Goal: Task Accomplishment & Management: Complete application form

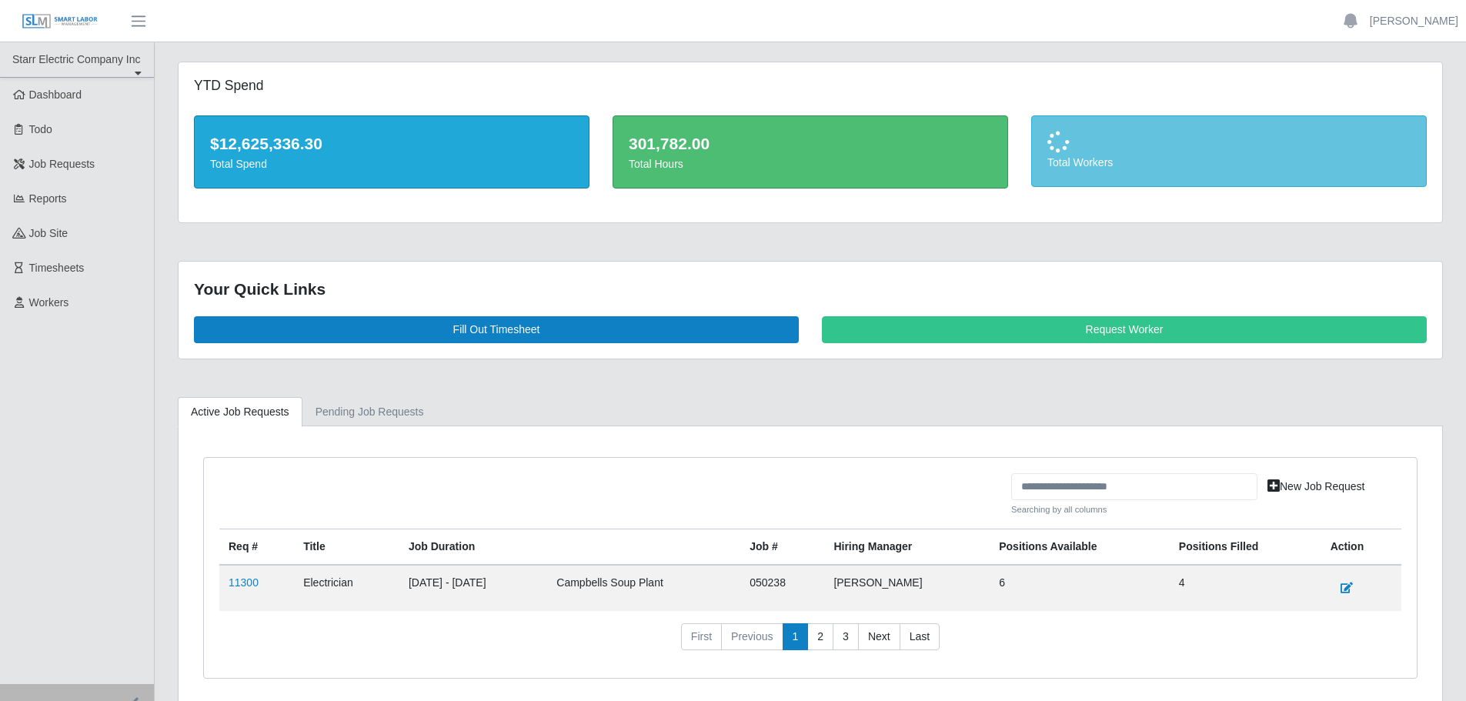
scroll to position [60, 0]
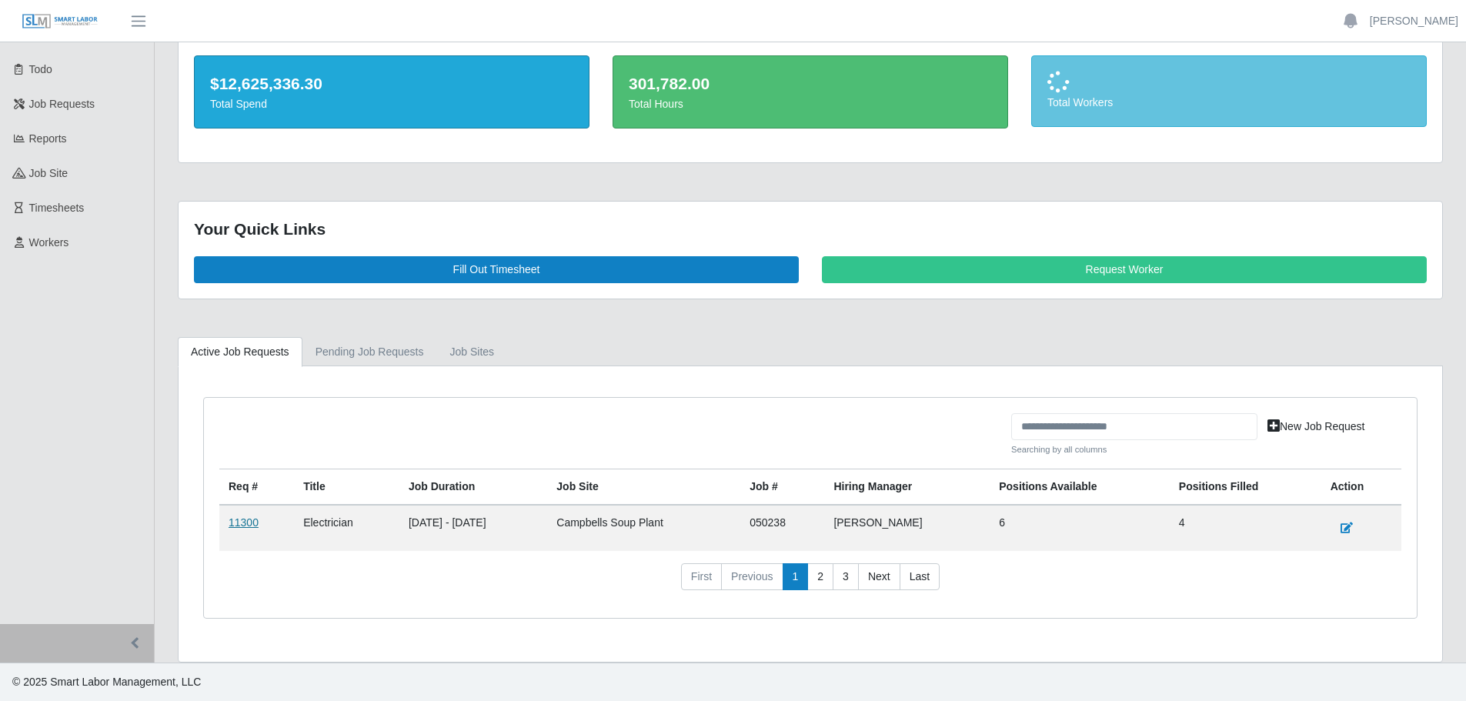
click at [254, 524] on link "11300" at bounding box center [244, 522] width 30 height 12
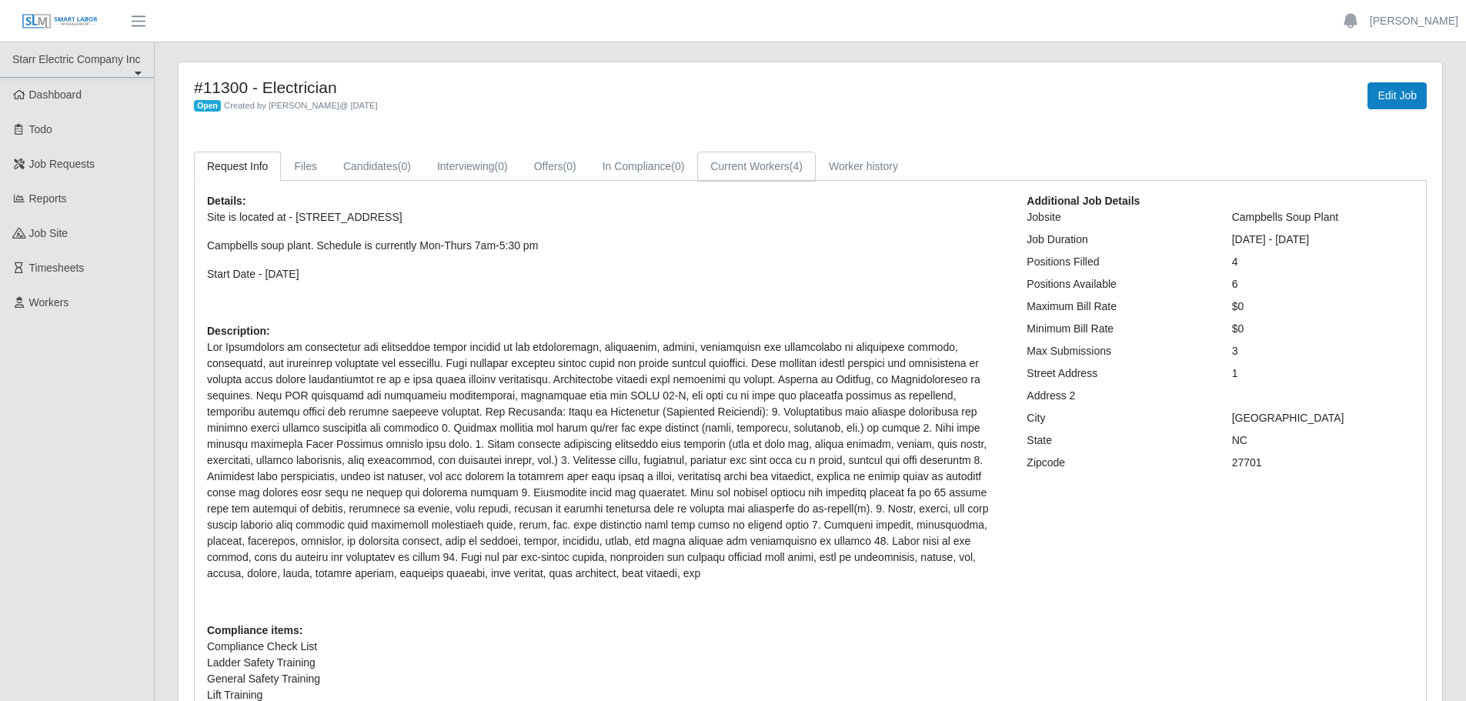
click at [753, 172] on link "Current Workers (4)" at bounding box center [756, 167] width 119 height 30
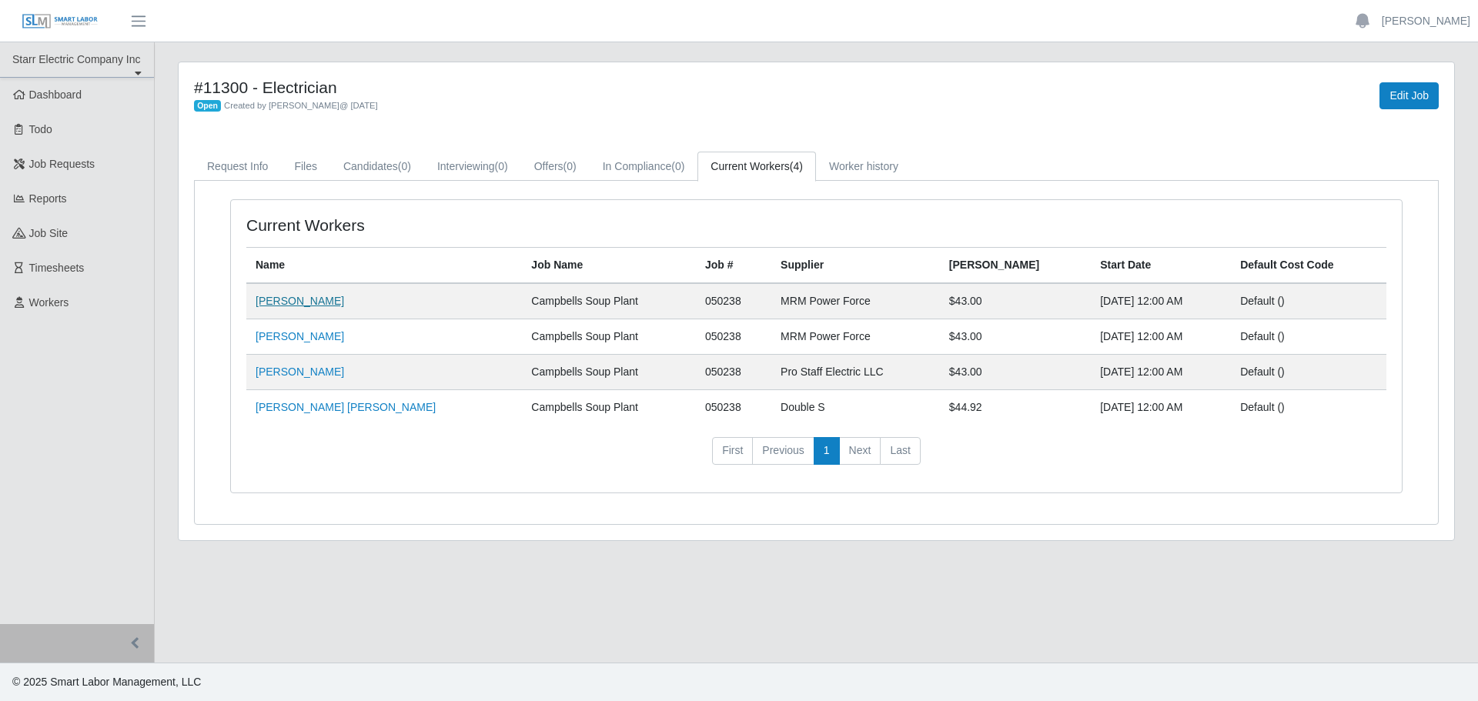
click at [284, 306] on link "Raul Flores" at bounding box center [299, 301] width 88 height 12
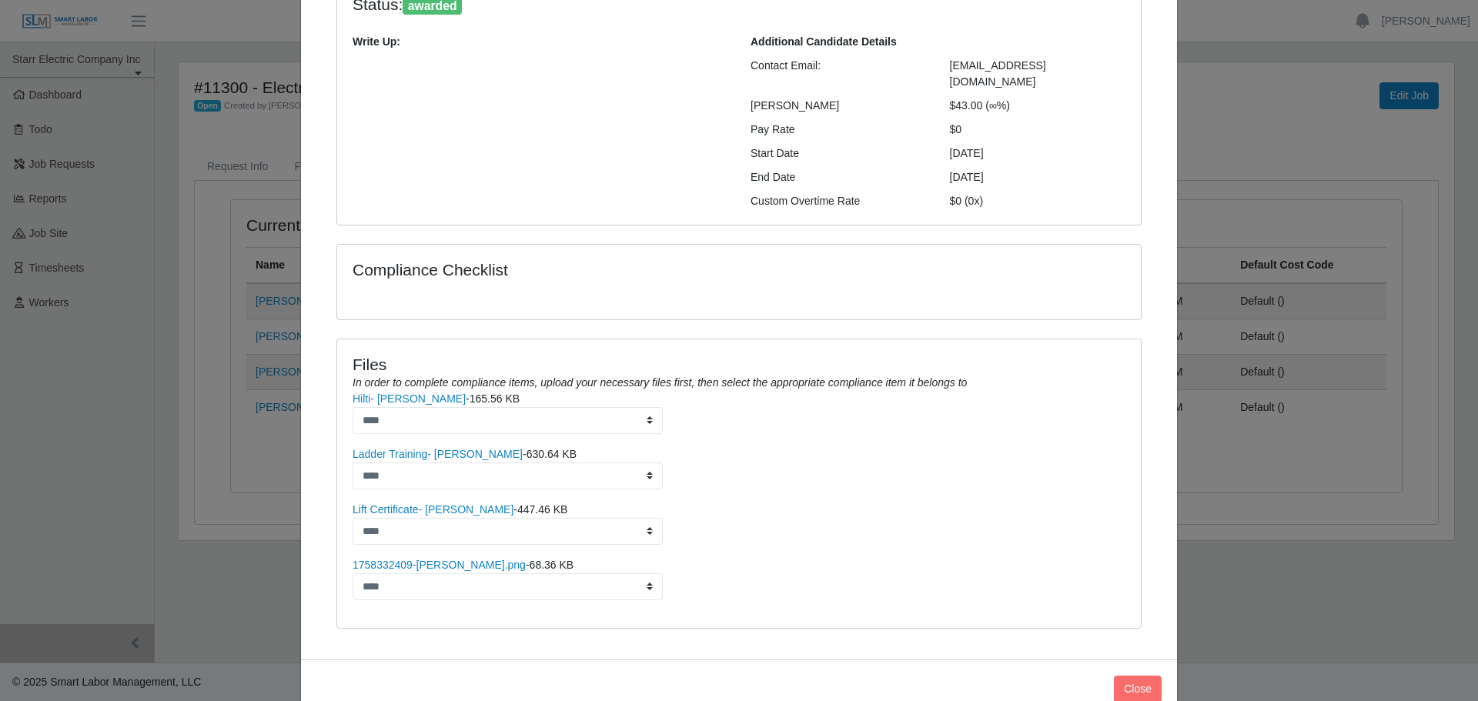
scroll to position [77, 0]
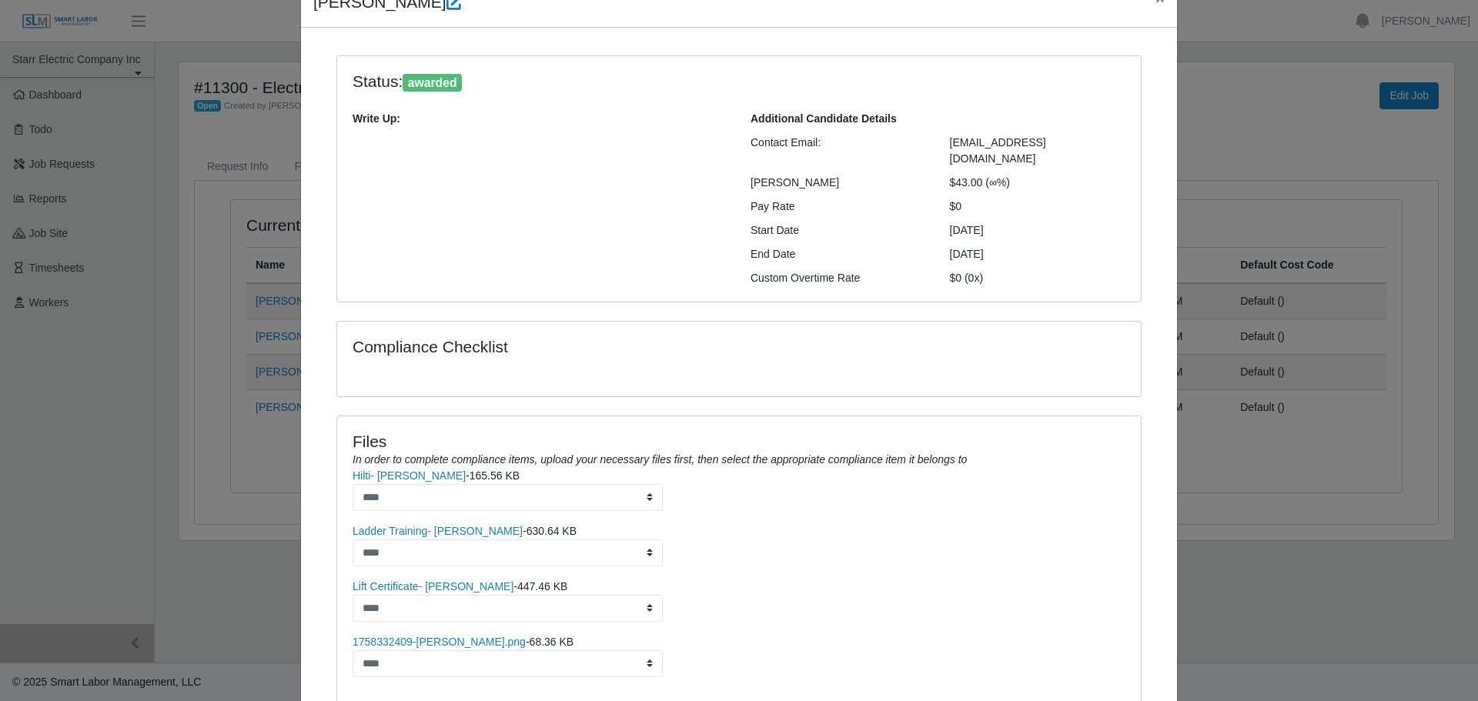
click at [154, 154] on div "Raul Flores × Status: awarded Write Up: Additional Candidate Details Contact Em…" at bounding box center [739, 350] width 1478 height 701
click at [1209, 171] on div "Raul Flores × Status: awarded Write Up: Additional Candidate Details Contact Em…" at bounding box center [739, 350] width 1478 height 701
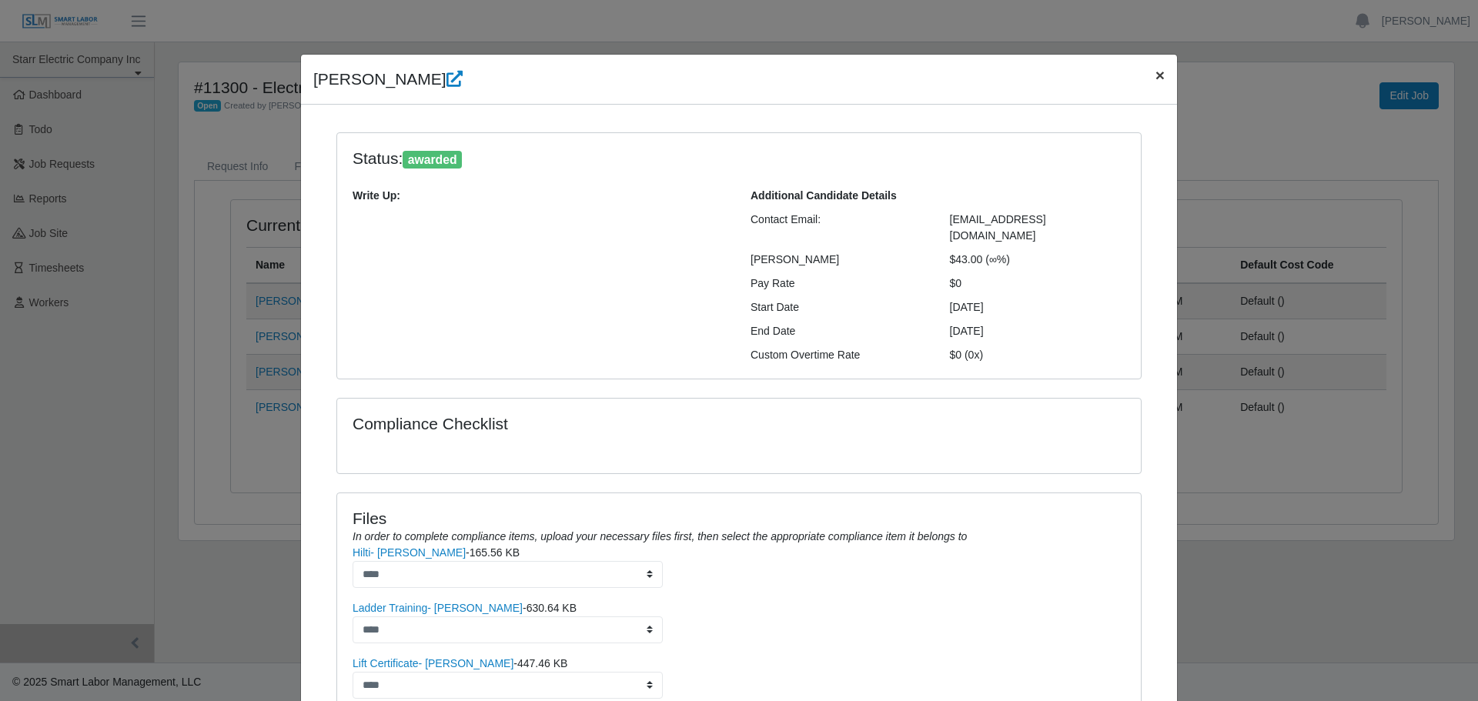
click at [1155, 73] on span "×" at bounding box center [1159, 75] width 9 height 18
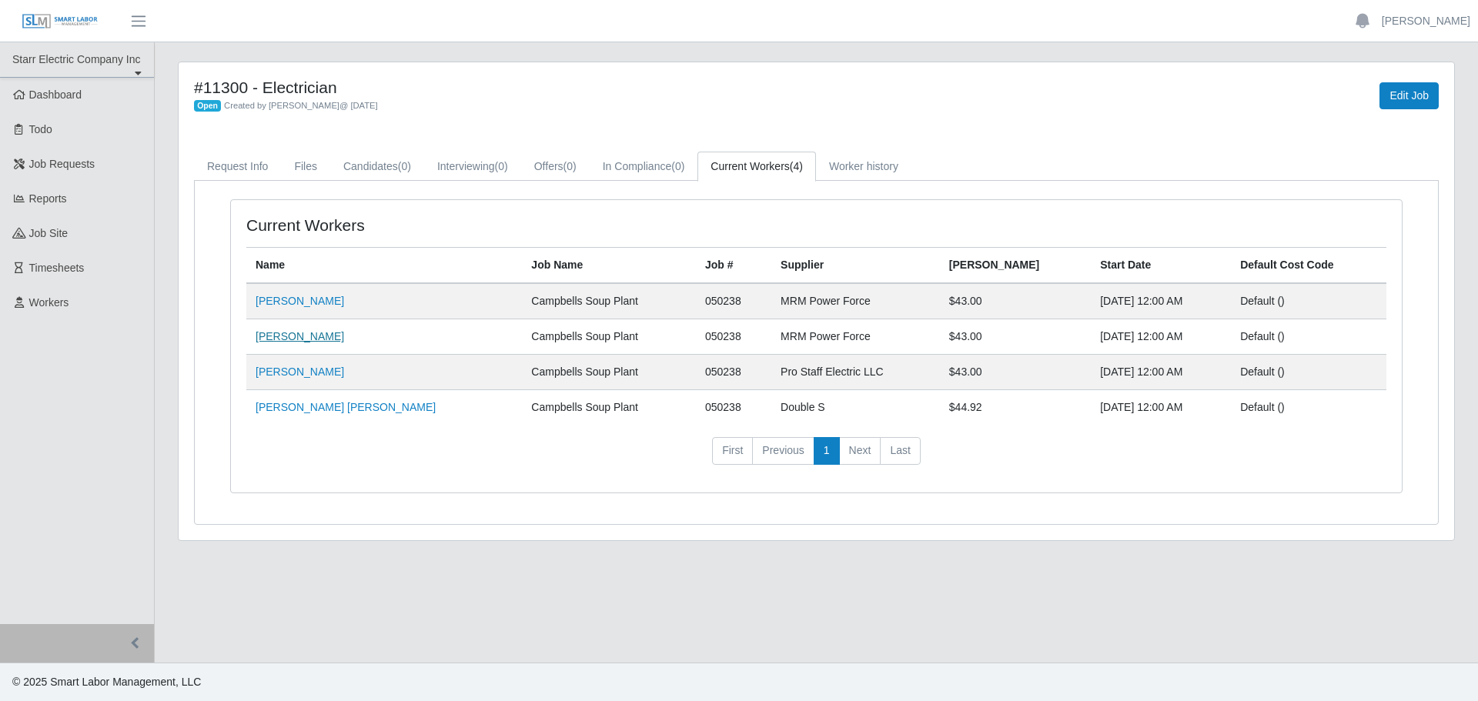
click at [299, 338] on link "Jose N Lopez" at bounding box center [299, 336] width 88 height 12
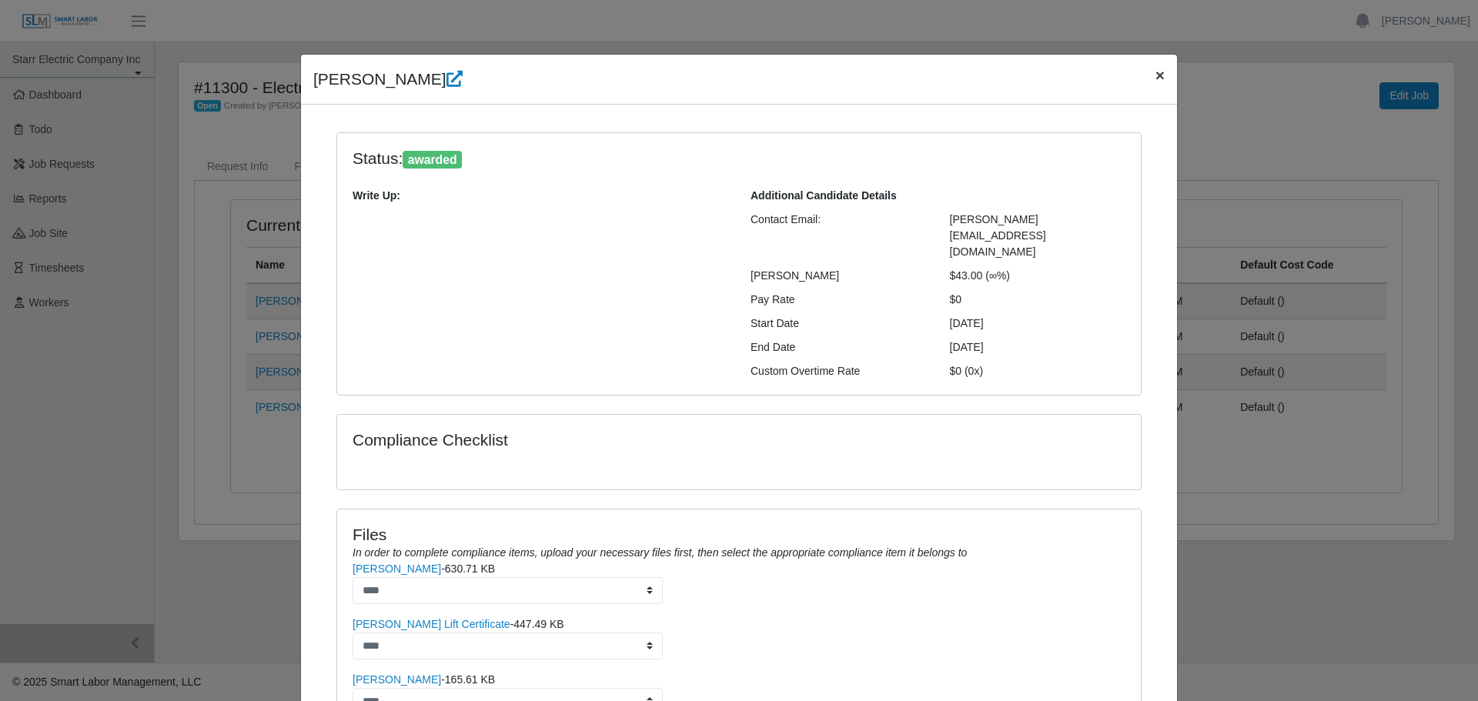
click at [1155, 80] on span "×" at bounding box center [1159, 75] width 9 height 18
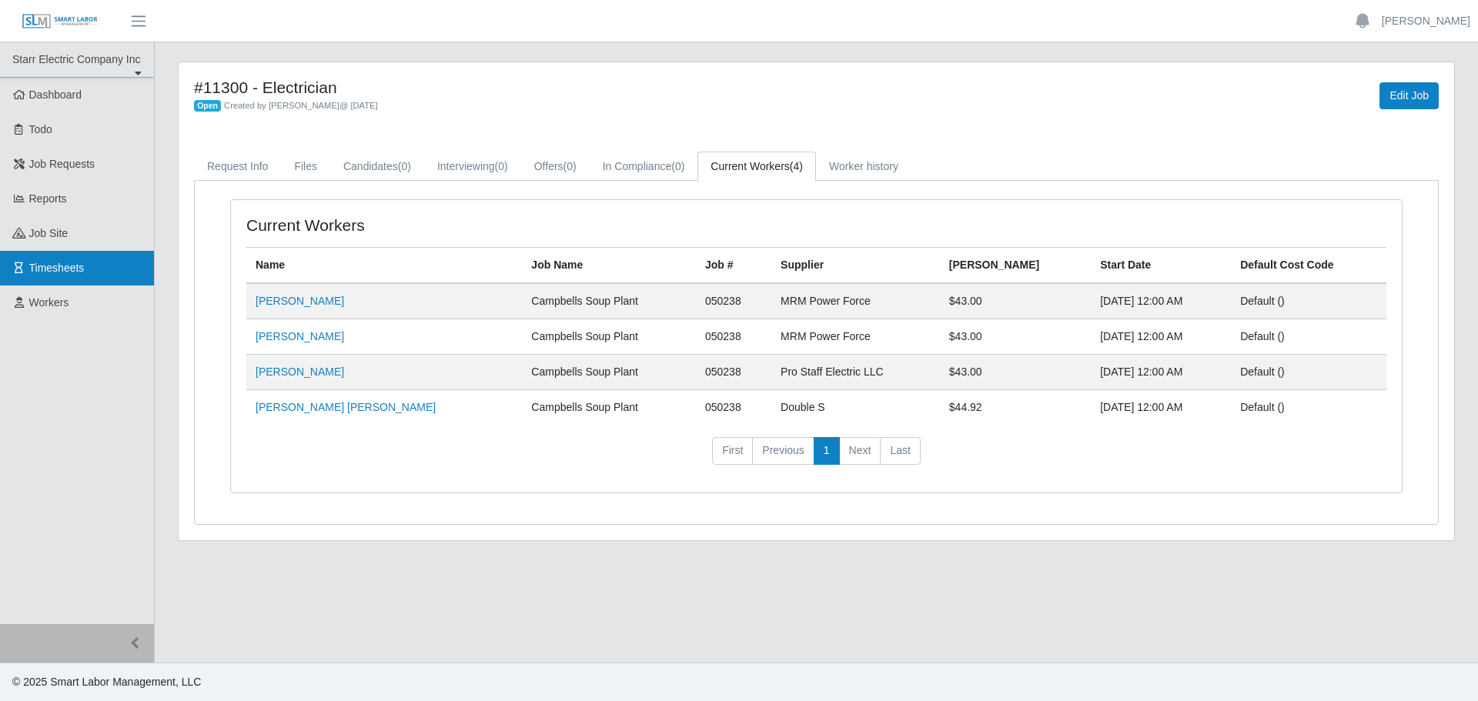
click at [68, 272] on span "Timesheets" at bounding box center [56, 268] width 55 height 12
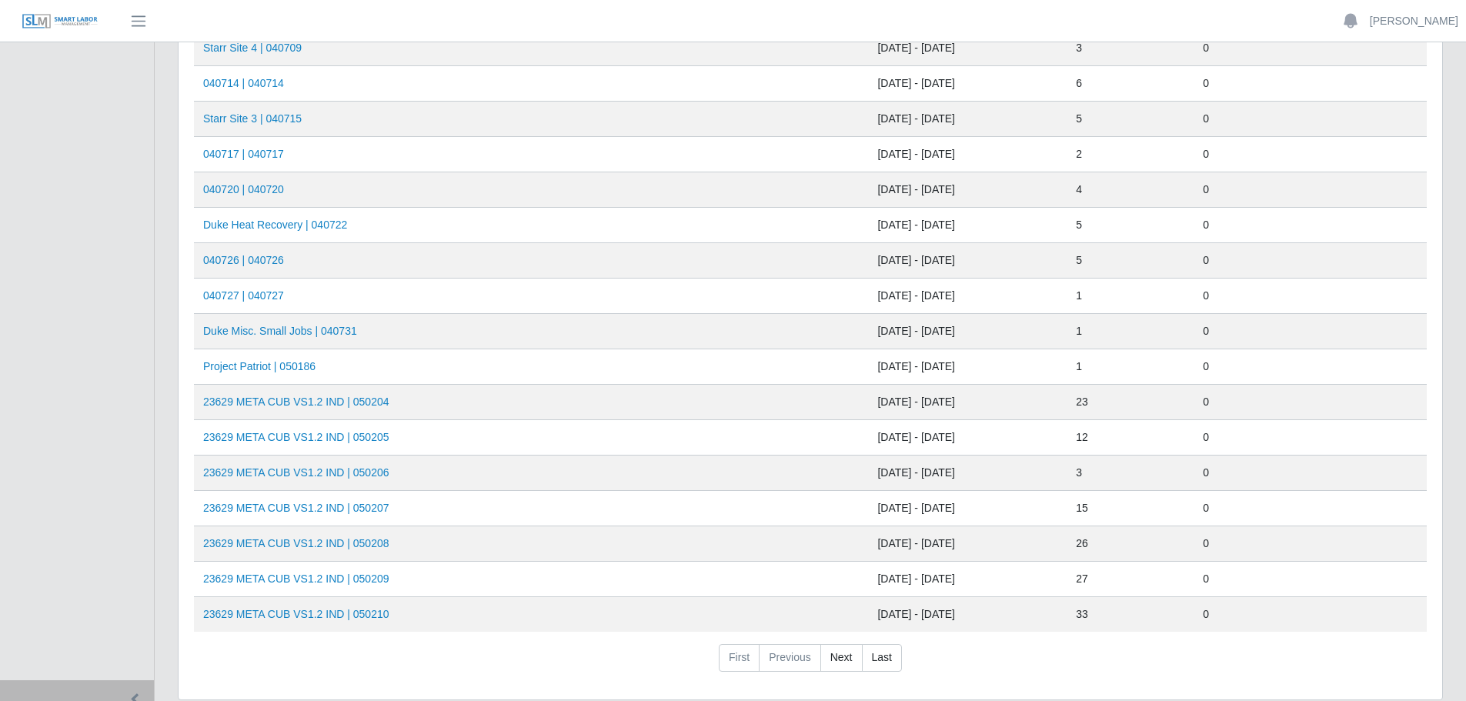
scroll to position [462, 0]
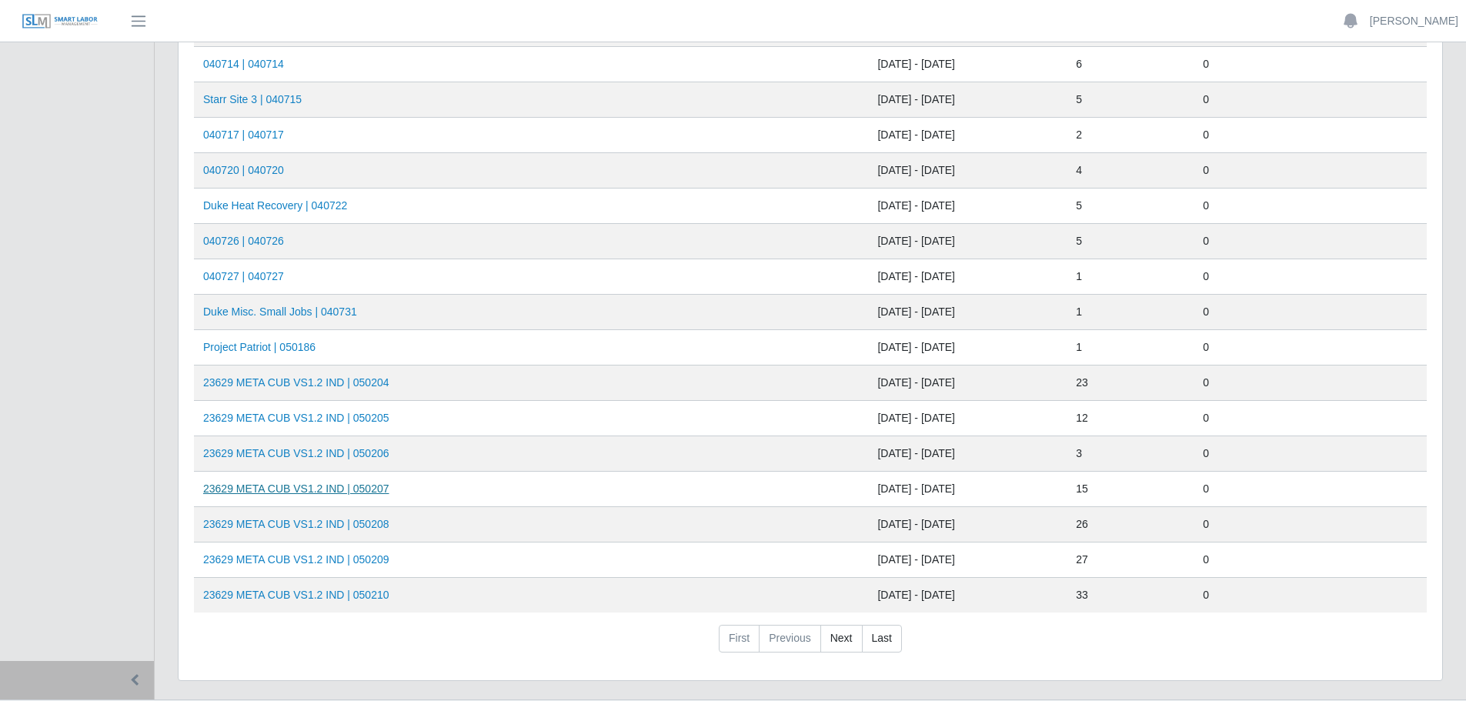
click at [349, 491] on link "23629 META CUB VS1.2 IND | 050207" at bounding box center [296, 488] width 186 height 12
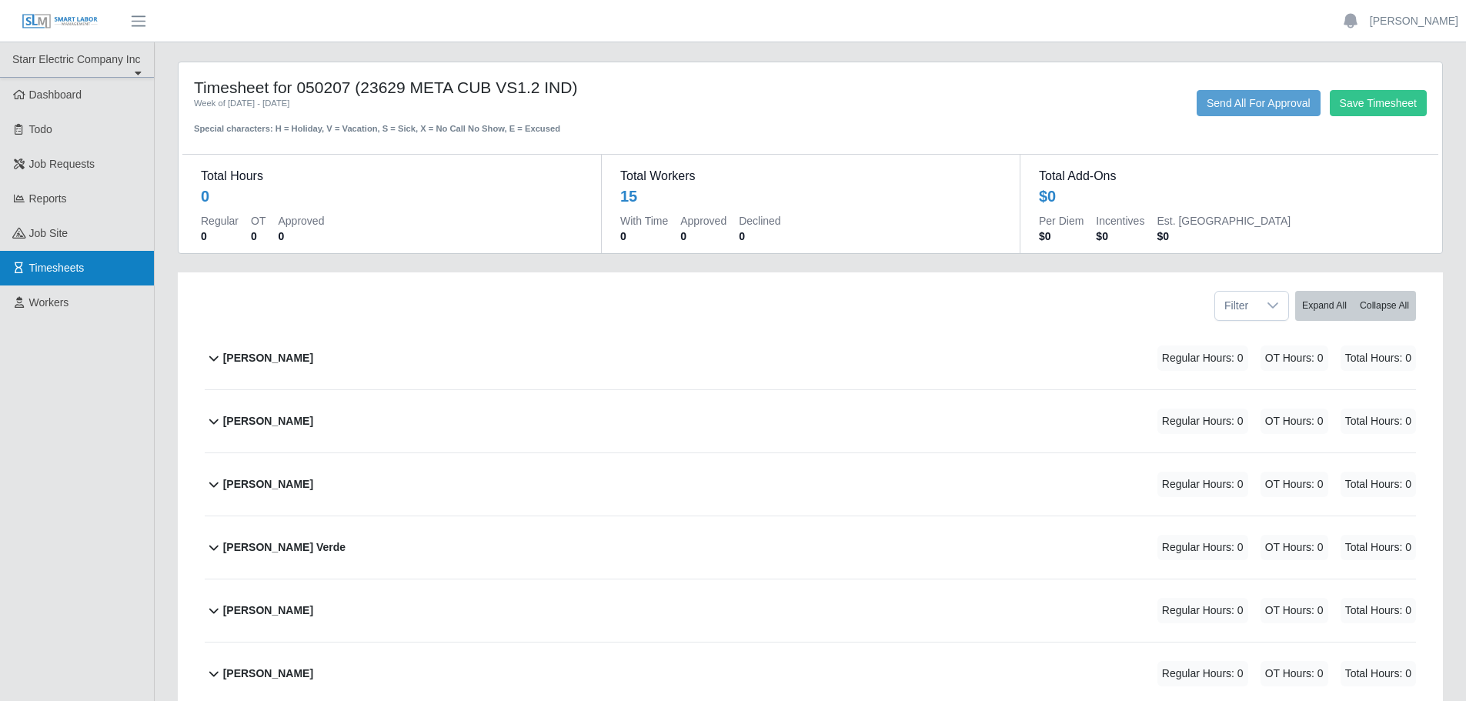
click at [98, 269] on link "Timesheets" at bounding box center [77, 268] width 154 height 35
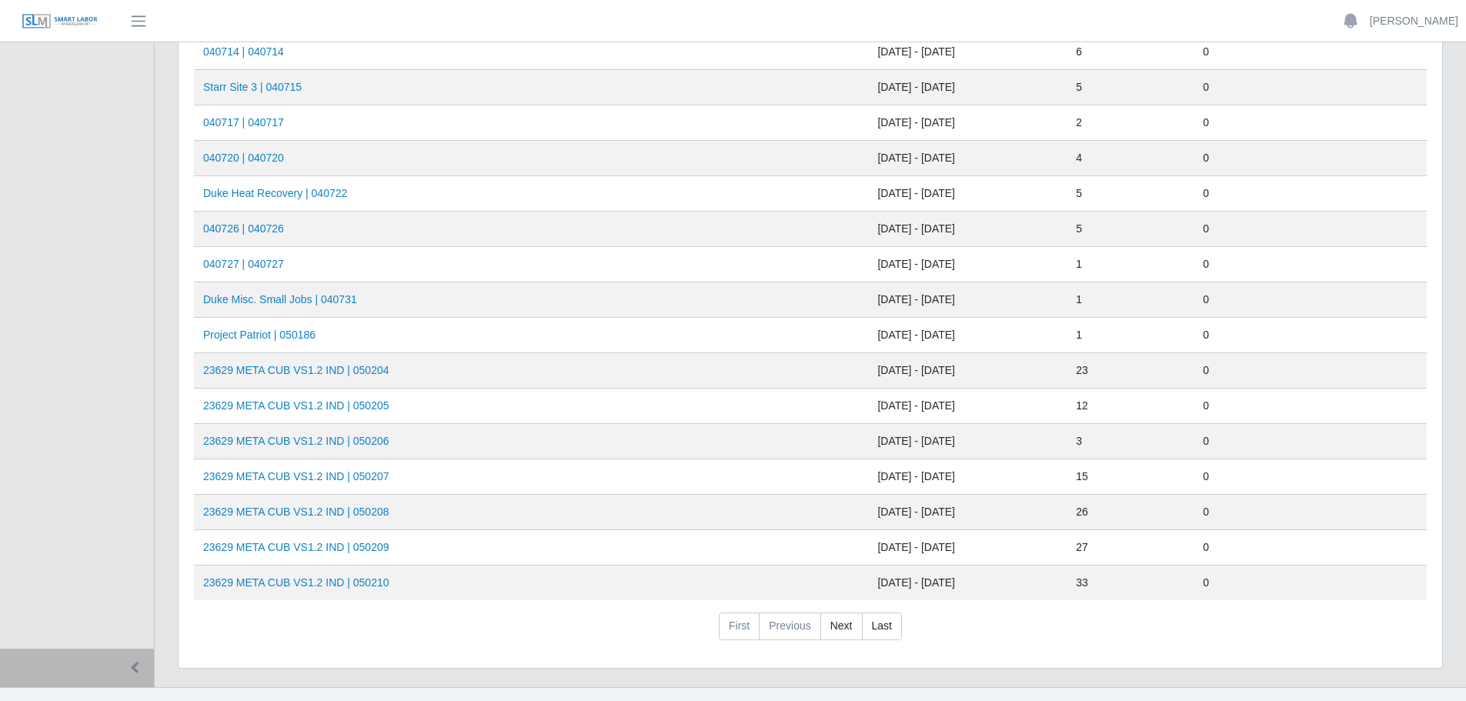
scroll to position [499, 0]
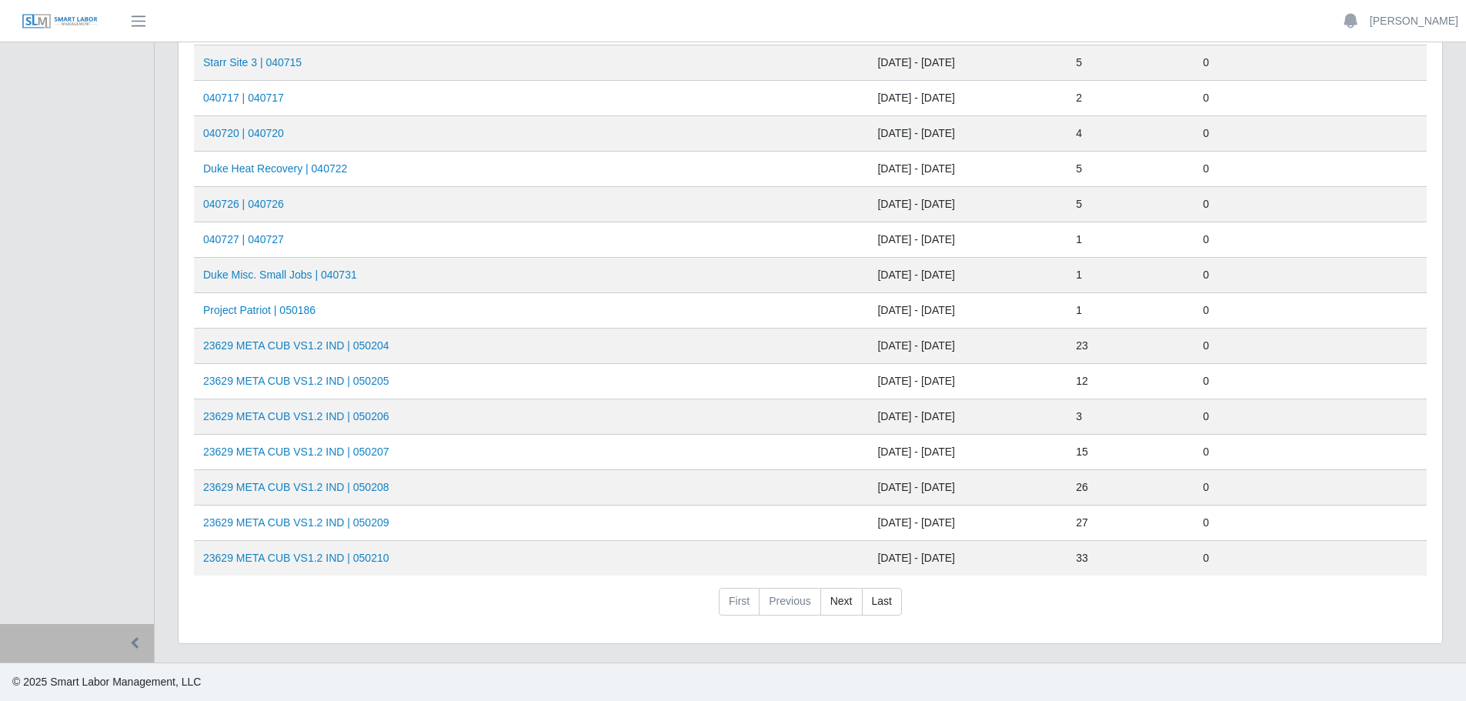
drag, startPoint x: 849, startPoint y: 608, endPoint x: 753, endPoint y: 586, distance: 98.6
click at [848, 608] on link "Next" at bounding box center [841, 602] width 42 height 28
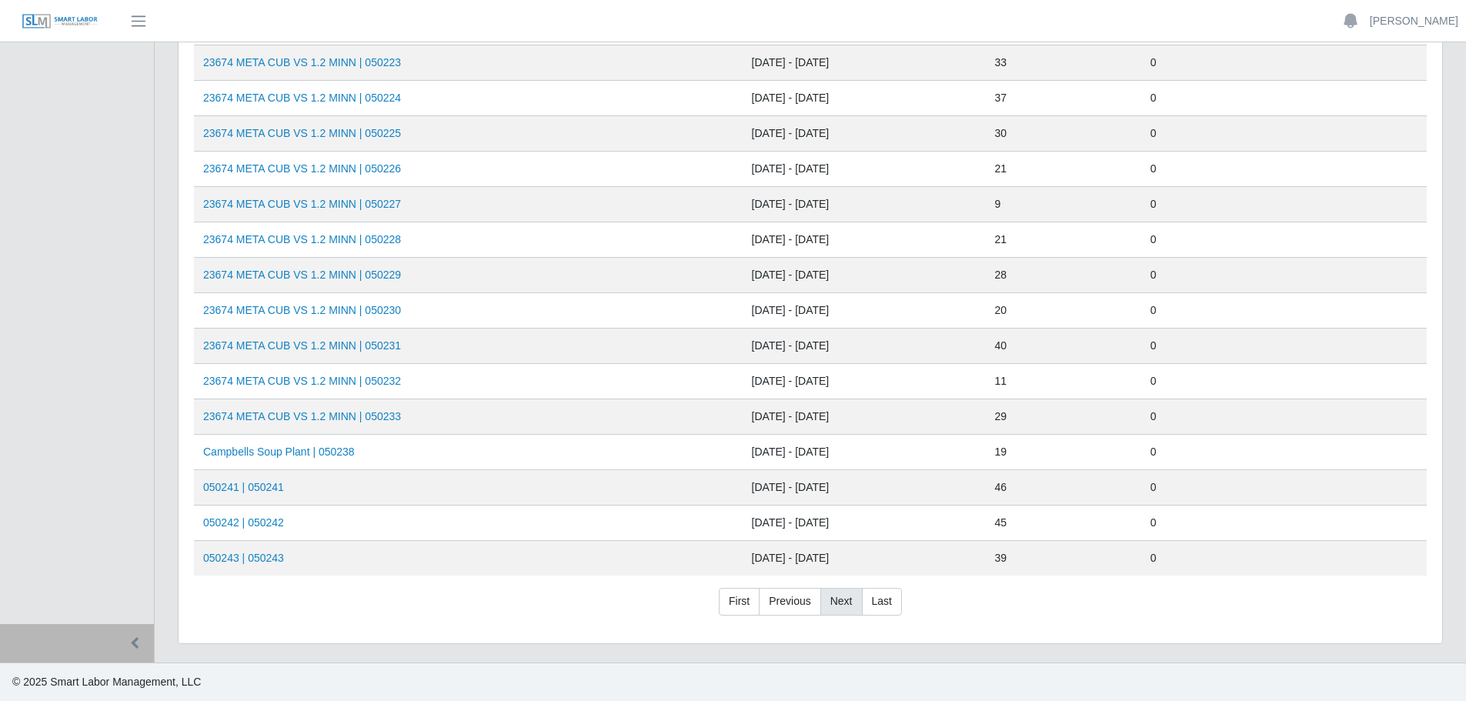
click at [840, 599] on link "Next" at bounding box center [841, 602] width 42 height 28
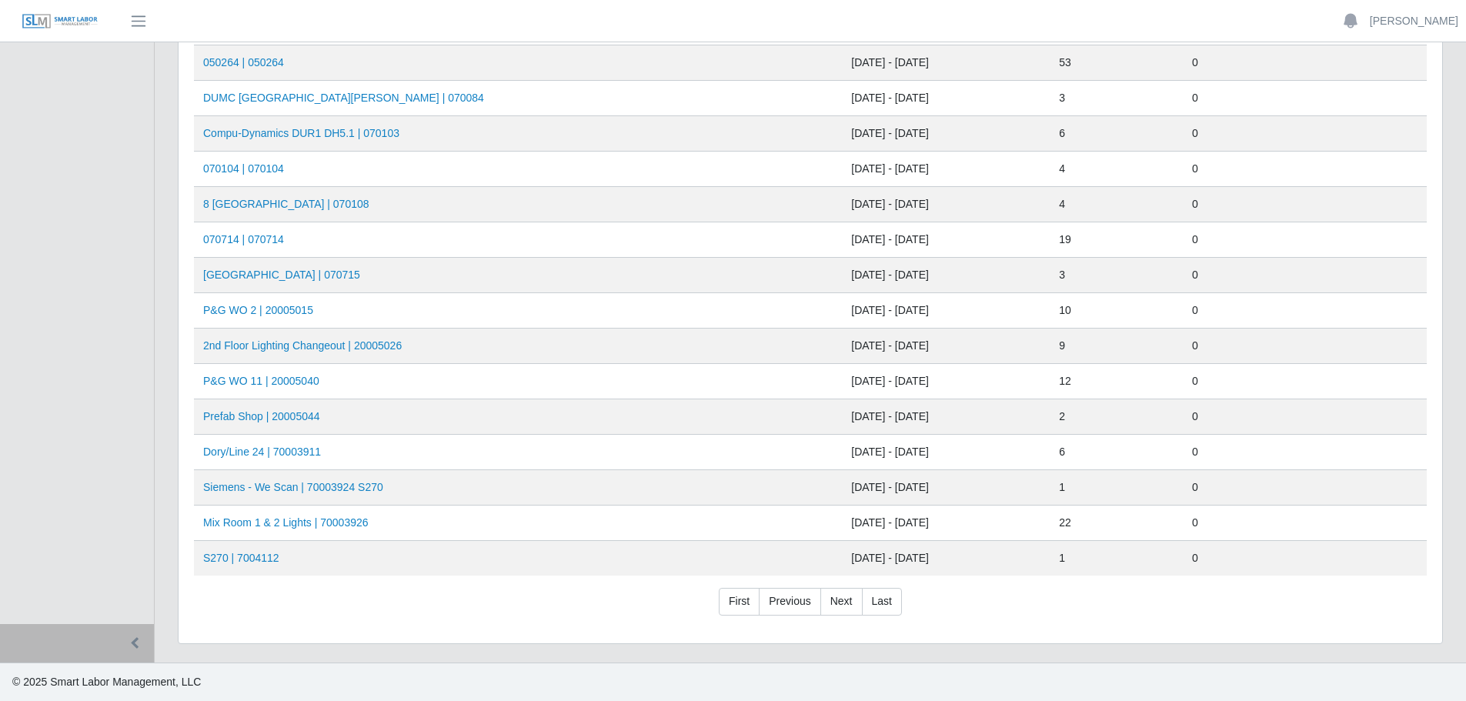
drag, startPoint x: 796, startPoint y: 599, endPoint x: 712, endPoint y: 538, distance: 104.2
click at [796, 598] on link "Previous" at bounding box center [790, 602] width 62 height 28
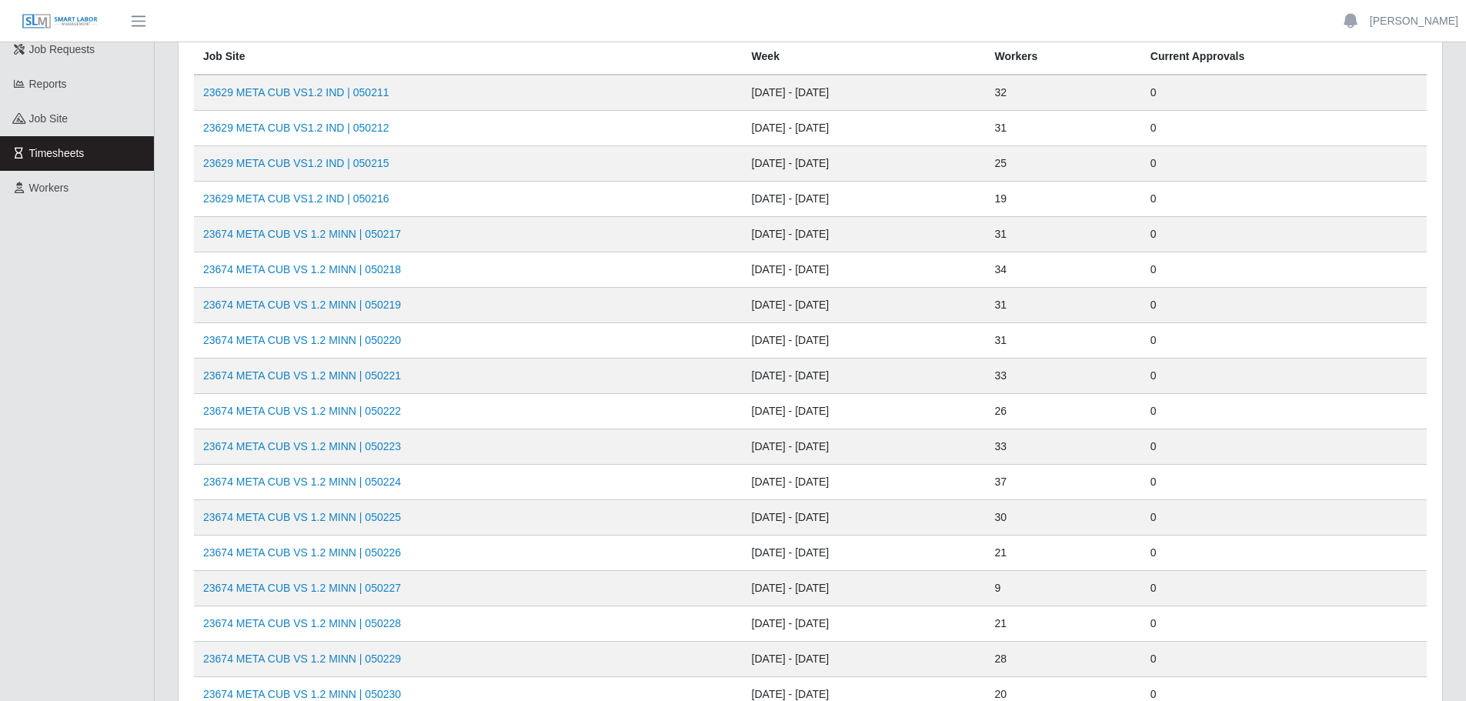
scroll to position [114, 0]
click at [377, 238] on link "23674 META CUB VS 1.2 MINN | 050217" at bounding box center [302, 235] width 198 height 12
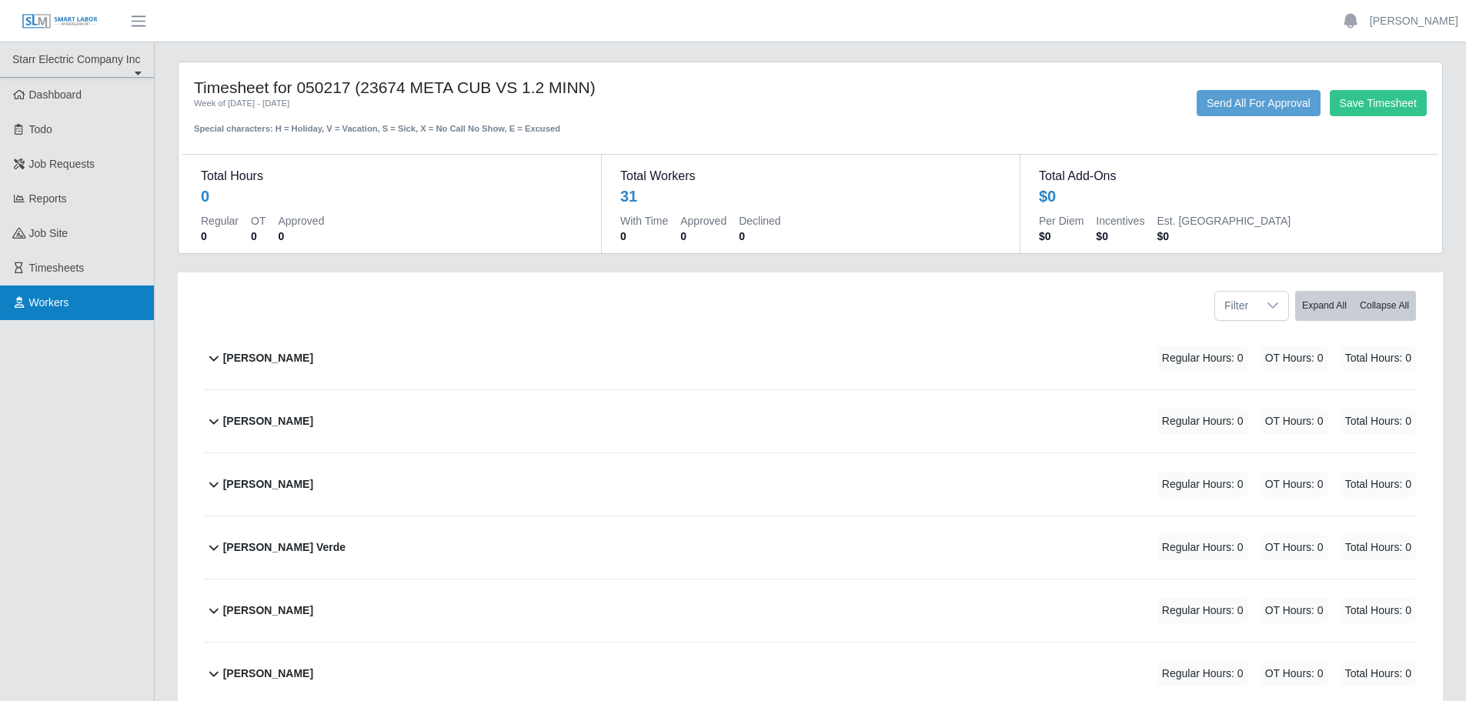
click at [70, 306] on link "Workers" at bounding box center [77, 302] width 154 height 35
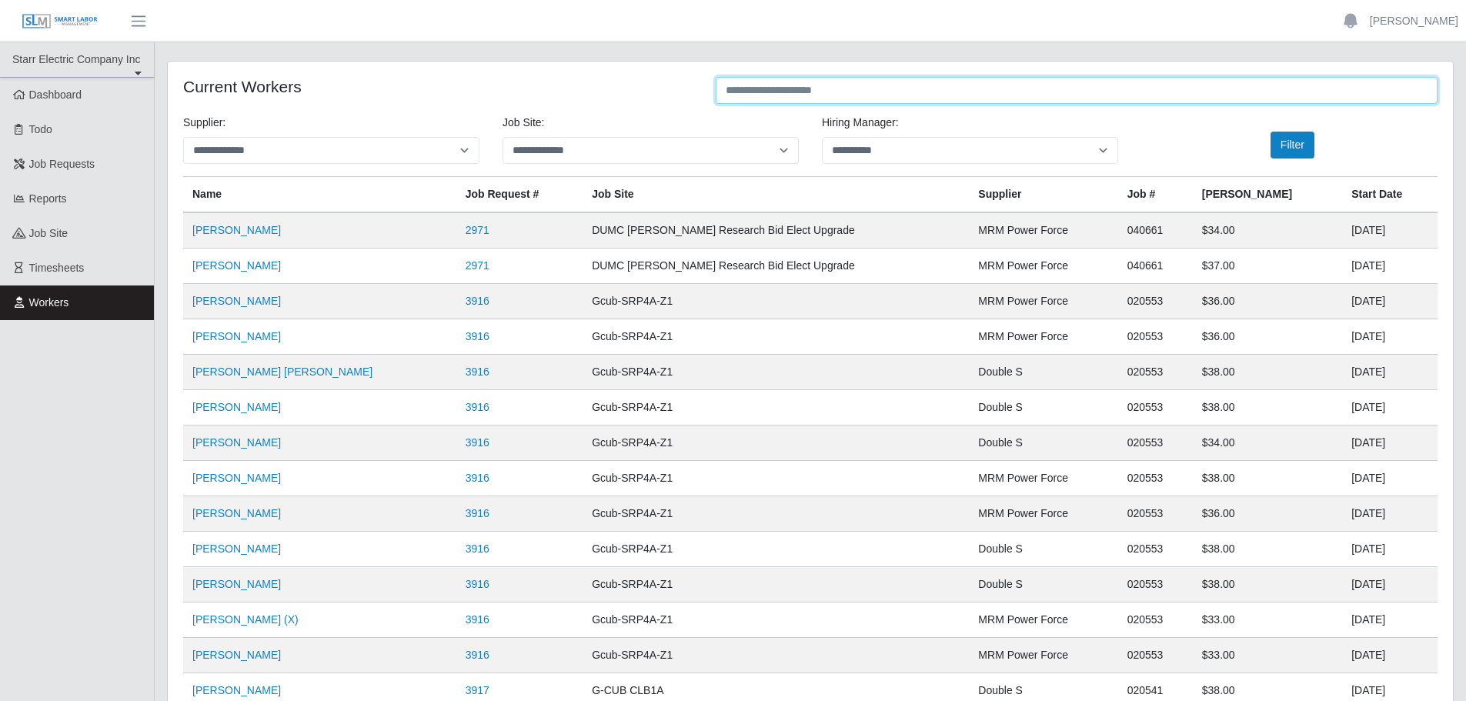
click at [760, 92] on input "text" at bounding box center [1077, 90] width 722 height 27
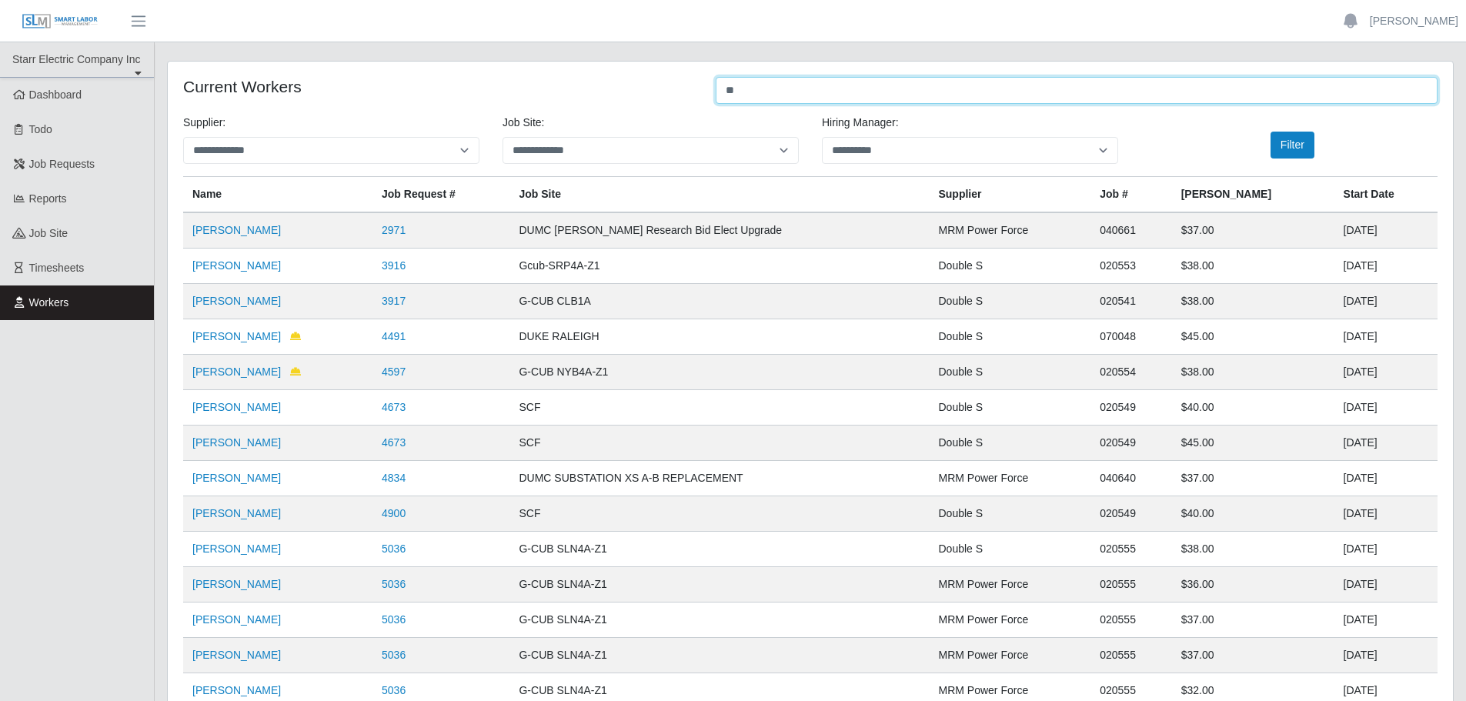
type input "*"
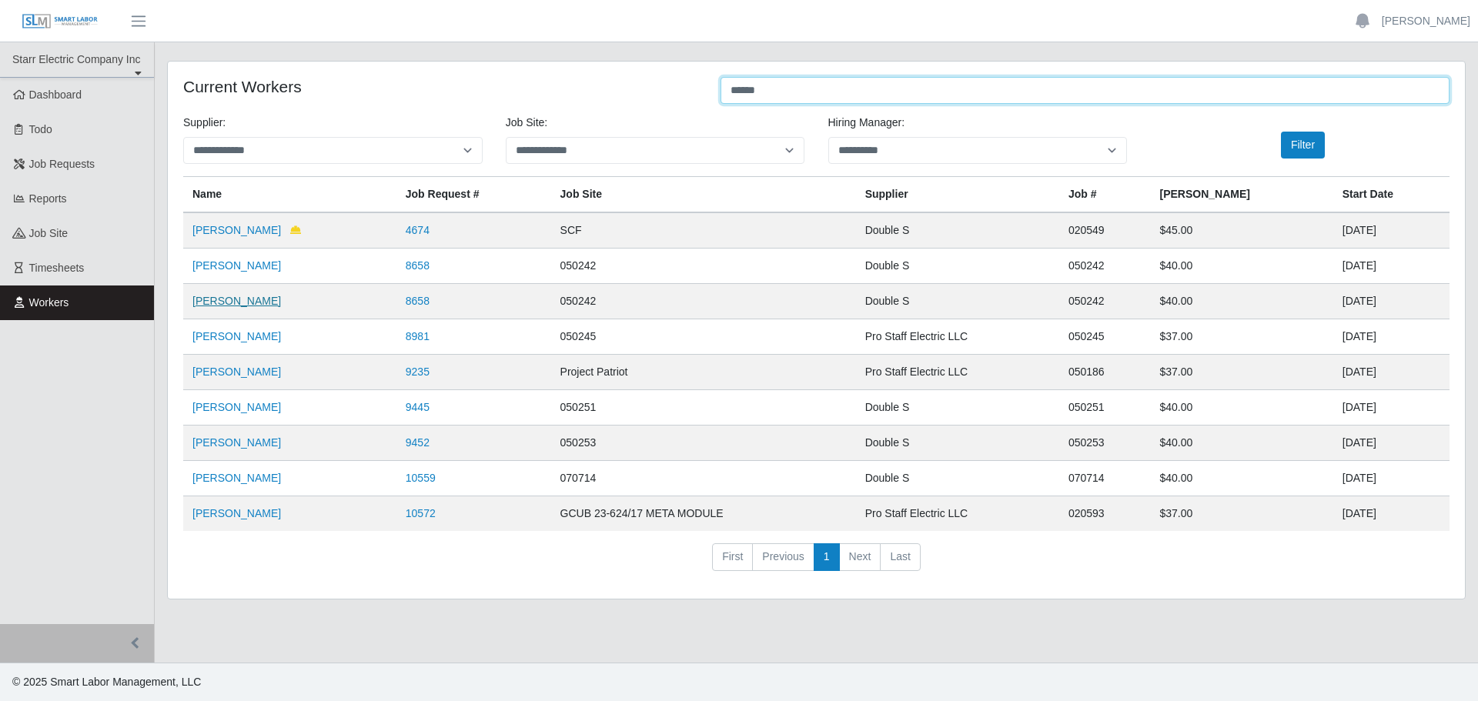
type input "******"
click at [242, 303] on link "Manuel Mendes" at bounding box center [236, 301] width 88 height 12
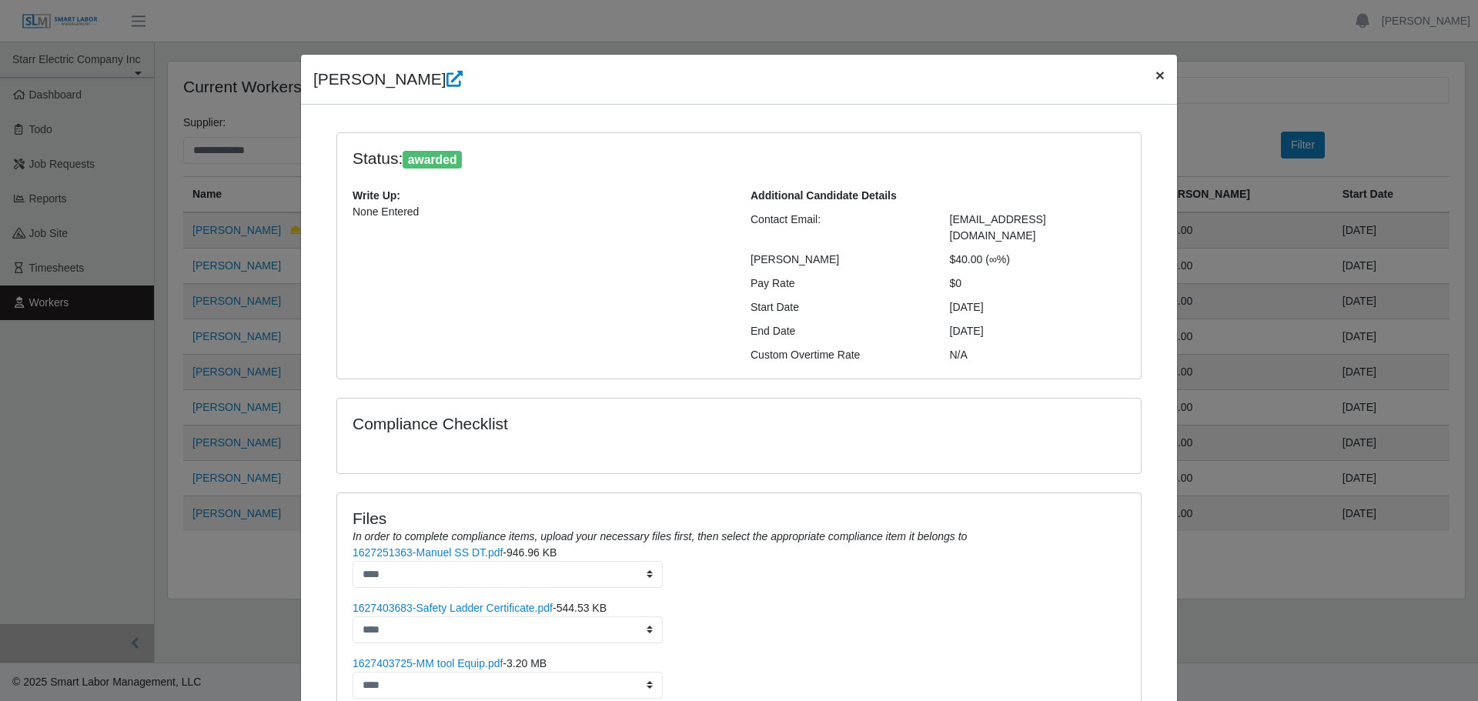
click at [1155, 75] on span "×" at bounding box center [1159, 75] width 9 height 18
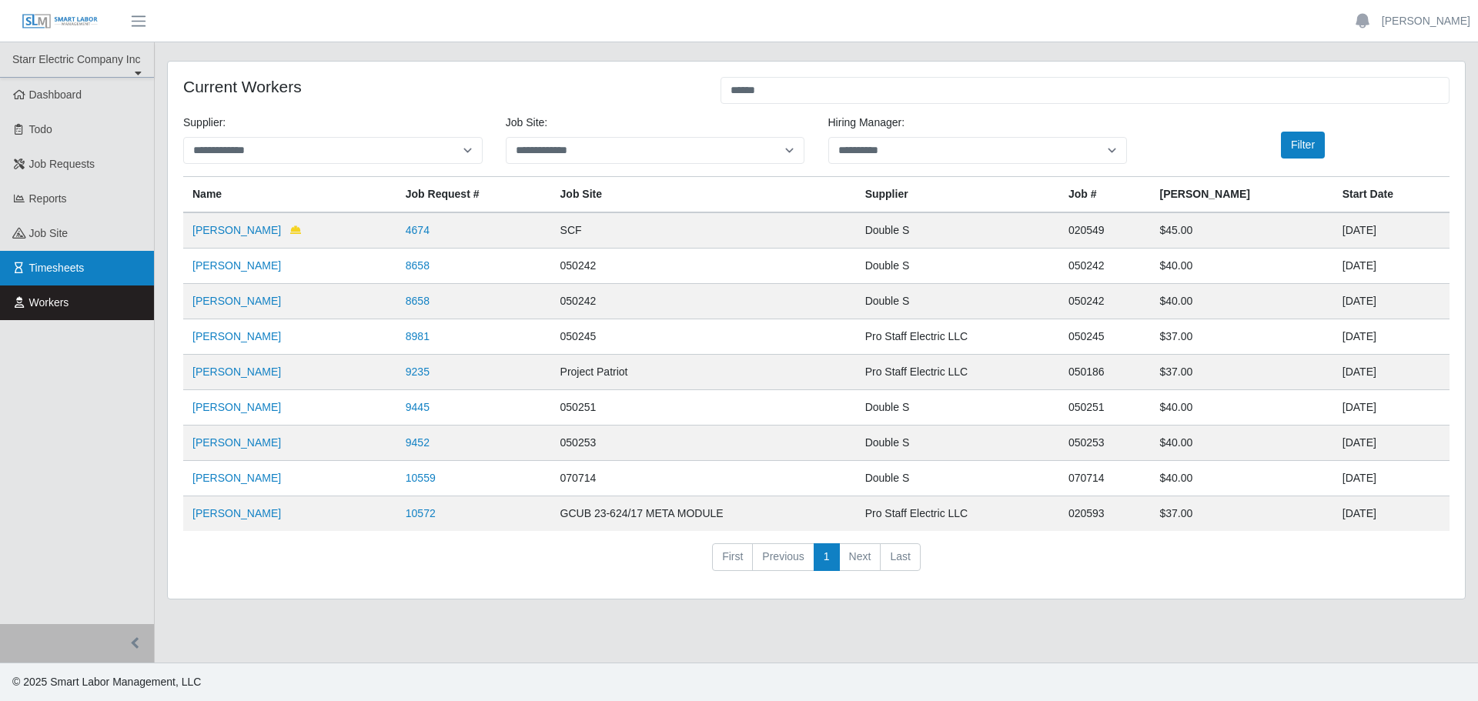
click at [94, 272] on link "Timesheets" at bounding box center [77, 268] width 154 height 35
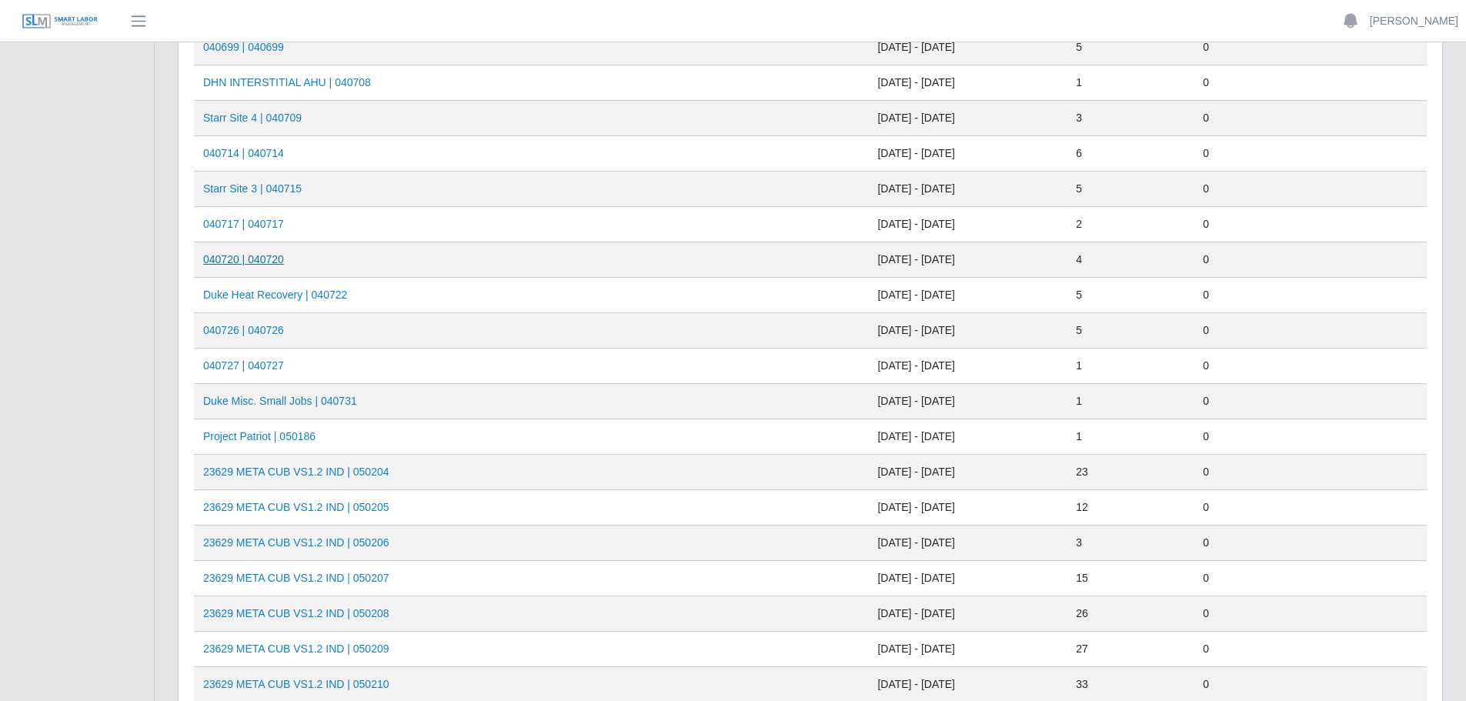
scroll to position [499, 0]
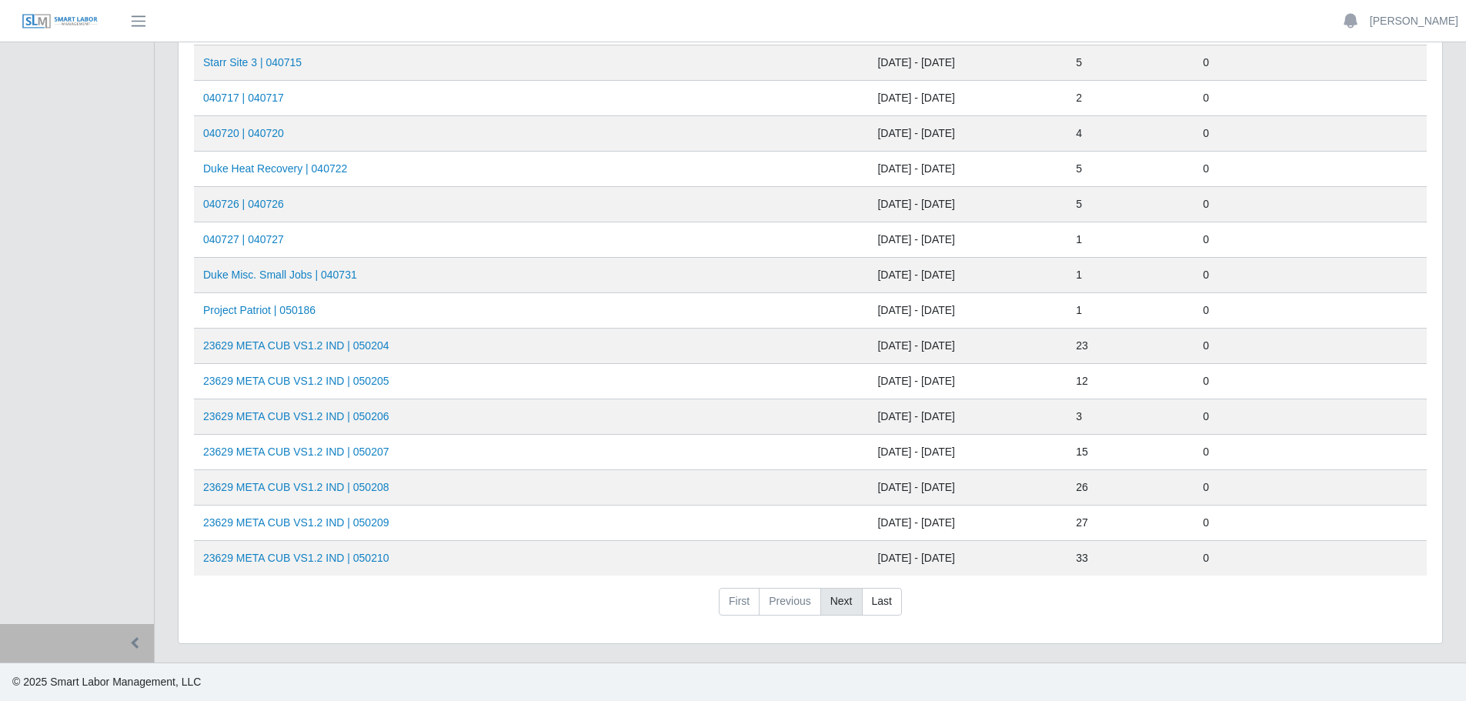
click at [843, 601] on link "Next" at bounding box center [841, 602] width 42 height 28
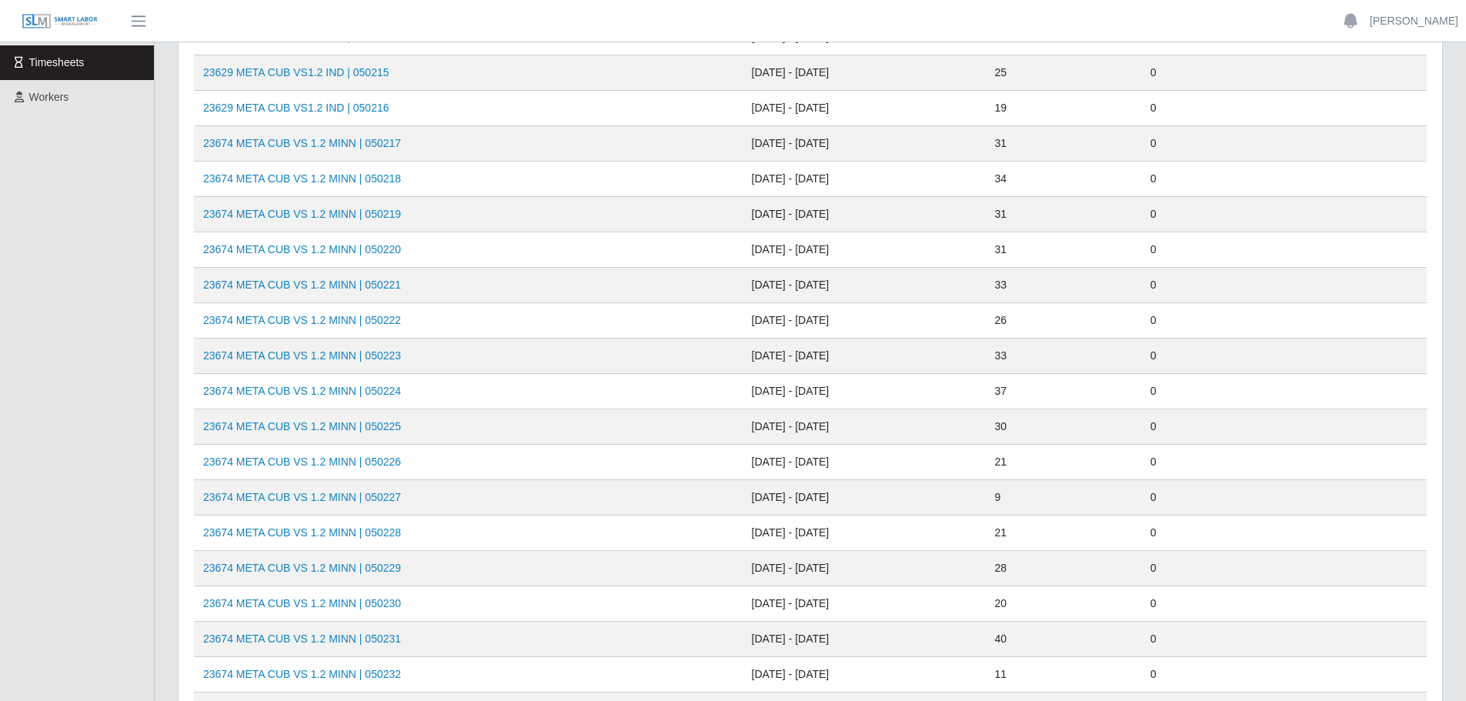
scroll to position [0, 0]
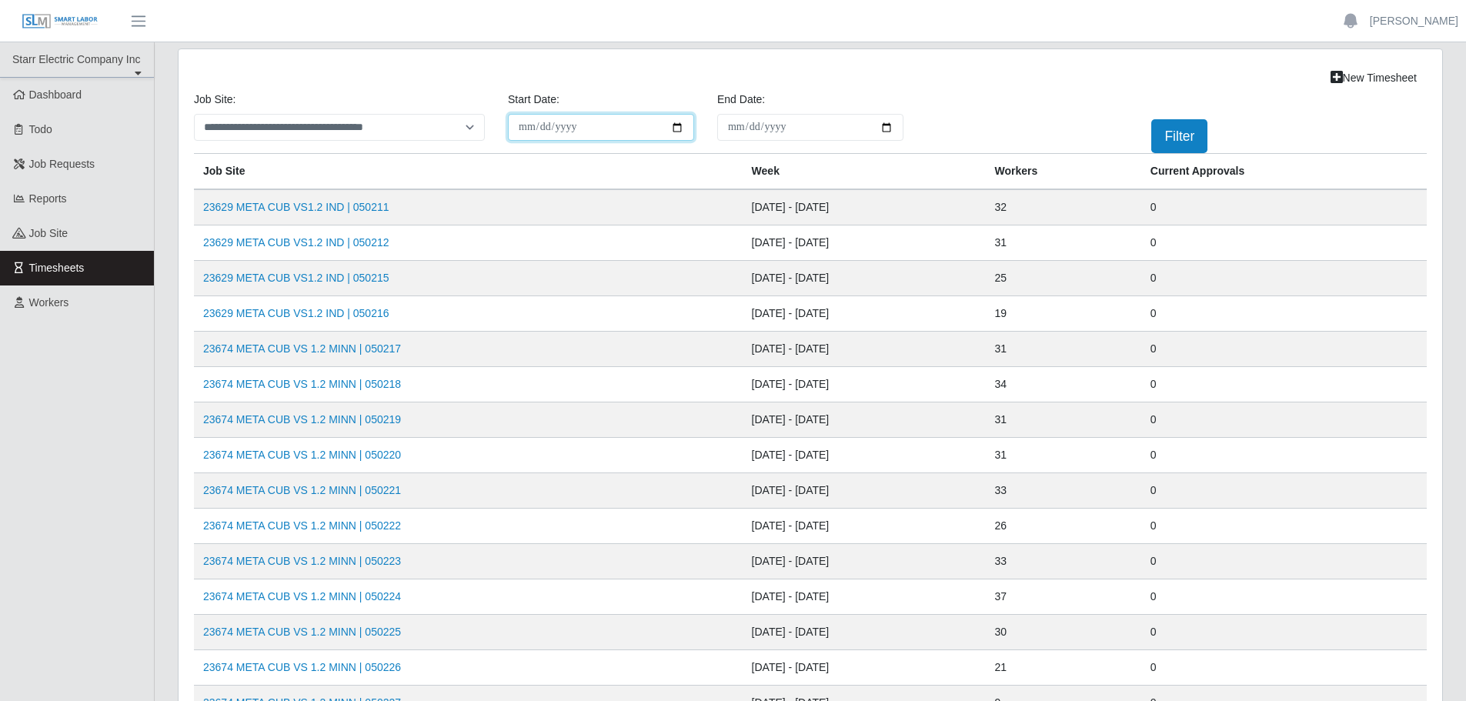
click at [675, 129] on input "**********" at bounding box center [601, 127] width 186 height 27
type input "**********"
click at [1179, 147] on button "Filter" at bounding box center [1179, 136] width 56 height 34
click at [1188, 127] on button "Filter" at bounding box center [1179, 136] width 56 height 34
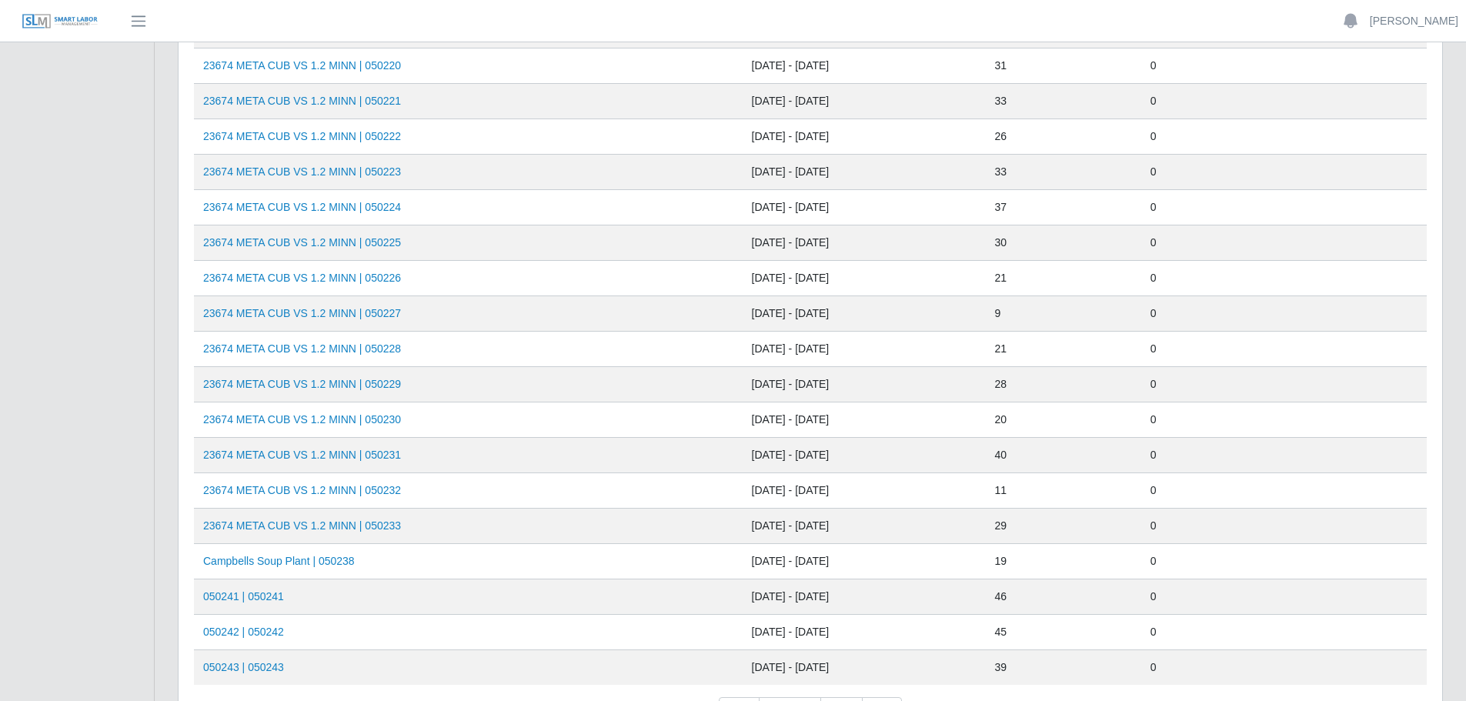
scroll to position [499, 0]
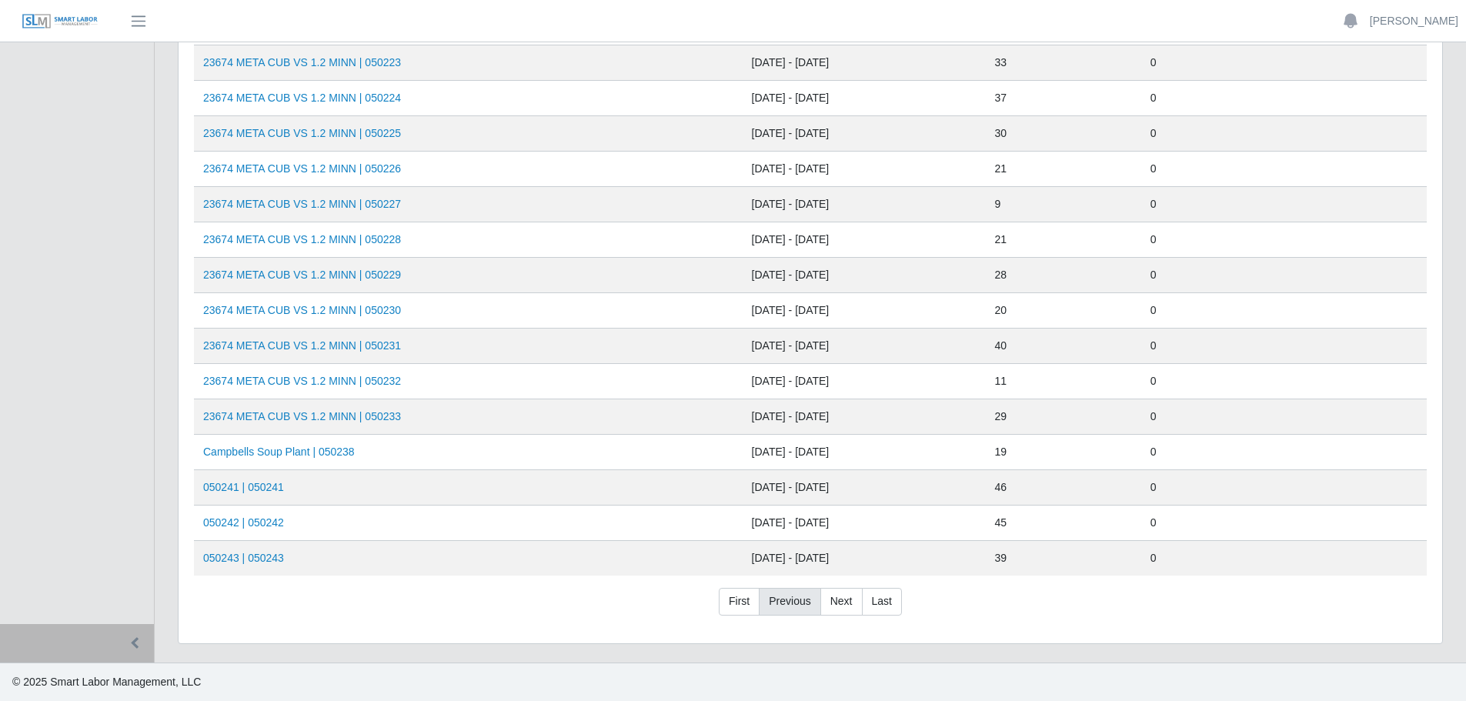
click at [777, 597] on link "Previous" at bounding box center [790, 602] width 62 height 28
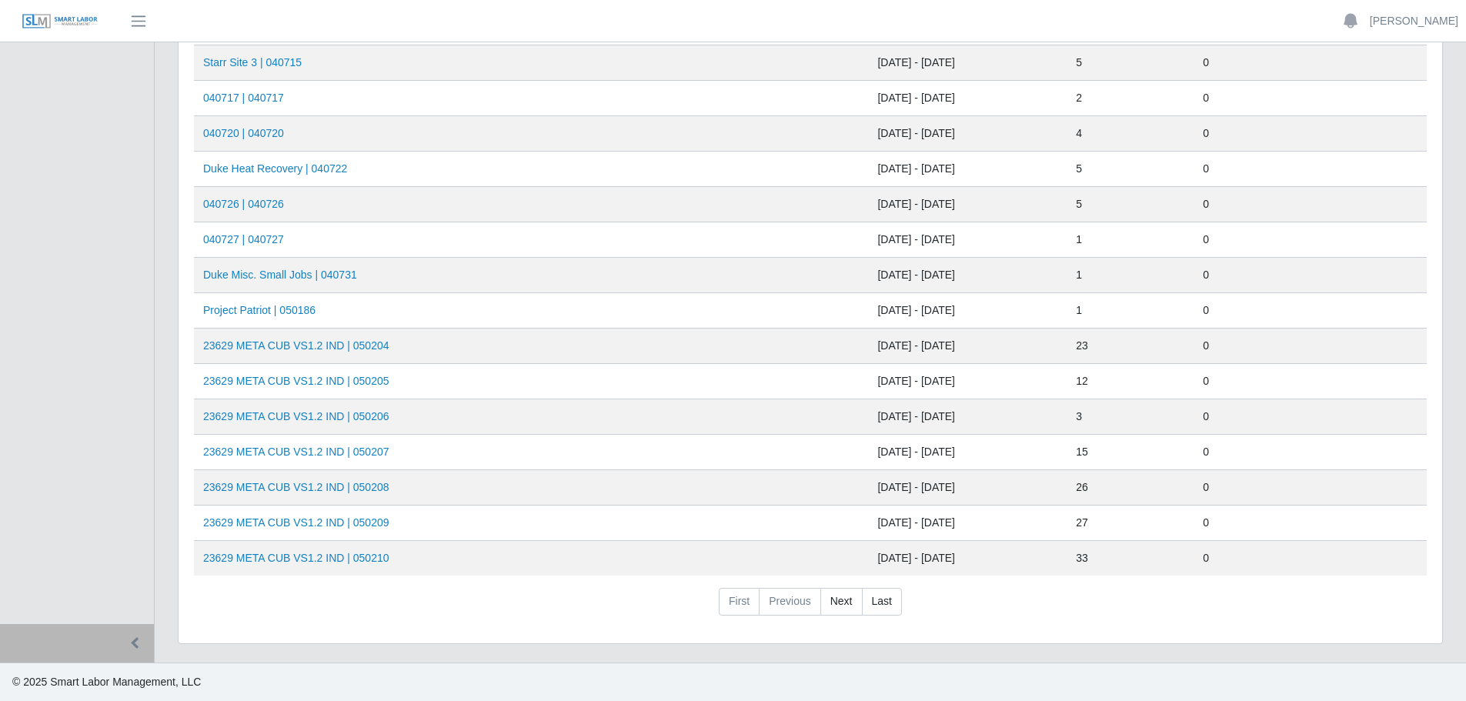
drag, startPoint x: 747, startPoint y: 606, endPoint x: 755, endPoint y: 596, distance: 12.6
click at [747, 605] on li "First" at bounding box center [739, 602] width 41 height 28
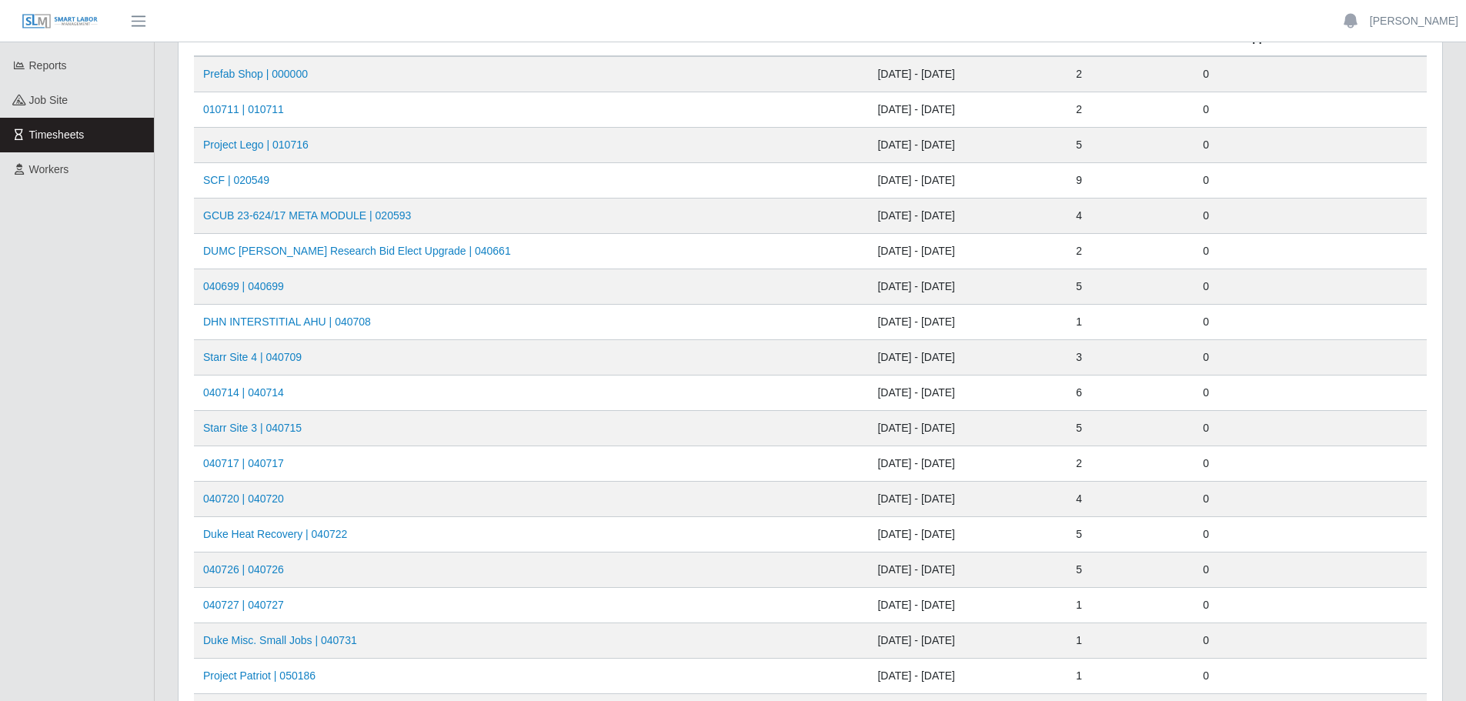
scroll to position [37, 0]
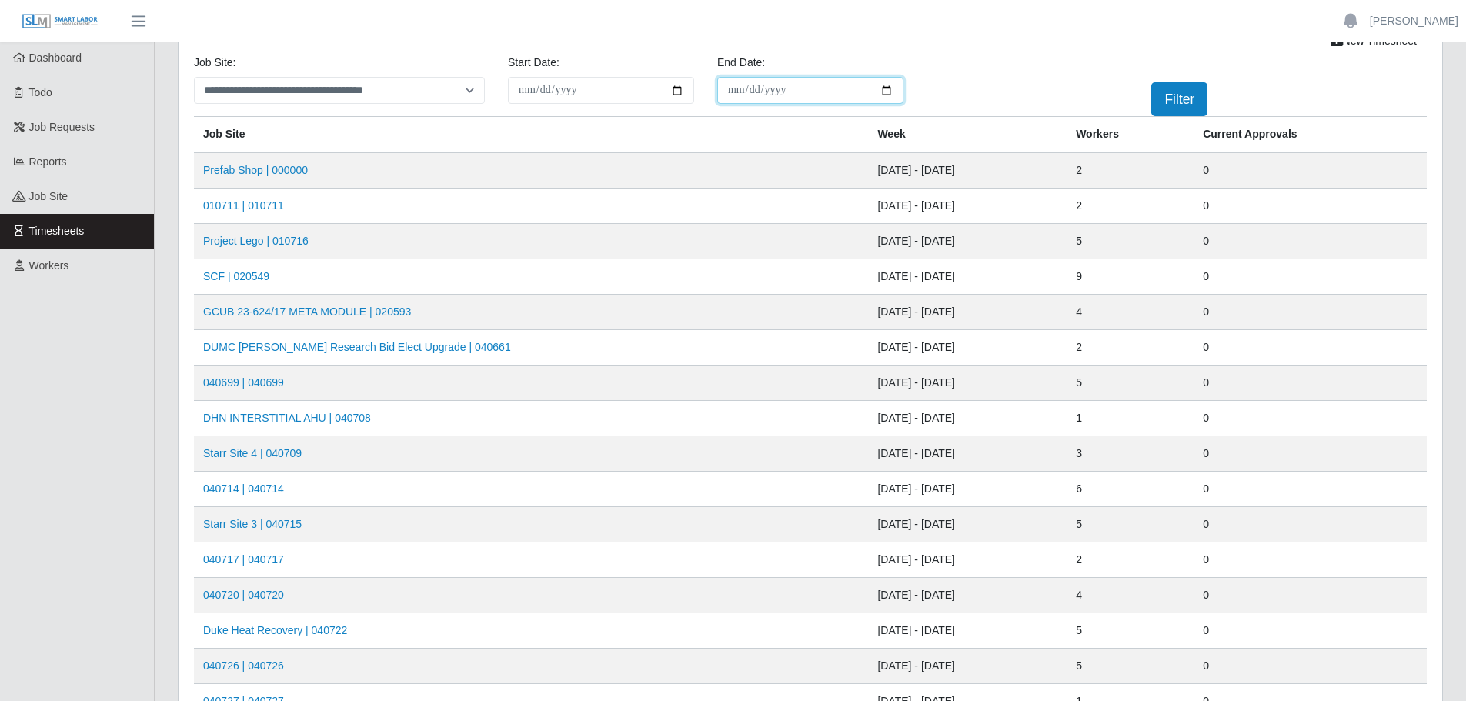
click at [886, 87] on input "End Date:" at bounding box center [810, 90] width 186 height 27
type input "**********"
drag, startPoint x: 1194, startPoint y: 108, endPoint x: 1159, endPoint y: 173, distance: 74.4
click at [1194, 108] on button "Filter" at bounding box center [1179, 99] width 56 height 34
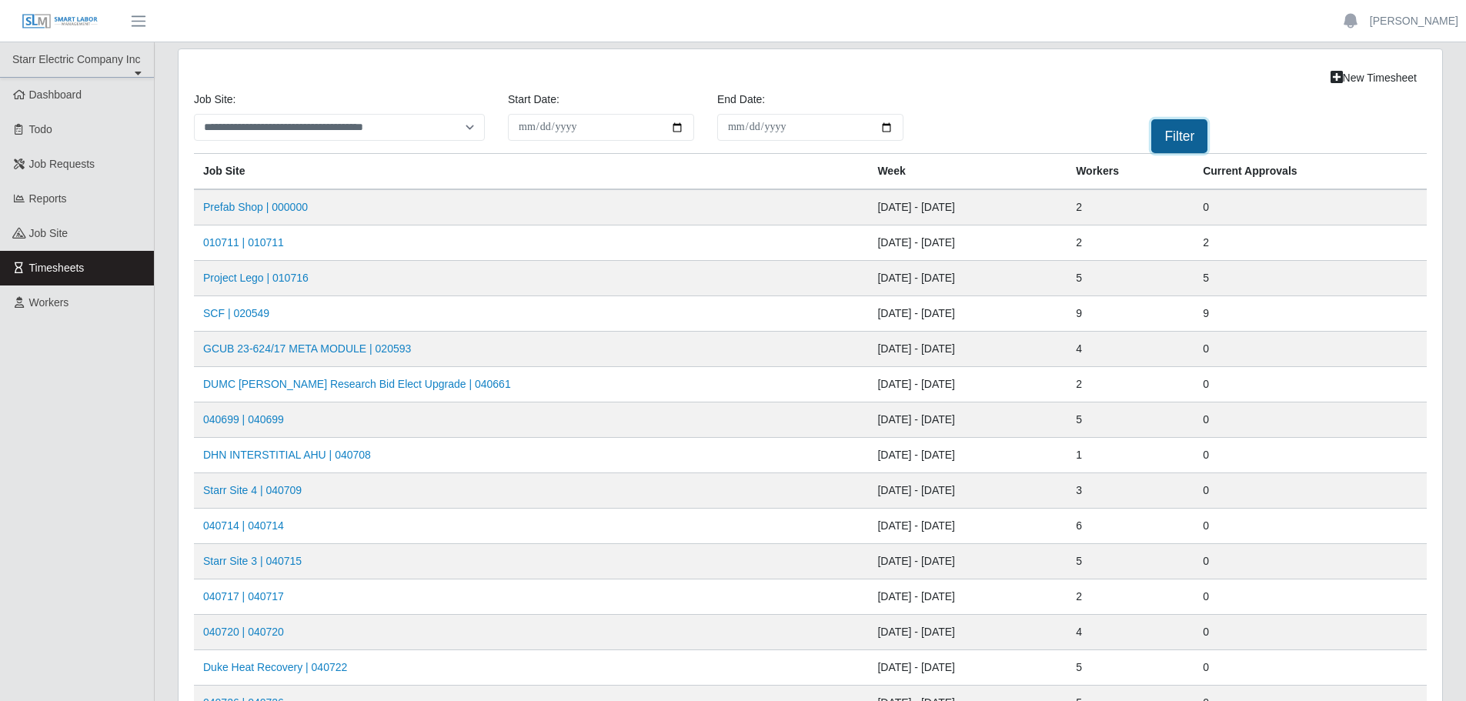
click at [1168, 123] on button "Filter" at bounding box center [1179, 136] width 56 height 34
click at [1169, 123] on button "Filter" at bounding box center [1179, 136] width 56 height 34
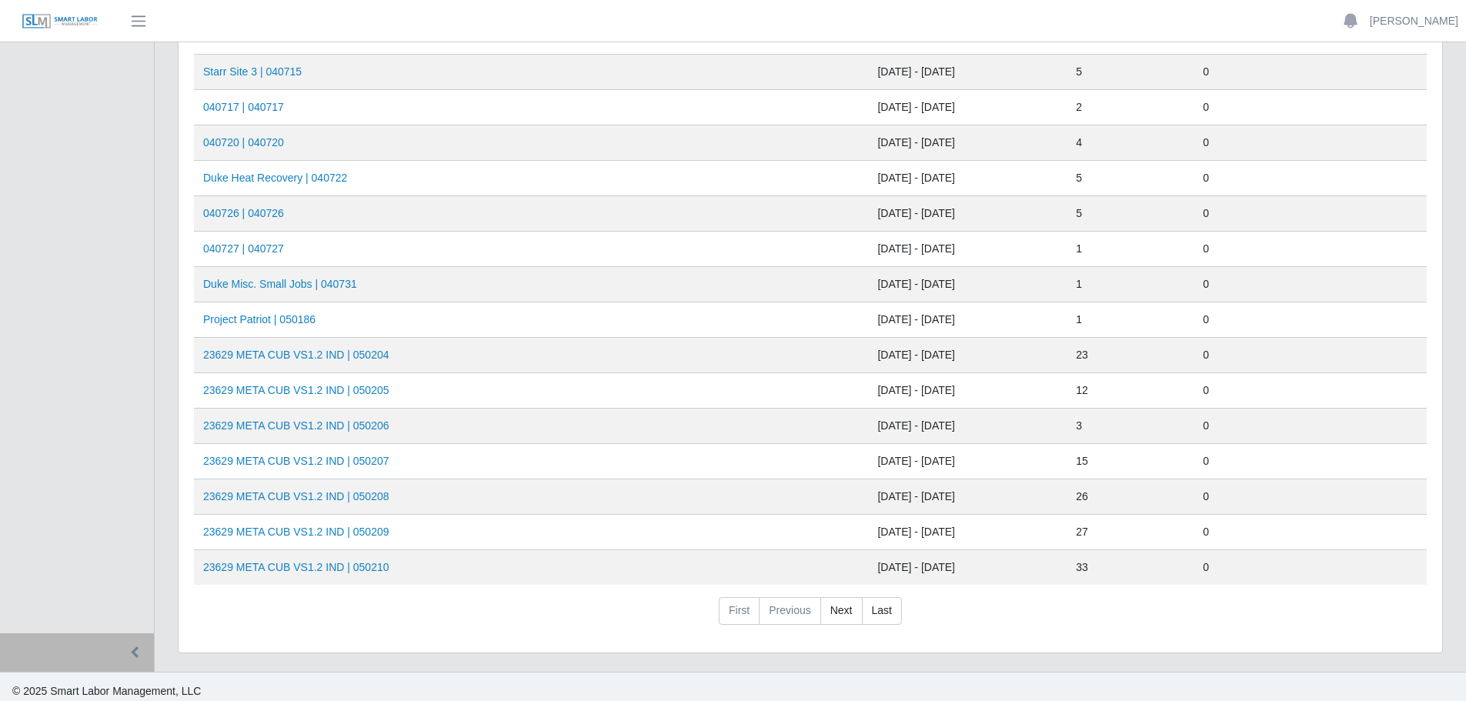
scroll to position [499, 0]
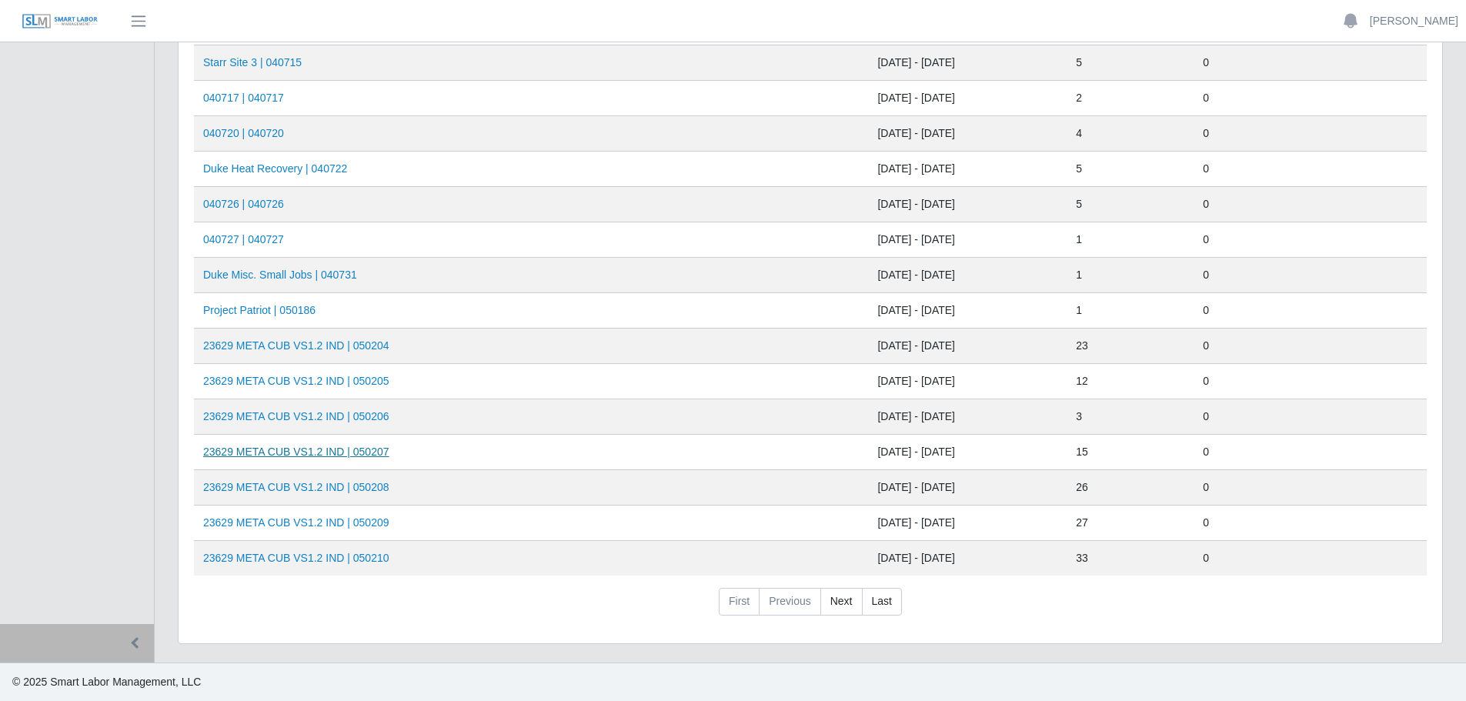
click at [368, 450] on link "23629 META CUB VS1.2 IND | 050207" at bounding box center [296, 452] width 186 height 12
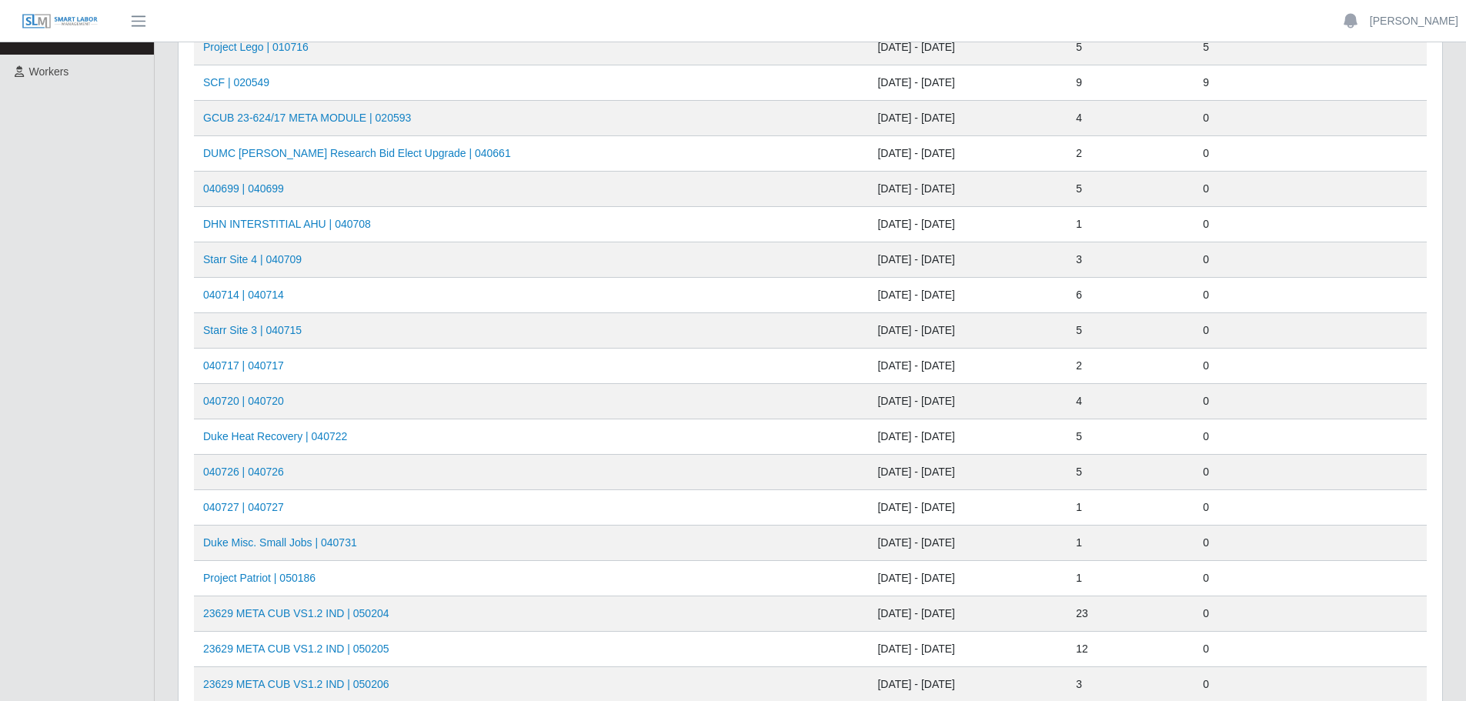
scroll to position [499, 0]
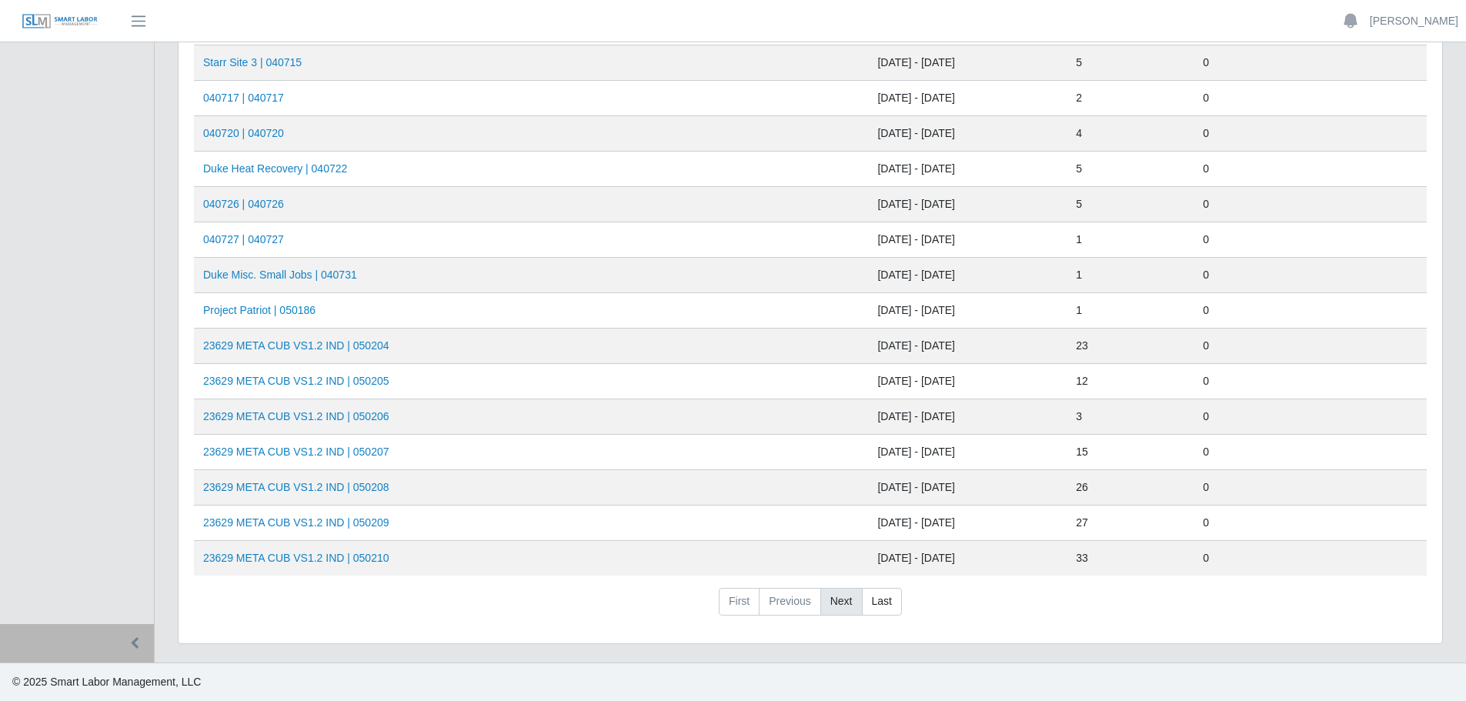
click at [830, 597] on link "Next" at bounding box center [841, 602] width 42 height 28
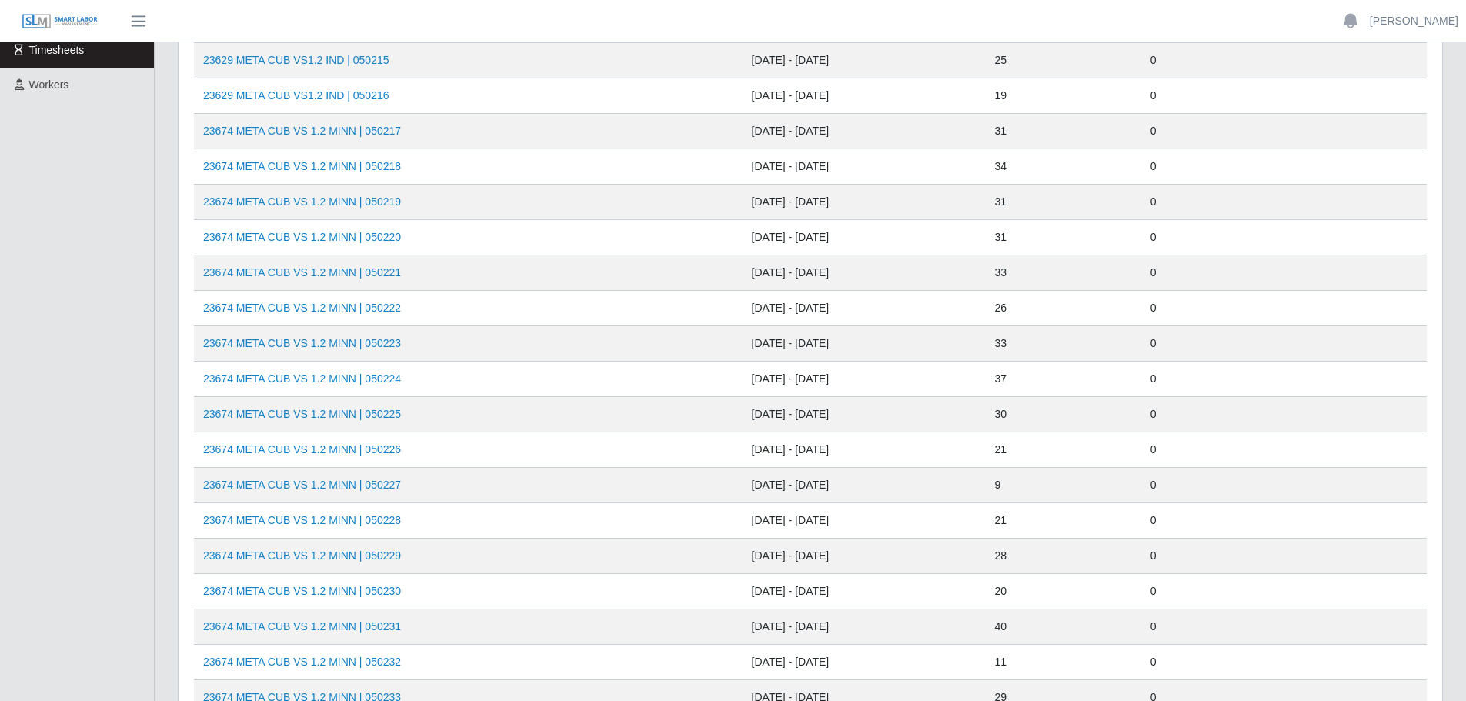
scroll to position [191, 0]
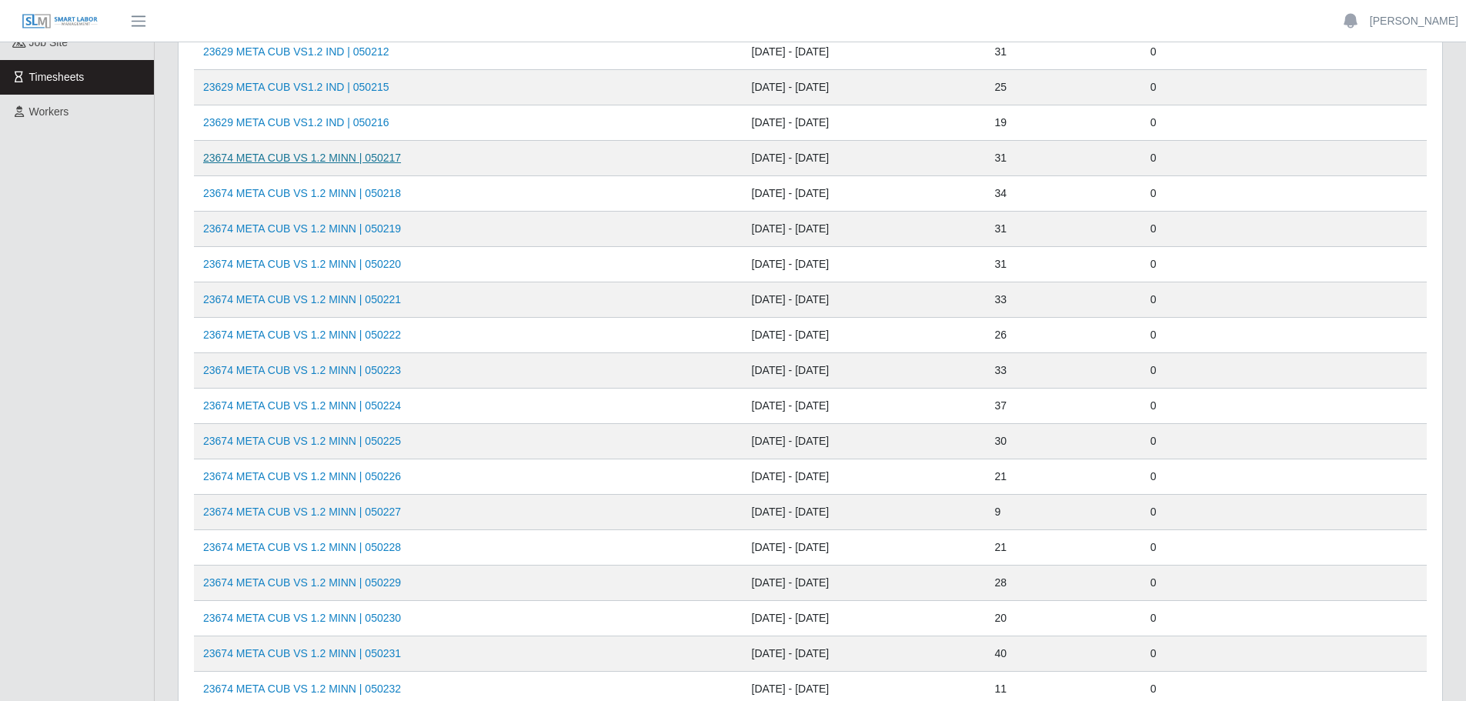
click at [366, 158] on link "23674 META CUB VS 1.2 MINN | 050217" at bounding box center [302, 158] width 198 height 12
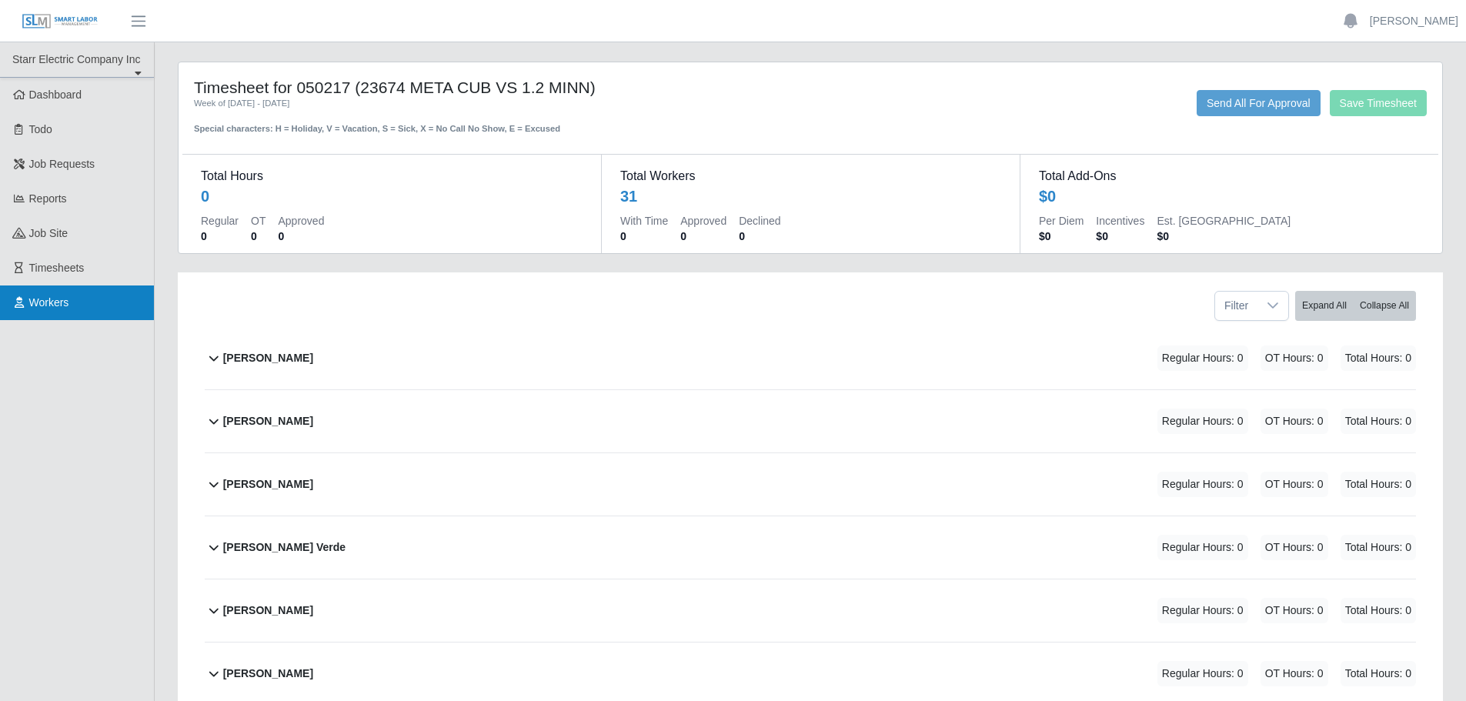
click at [75, 306] on link "Workers" at bounding box center [77, 302] width 154 height 35
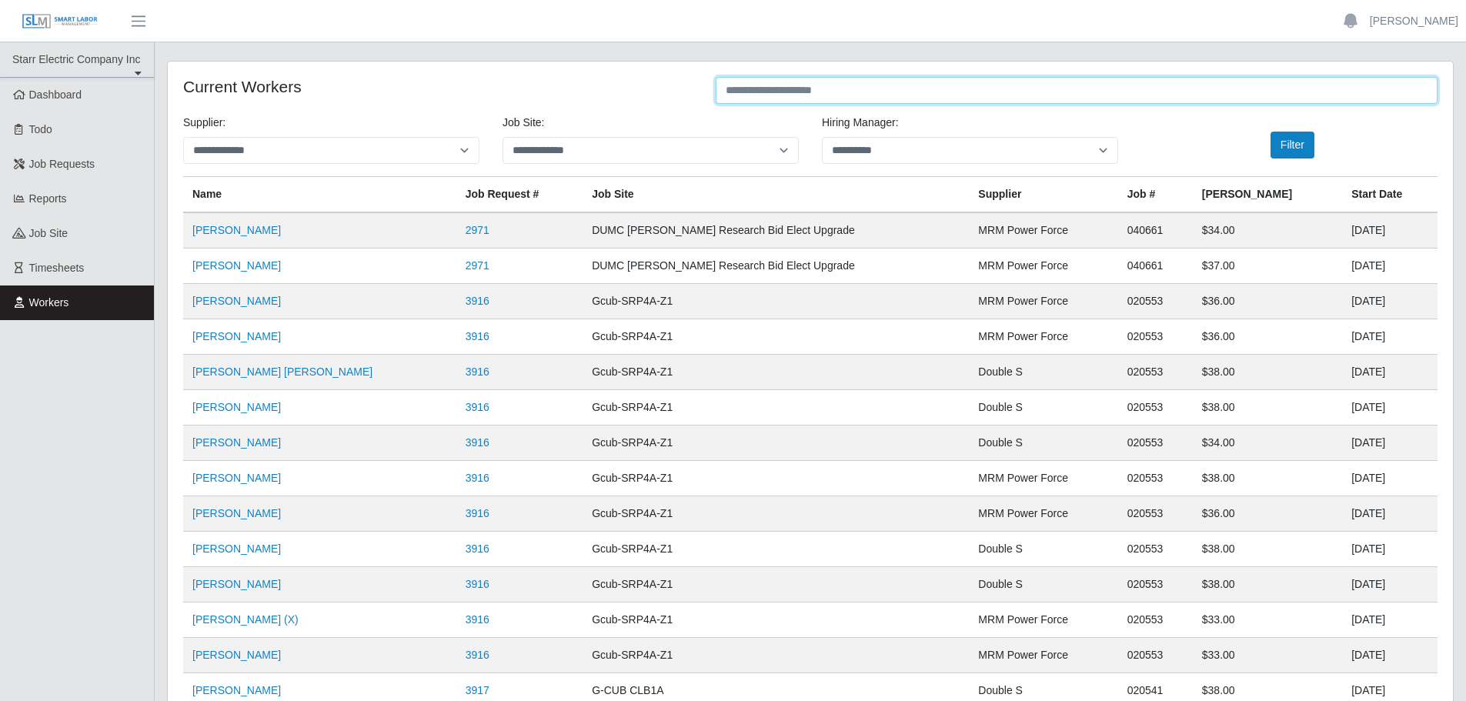
click at [762, 87] on input "text" at bounding box center [1077, 90] width 722 height 27
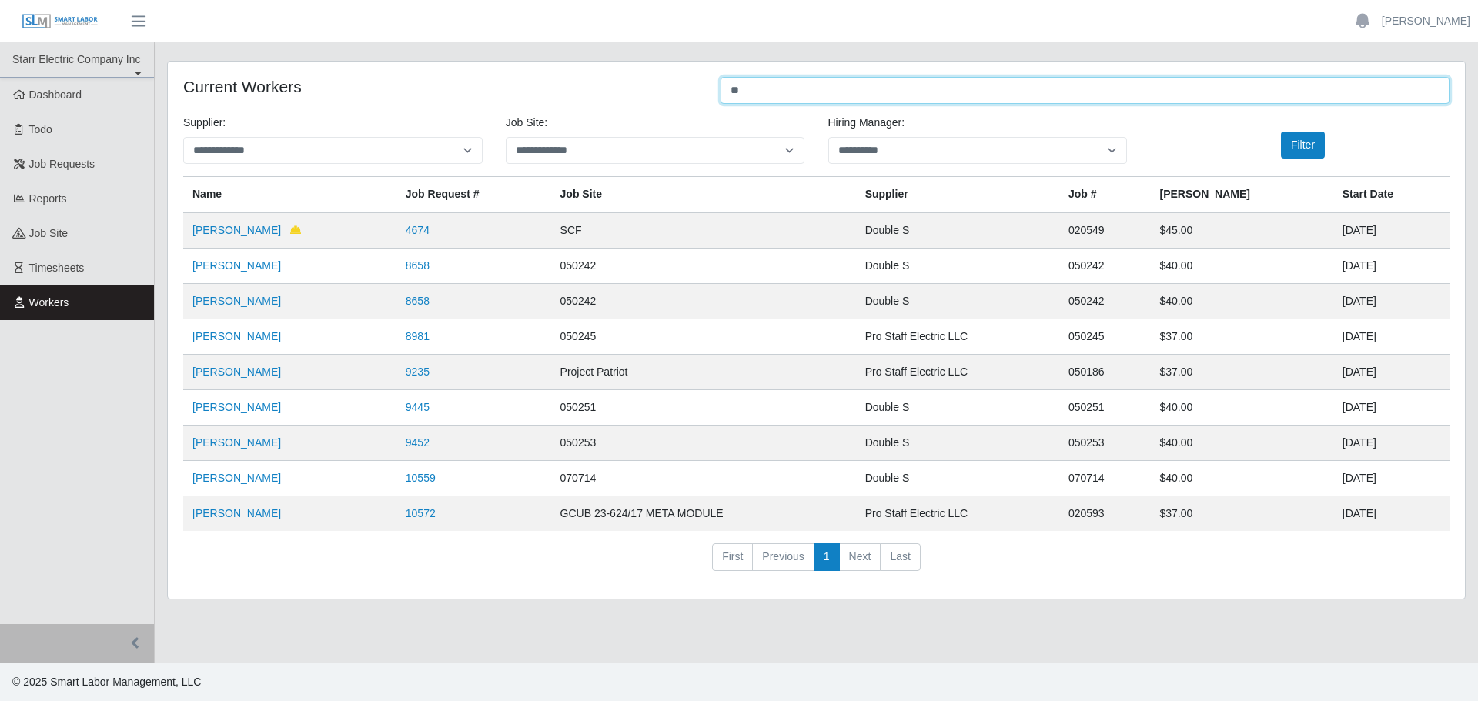
type input "*"
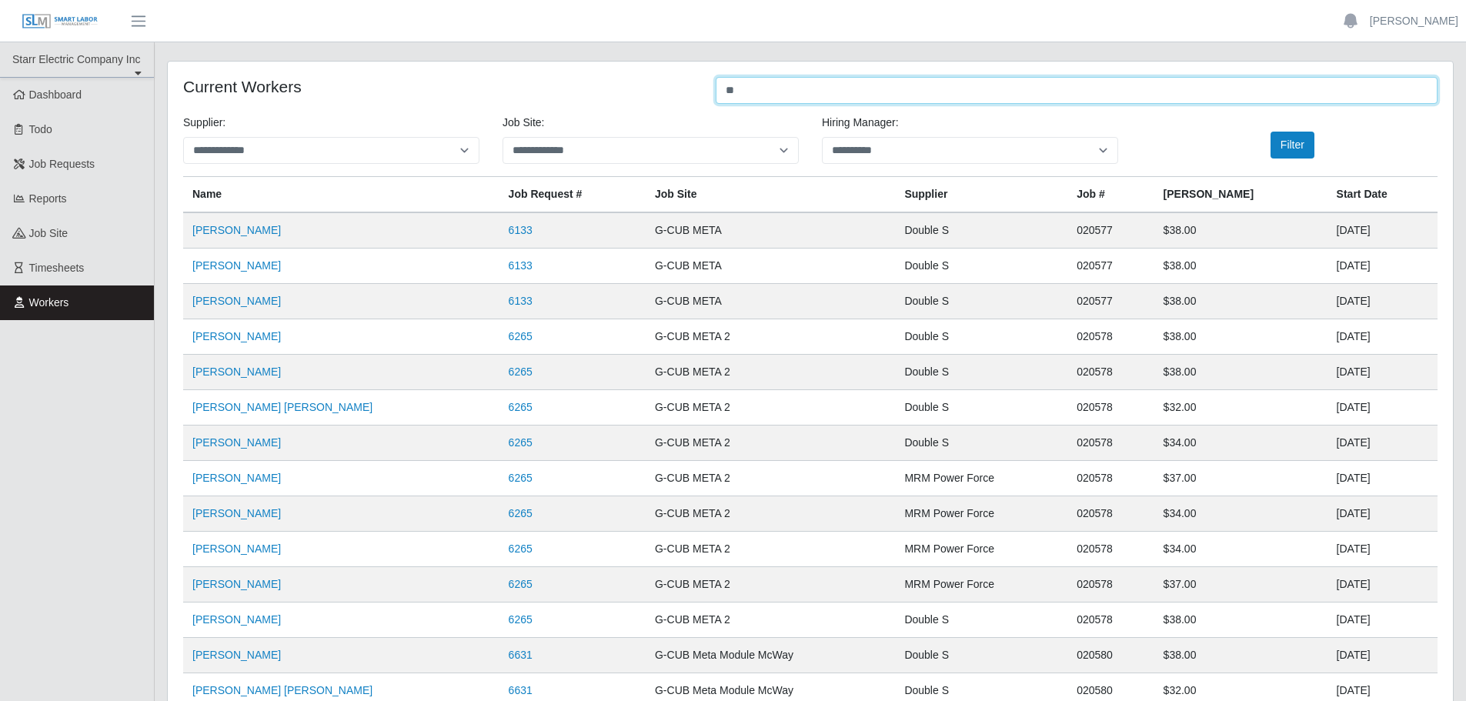
type input "*"
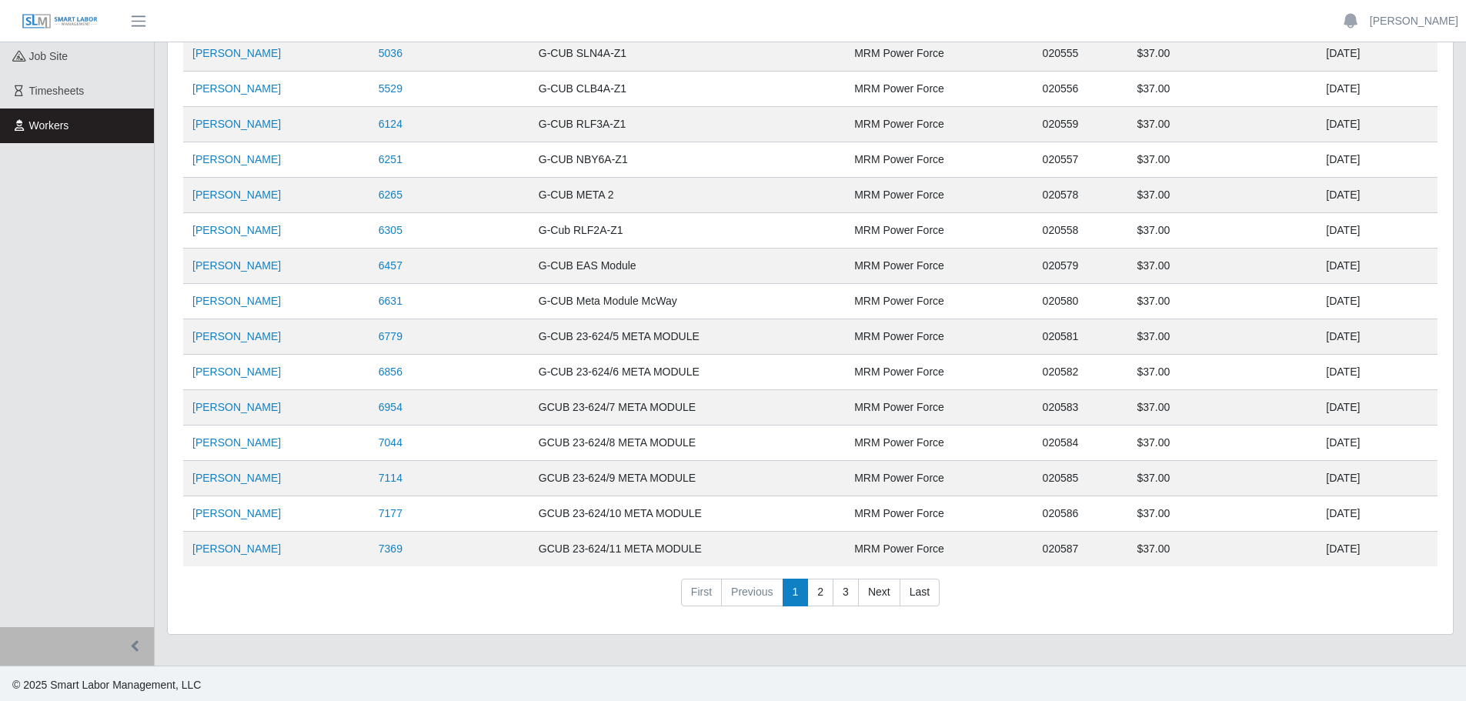
scroll to position [180, 0]
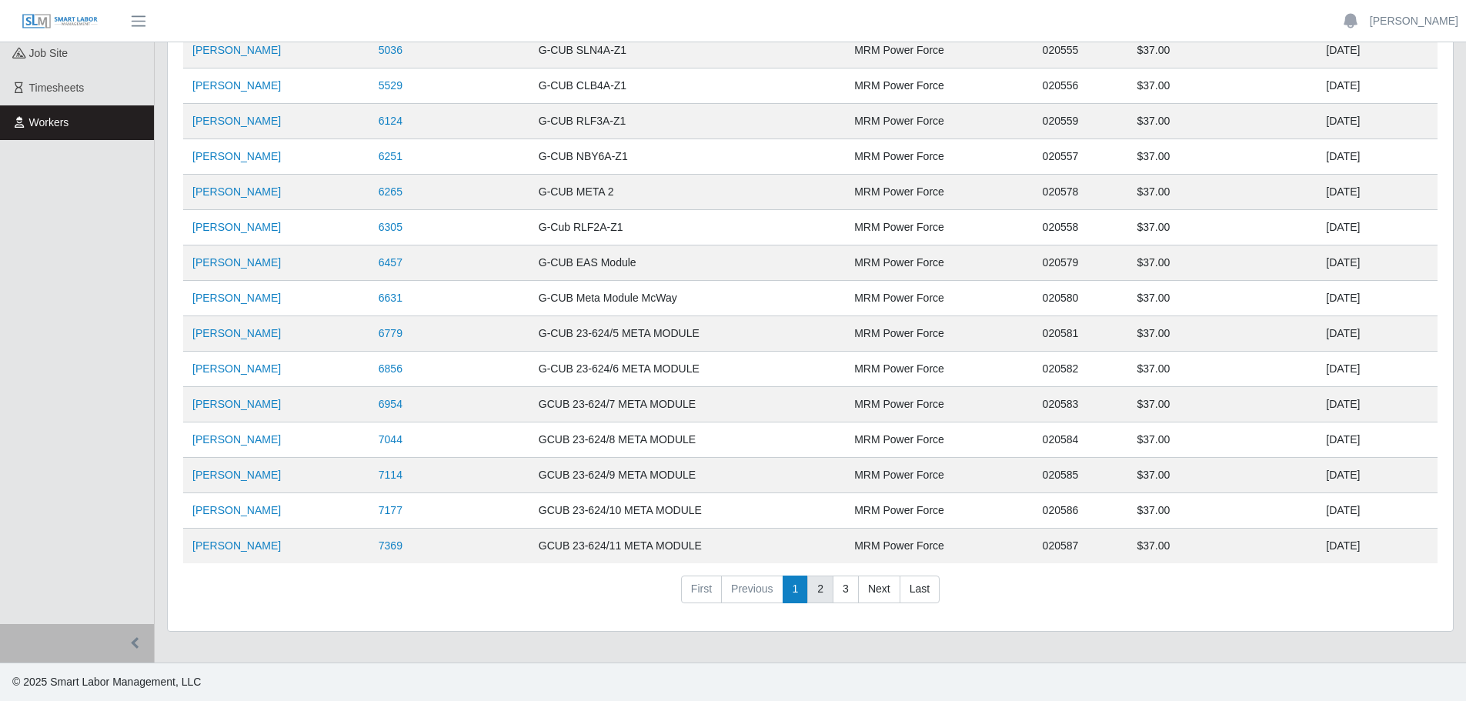
type input "*********"
click at [821, 593] on link "2" at bounding box center [820, 590] width 26 height 28
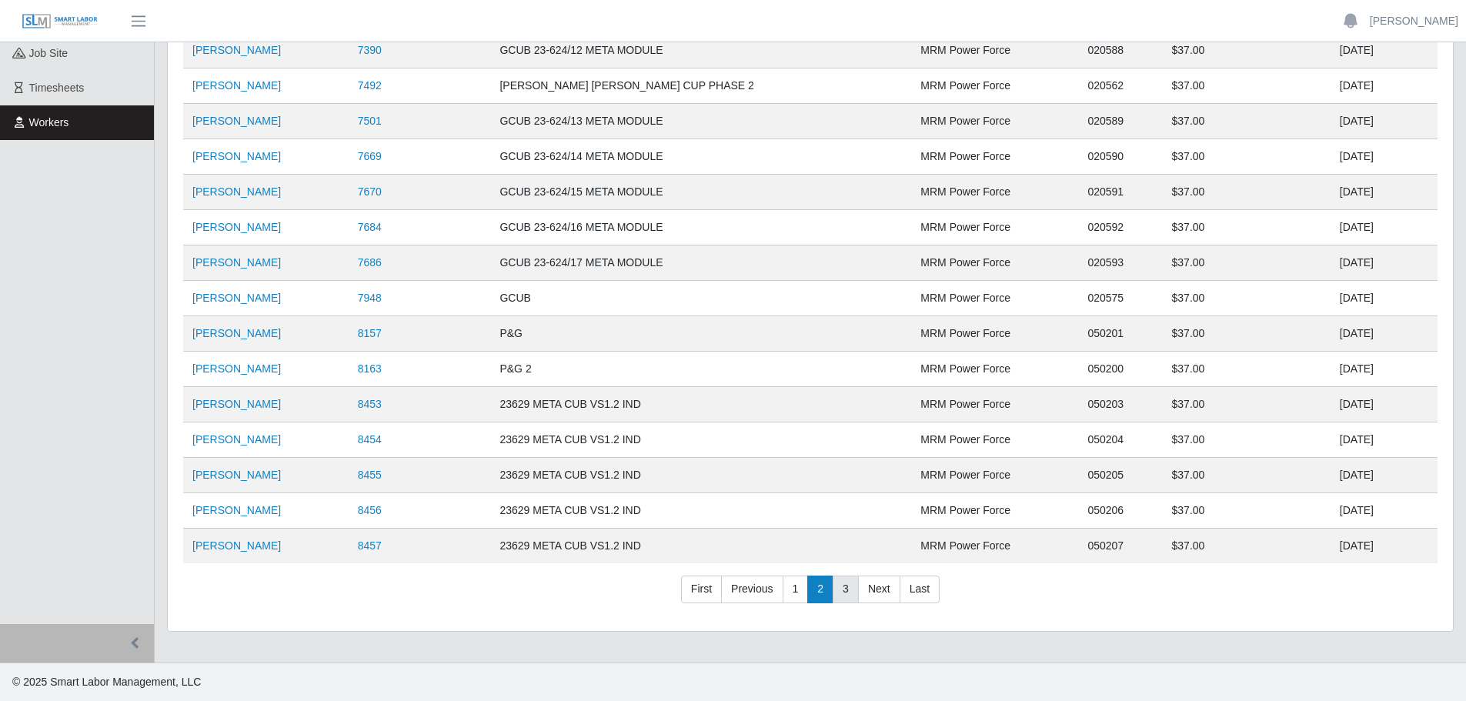
click at [850, 590] on link "3" at bounding box center [846, 590] width 26 height 28
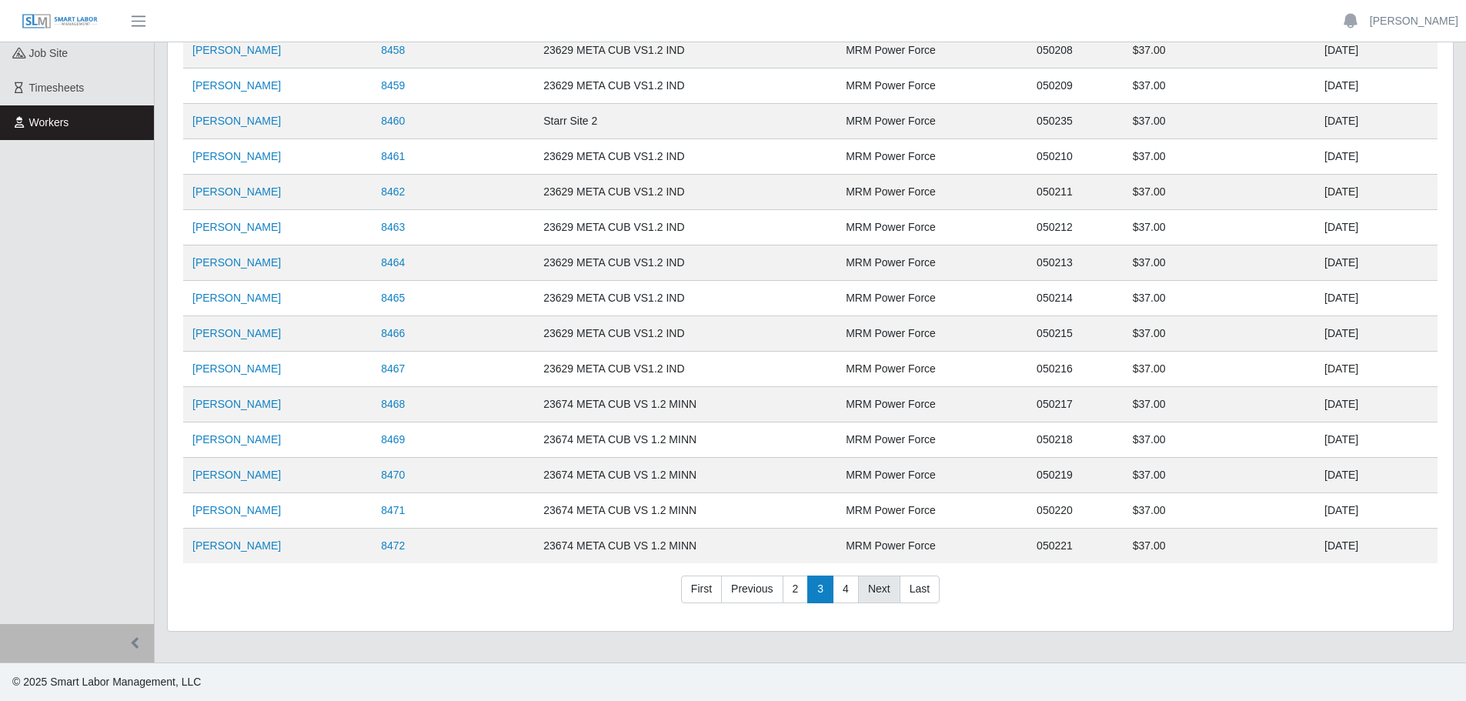
click at [870, 597] on link "Next" at bounding box center [879, 590] width 42 height 28
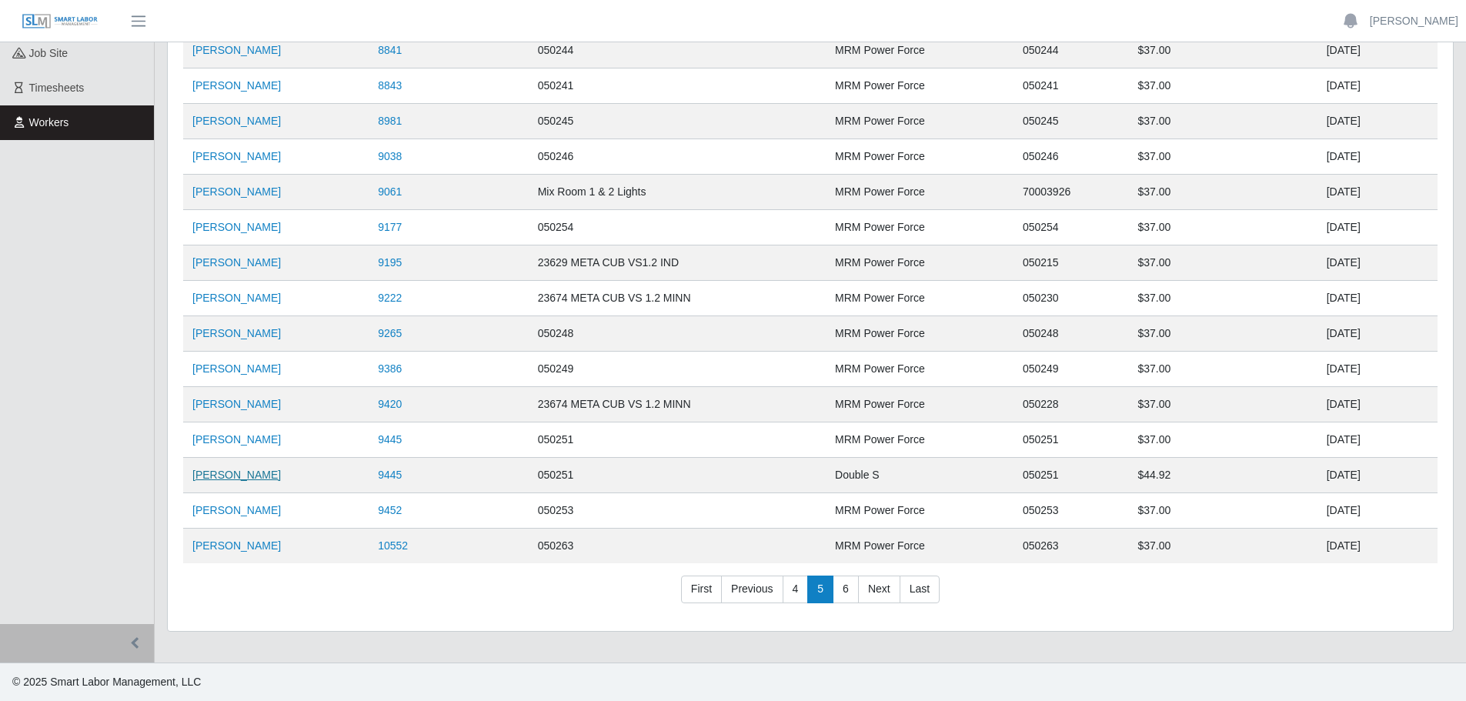
click at [222, 475] on link "Alejandro Mata" at bounding box center [236, 475] width 88 height 12
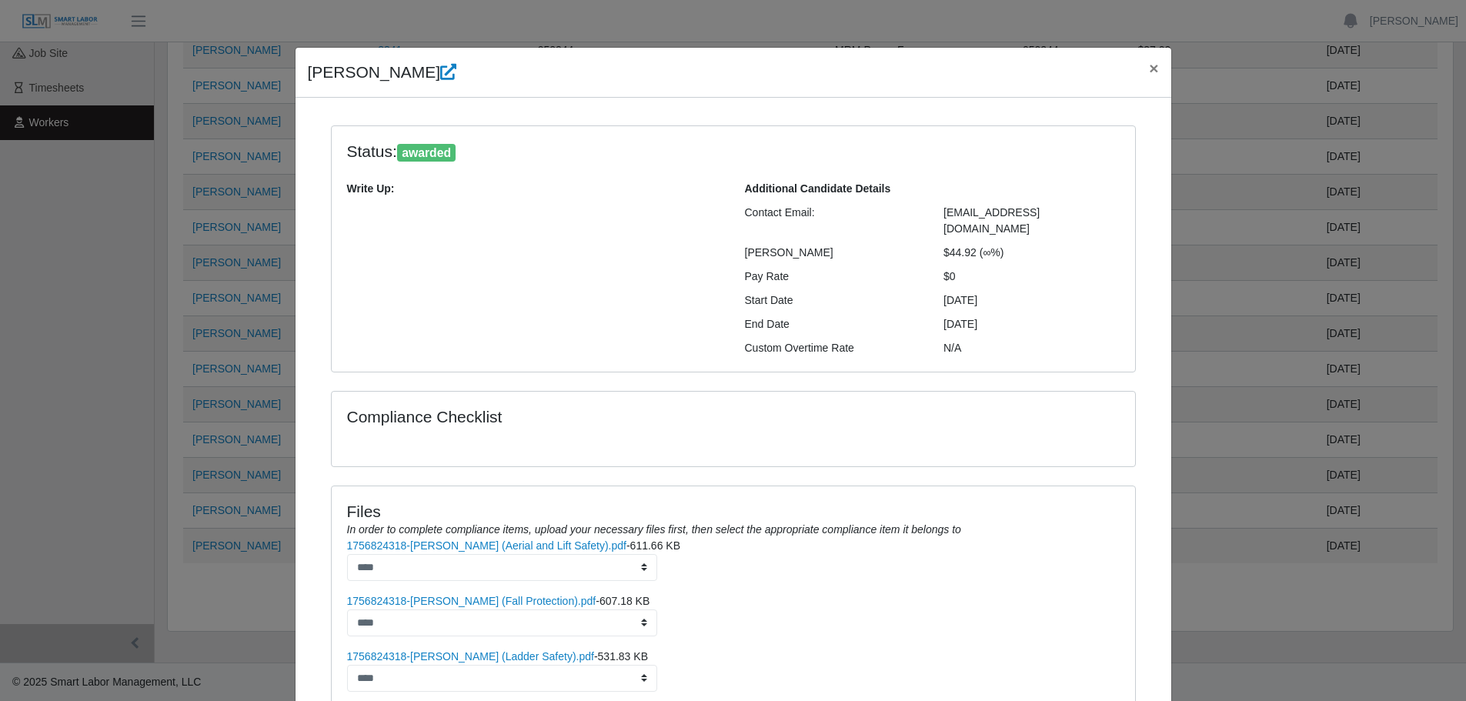
scroll to position [0, 0]
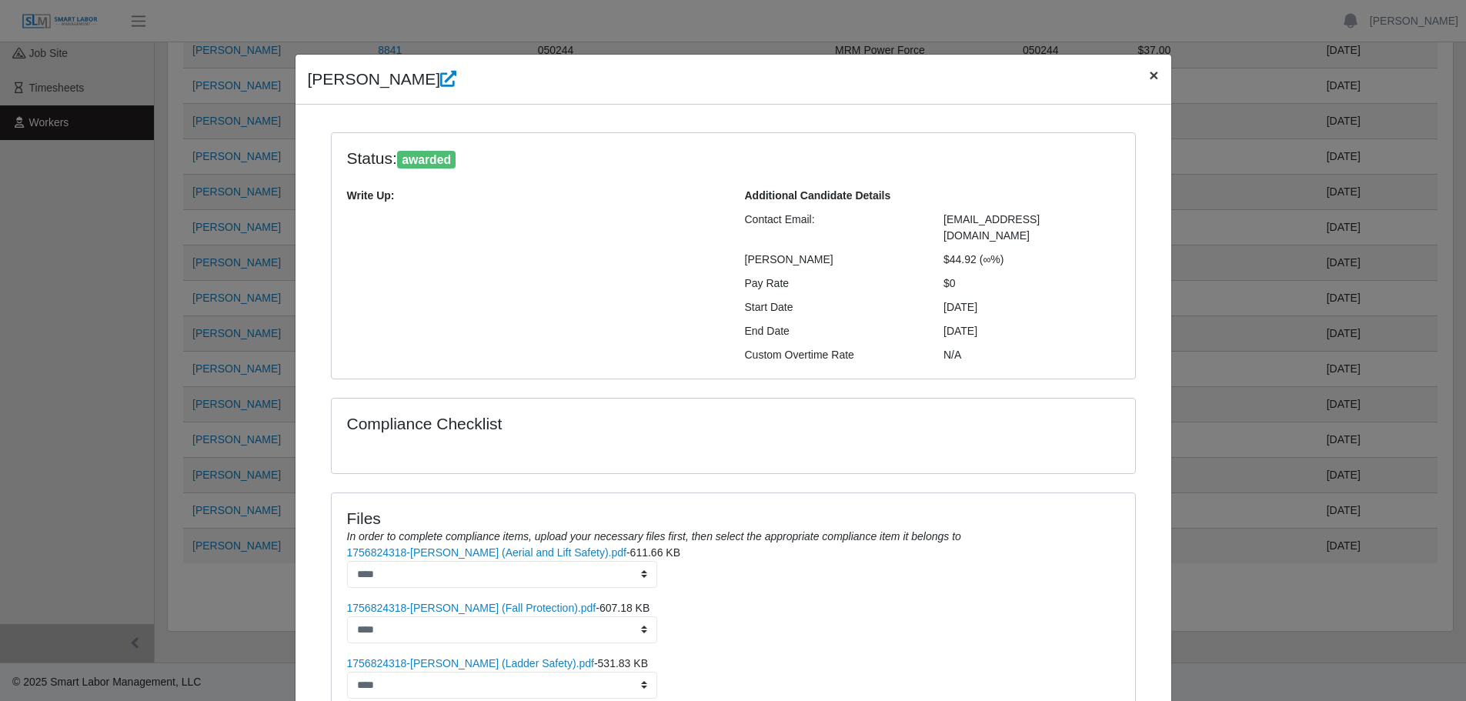
click at [1149, 78] on span "×" at bounding box center [1153, 75] width 9 height 18
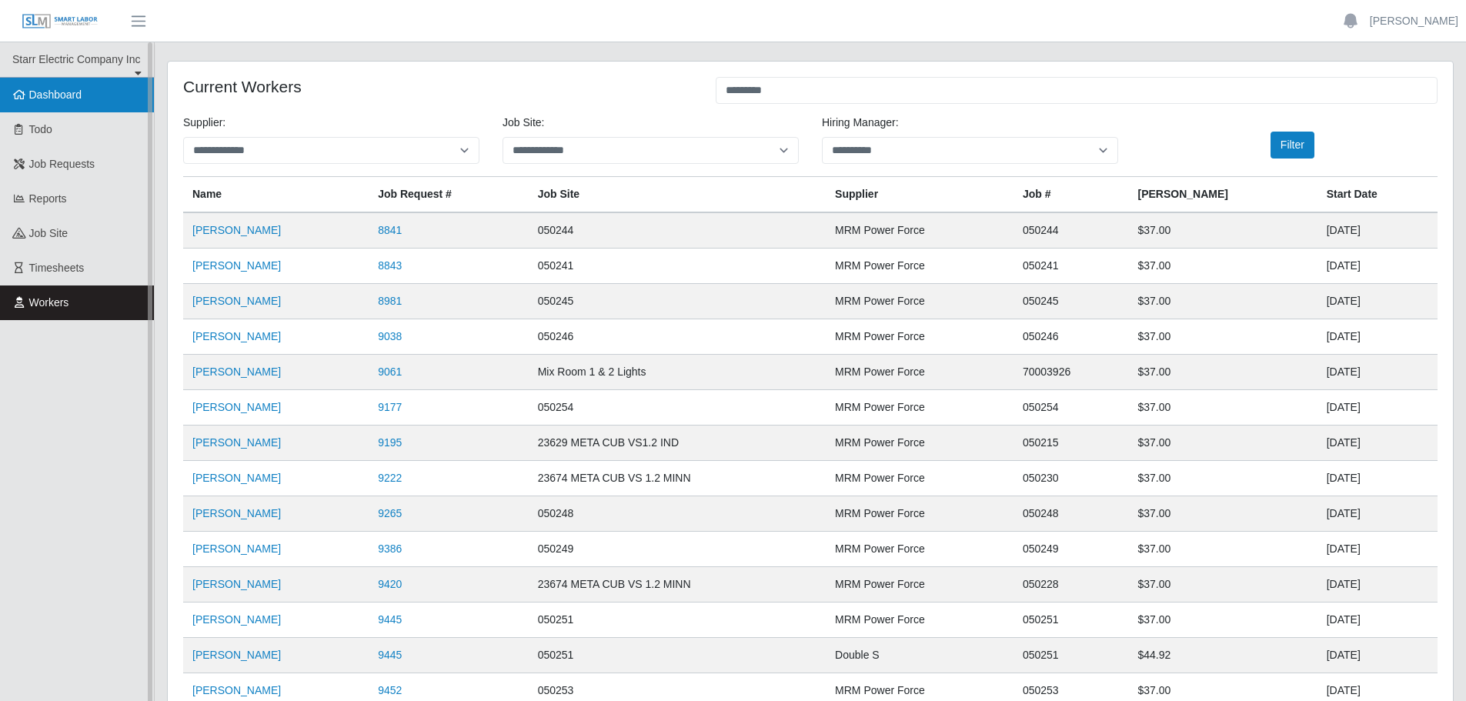
click at [84, 95] on link "Dashboard" at bounding box center [77, 95] width 154 height 35
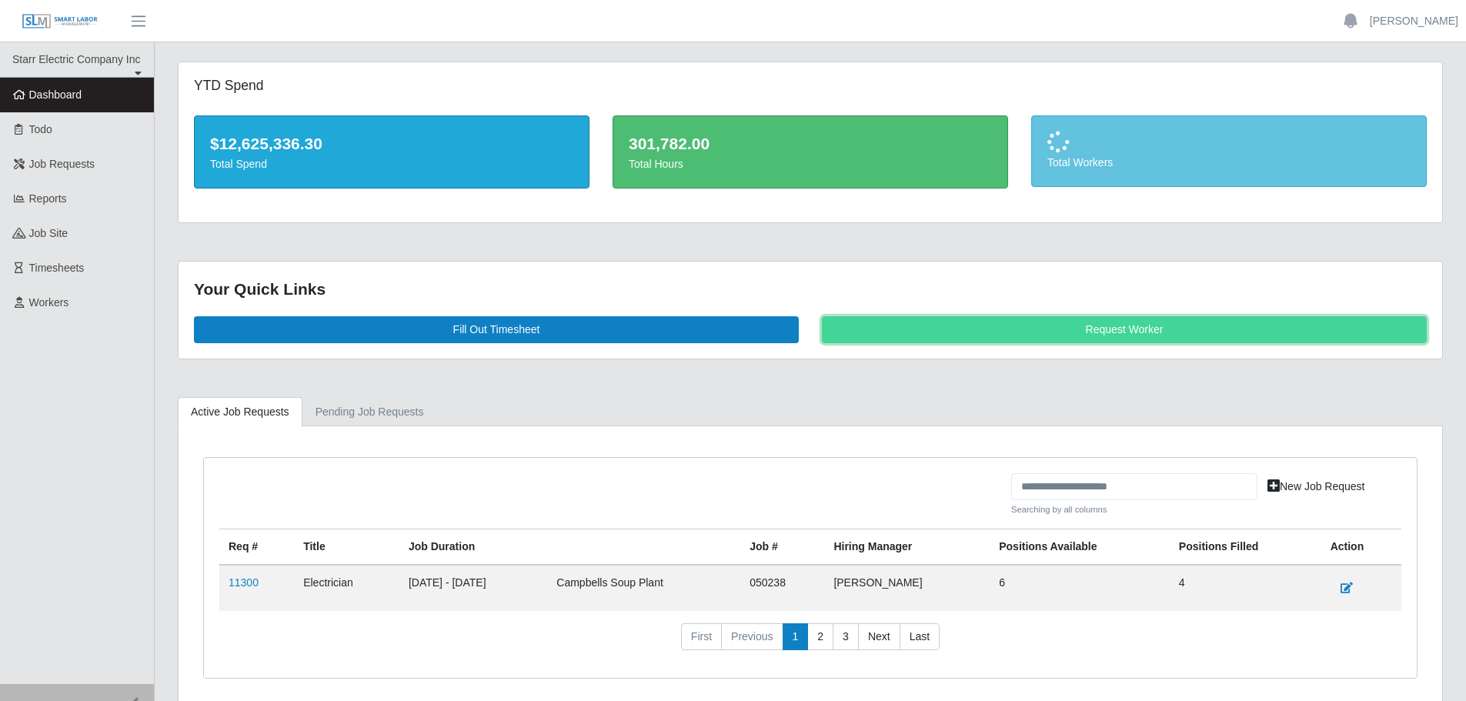
click at [1067, 319] on link "Request Worker" at bounding box center [1124, 329] width 605 height 27
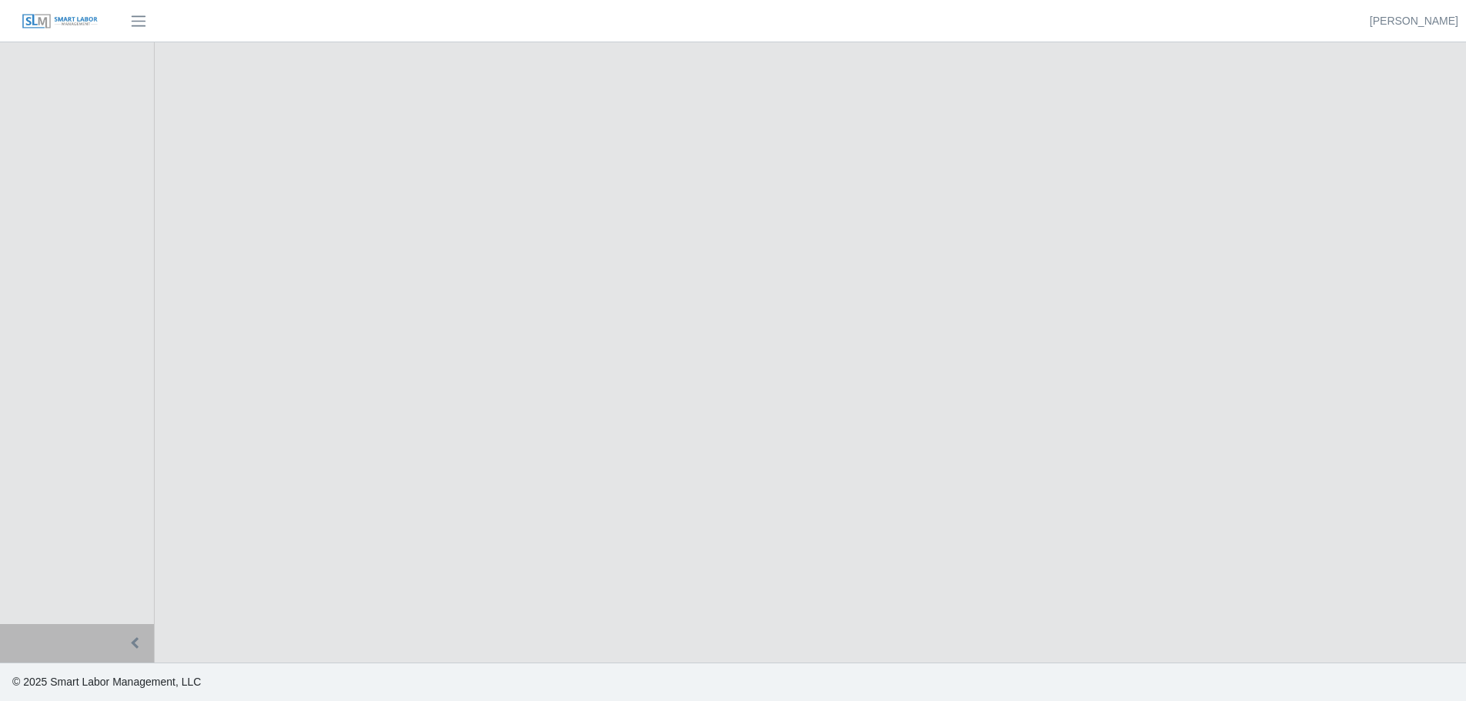
select select
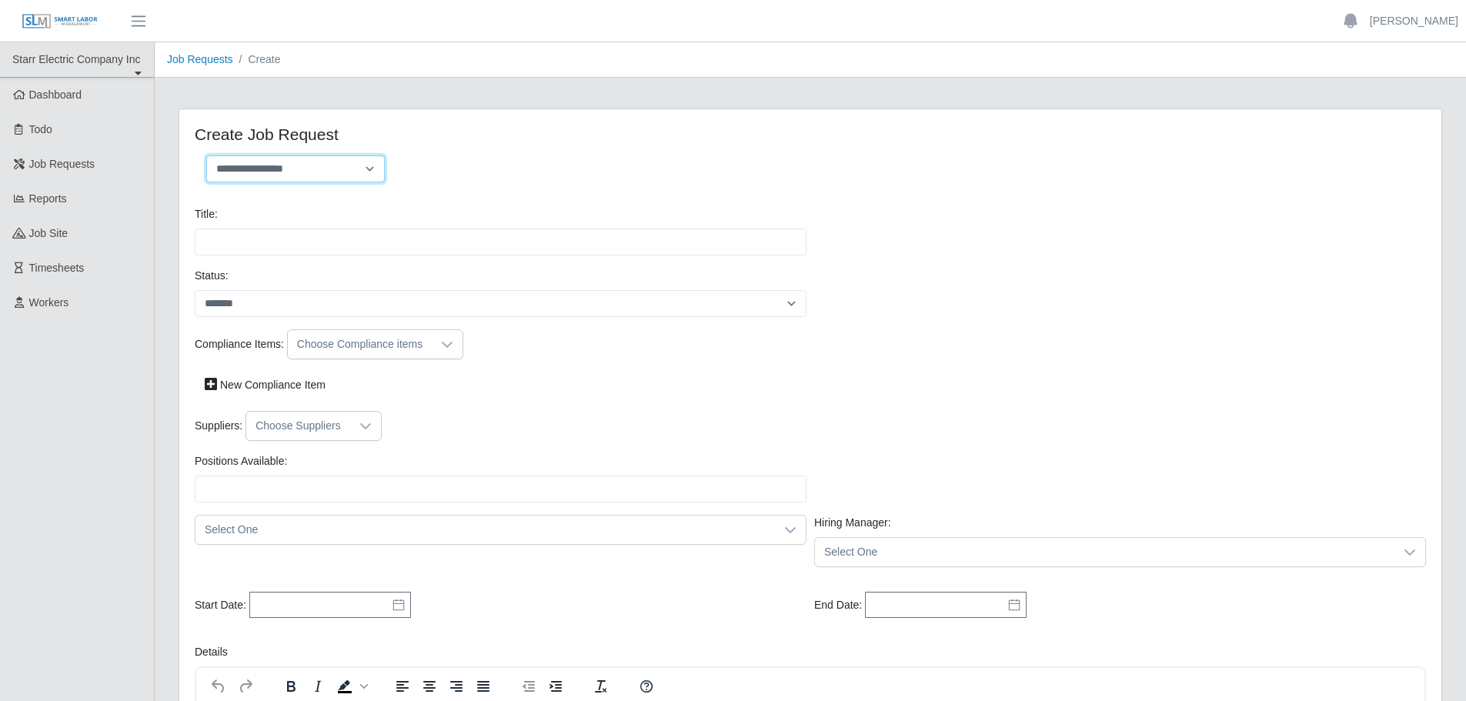
click at [366, 168] on select "**********" at bounding box center [295, 168] width 179 height 27
select select "**********"
click at [206, 155] on select "**********" at bounding box center [295, 168] width 179 height 27
type input "**********"
type input "*"
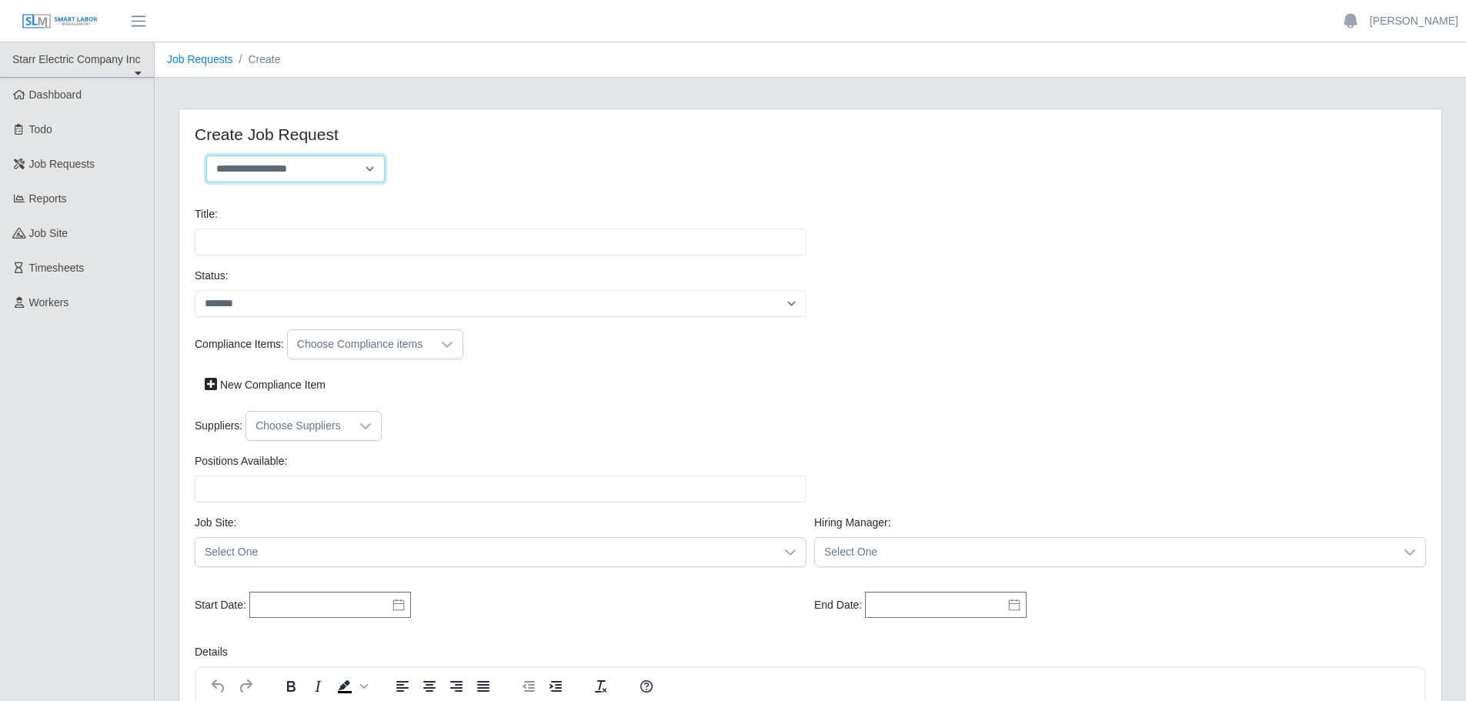
type input "*"
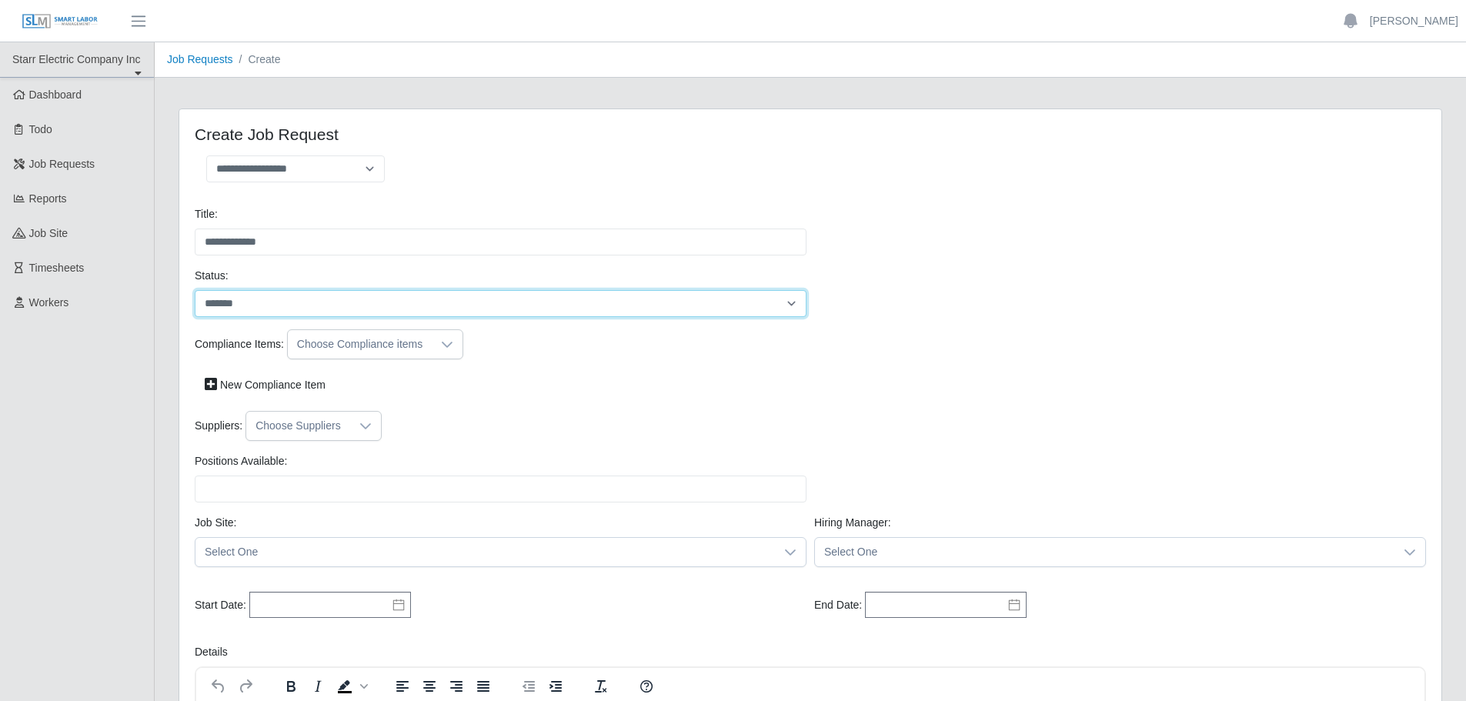
click at [331, 299] on select "*******" at bounding box center [501, 303] width 612 height 27
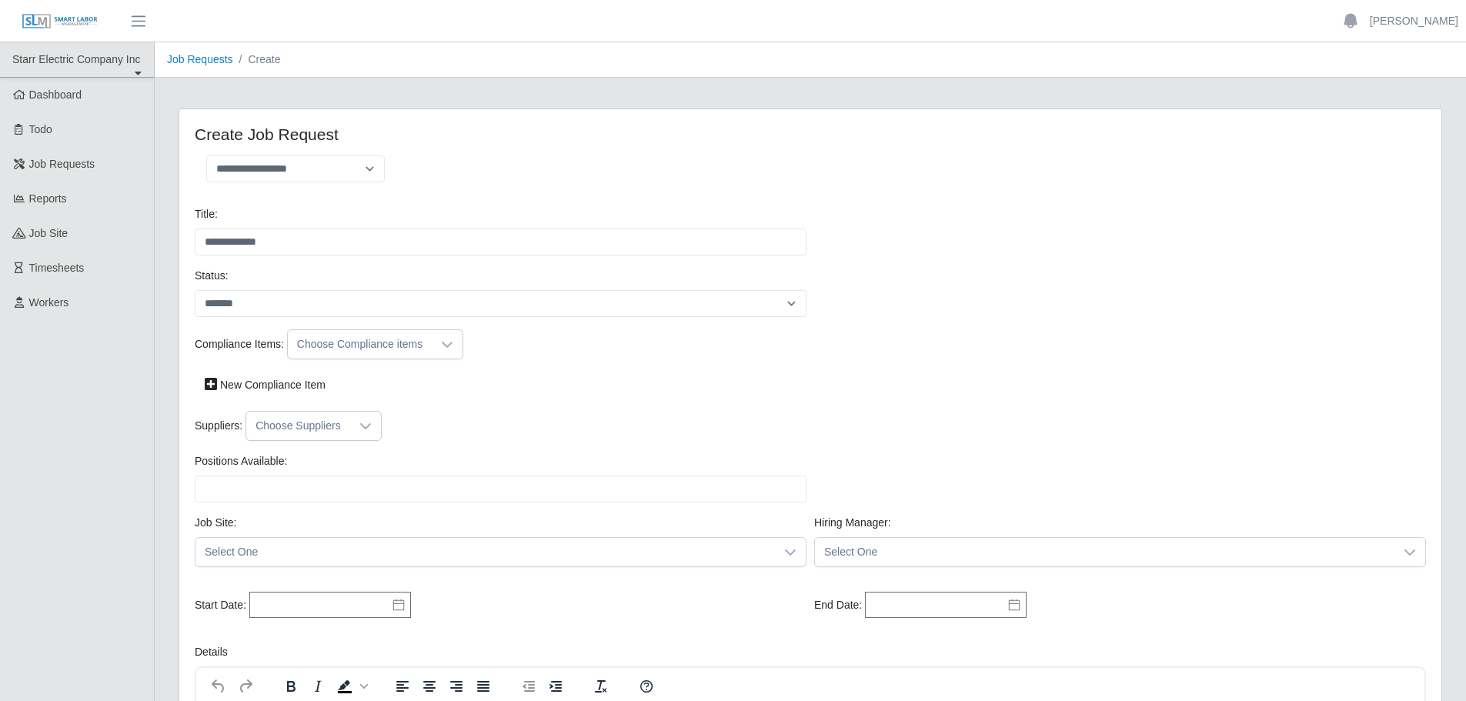
click at [399, 388] on div "New Compliance Item" at bounding box center [810, 385] width 1239 height 27
click at [449, 344] on div at bounding box center [447, 344] width 31 height 28
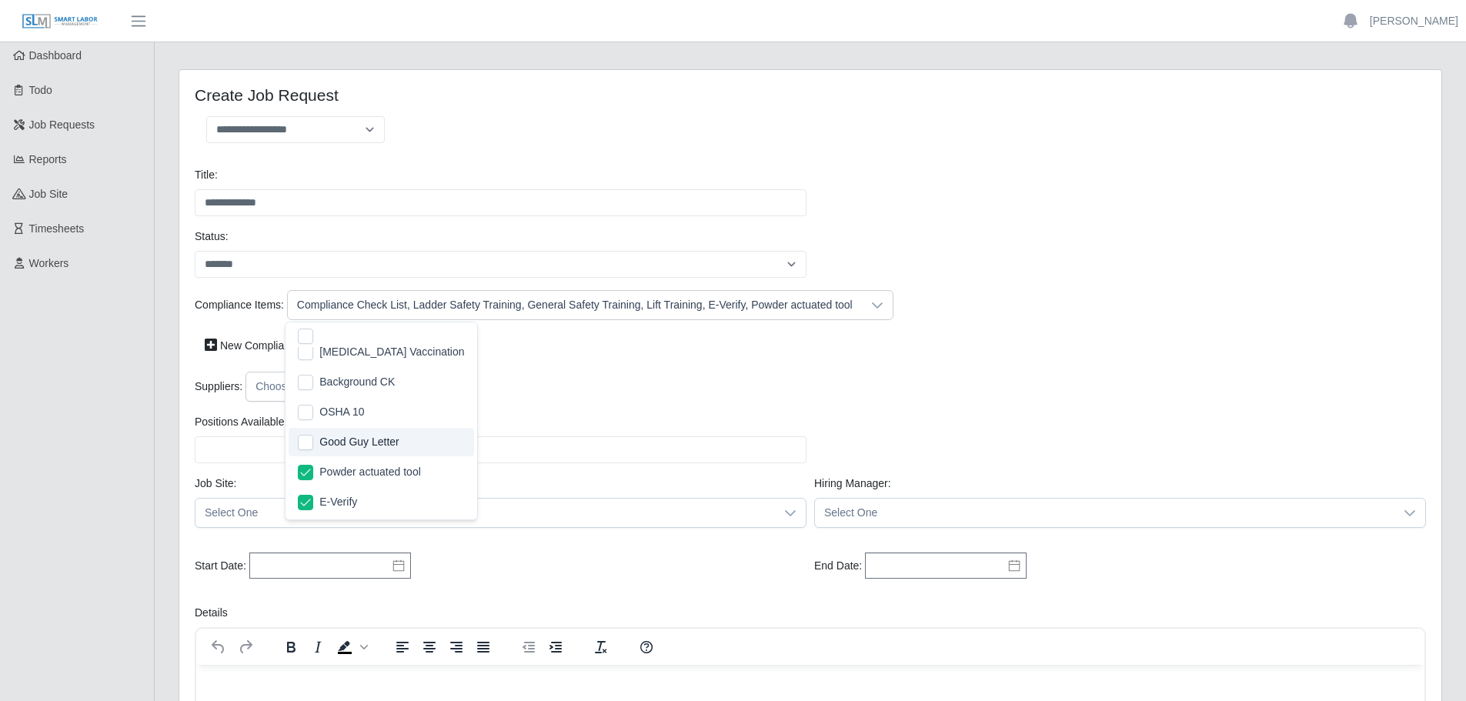
scroll to position [77, 0]
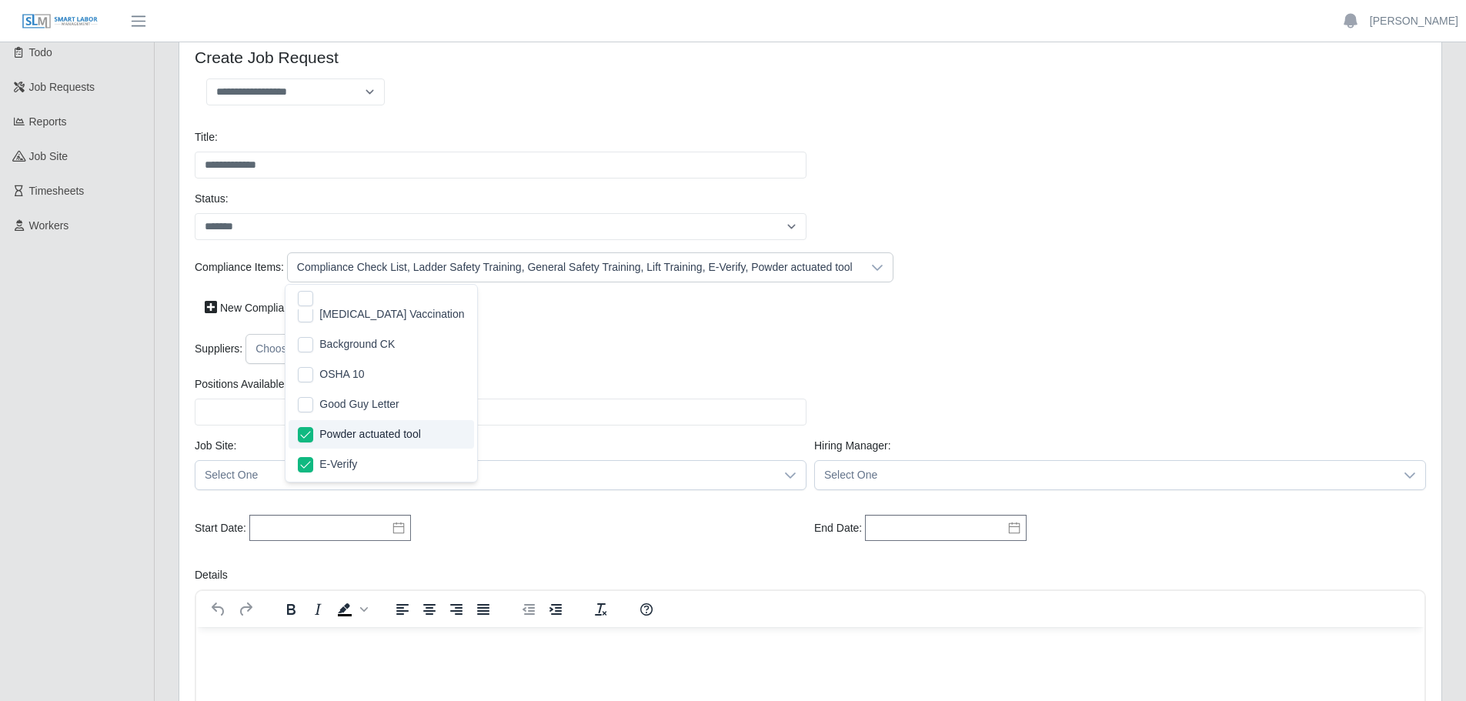
click at [546, 345] on div "Suppliers: Choose Suppliers" at bounding box center [810, 349] width 1239 height 30
click at [364, 350] on icon at bounding box center [365, 349] width 12 height 12
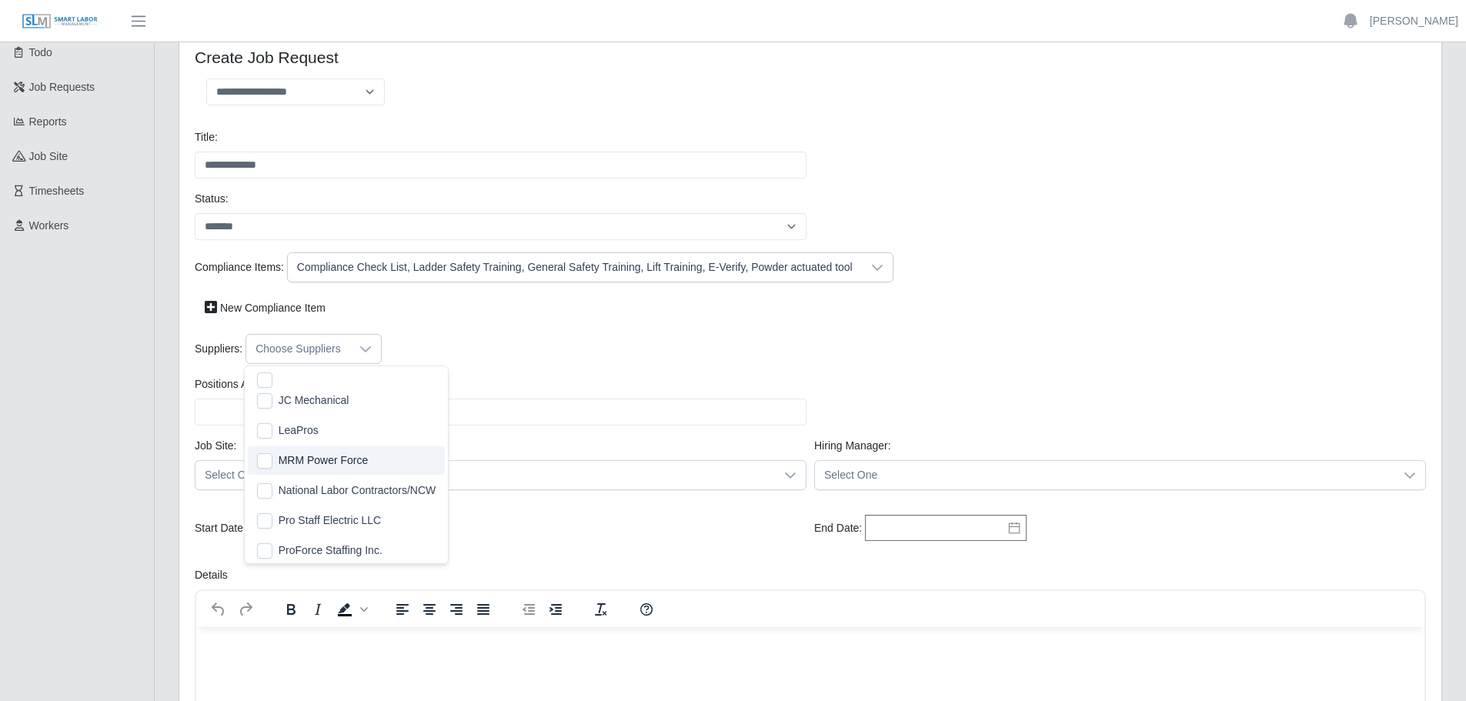
scroll to position [385, 0]
click at [322, 446] on span "Pro Staff Electric LLC" at bounding box center [330, 444] width 103 height 16
click at [454, 329] on div "Compliance Items: Compliance Check List, Ladder Safety Training, General Safety…" at bounding box center [810, 293] width 1239 height 82
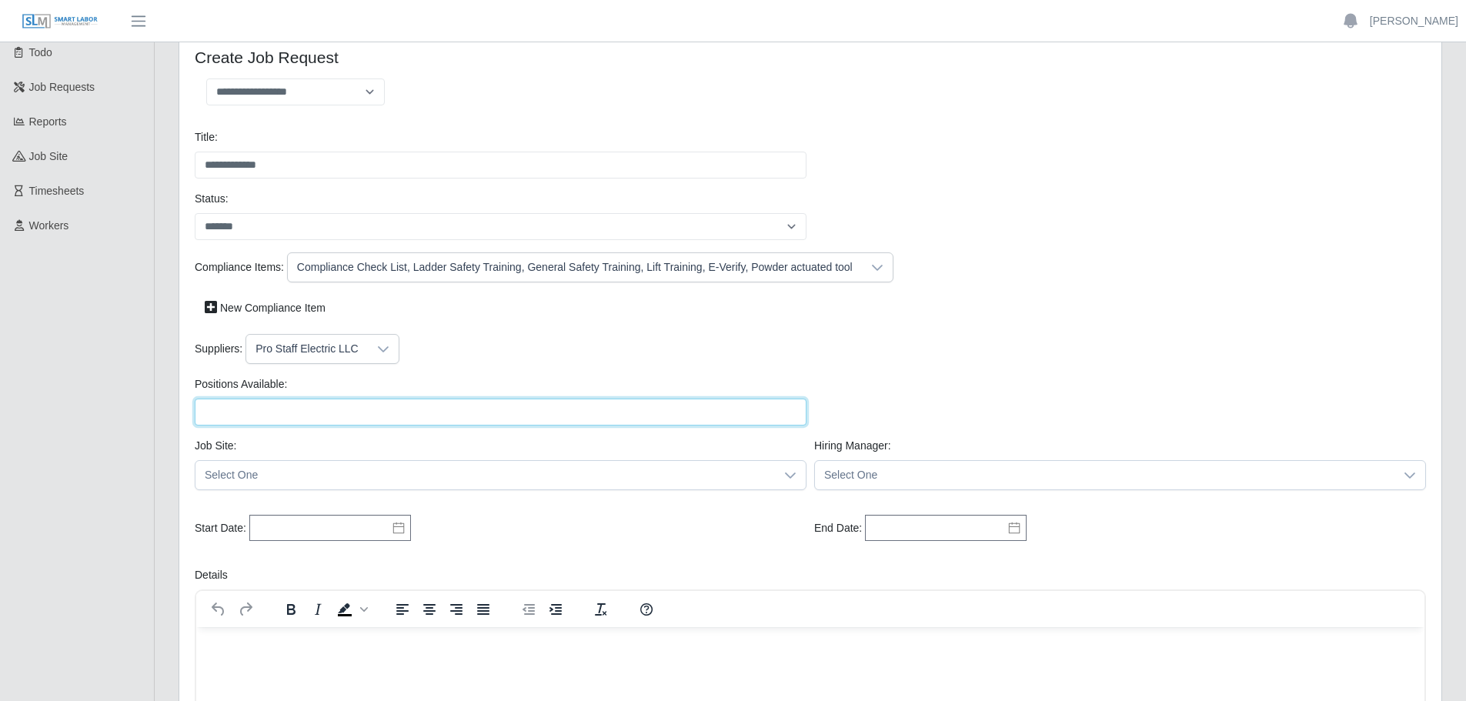
click at [308, 411] on input "Positions Available:" at bounding box center [501, 412] width 612 height 27
type input "*"
click at [284, 480] on span "Select One" at bounding box center [484, 475] width 579 height 28
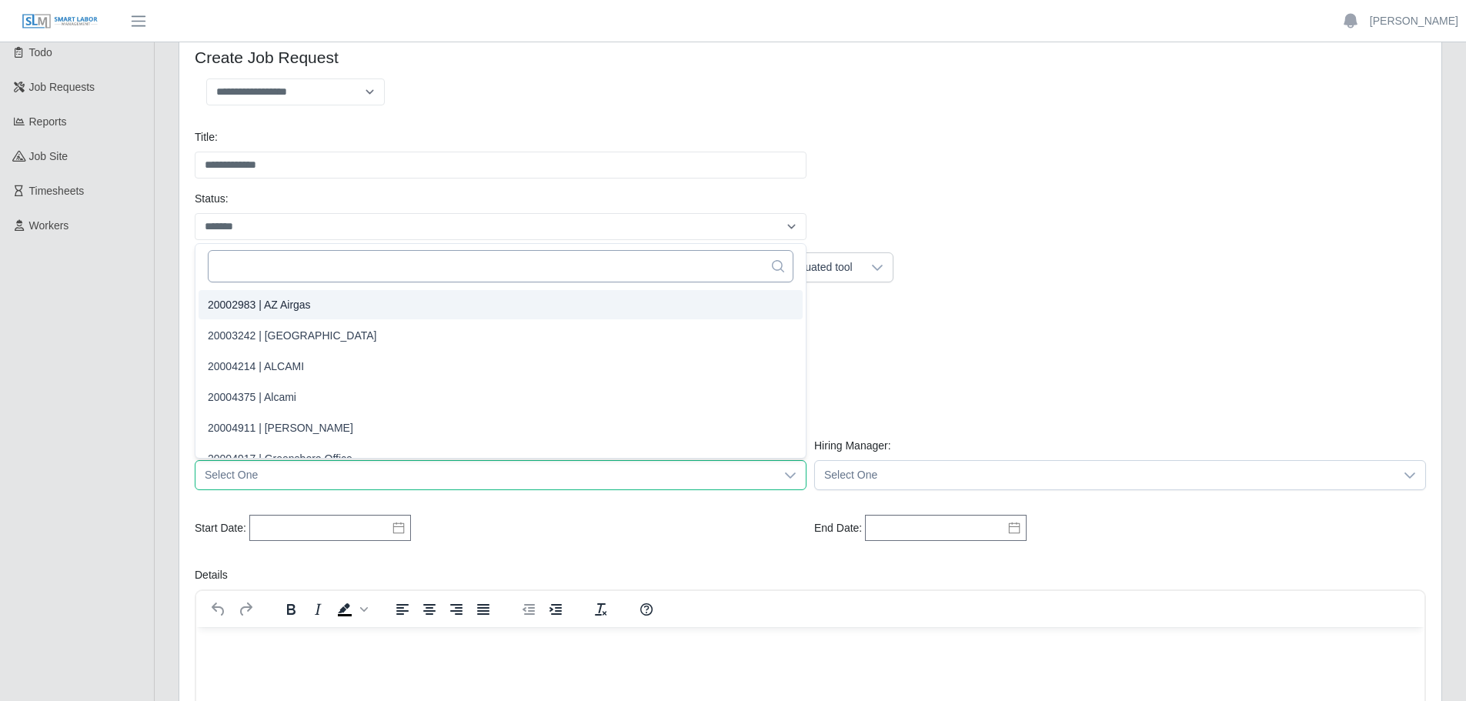
scroll to position [9858, 0]
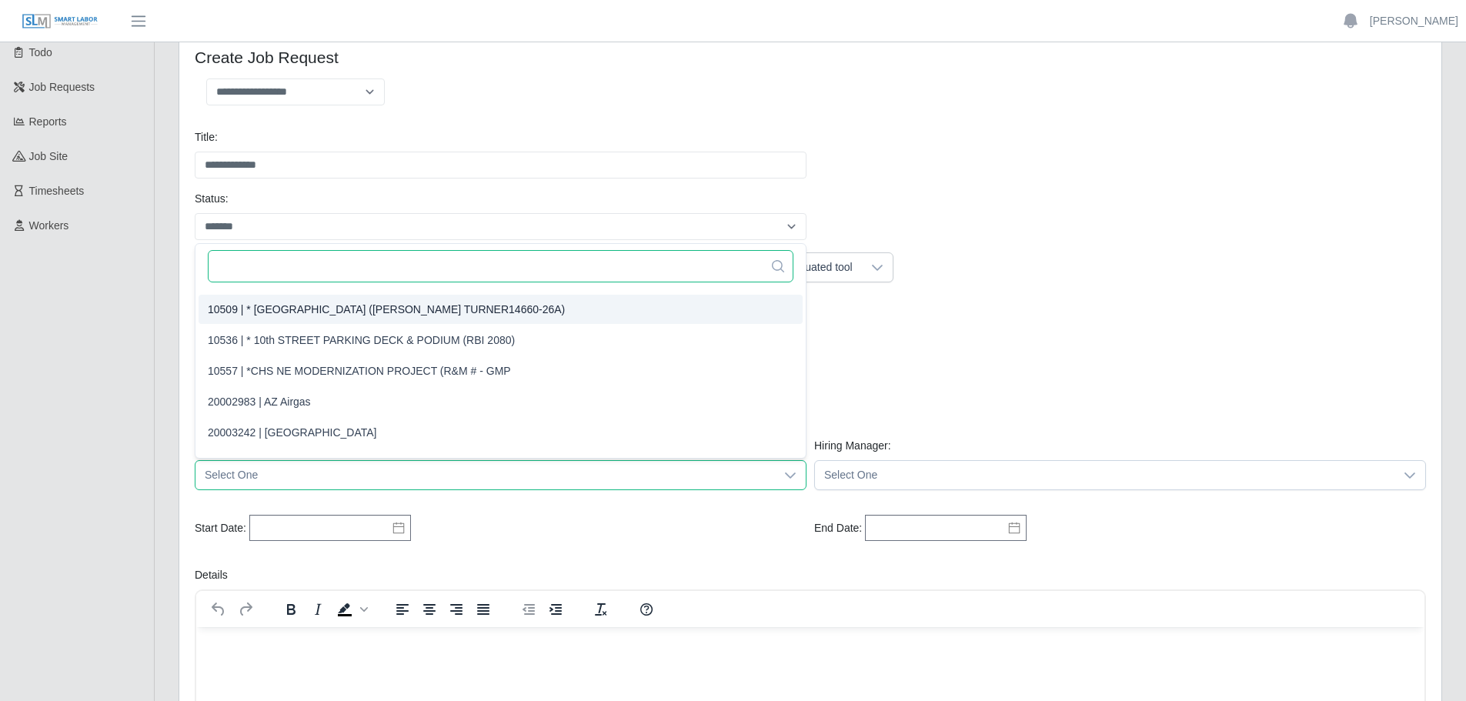
click at [282, 274] on input "text" at bounding box center [501, 266] width 586 height 32
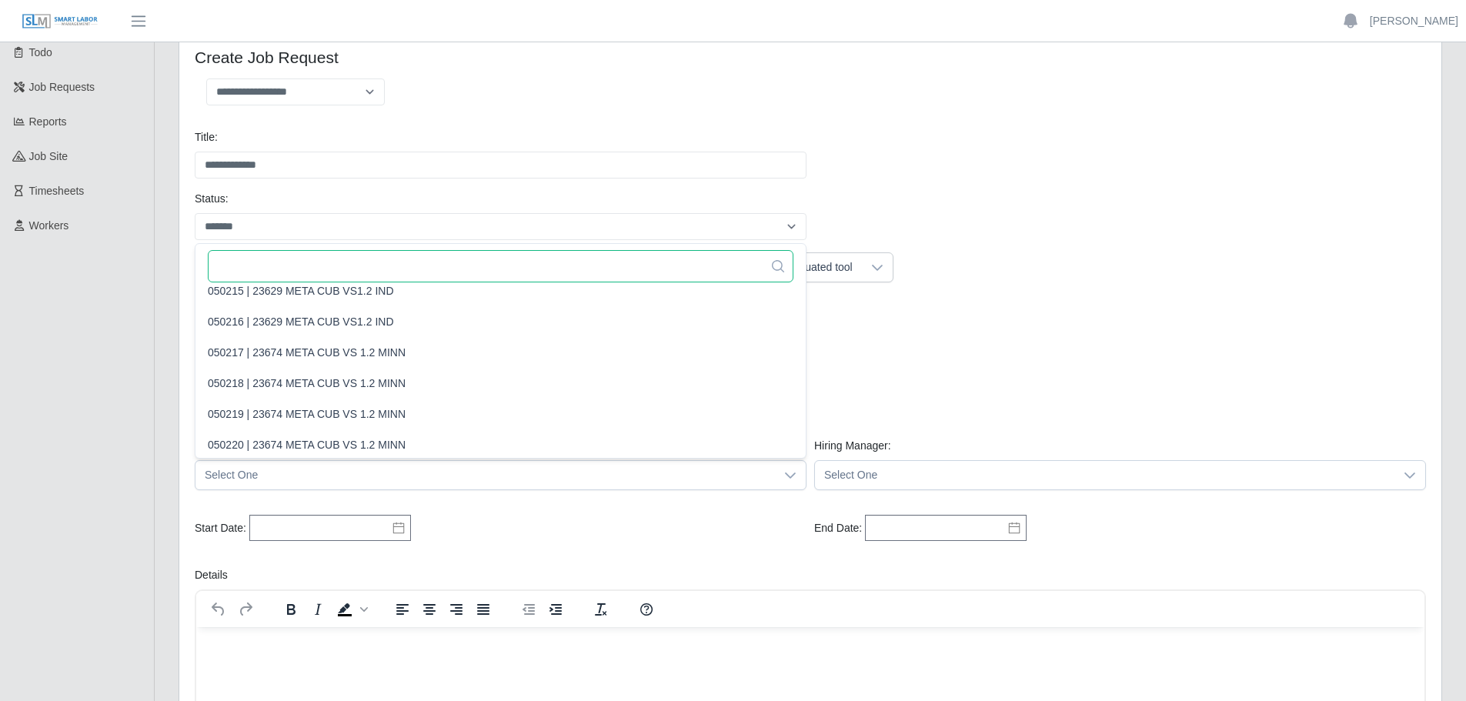
scroll to position [7220, 0]
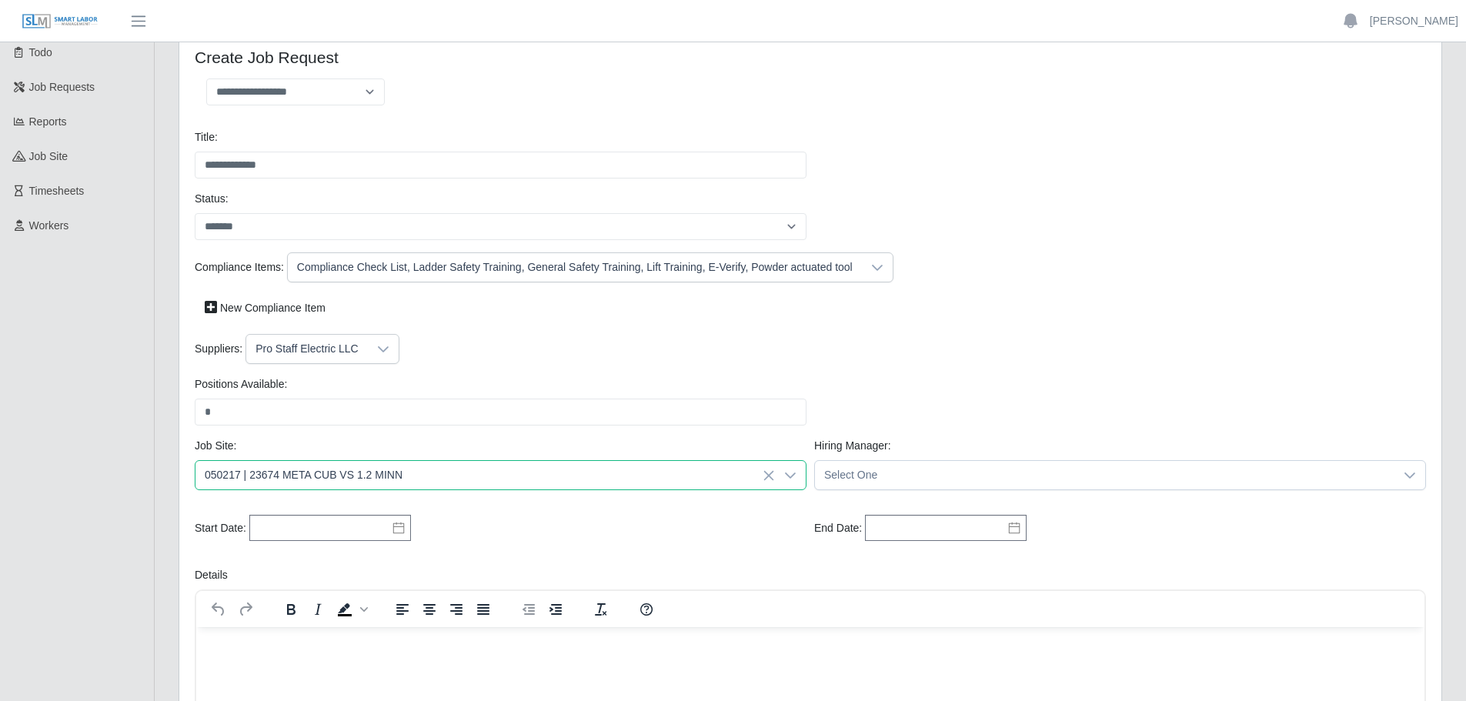
drag, startPoint x: 271, startPoint y: 381, endPoint x: 306, endPoint y: 355, distance: 44.0
click at [271, 380] on span "050217 | 23674 META CUB VS 1.2 MINN" at bounding box center [307, 379] width 198 height 16
click at [841, 468] on span "Select One" at bounding box center [1104, 475] width 579 height 28
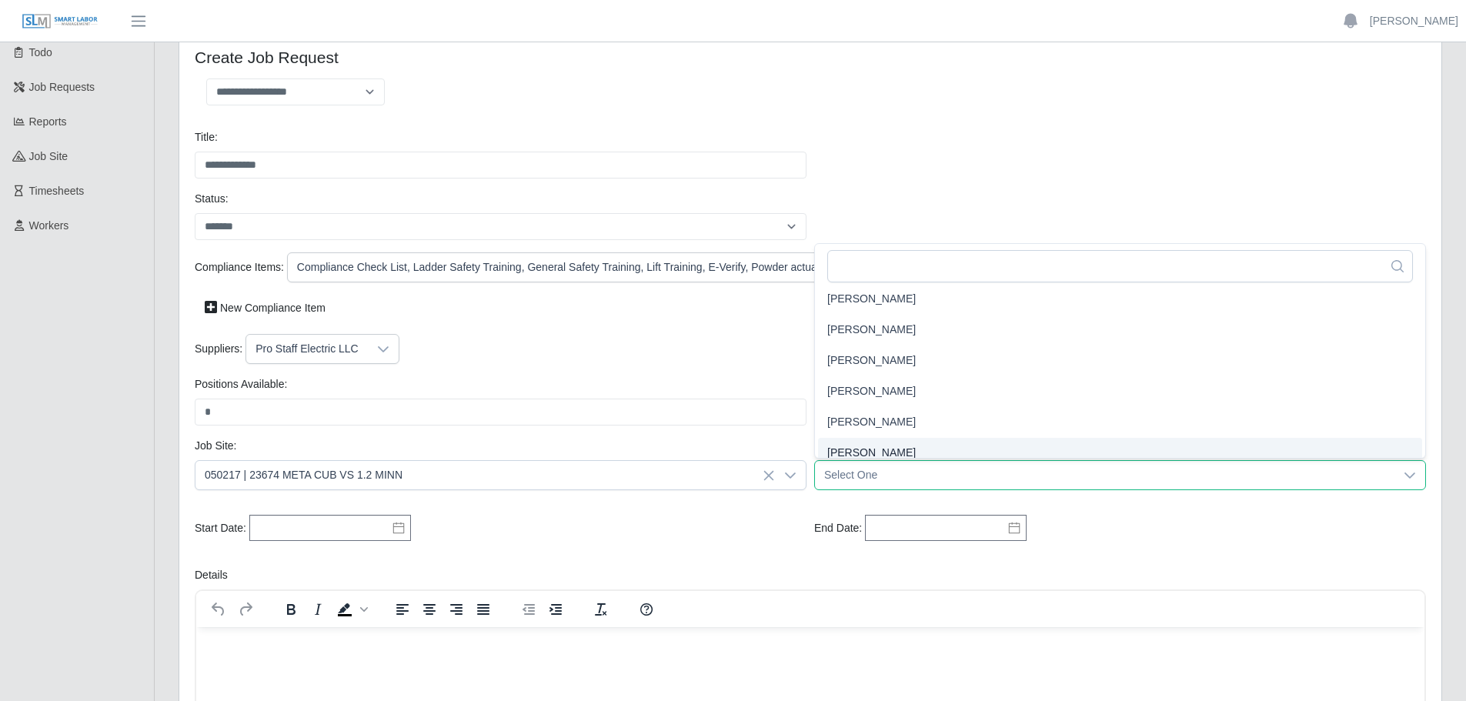
scroll to position [254, 0]
click at [880, 478] on span "Select One" at bounding box center [1104, 475] width 579 height 28
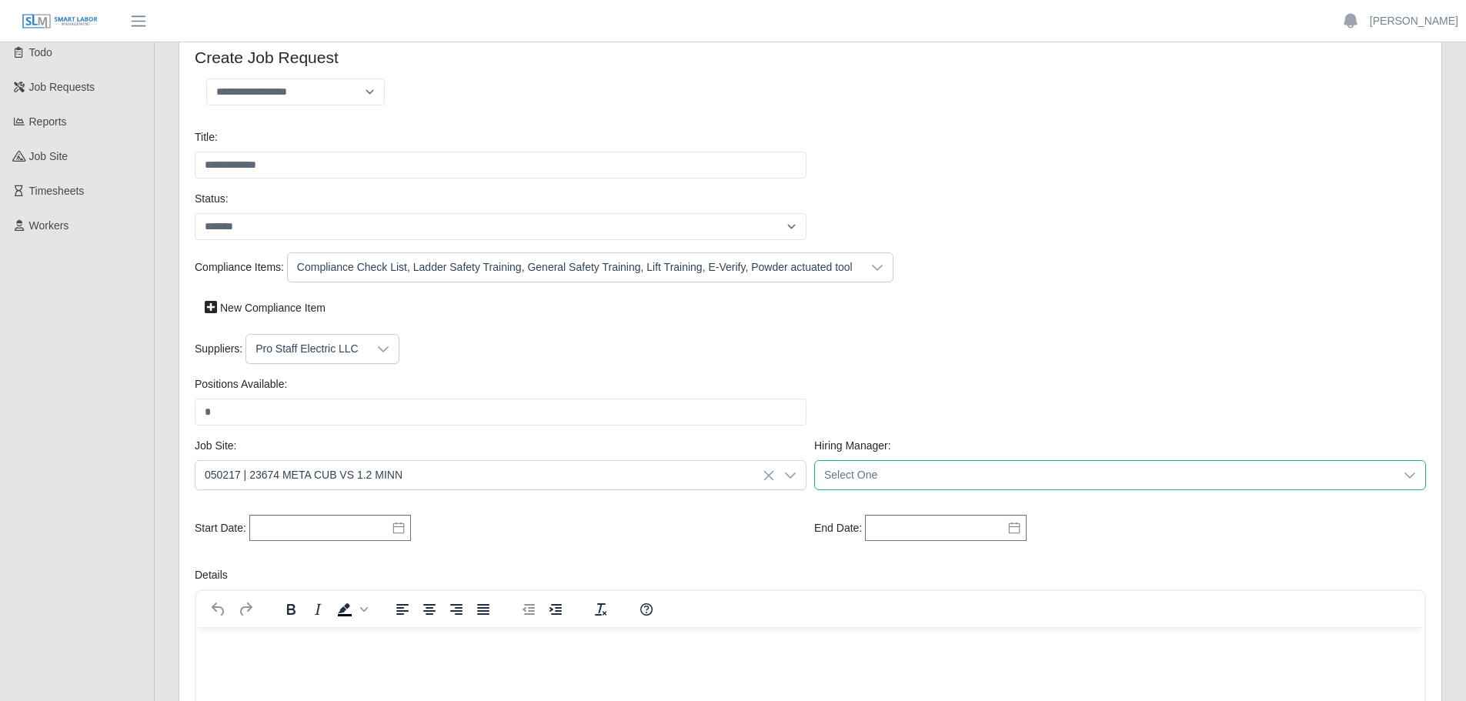
drag, startPoint x: 890, startPoint y: 479, endPoint x: 888, endPoint y: 465, distance: 13.9
click at [887, 476] on span "Select One" at bounding box center [1104, 475] width 579 height 28
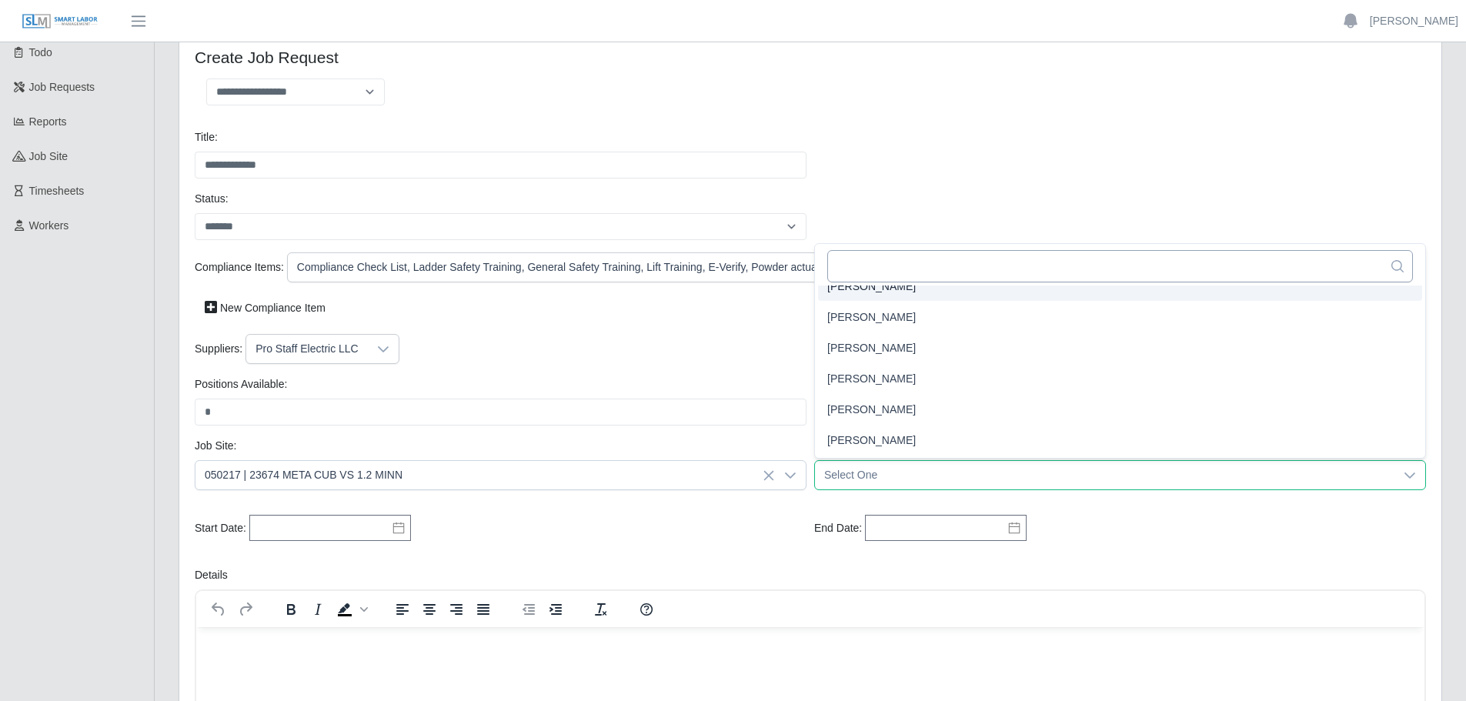
scroll to position [1616, 0]
click at [947, 268] on input "text" at bounding box center [1120, 266] width 586 height 32
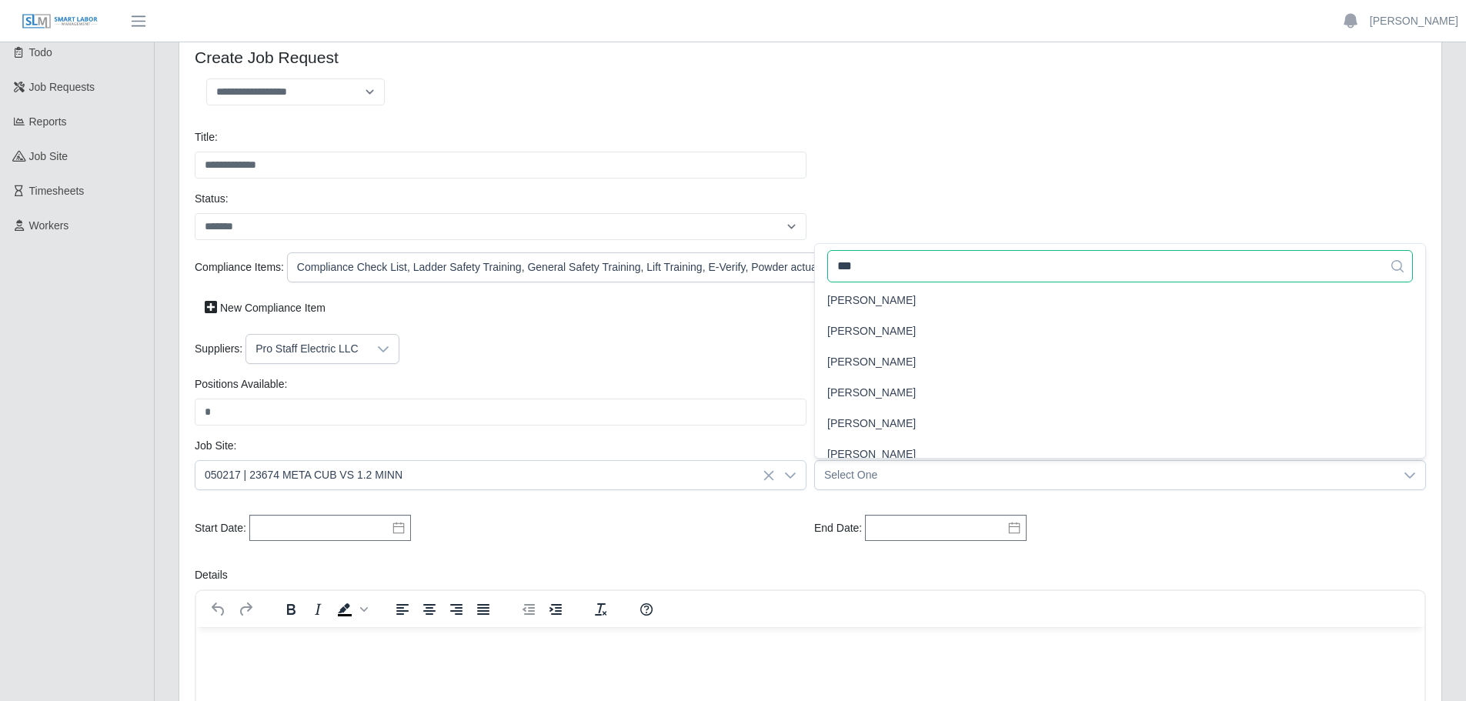
scroll to position [0, 0]
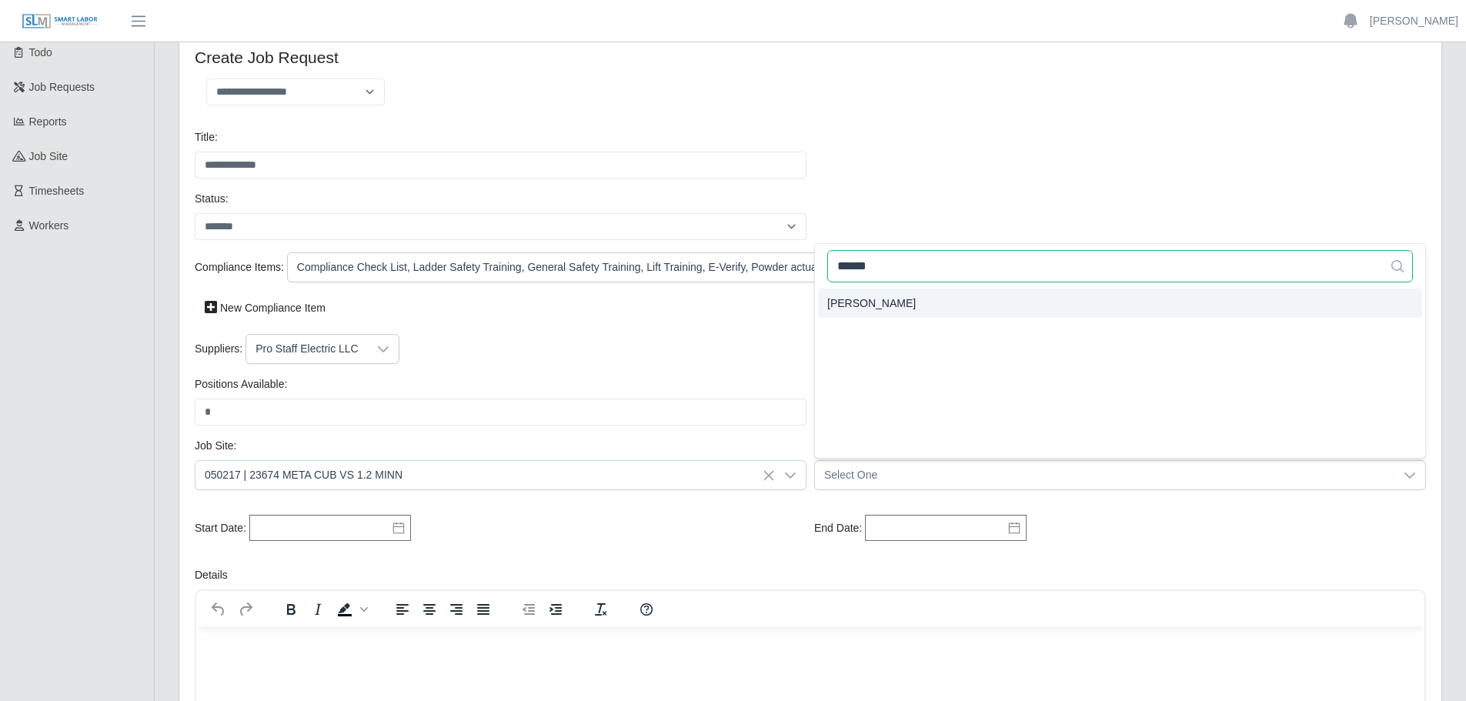
type input "******"
click at [915, 306] on li "[PERSON_NAME]" at bounding box center [1120, 303] width 604 height 29
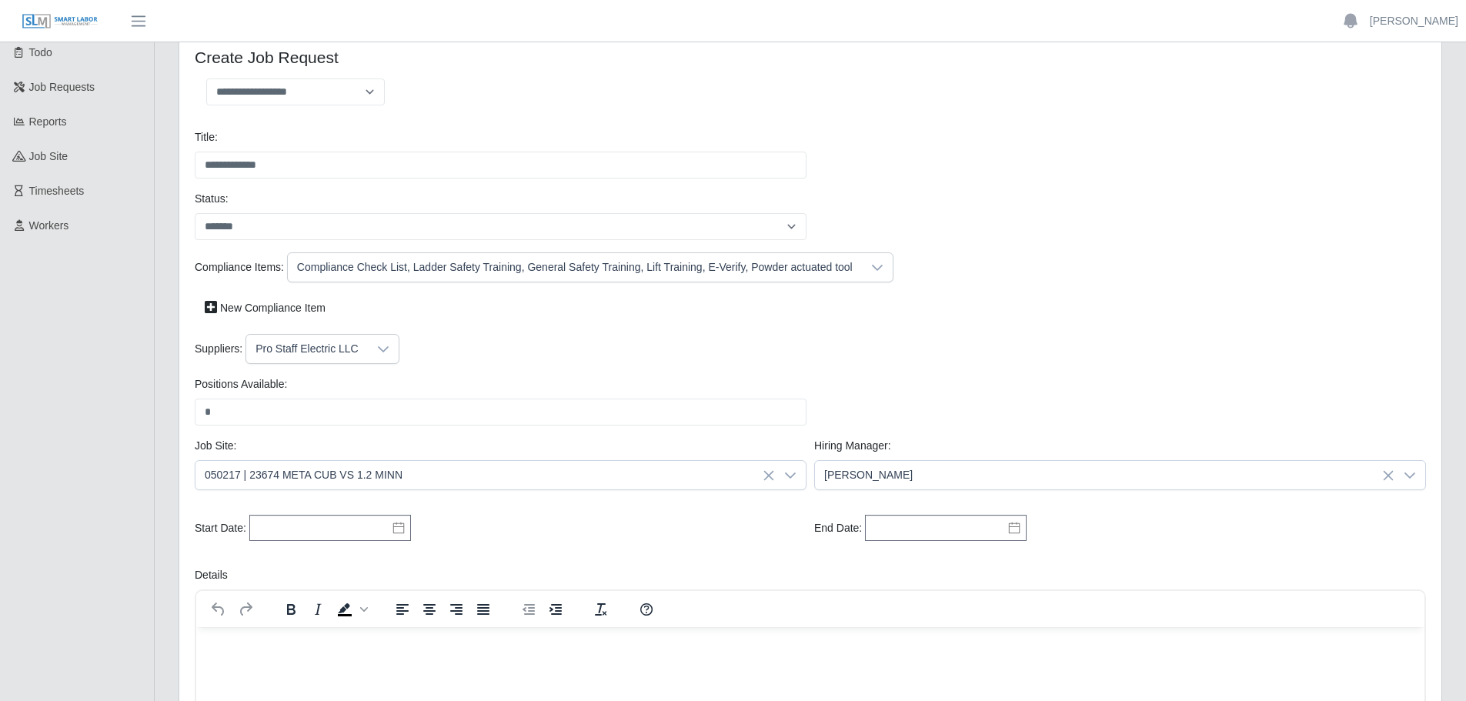
click at [393, 530] on icon at bounding box center [398, 528] width 12 height 12
click at [296, 472] on div "29" at bounding box center [294, 472] width 25 height 14
type input "**********"
click at [1009, 529] on icon at bounding box center [1014, 528] width 12 height 12
click at [989, 322] on icon "button" at bounding box center [986, 323] width 8 height 12
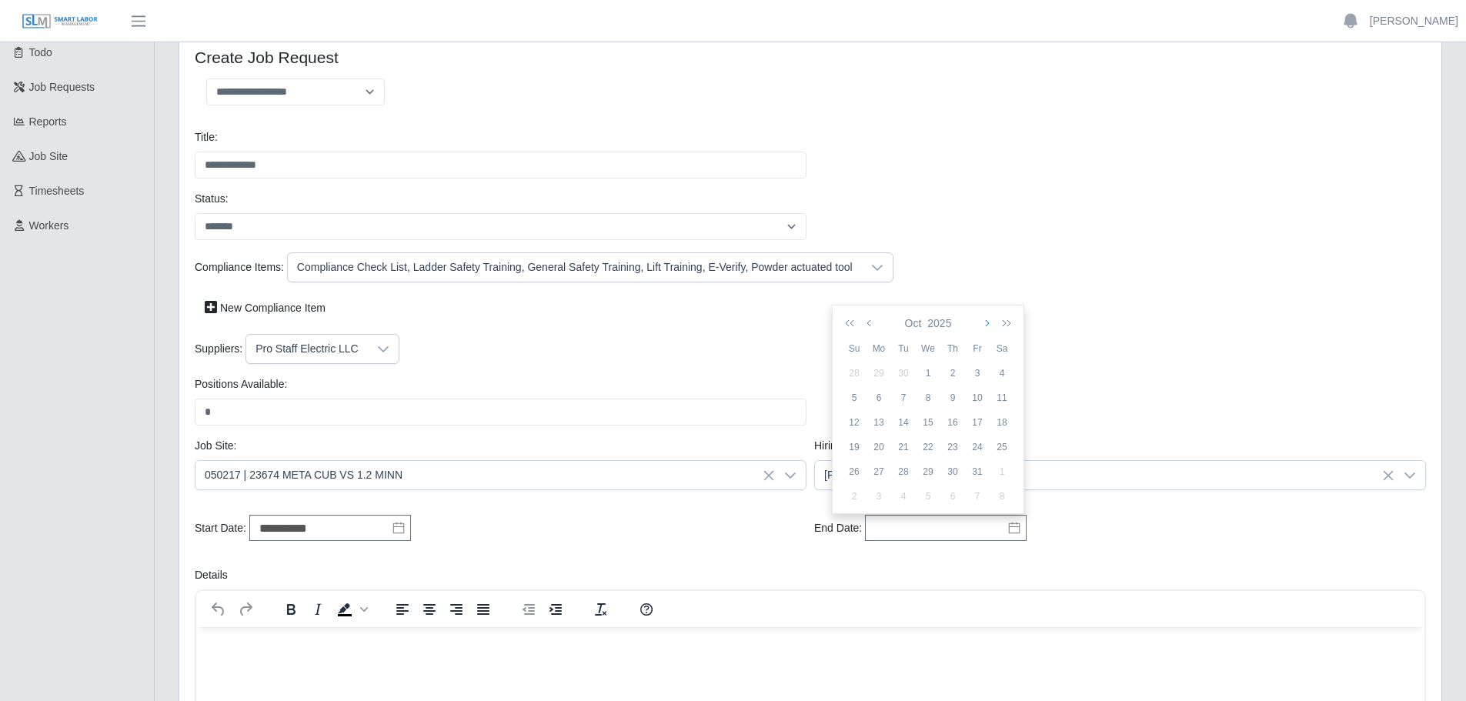
click at [989, 322] on icon "button" at bounding box center [986, 323] width 8 height 12
click at [926, 471] on div "31" at bounding box center [928, 472] width 25 height 14
type input "**********"
click at [744, 542] on div "**********" at bounding box center [500, 529] width 619 height 28
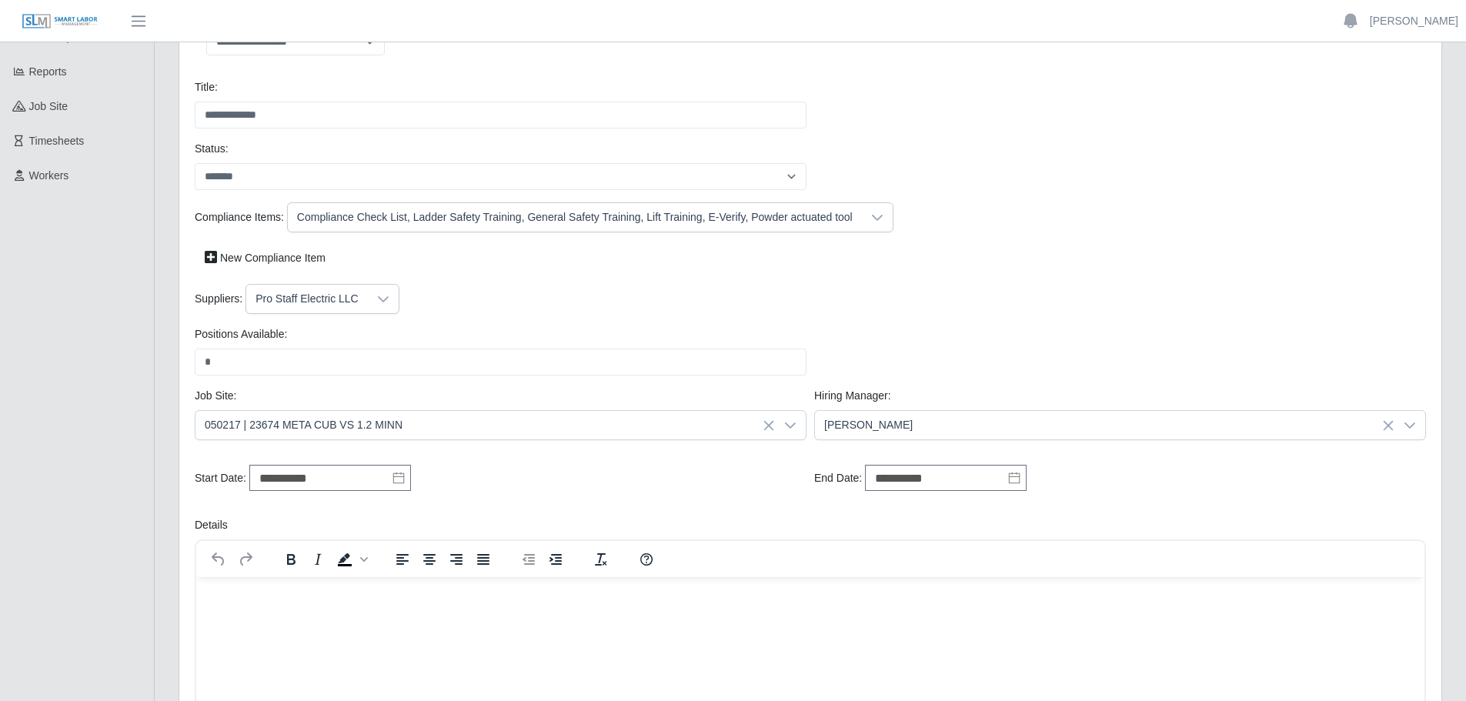
scroll to position [154, 0]
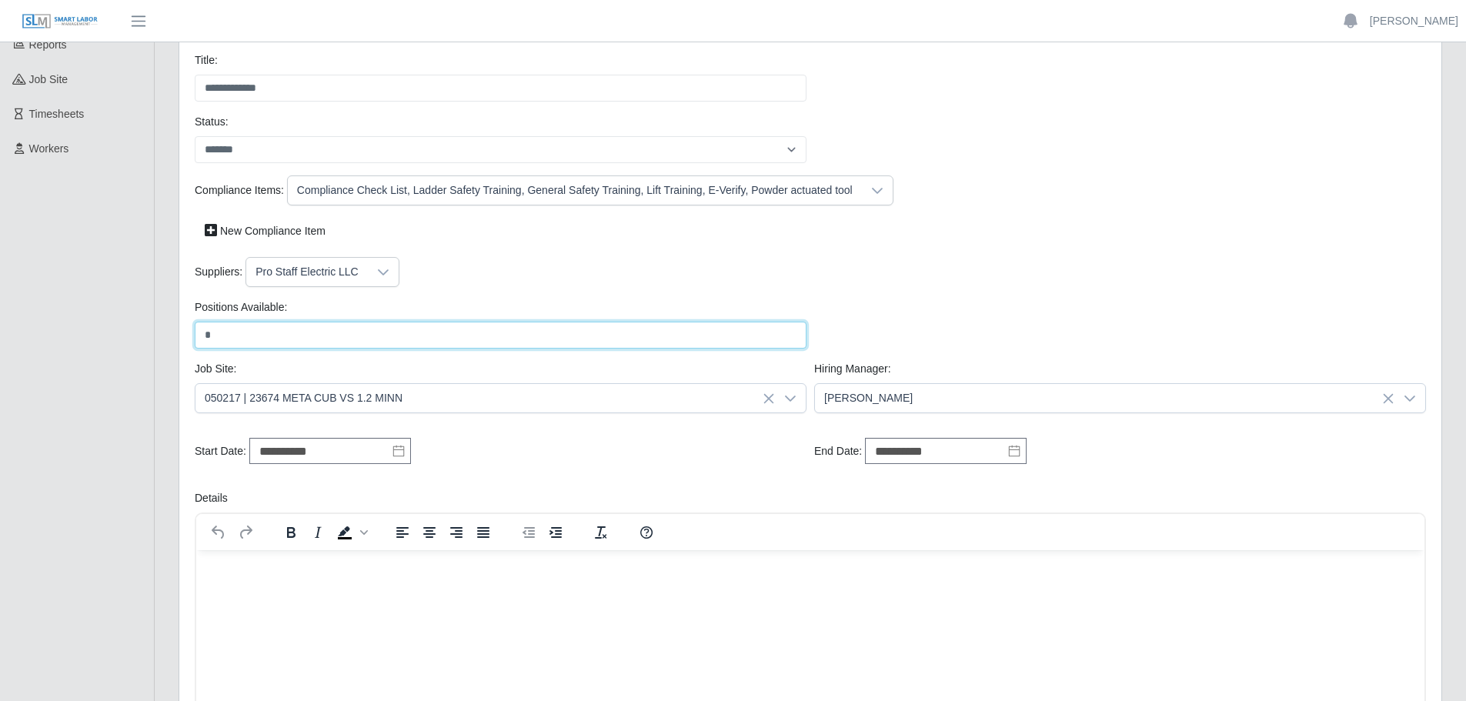
click at [212, 336] on input "*" at bounding box center [501, 335] width 612 height 27
type input "*"
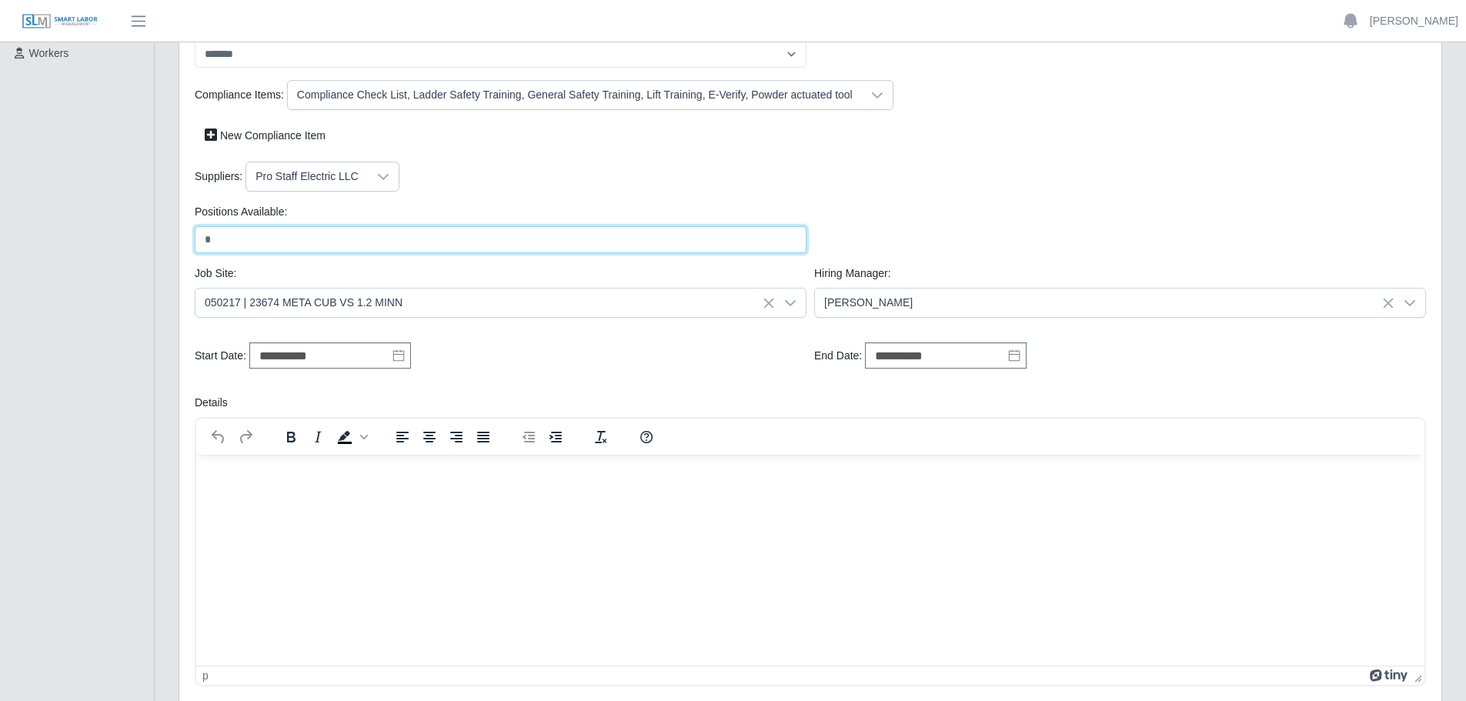
scroll to position [308, 0]
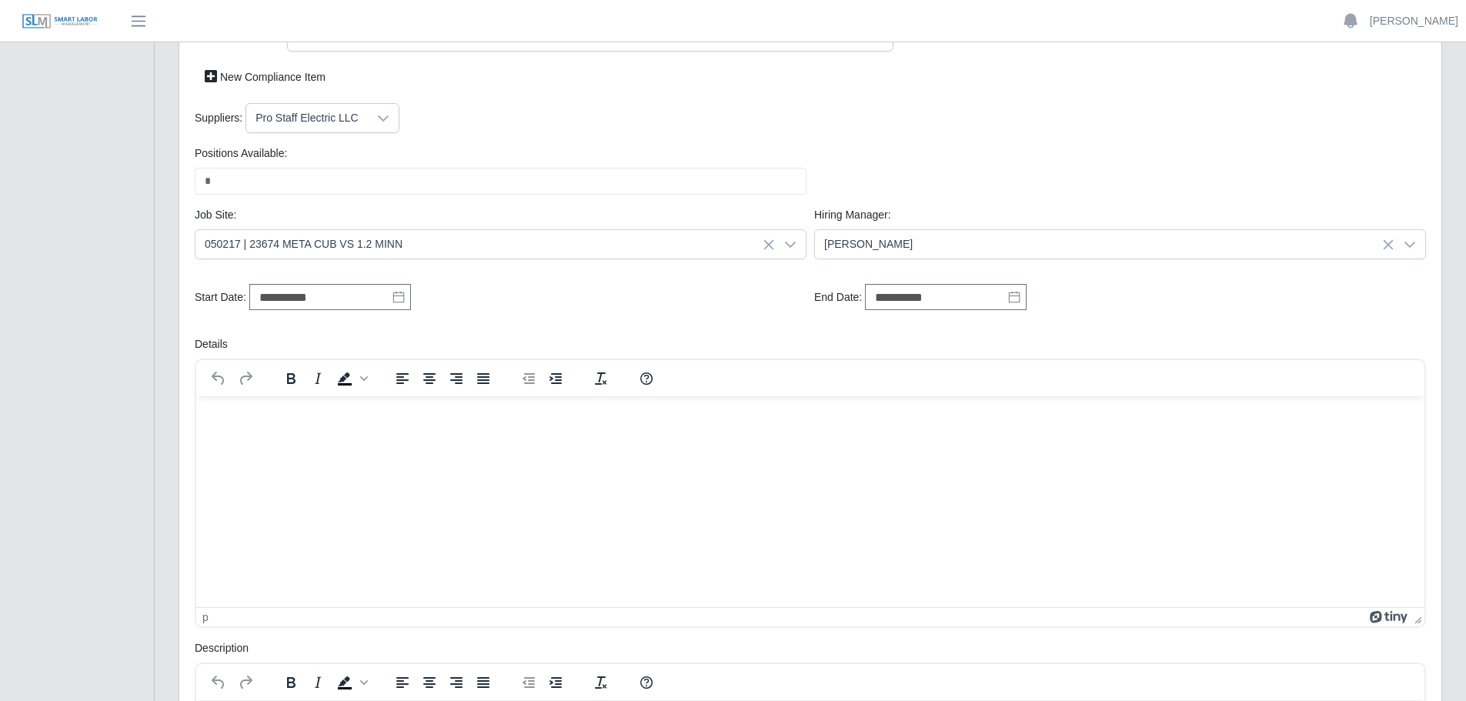
click at [449, 418] on p "Rich Text Area. Press ALT-0 for help." at bounding box center [811, 416] width 1204 height 17
click at [419, 437] on html at bounding box center [810, 417] width 1228 height 42
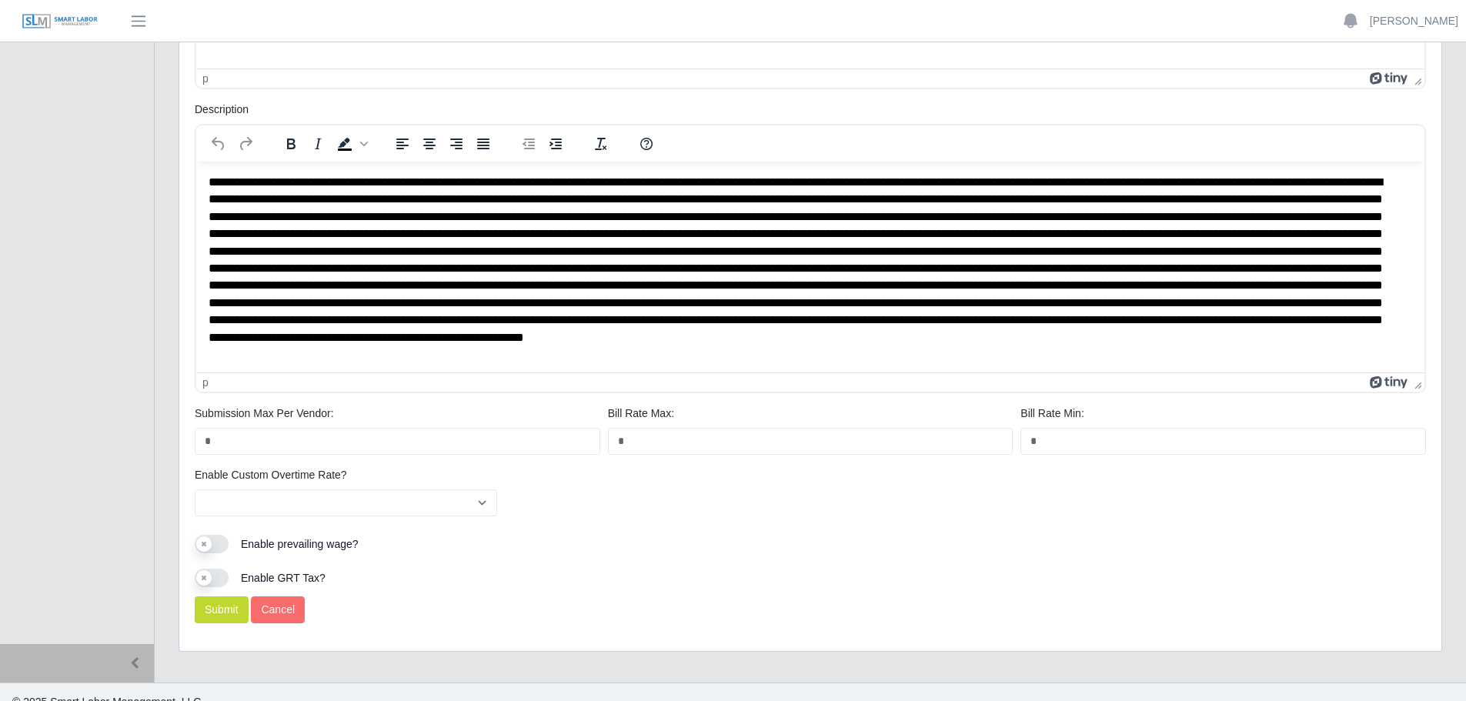
scroll to position [866, 0]
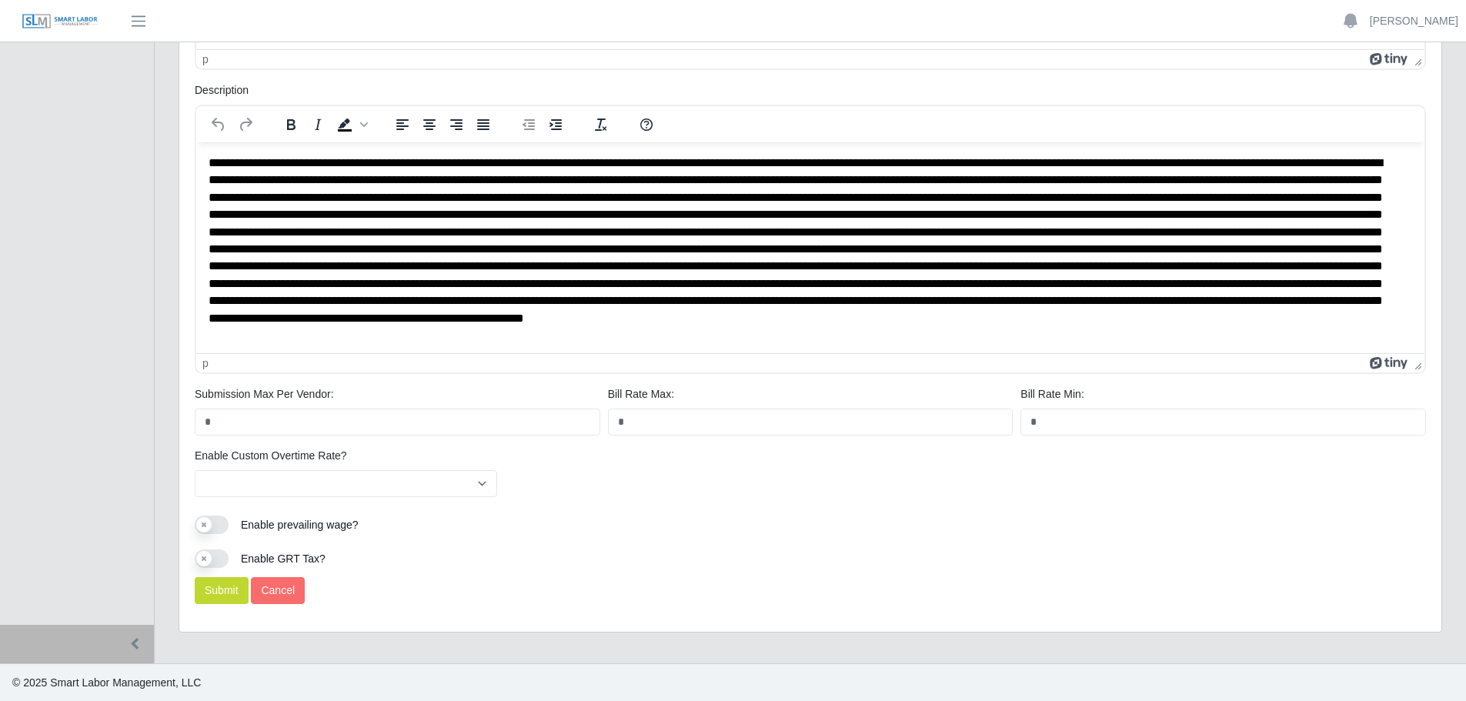
click at [224, 604] on div "Submit Cancel" at bounding box center [810, 596] width 1239 height 39
click at [225, 598] on button "Submit" at bounding box center [222, 590] width 54 height 27
click at [225, 587] on button "Submit" at bounding box center [222, 590] width 54 height 27
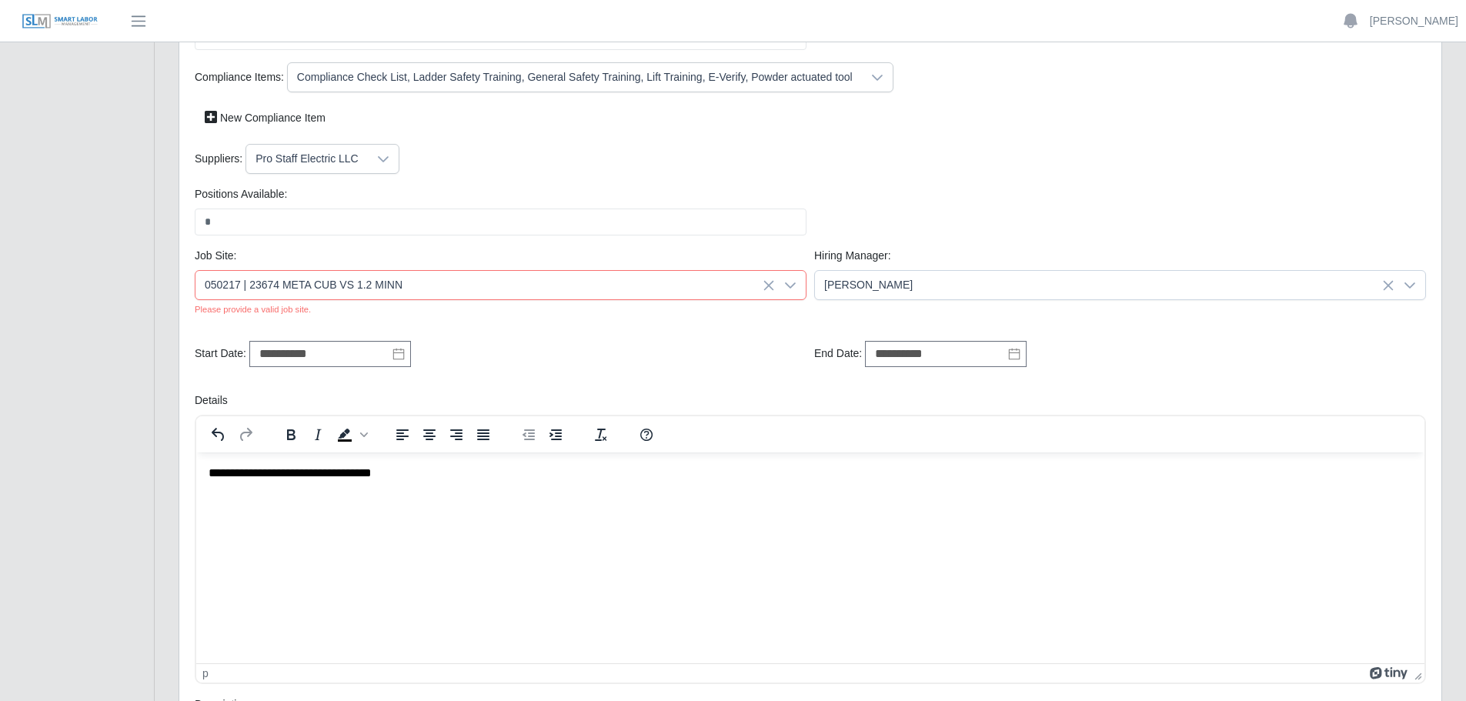
scroll to position [265, 0]
click at [768, 288] on icon at bounding box center [769, 287] width 10 height 10
click at [792, 286] on icon at bounding box center [790, 287] width 12 height 12
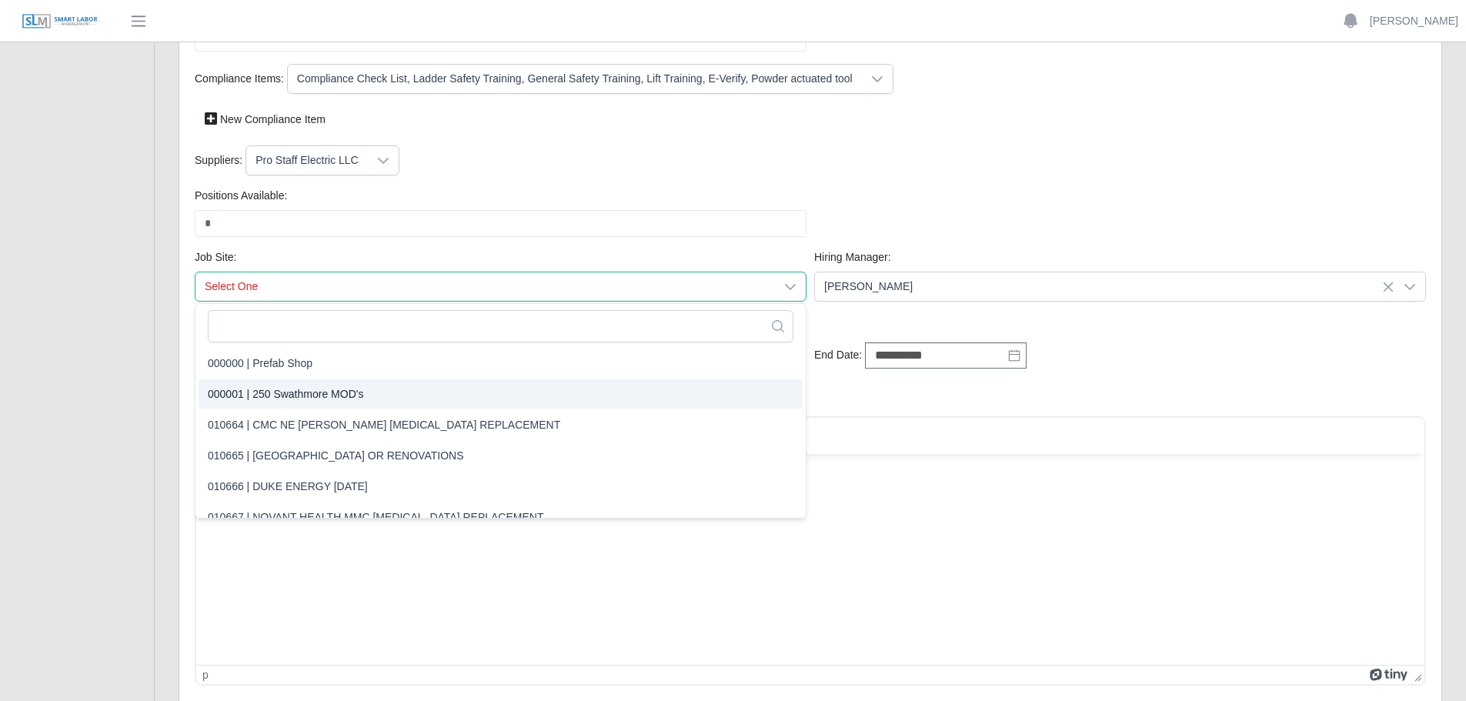
click at [300, 390] on span "000001 | 250 Swathmore MOD's" at bounding box center [285, 394] width 155 height 16
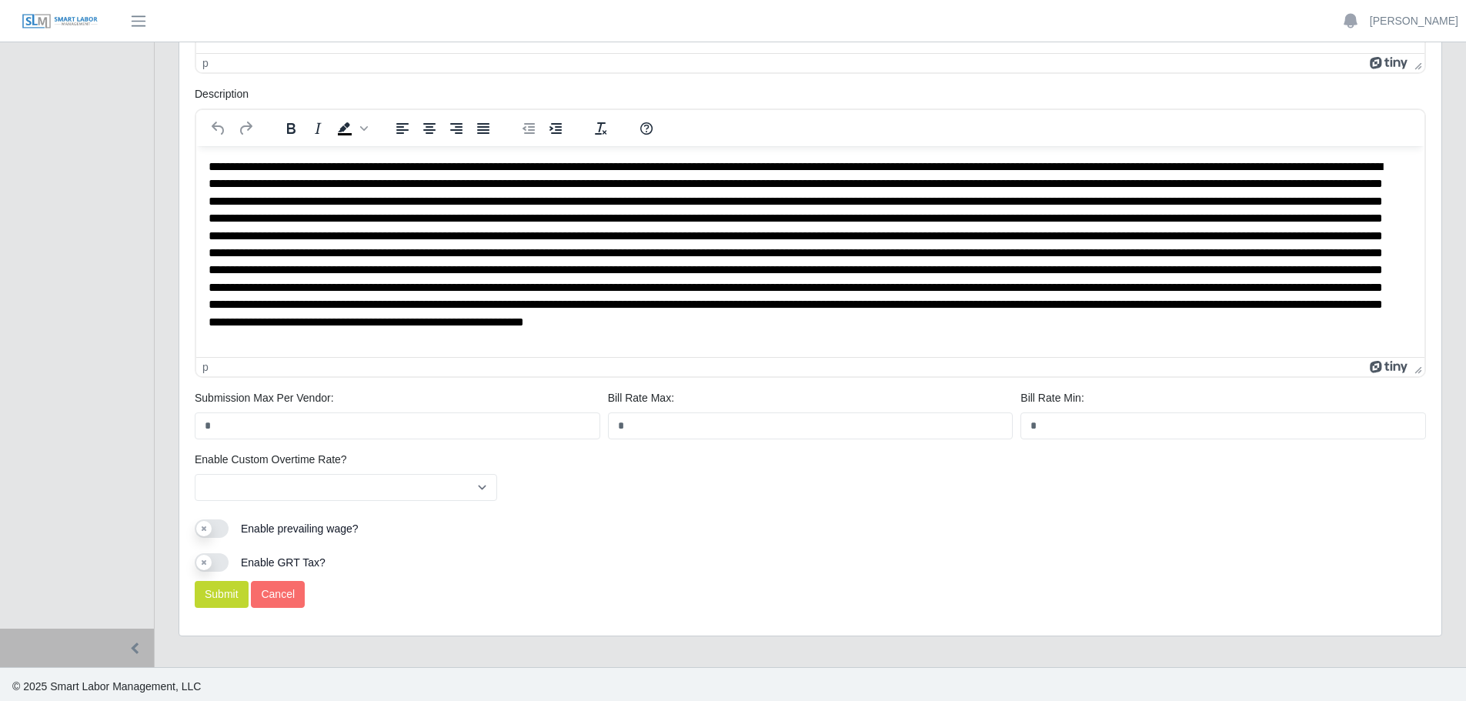
scroll to position [881, 0]
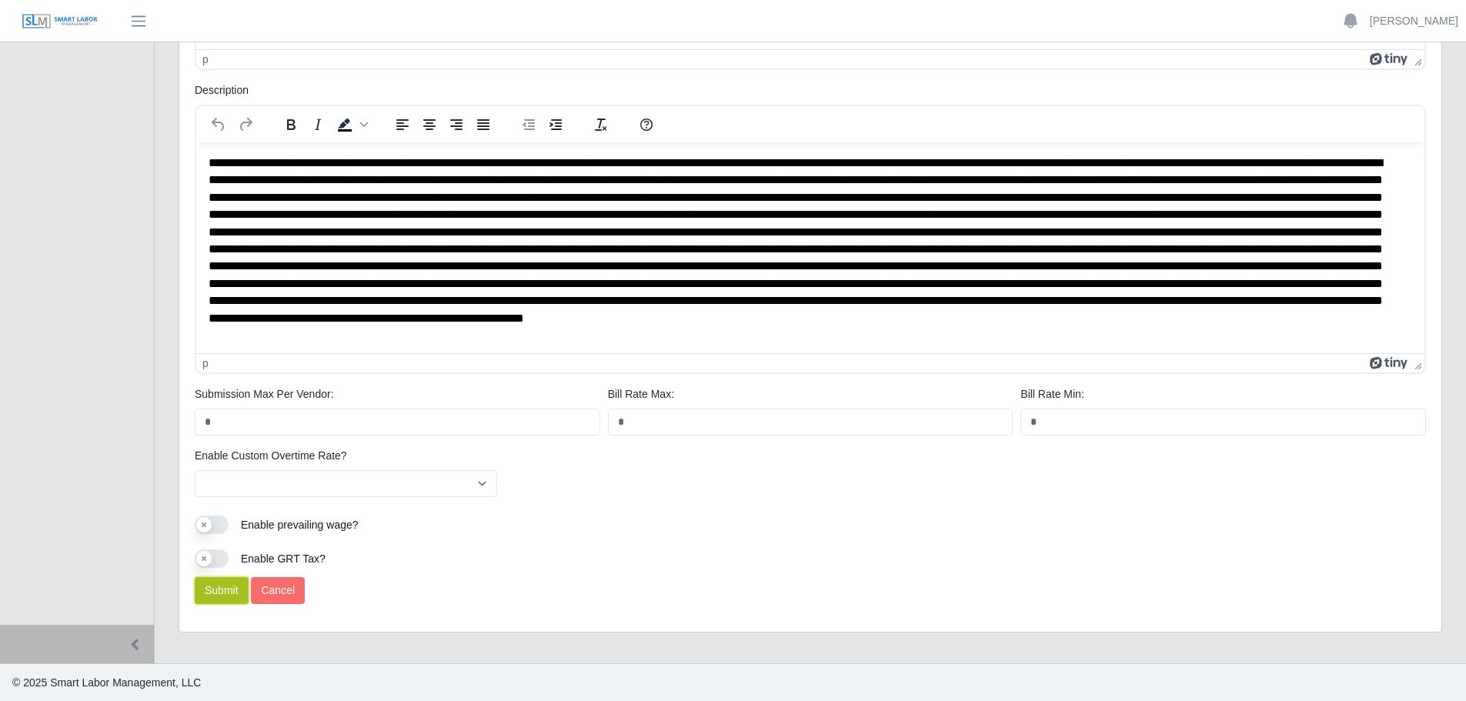
click at [231, 590] on button "Submit" at bounding box center [222, 590] width 54 height 27
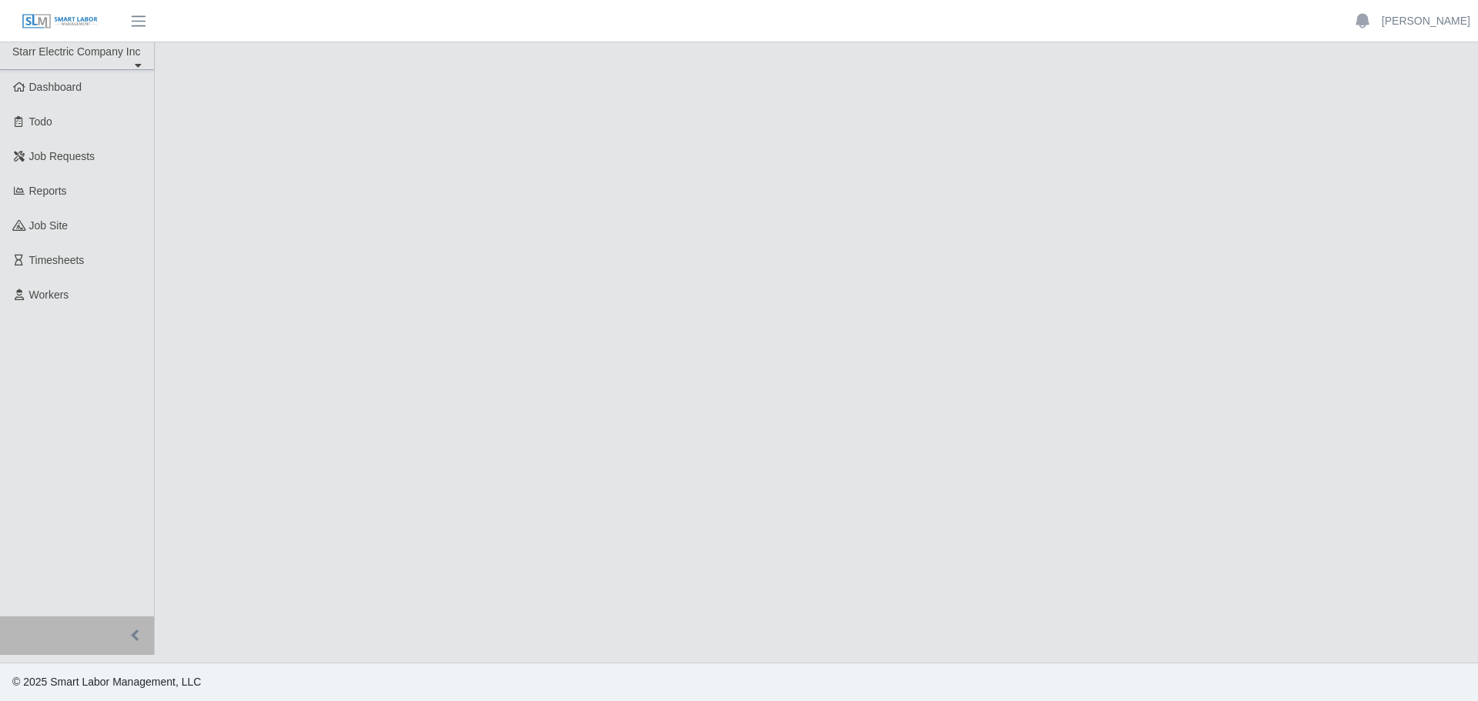
scroll to position [0, 0]
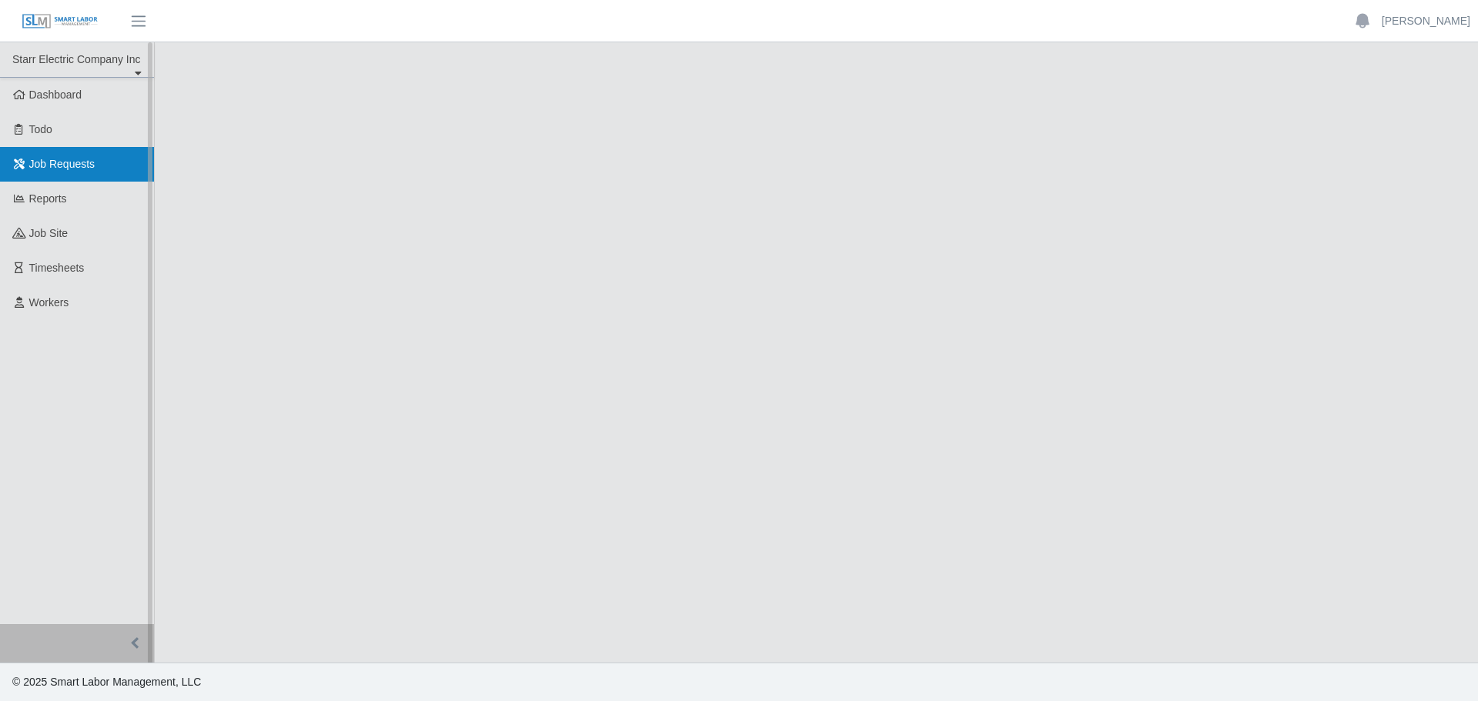
click at [62, 169] on span "Job Requests" at bounding box center [62, 164] width 66 height 12
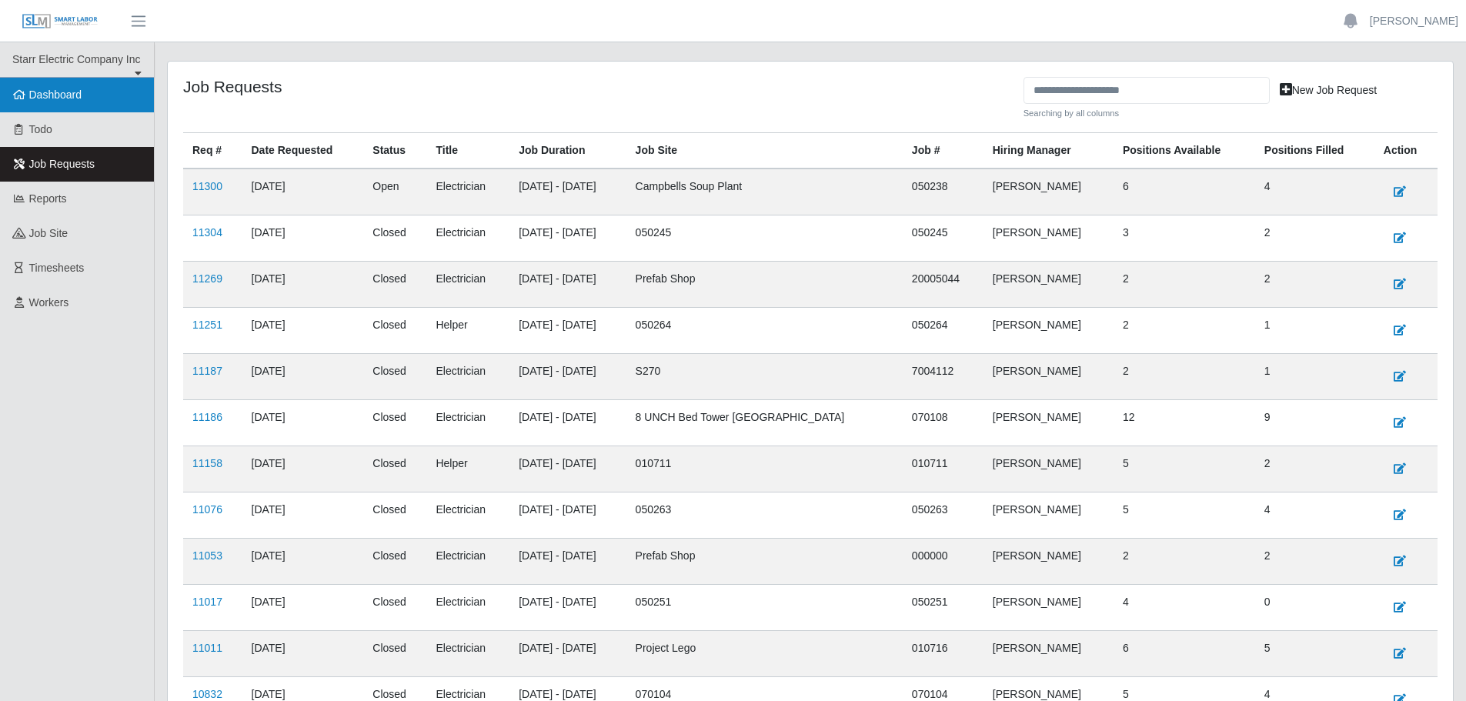
click at [103, 102] on link "Dashboard" at bounding box center [77, 95] width 154 height 35
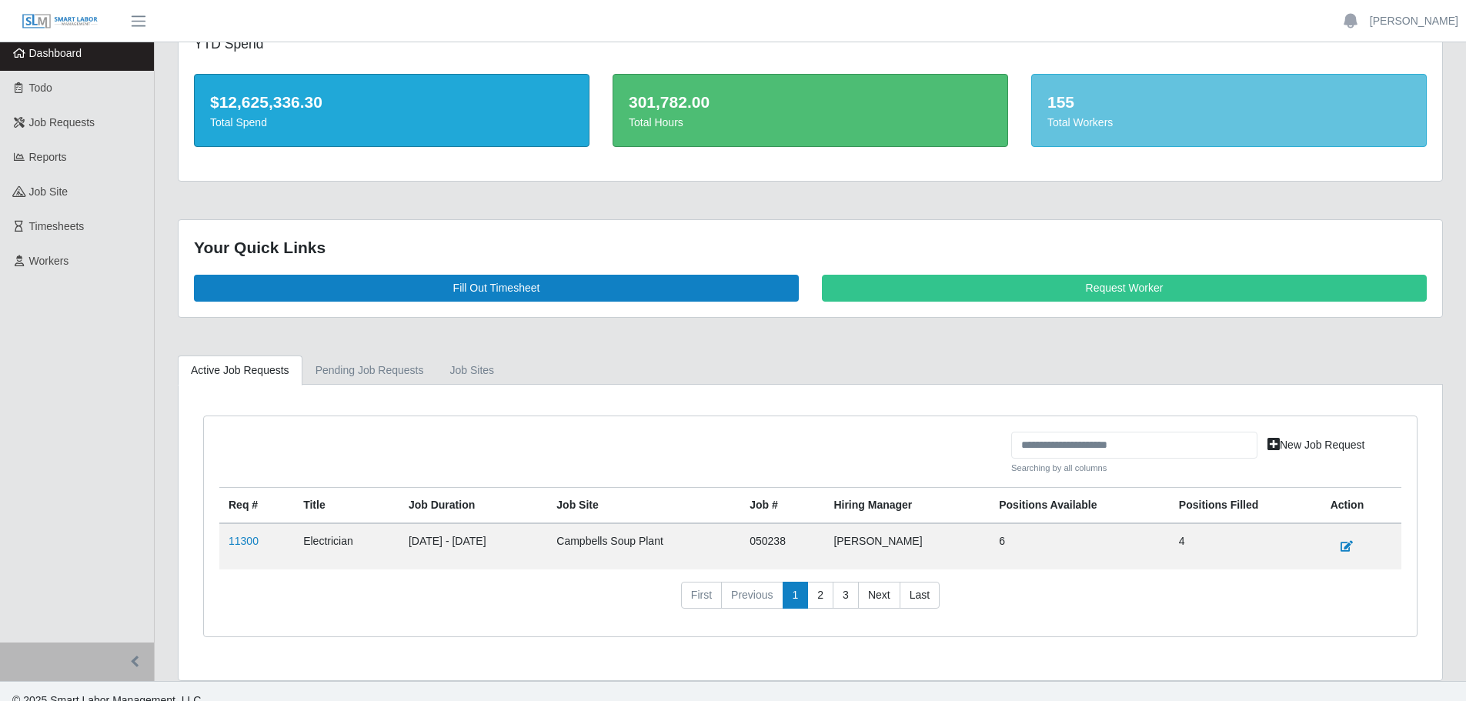
scroll to position [60, 0]
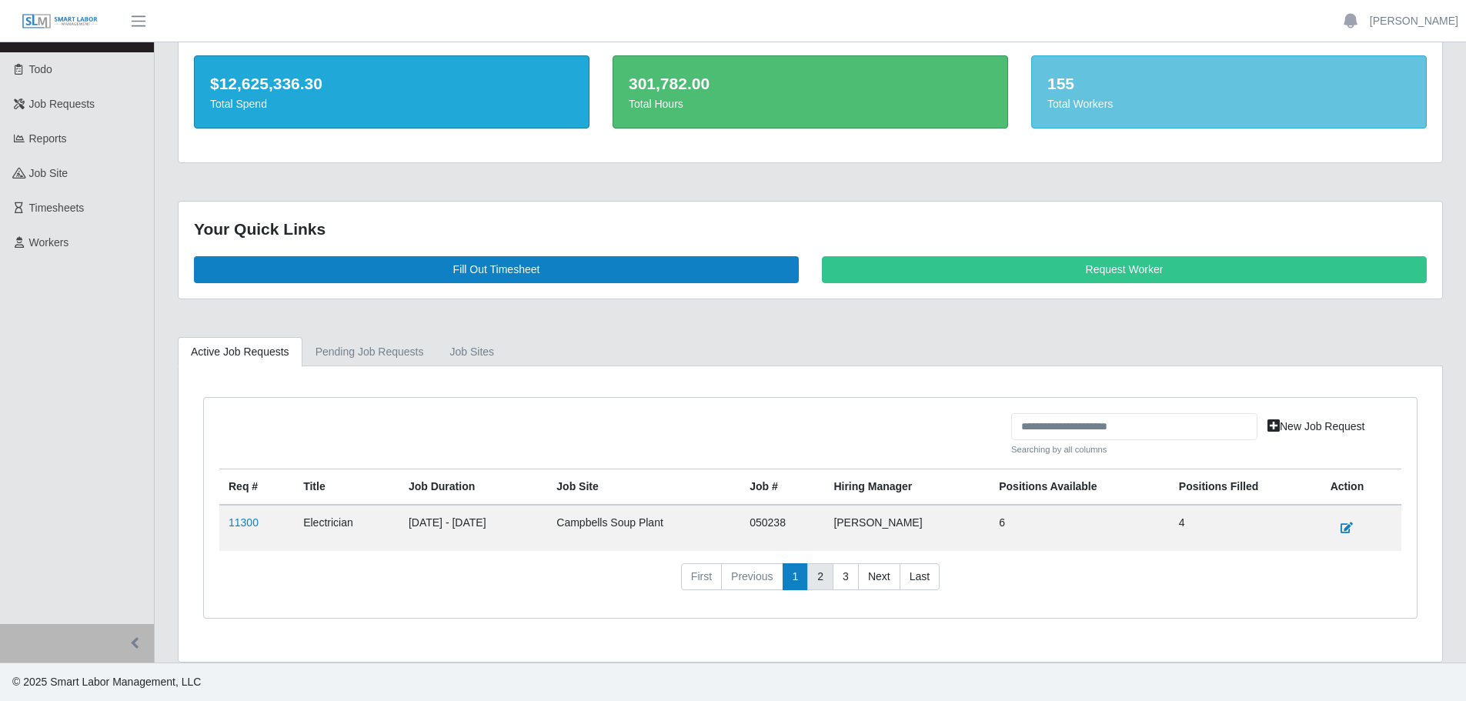
click at [823, 577] on link "2" at bounding box center [820, 577] width 26 height 28
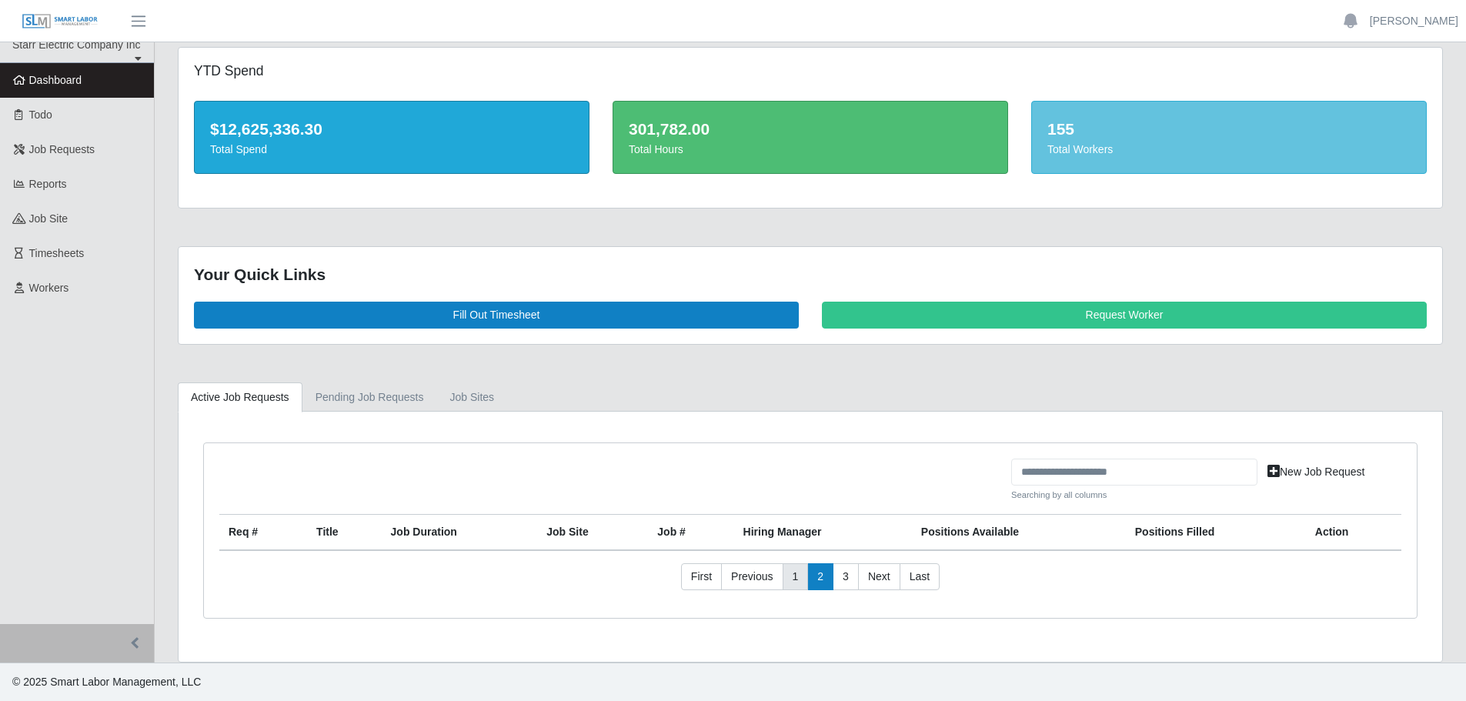
scroll to position [15, 0]
click at [753, 579] on link "Previous" at bounding box center [752, 577] width 62 height 28
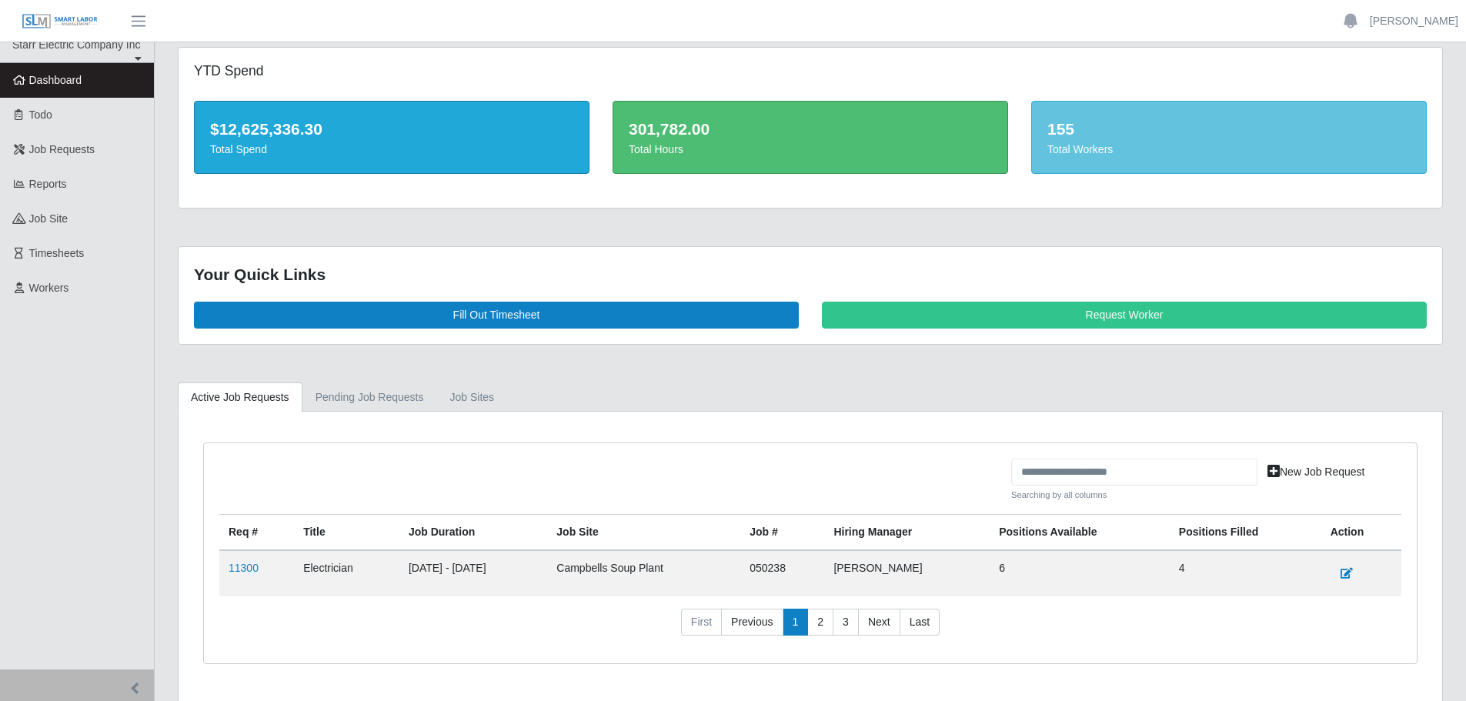
scroll to position [60, 0]
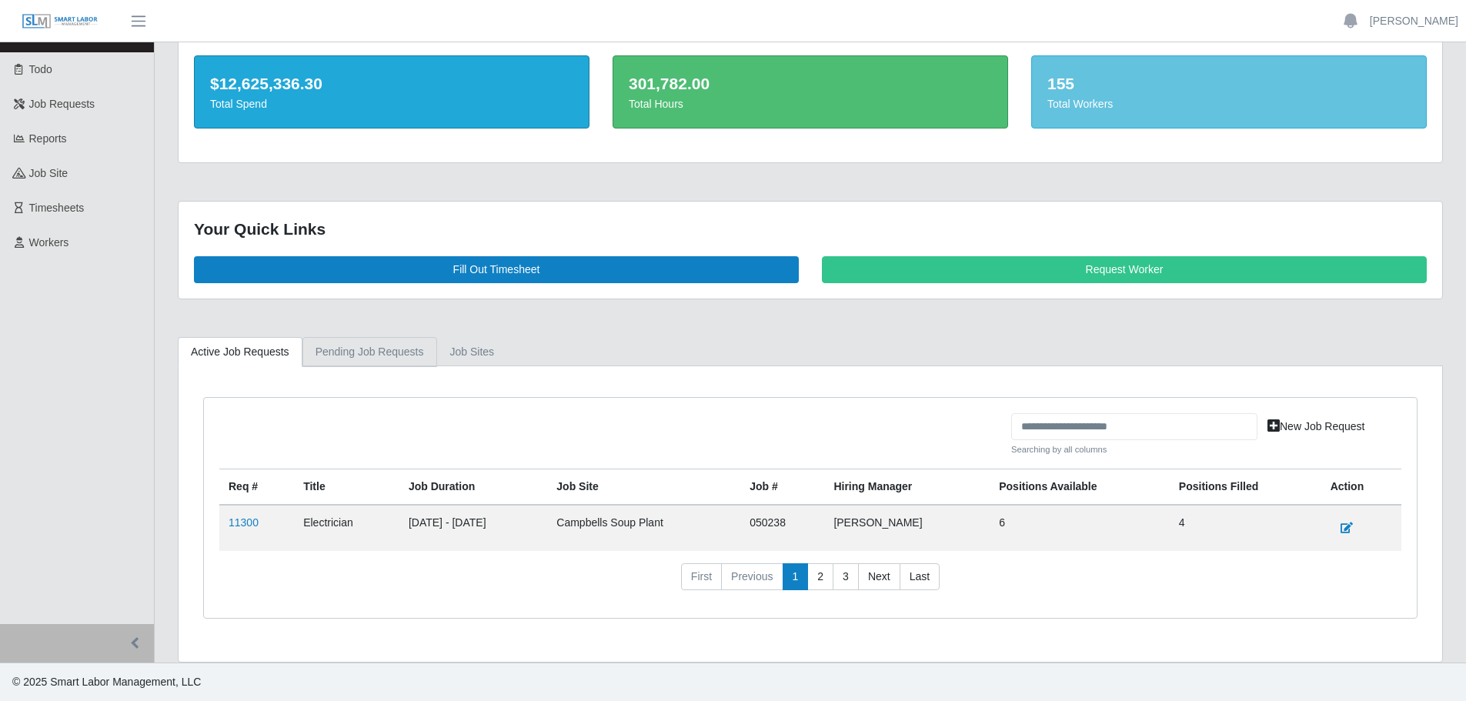
click at [325, 348] on link "Pending Job Requests" at bounding box center [369, 352] width 135 height 30
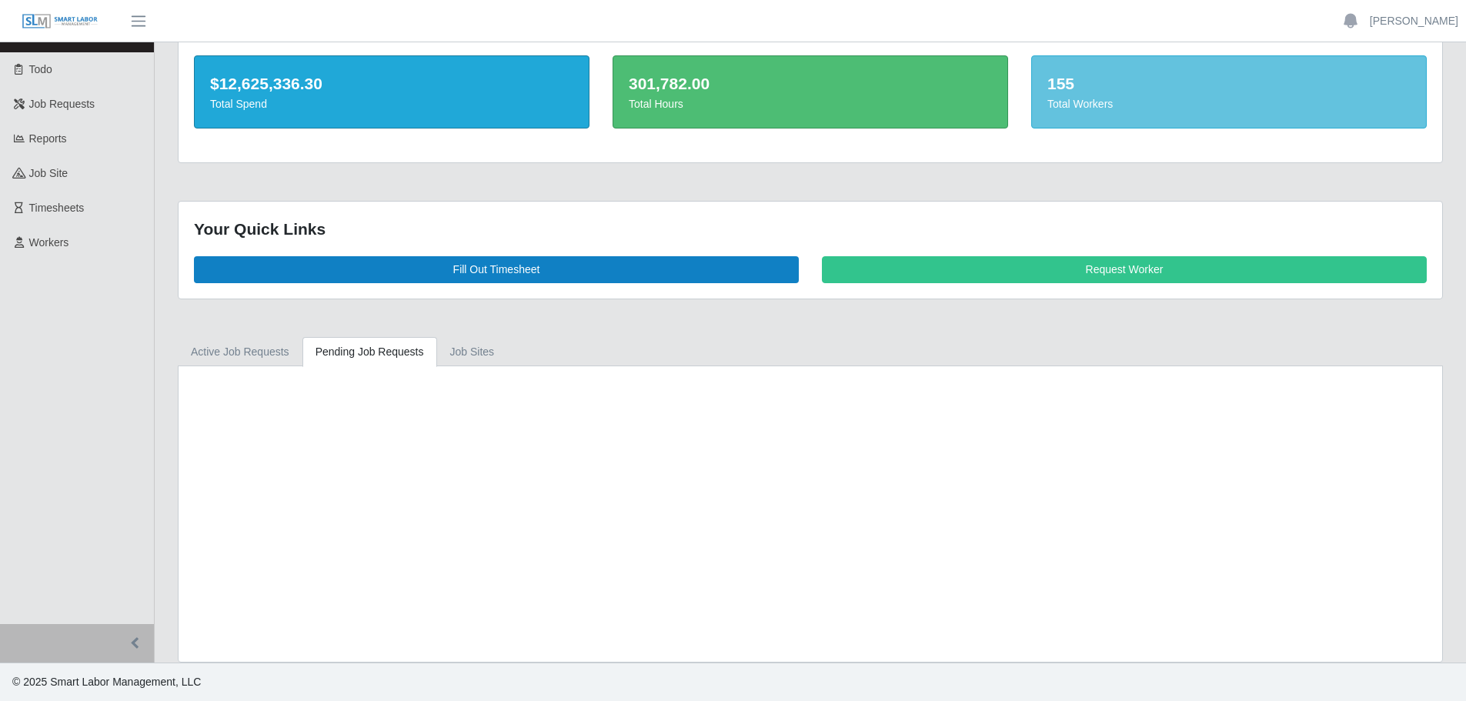
scroll to position [15, 0]
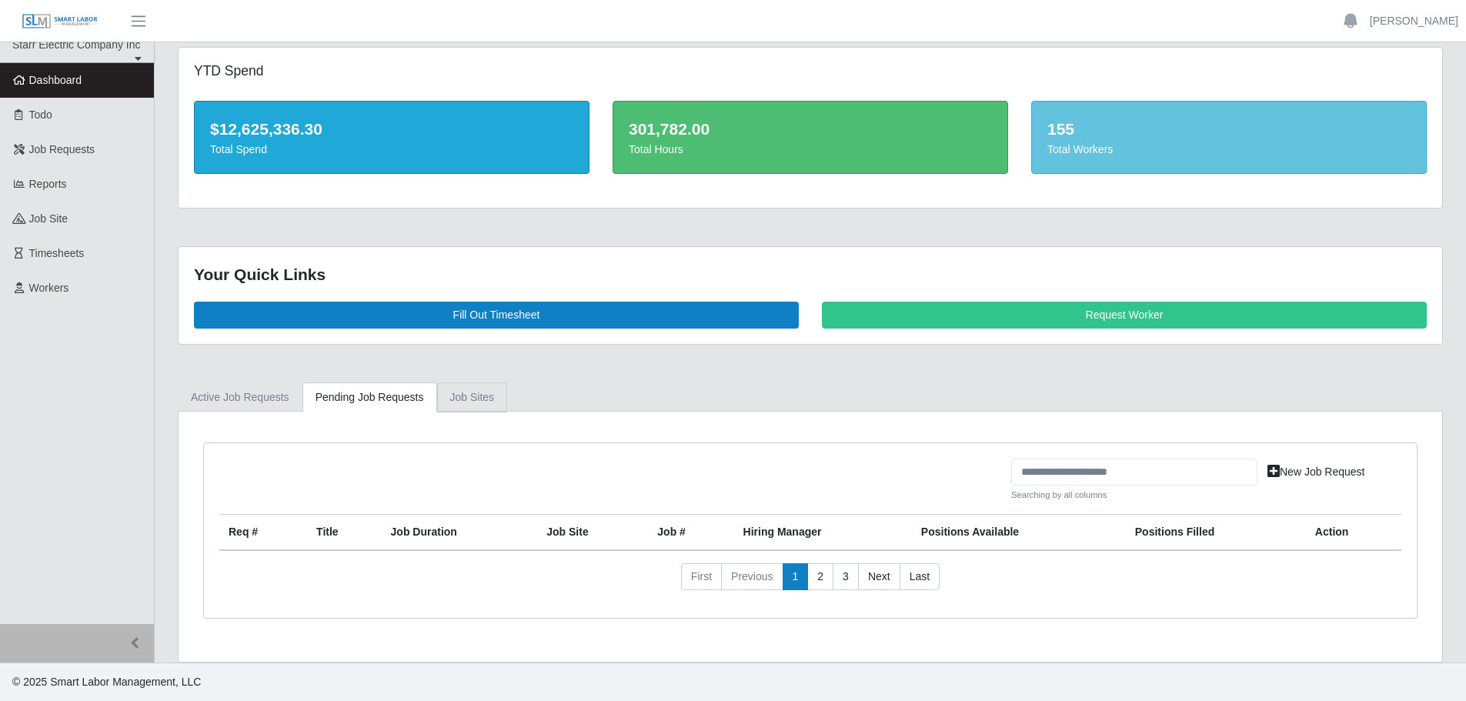
click at [471, 396] on link "job sites" at bounding box center [472, 397] width 71 height 30
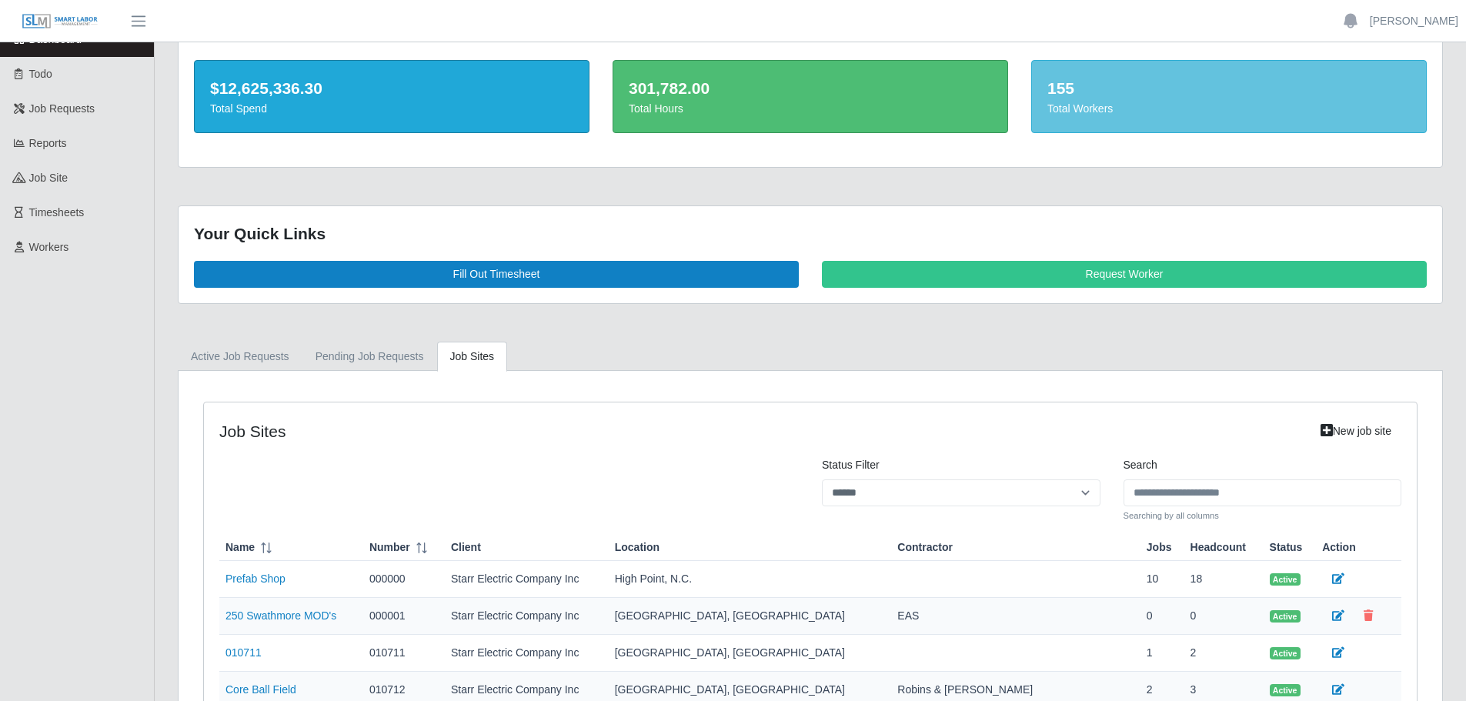
scroll to position [0, 0]
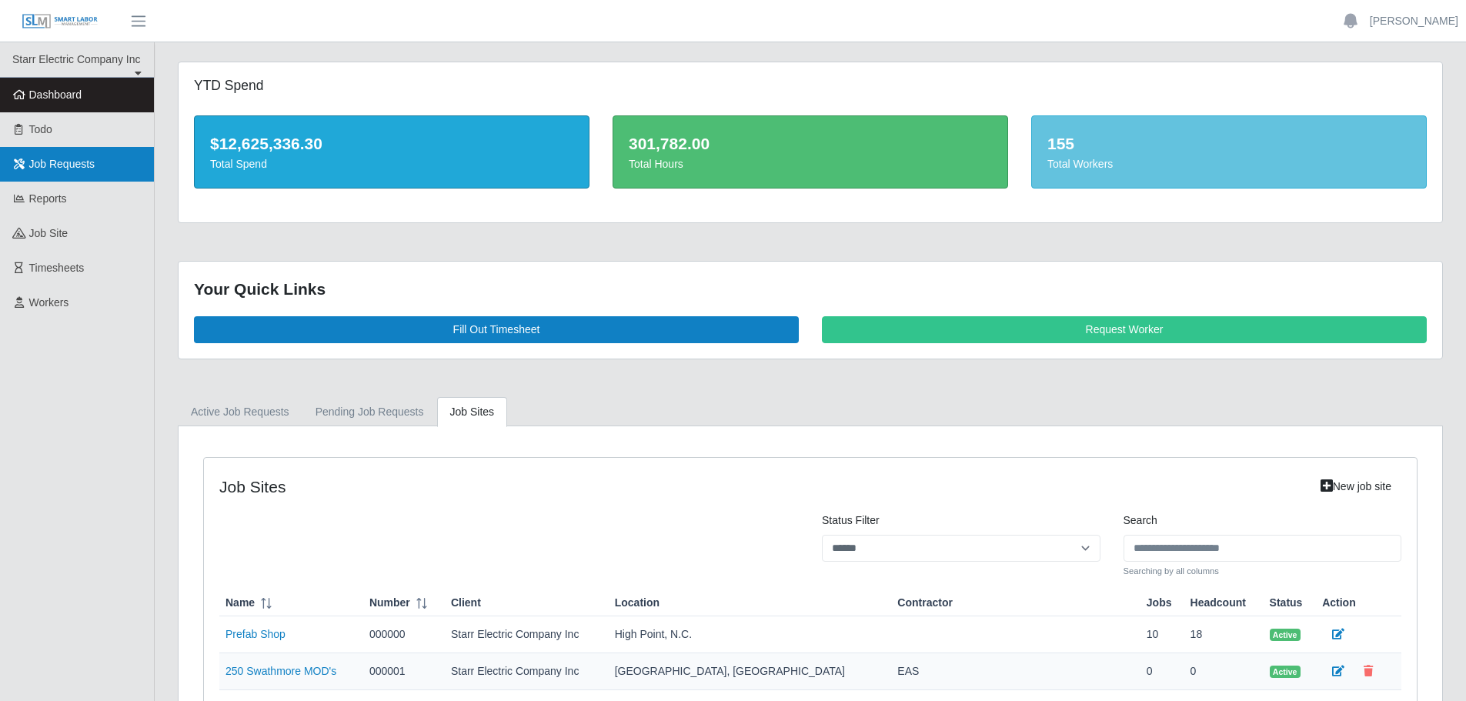
click at [82, 170] on span "Job Requests" at bounding box center [62, 164] width 66 height 12
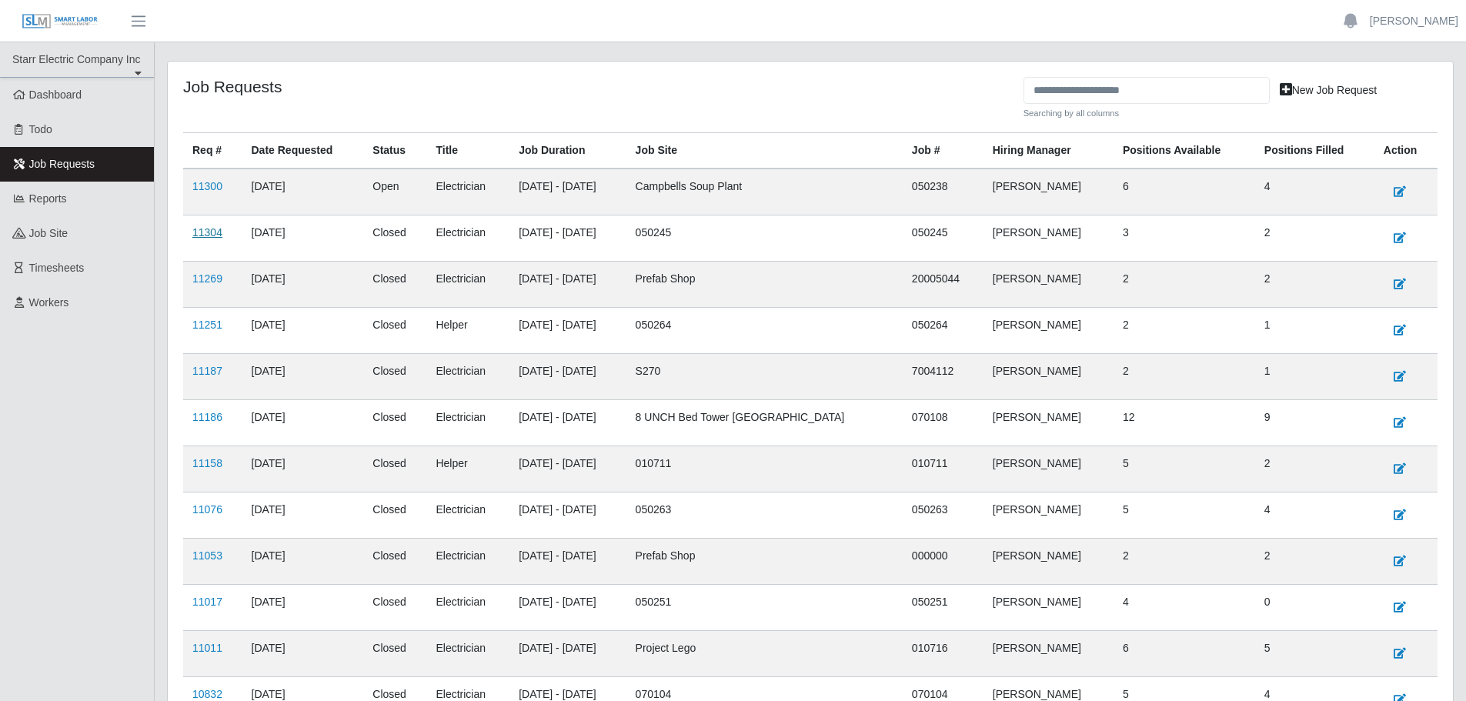
click at [212, 237] on link "11304" at bounding box center [207, 232] width 30 height 12
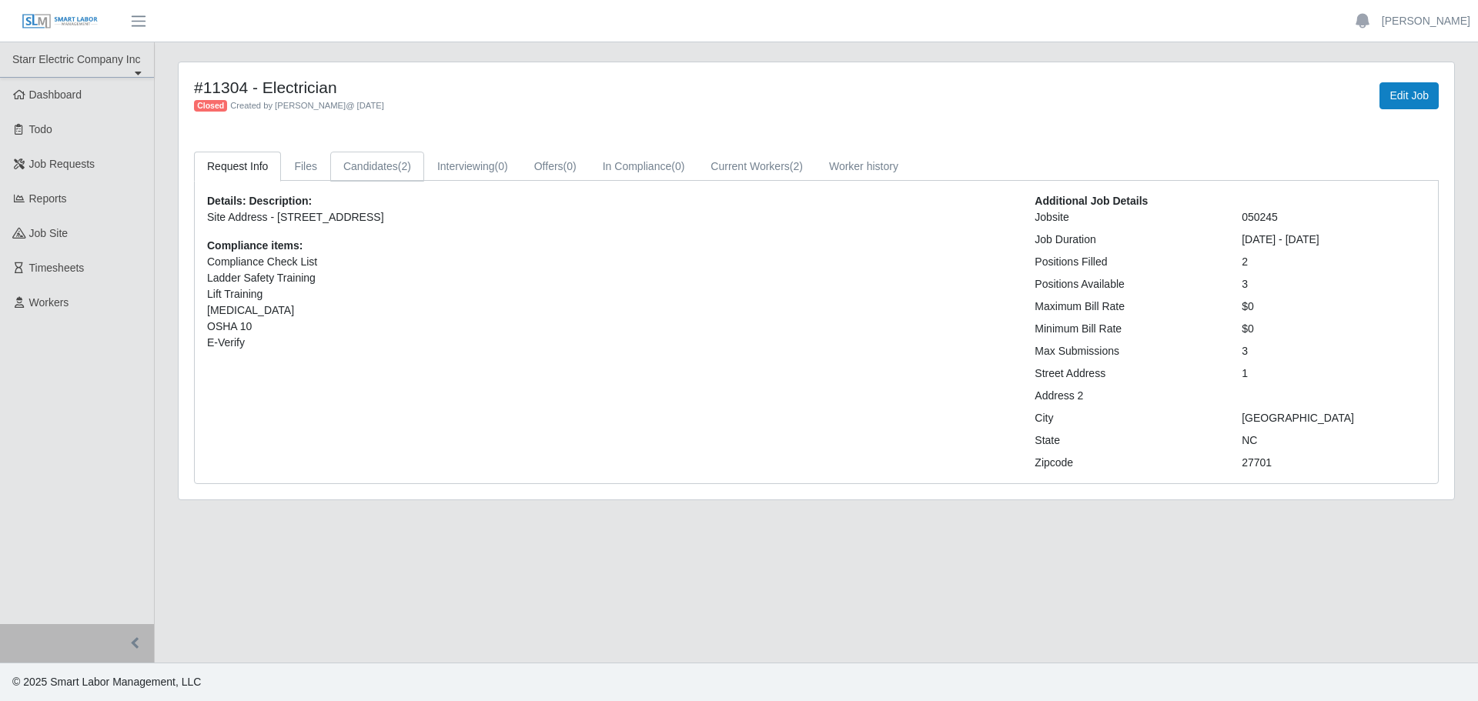
click at [398, 171] on span "(2)" at bounding box center [404, 166] width 13 height 12
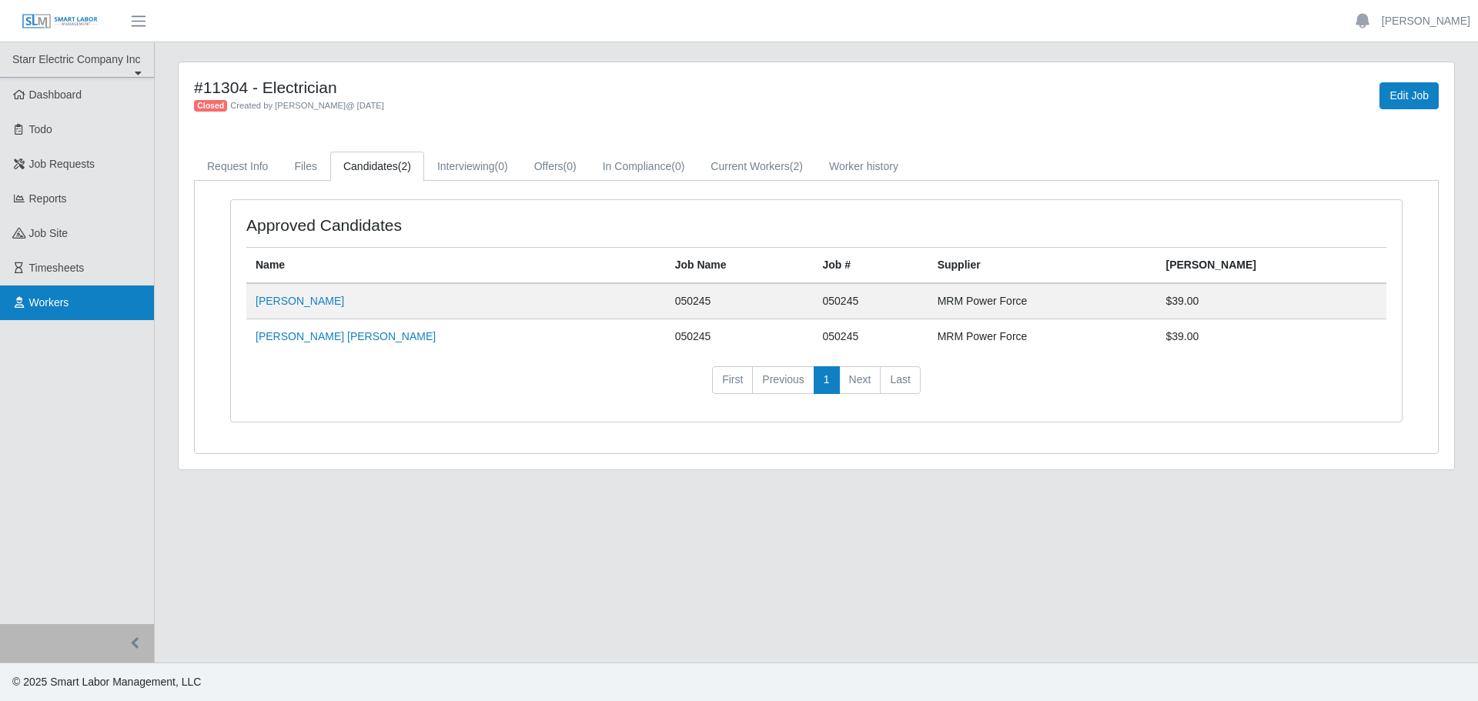
click at [80, 304] on link "Workers" at bounding box center [77, 302] width 154 height 35
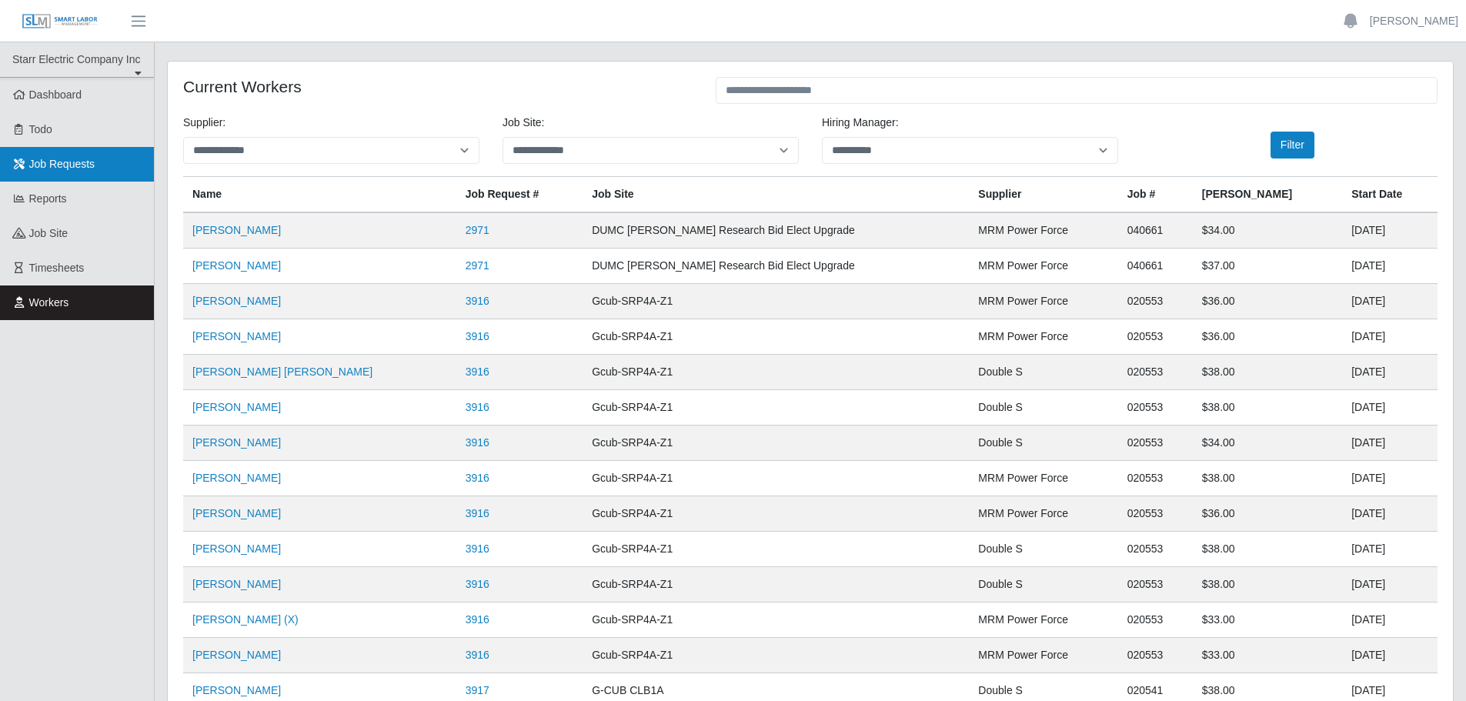
click at [86, 163] on span "Job Requests" at bounding box center [62, 164] width 66 height 12
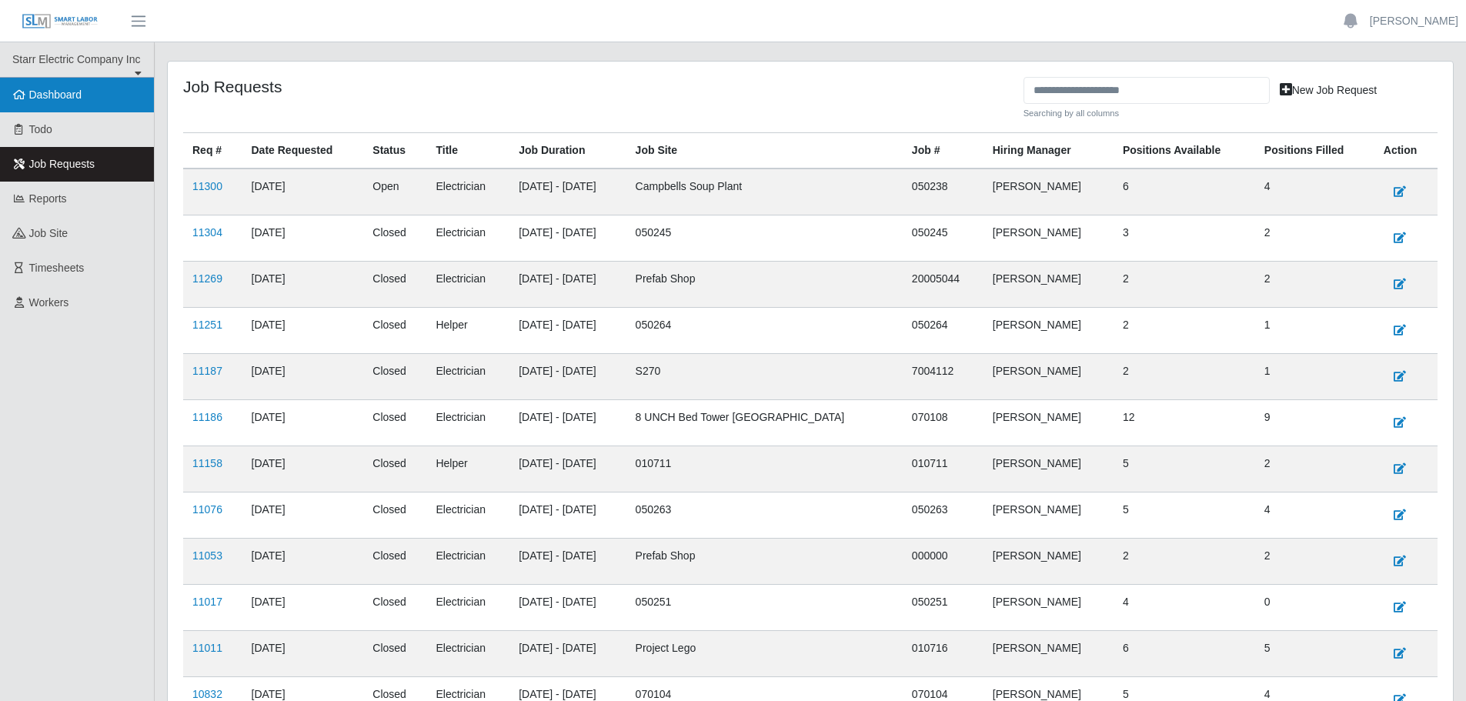
click at [55, 94] on span "Dashboard" at bounding box center [55, 94] width 53 height 12
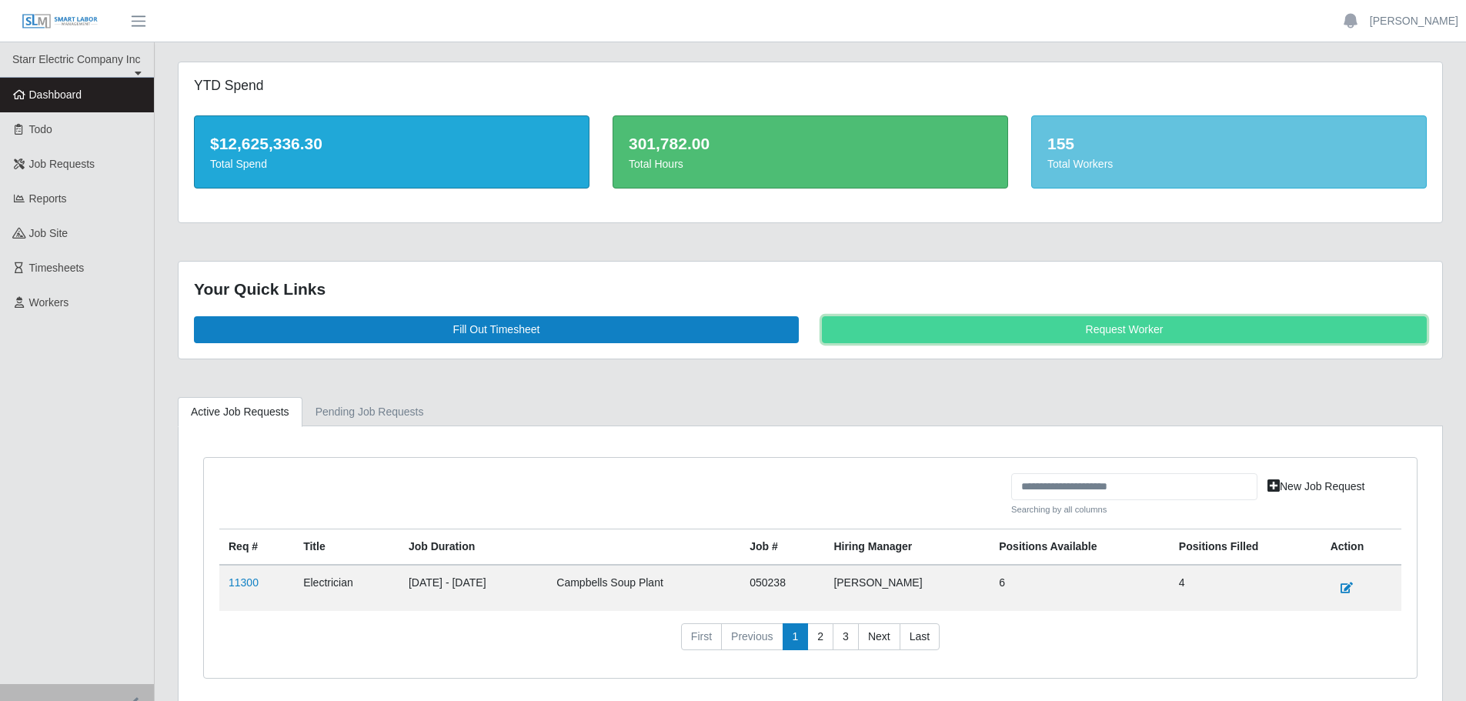
click at [1061, 323] on link "Request Worker" at bounding box center [1124, 329] width 605 height 27
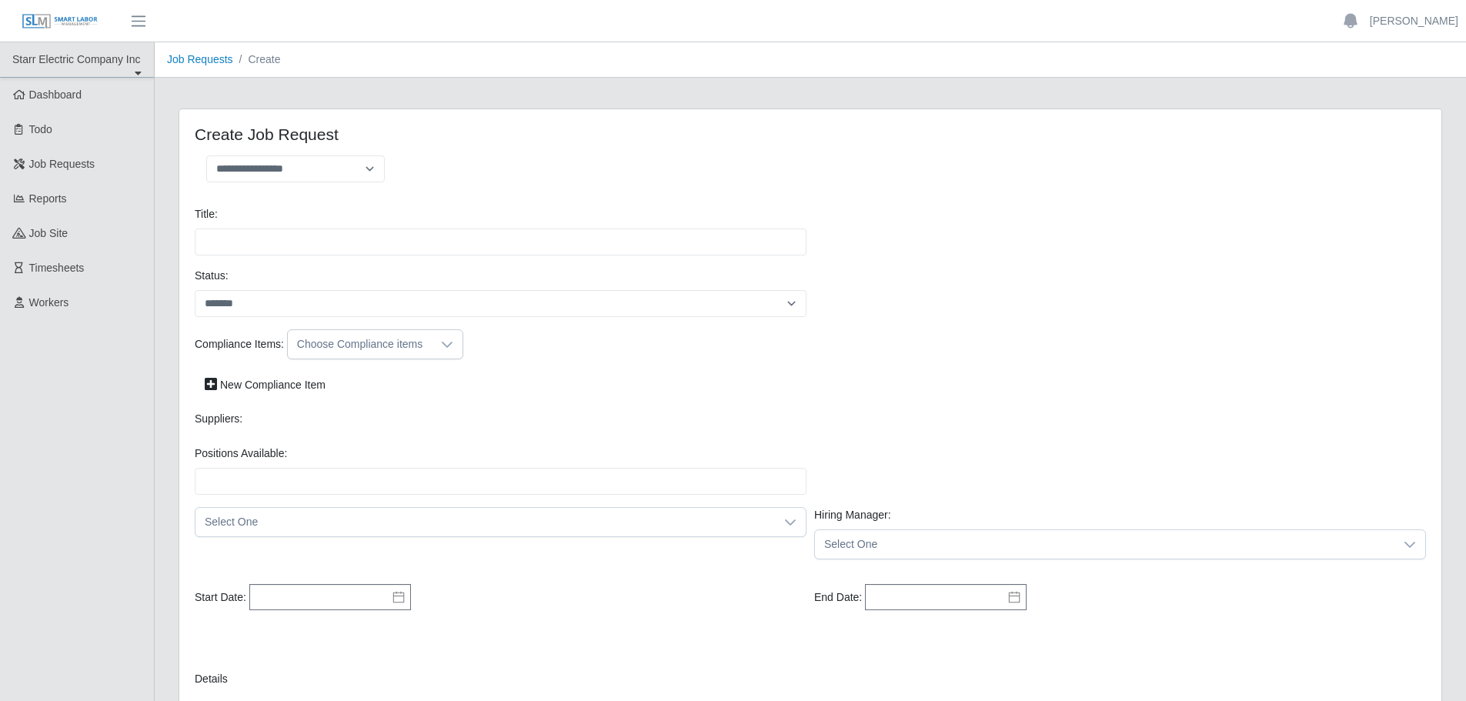
select select
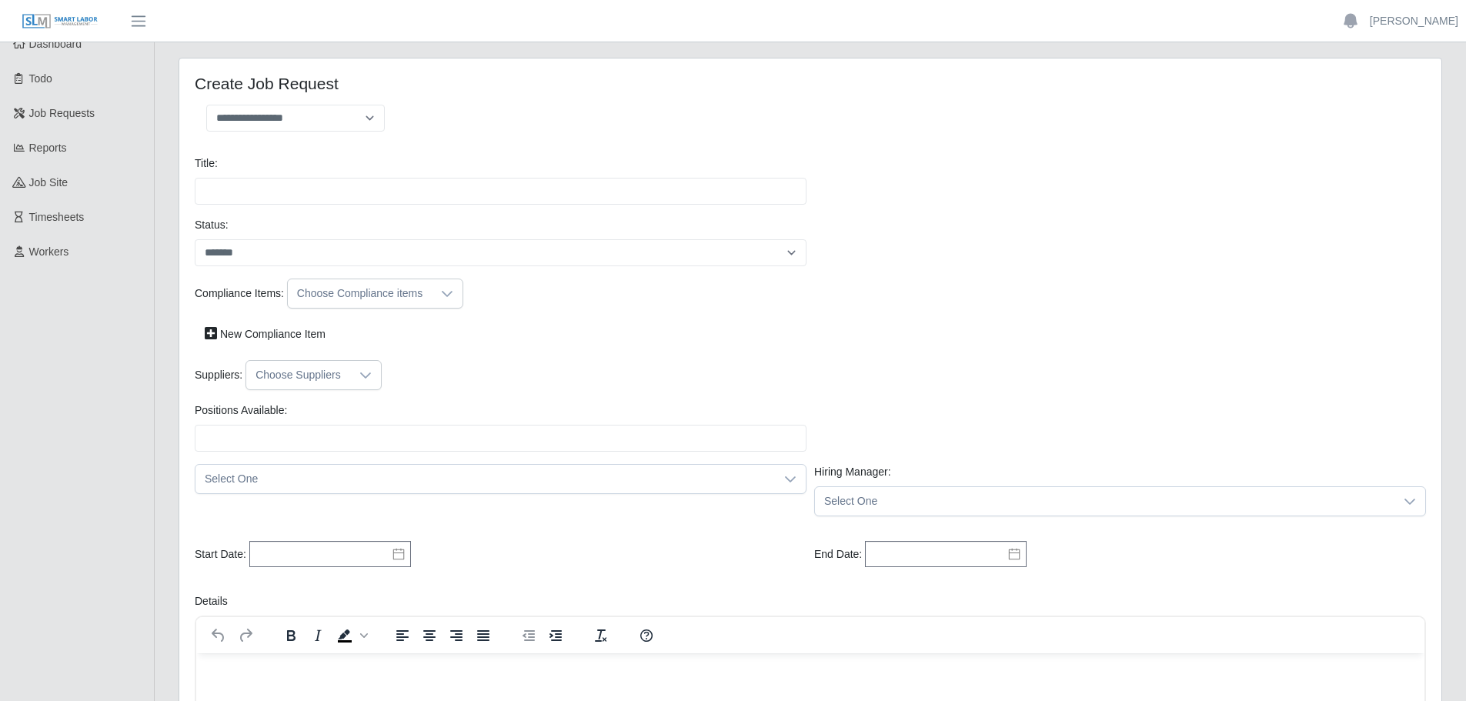
scroll to position [154, 0]
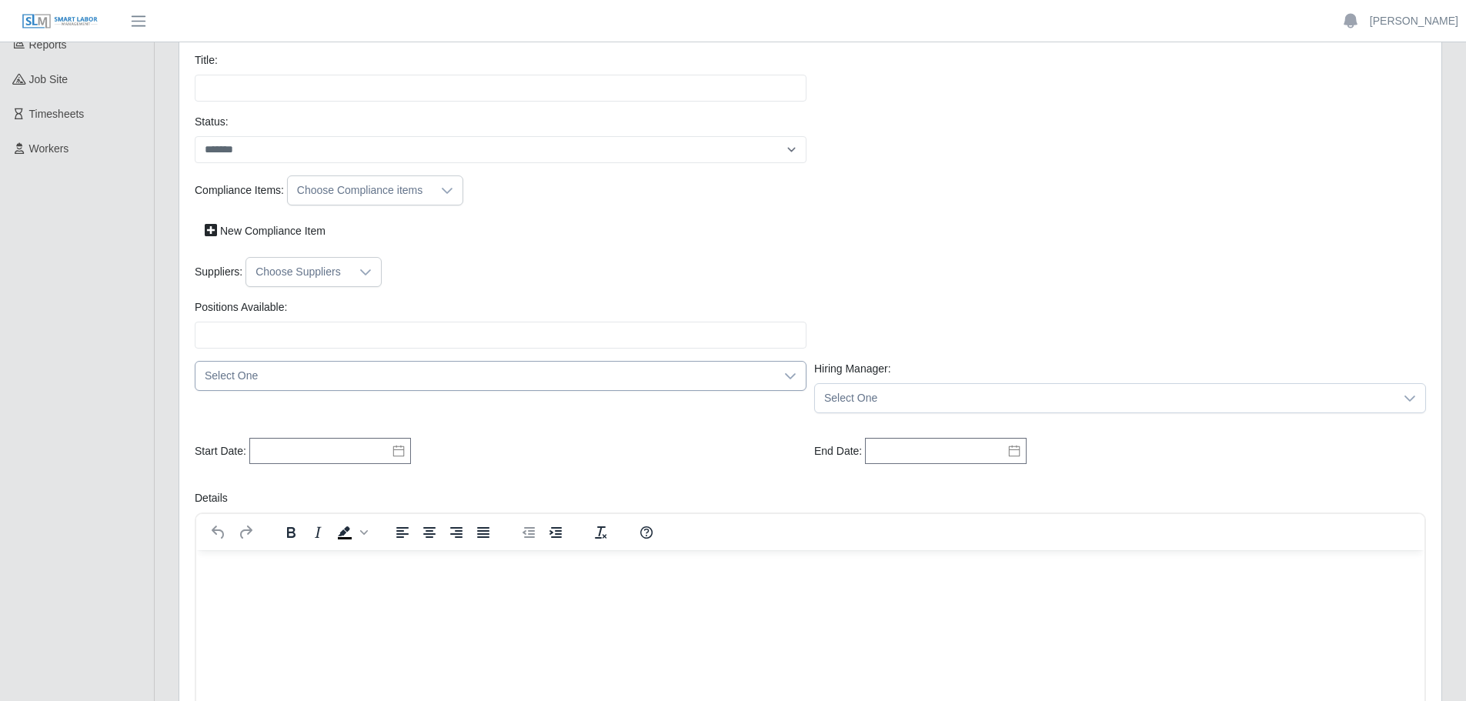
click at [782, 375] on div at bounding box center [790, 376] width 31 height 28
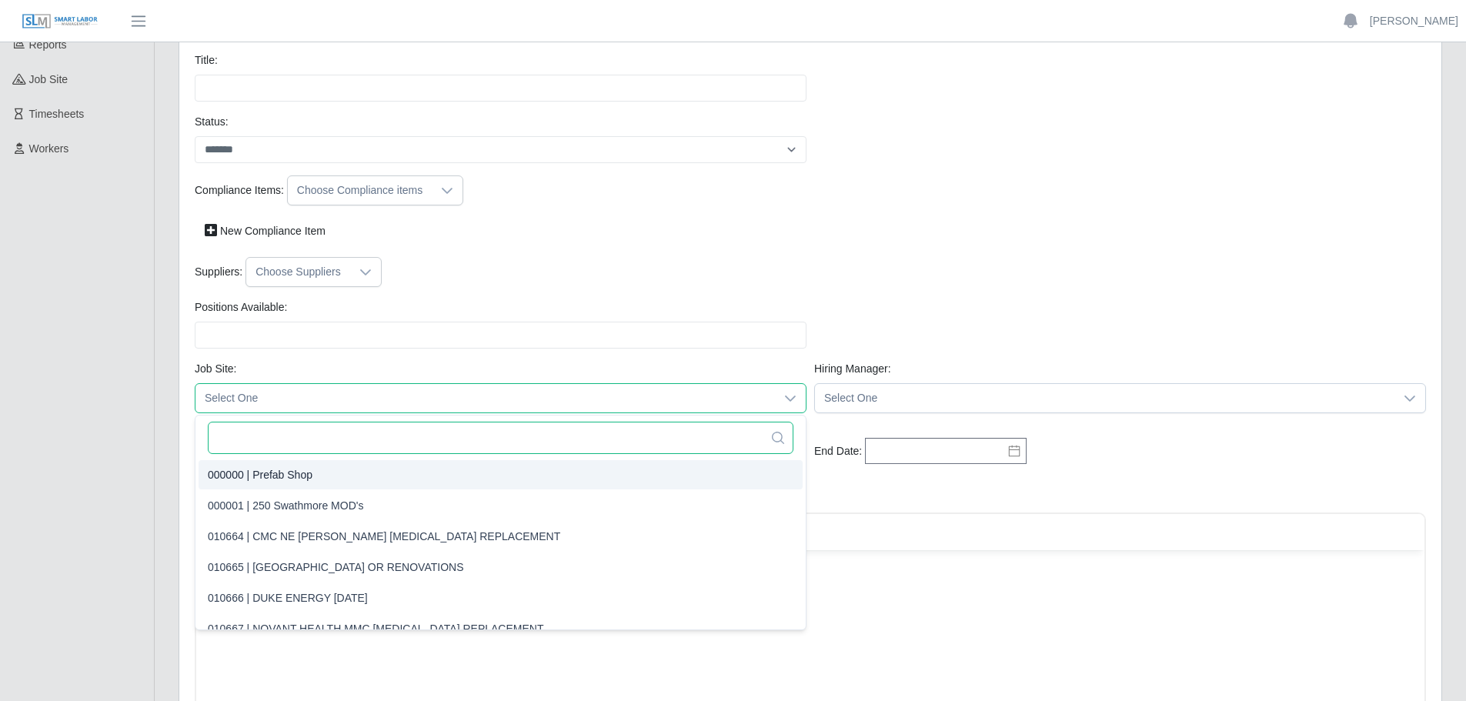
click at [319, 434] on input "text" at bounding box center [501, 438] width 586 height 32
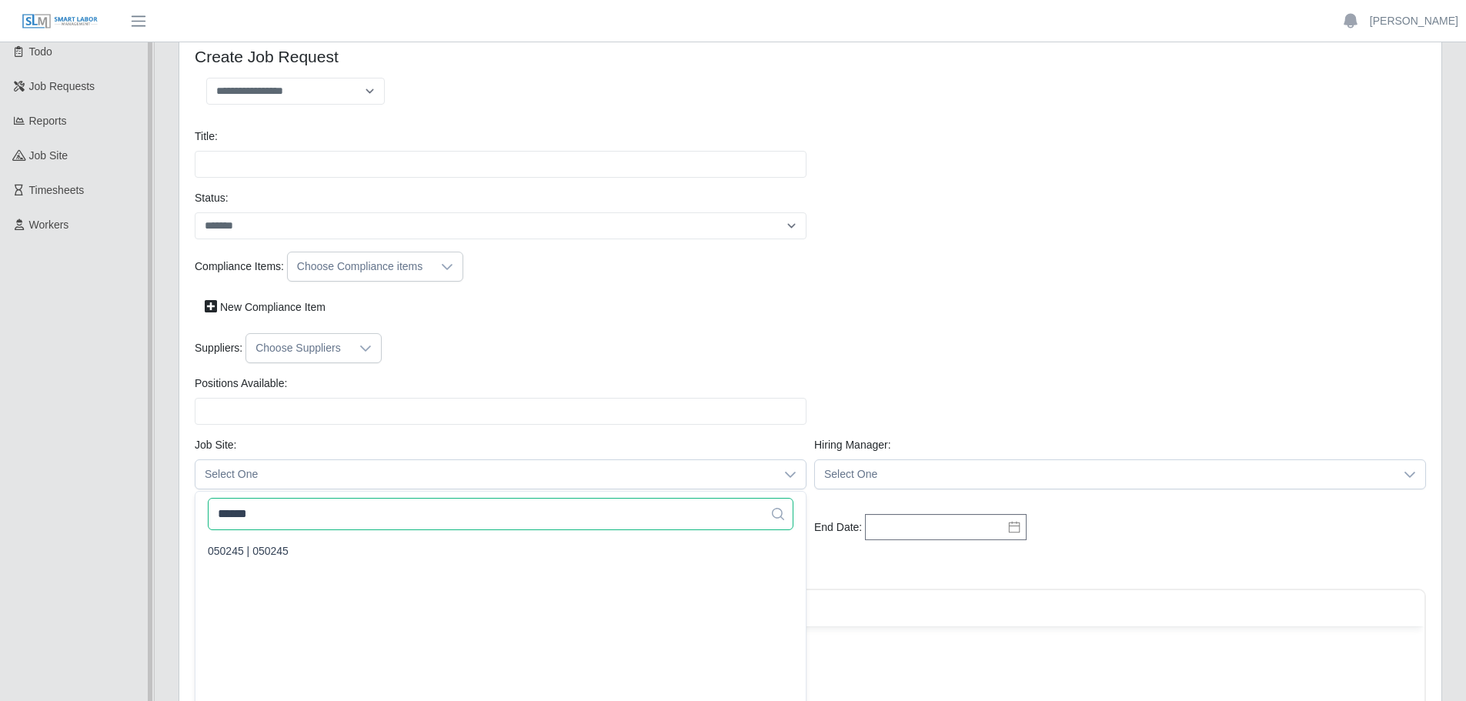
scroll to position [0, 0]
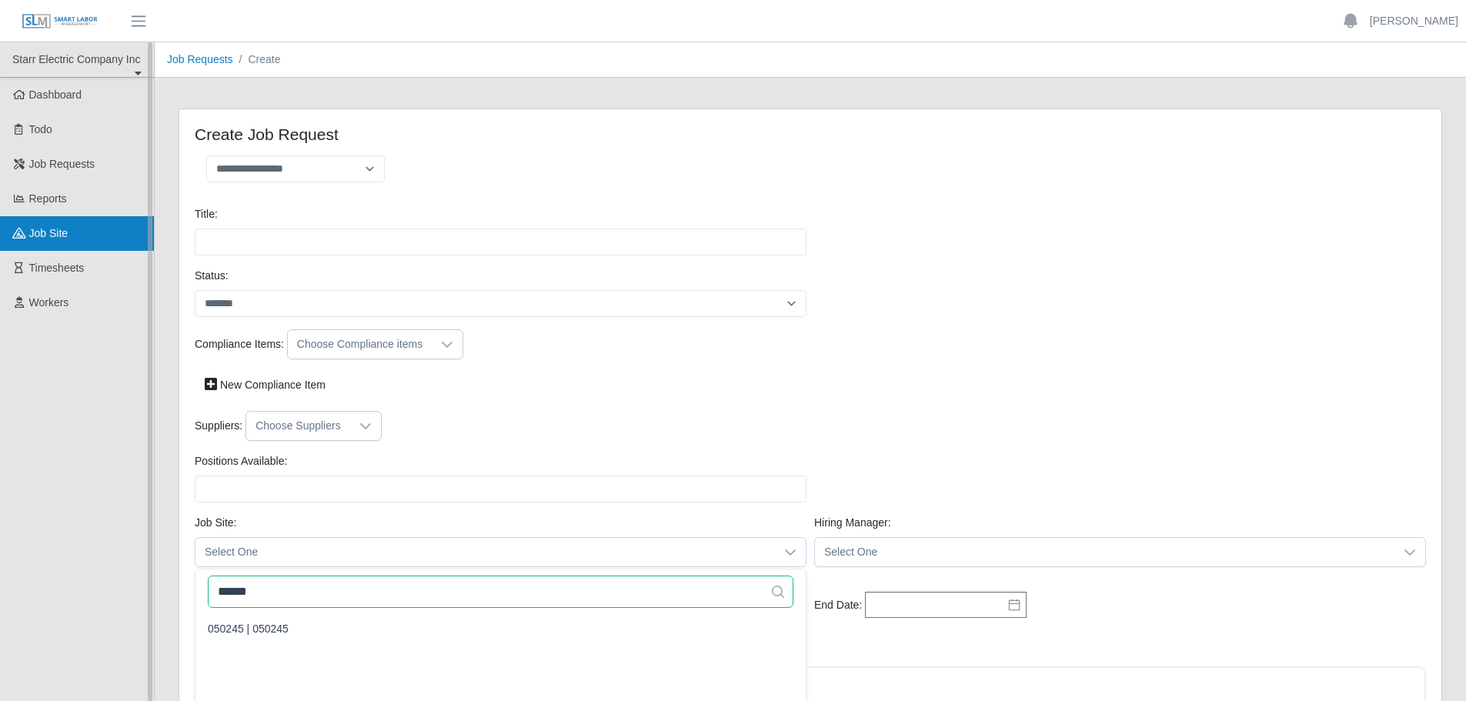
type input "******"
click at [57, 238] on span "job site" at bounding box center [48, 233] width 39 height 12
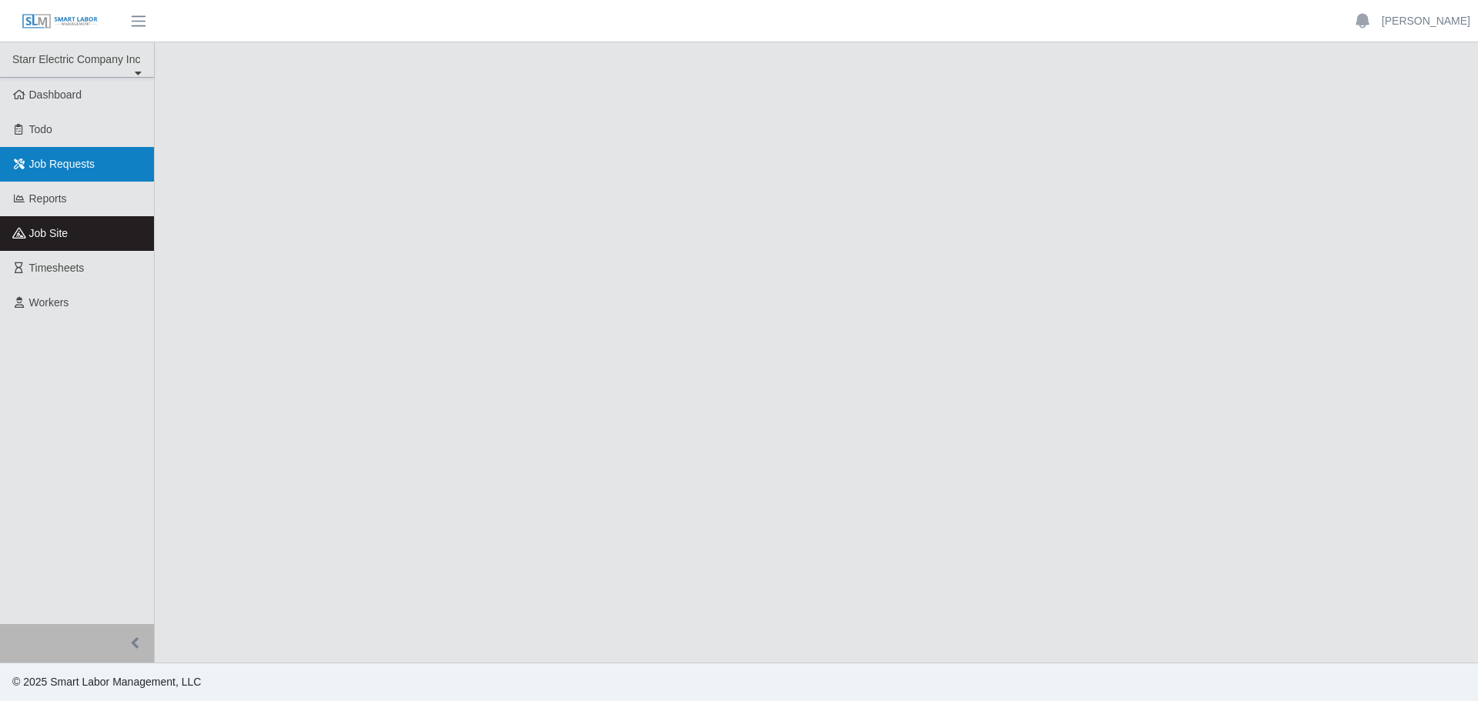
click at [75, 159] on span "Job Requests" at bounding box center [62, 164] width 66 height 12
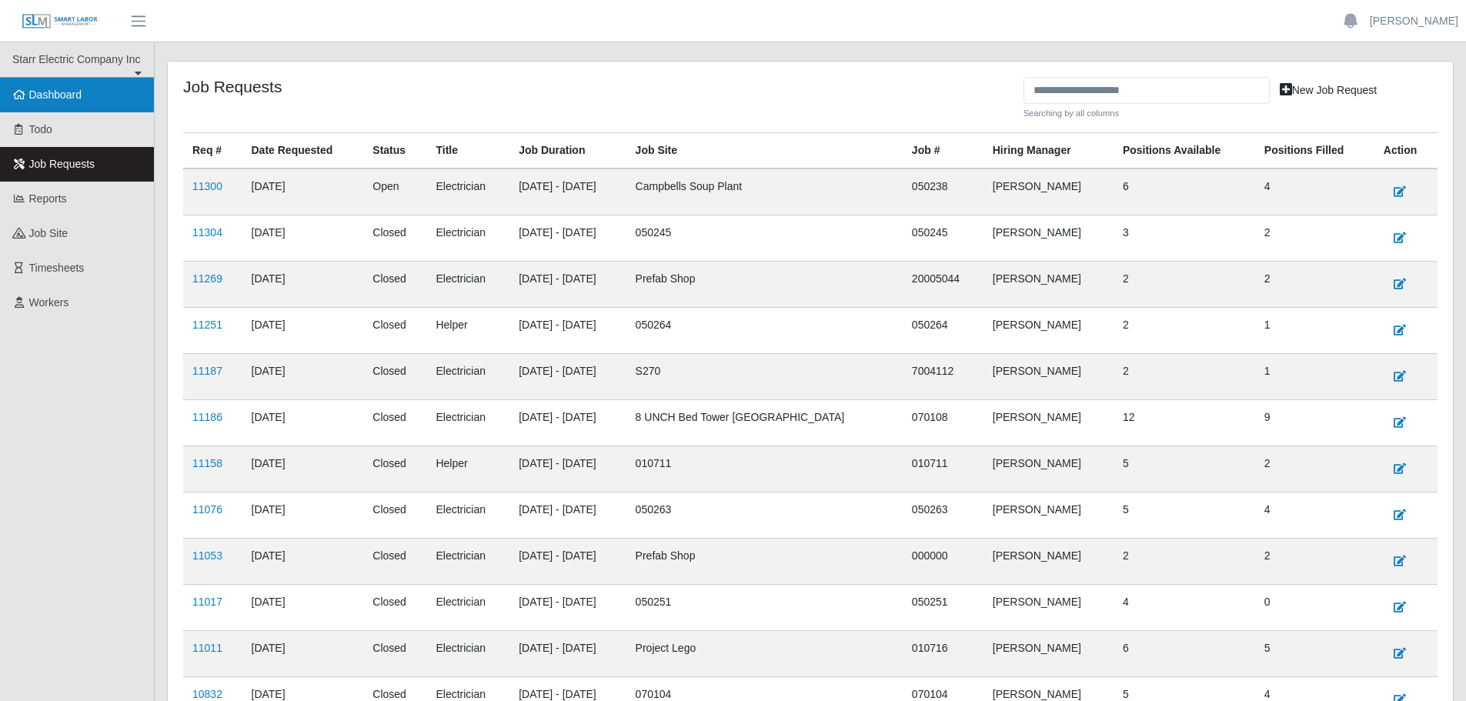
click at [75, 97] on span "Dashboard" at bounding box center [55, 94] width 53 height 12
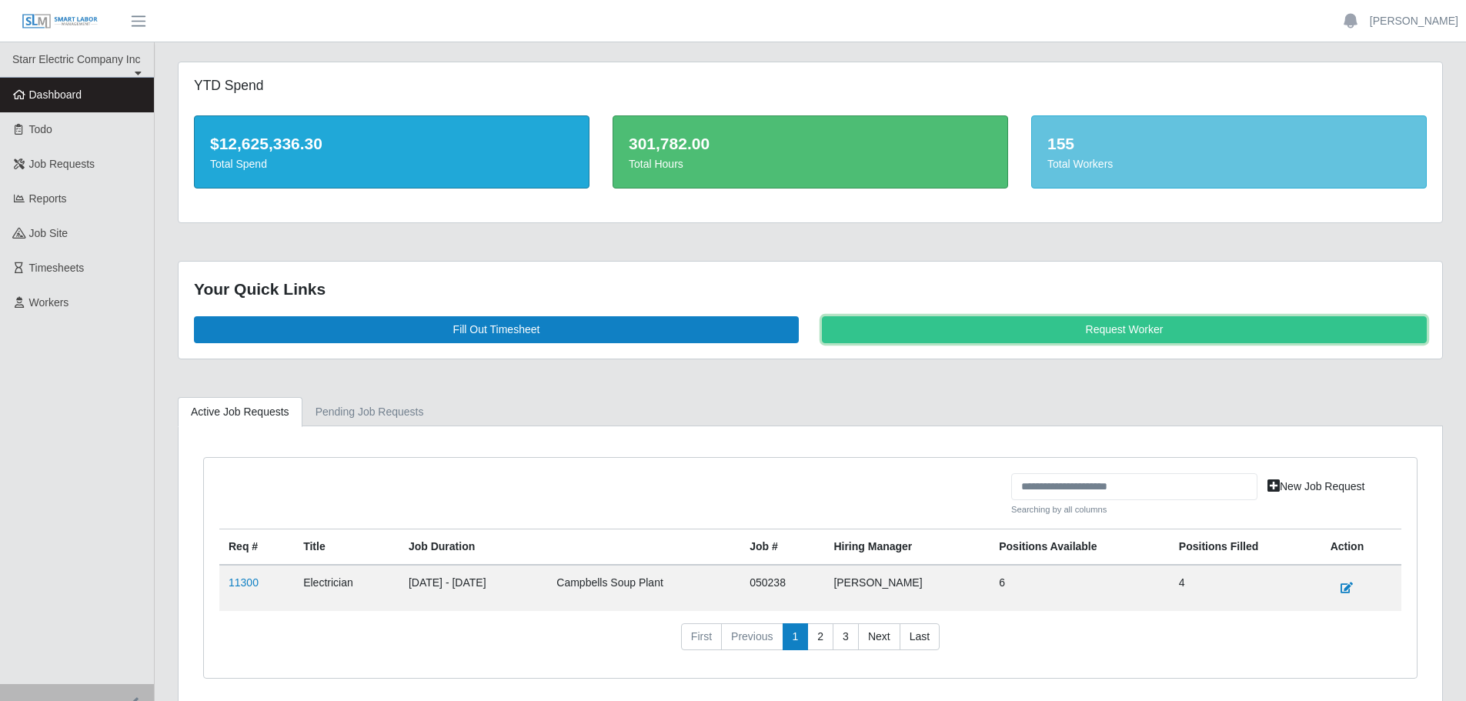
click at [947, 329] on link "Request Worker" at bounding box center [1124, 329] width 605 height 27
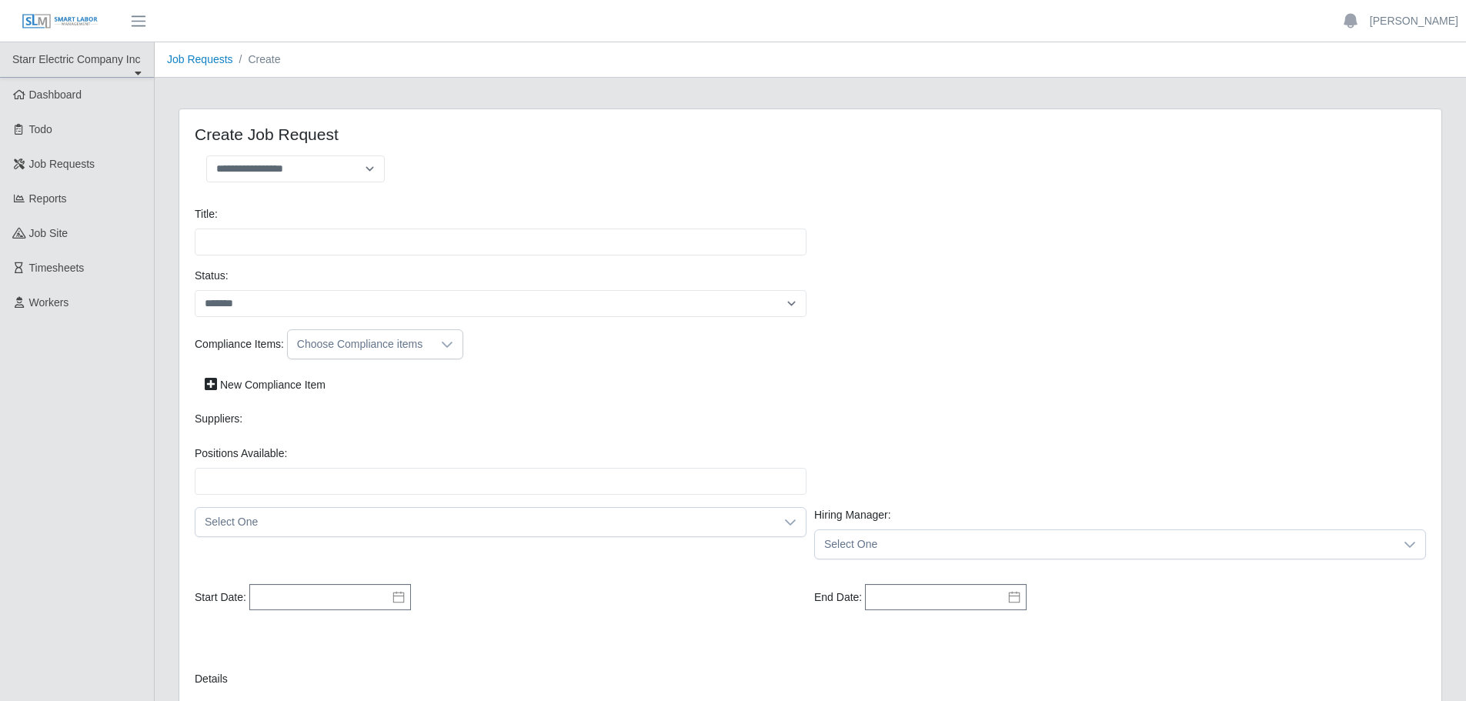
select select
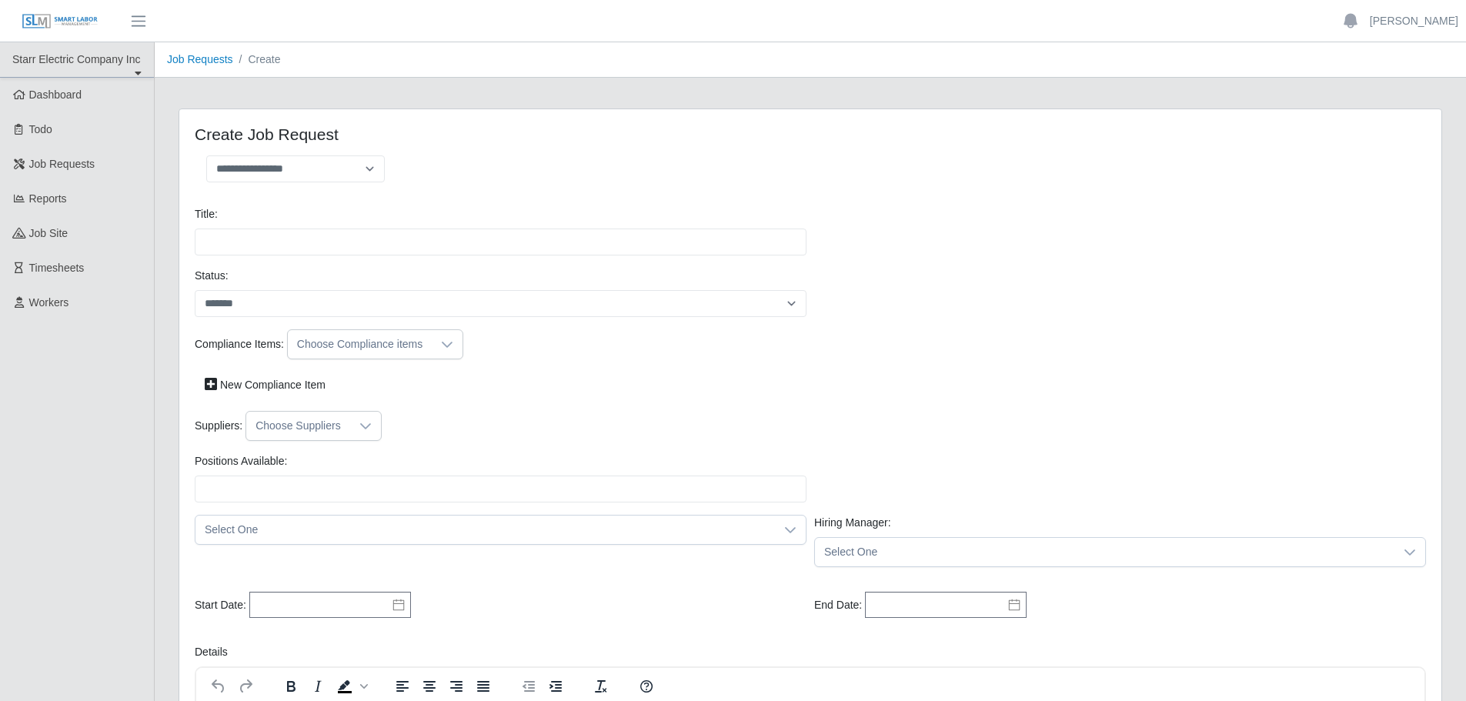
click at [396, 525] on div "Select One" at bounding box center [500, 541] width 619 height 52
click at [394, 534] on div "job site: Select One" at bounding box center [500, 541] width 619 height 52
click at [393, 557] on span "Select One" at bounding box center [484, 552] width 579 height 28
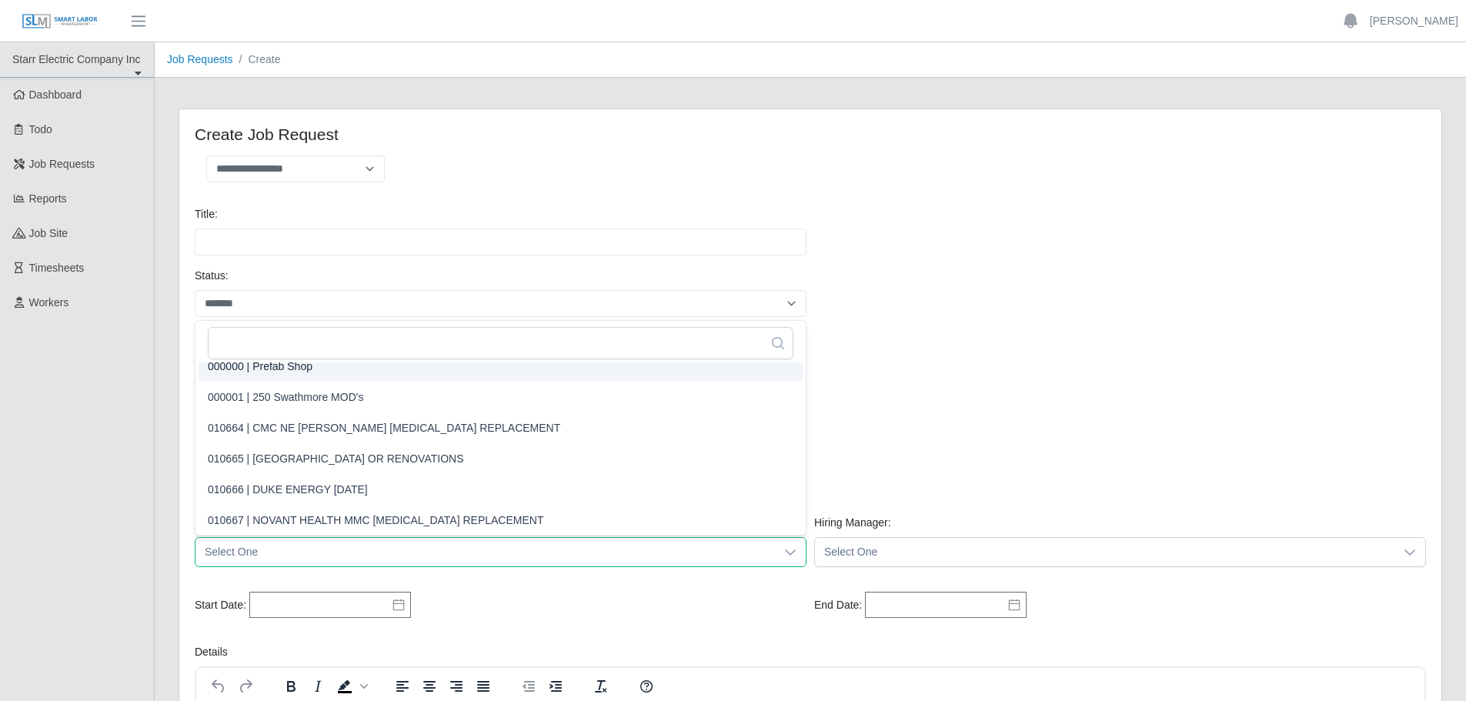
scroll to position [3, 0]
click at [380, 334] on input "text" at bounding box center [501, 343] width 586 height 32
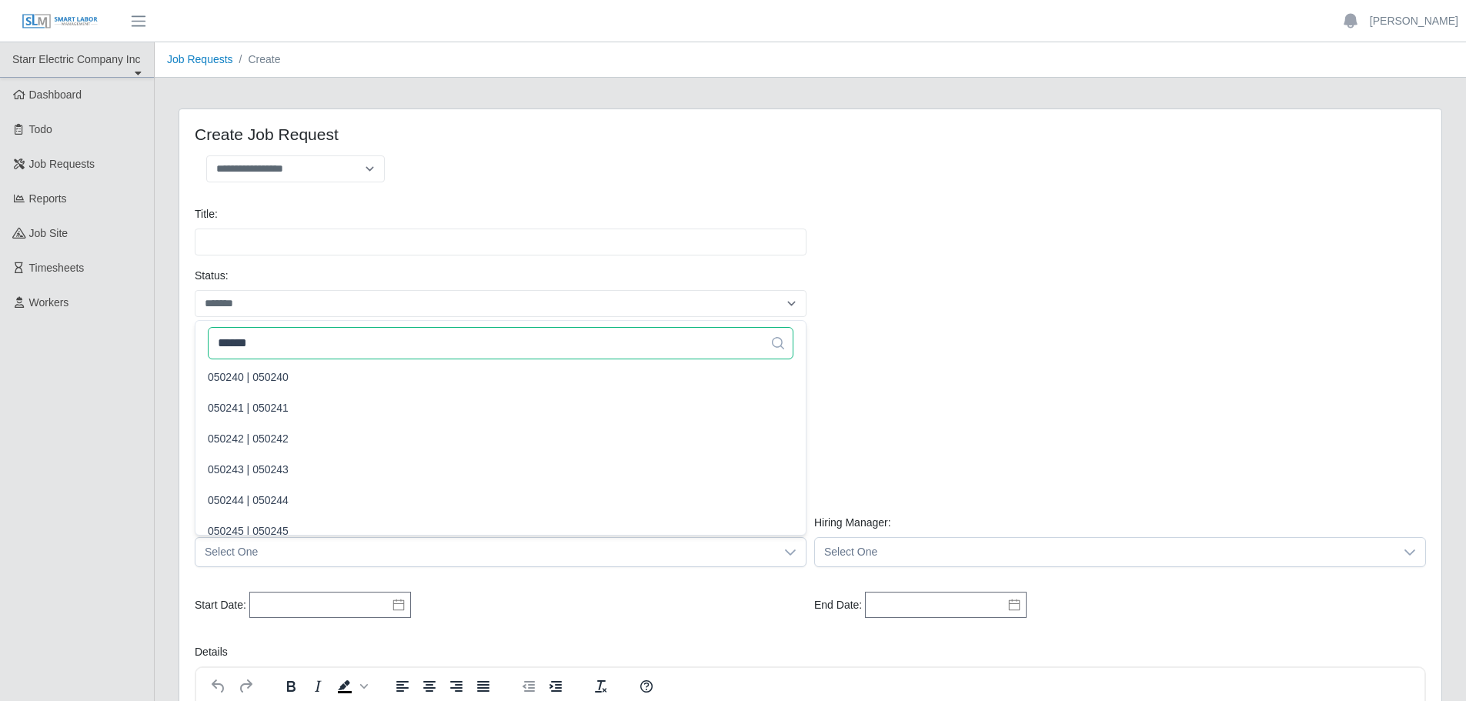
scroll to position [0, 0]
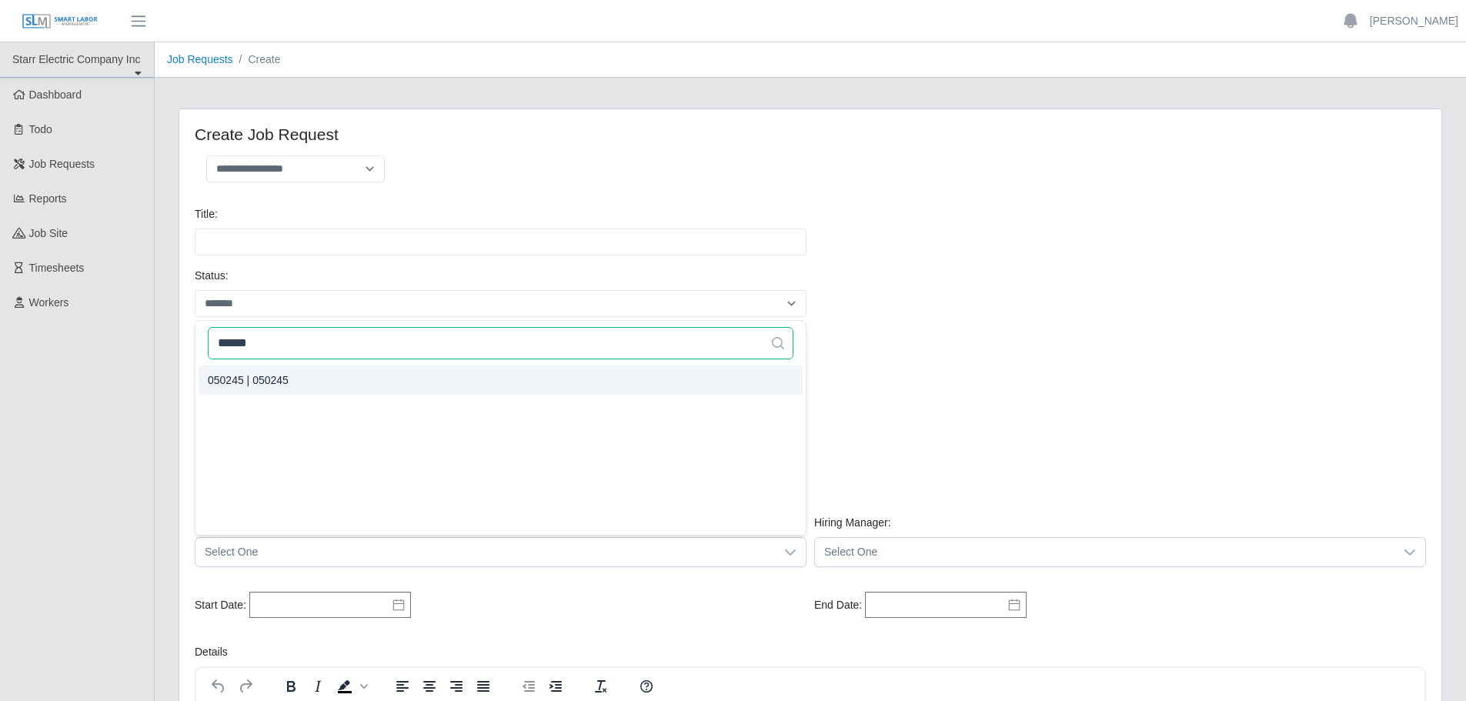
type input "******"
click at [255, 376] on span "050245 | 050245" at bounding box center [248, 380] width 81 height 16
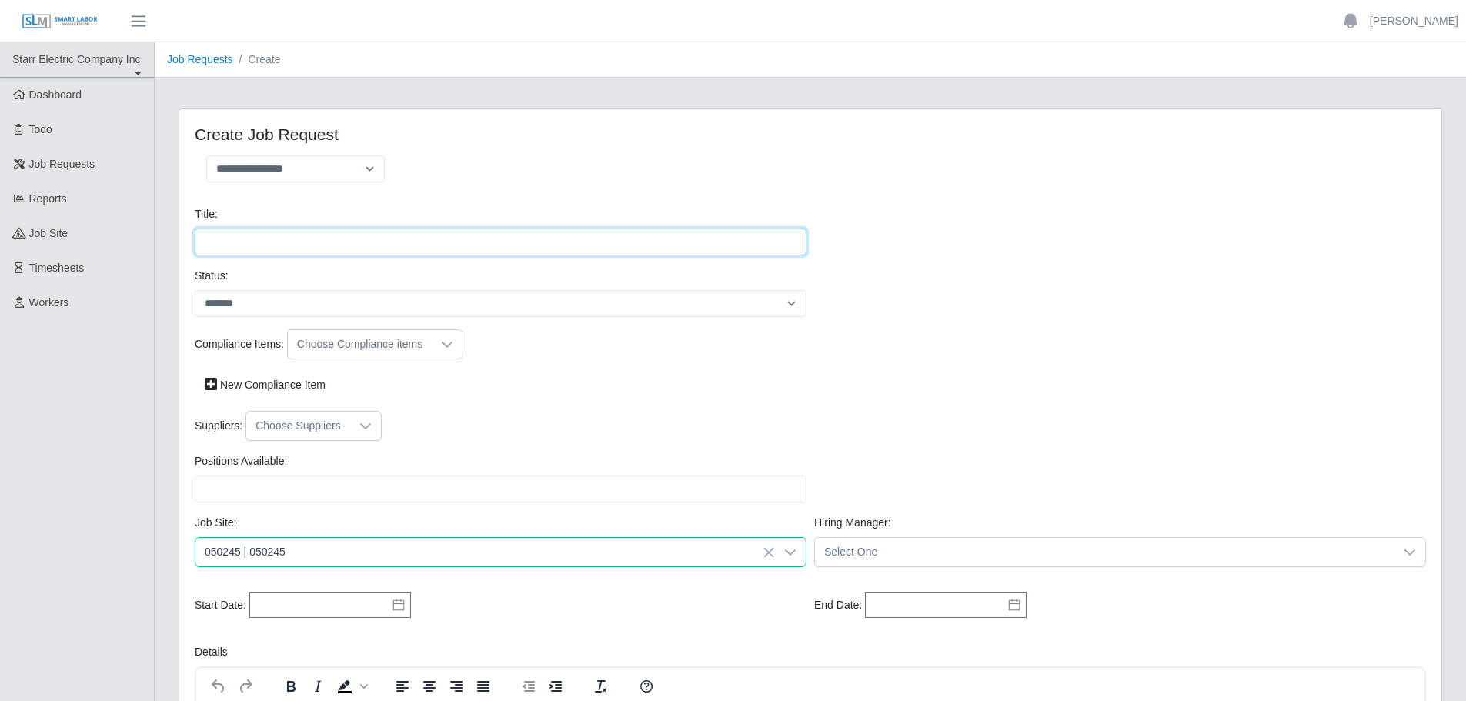
click at [306, 251] on input "Title:" at bounding box center [501, 242] width 612 height 27
click at [370, 171] on select "**********" at bounding box center [295, 168] width 179 height 27
select select "**********"
click at [206, 155] on select "**********" at bounding box center [295, 168] width 179 height 27
type input "**********"
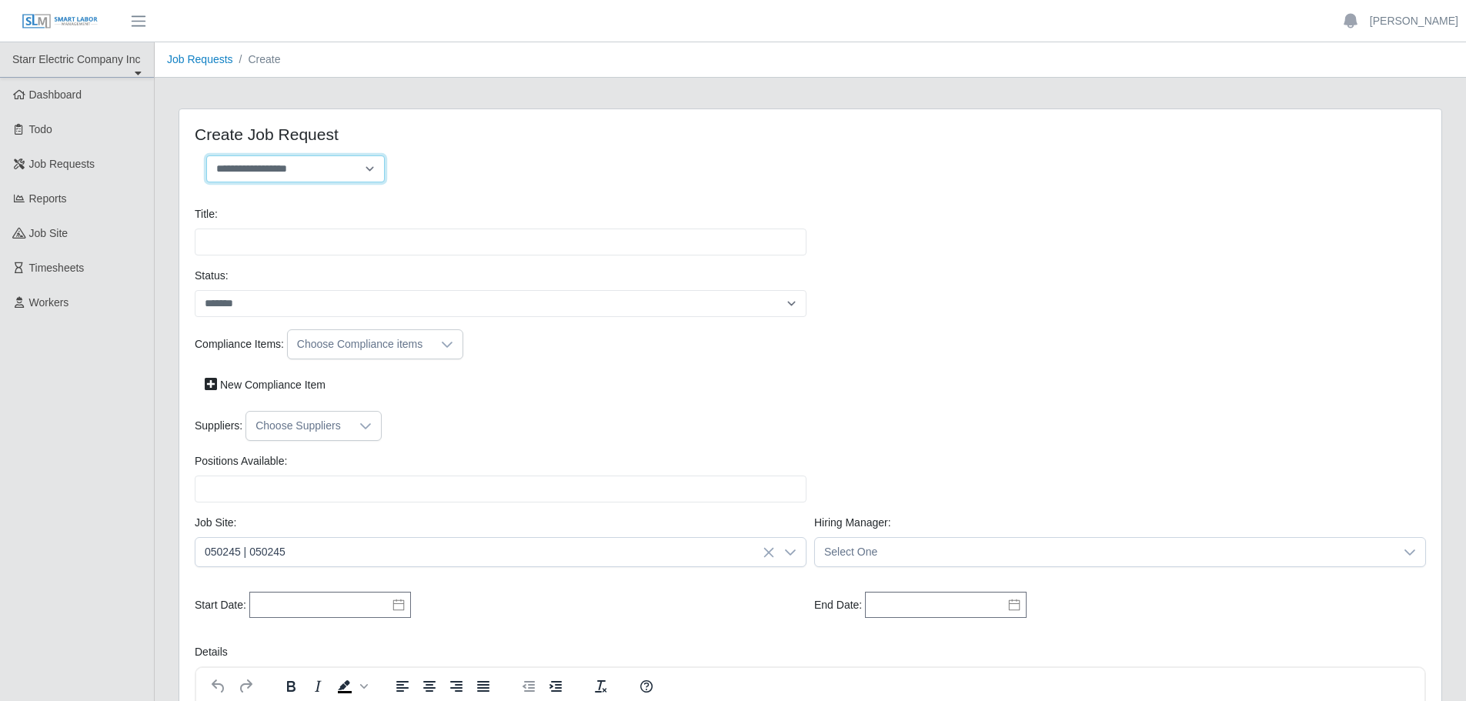
type input "*"
click at [446, 347] on icon at bounding box center [447, 345] width 12 height 12
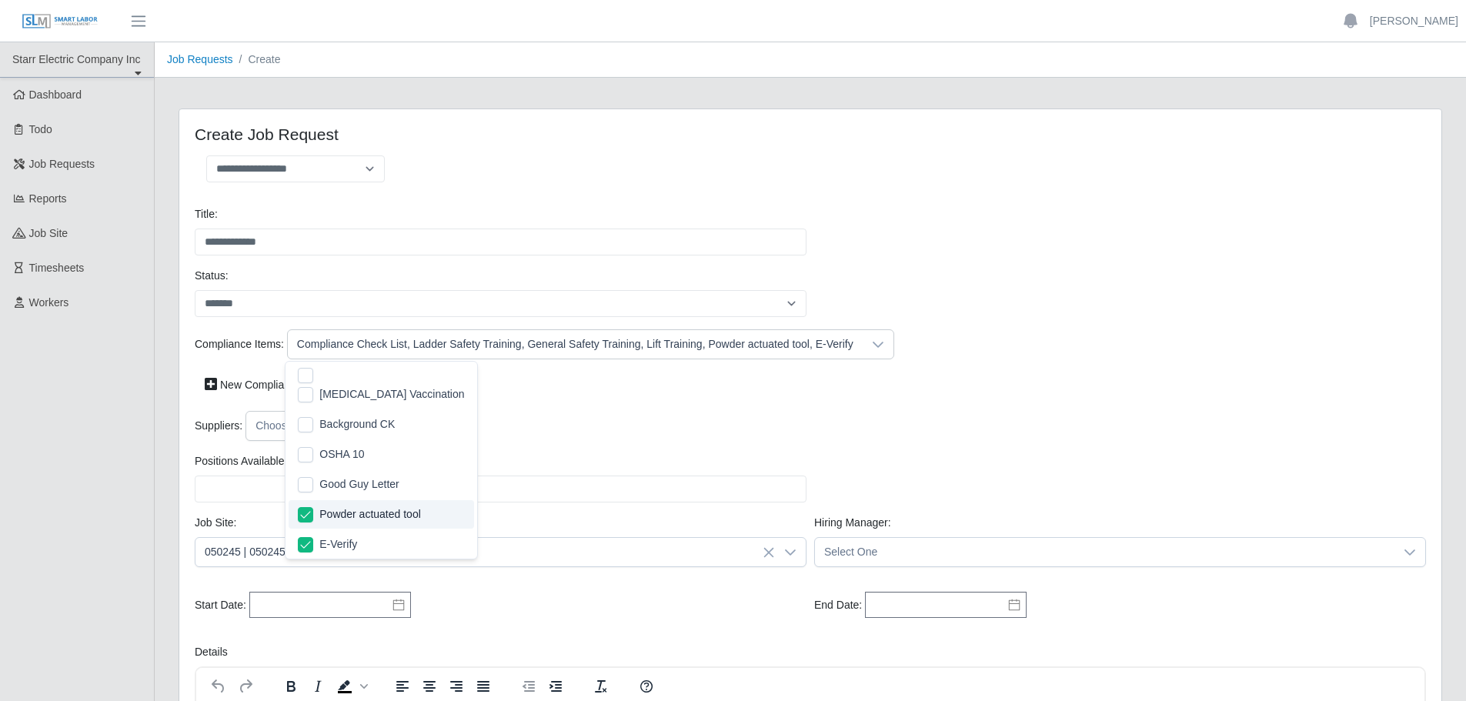
scroll to position [153, 0]
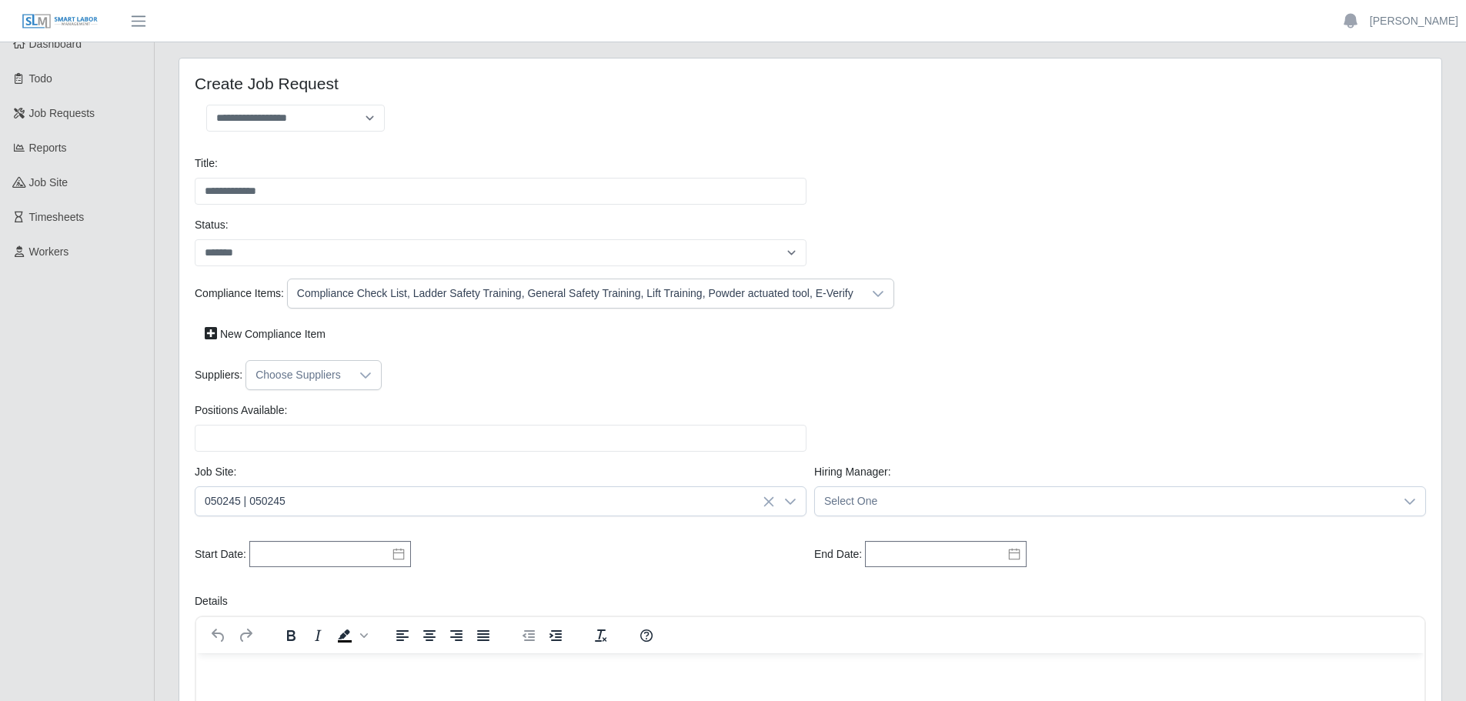
scroll to position [77, 0]
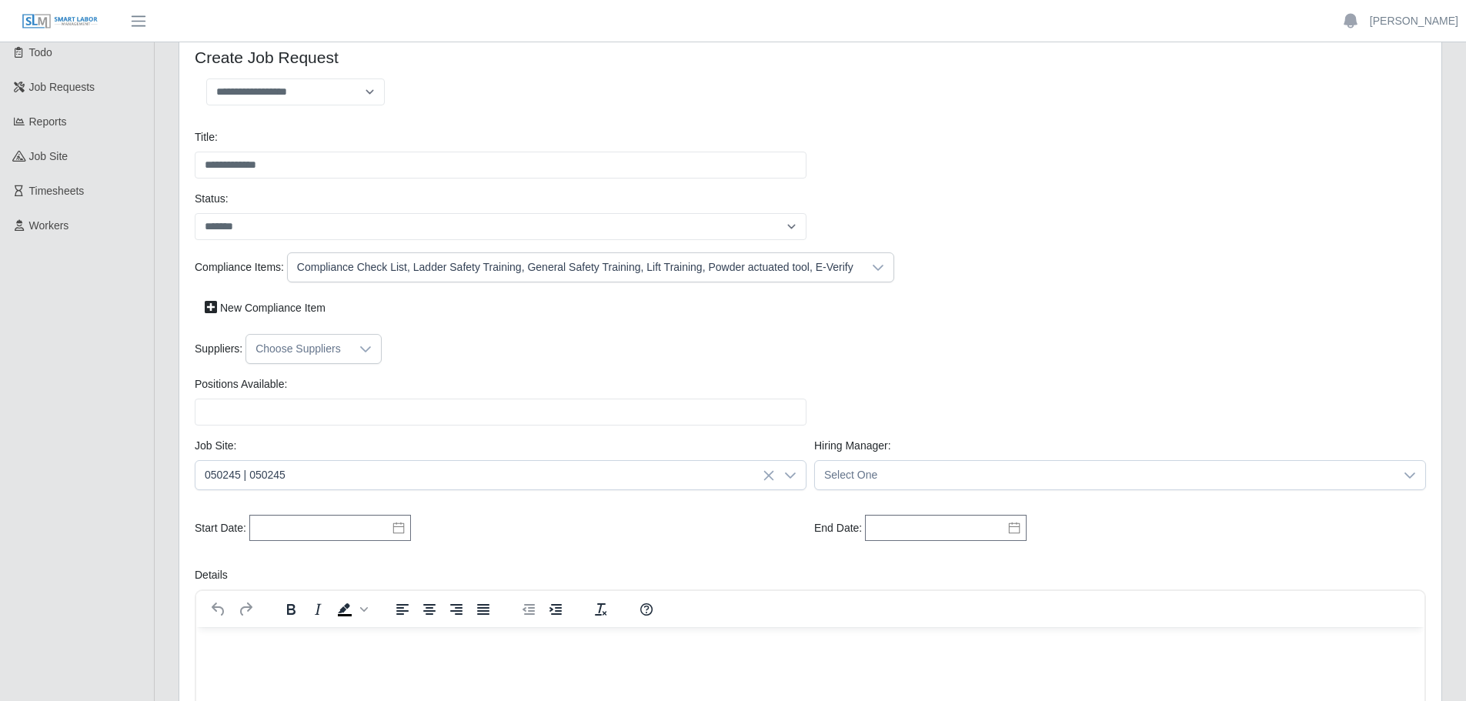
click at [365, 355] on icon at bounding box center [365, 349] width 12 height 12
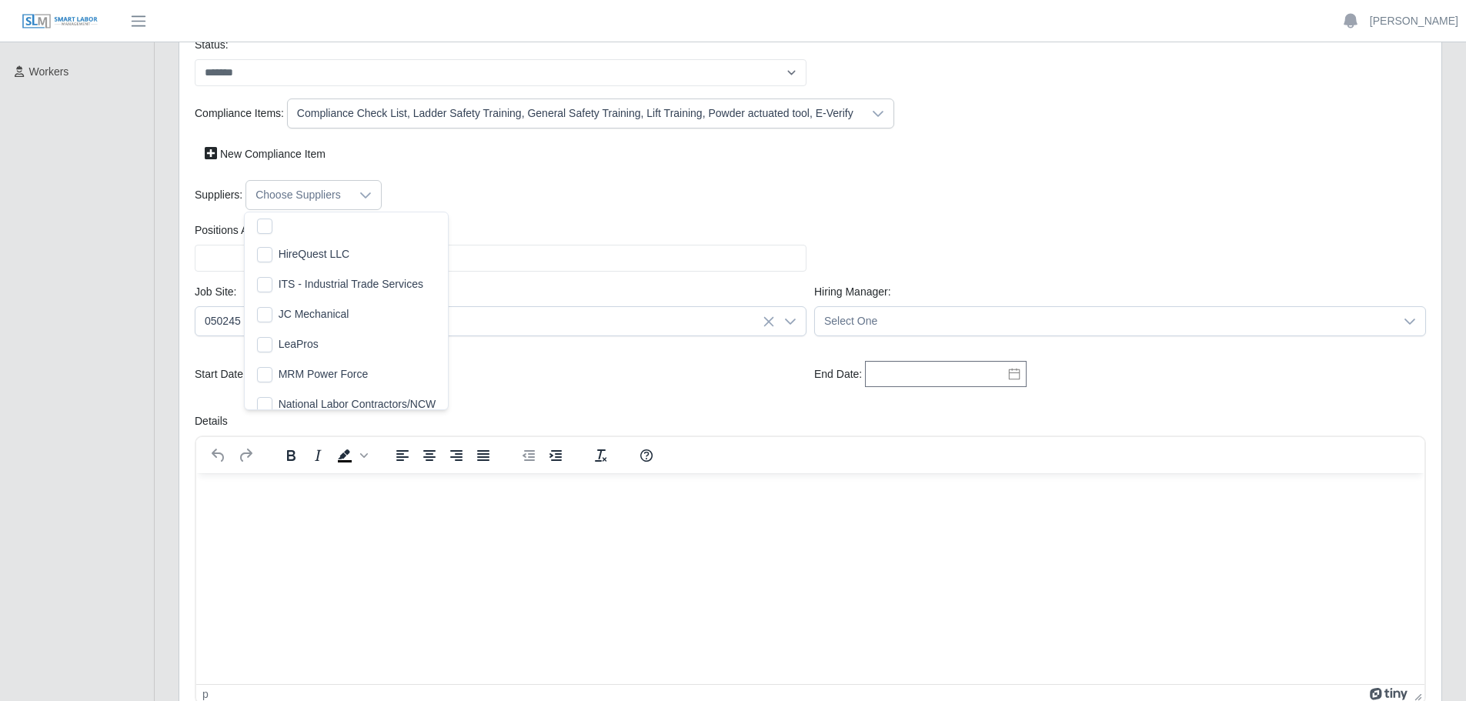
scroll to position [317, 0]
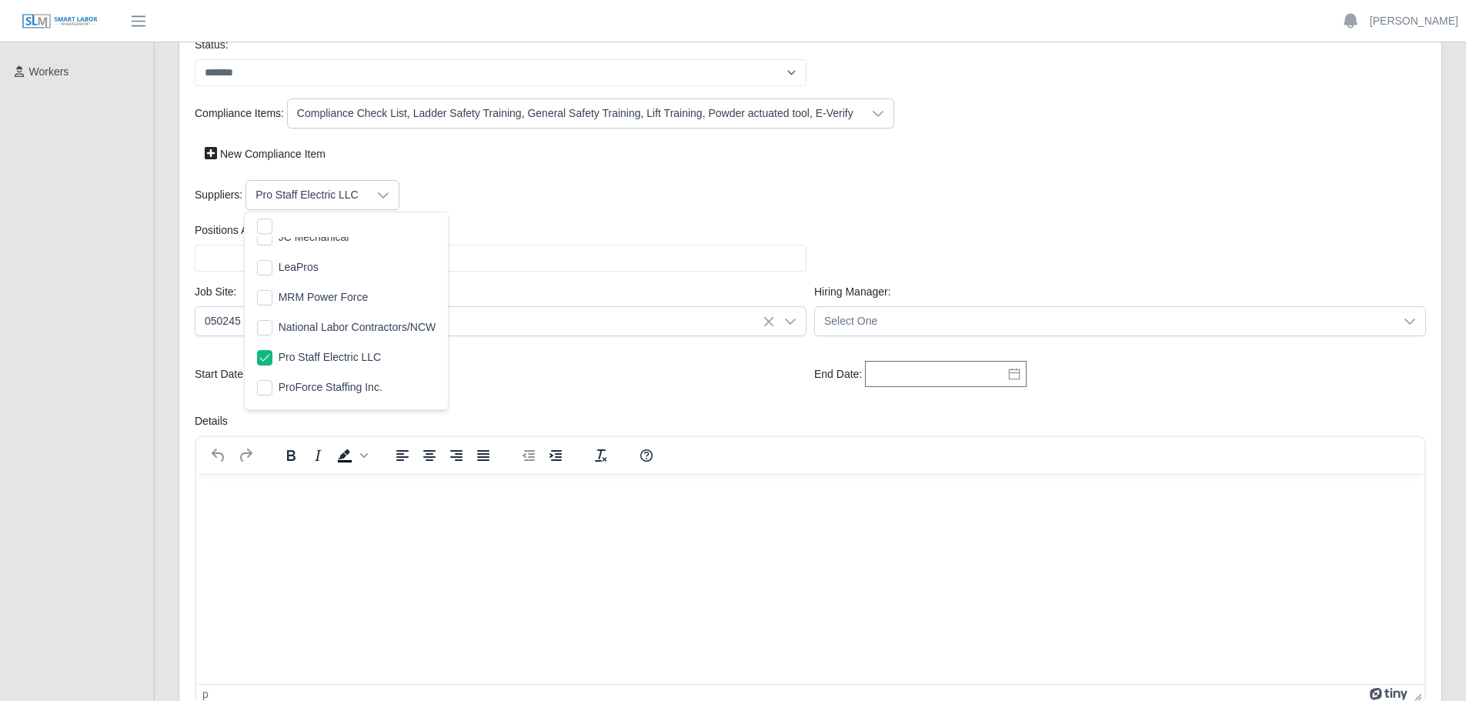
click at [531, 376] on div "Start Date: Please provide a valid start date." at bounding box center [500, 375] width 619 height 28
click at [346, 260] on input "Positions Available:" at bounding box center [501, 258] width 612 height 27
type input "*"
click at [479, 368] on div "Start Date: Please provide a valid start date." at bounding box center [500, 375] width 619 height 28
click at [283, 263] on input "*" at bounding box center [501, 258] width 612 height 27
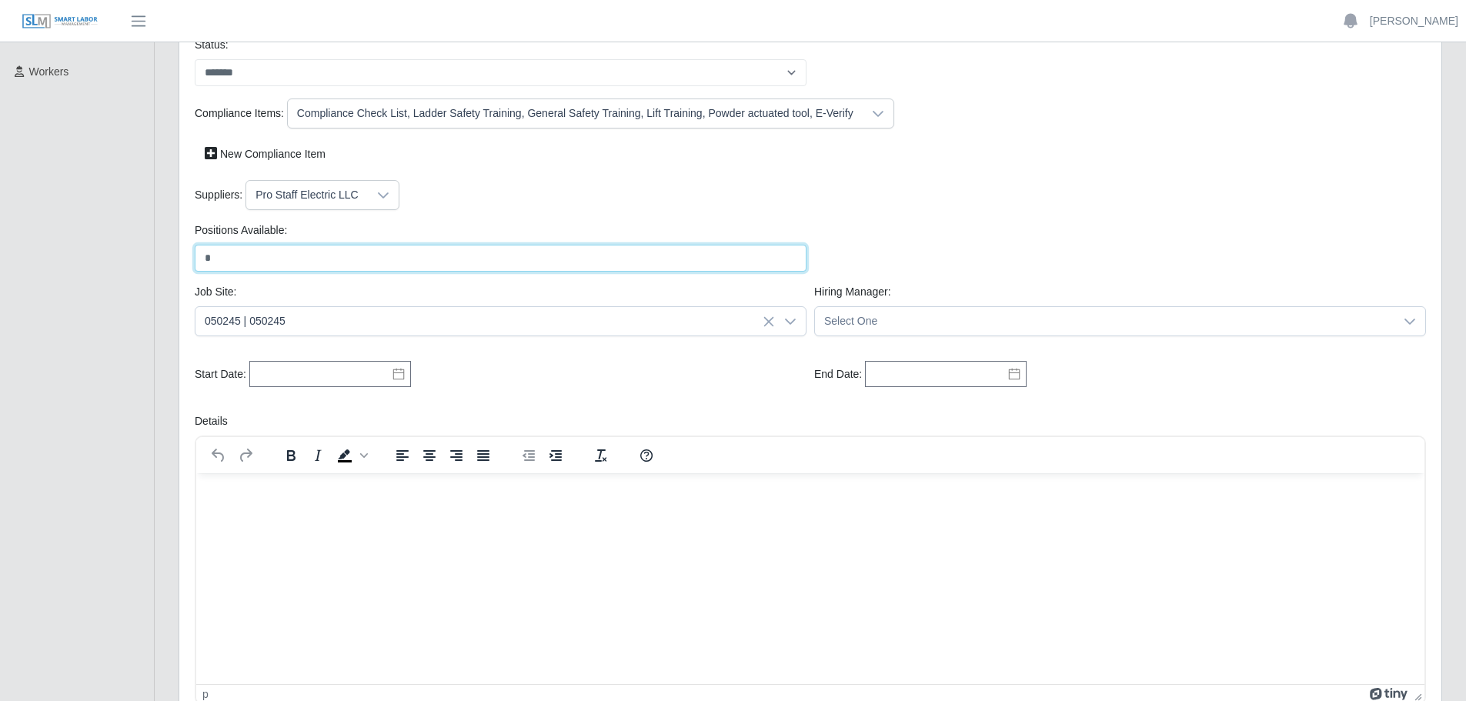
type input "*"
drag, startPoint x: 469, startPoint y: 372, endPoint x: 459, endPoint y: 376, distance: 11.7
click at [469, 372] on div "Start Date: Please provide a valid start date." at bounding box center [500, 375] width 619 height 28
click at [396, 375] on icon at bounding box center [398, 374] width 12 height 12
click at [296, 320] on div "29" at bounding box center [294, 318] width 25 height 14
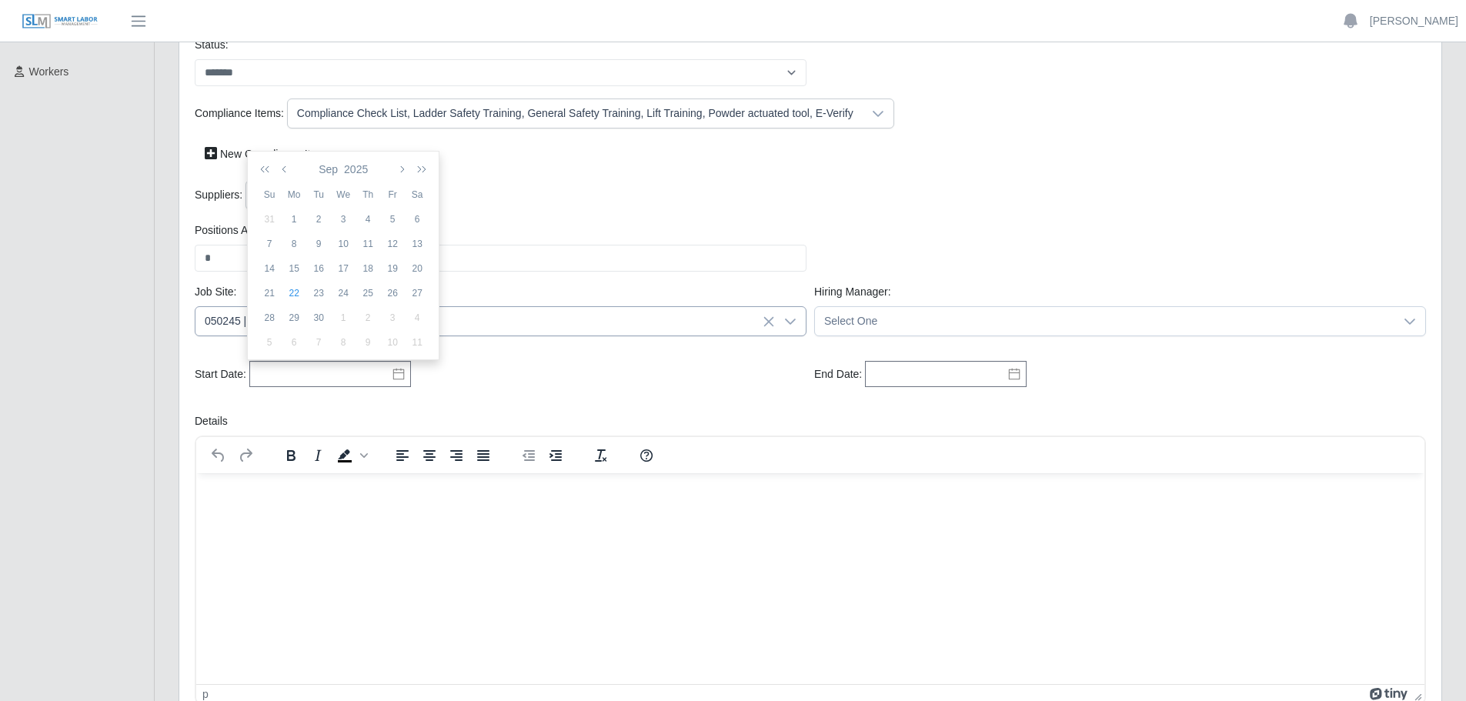
type input "**********"
click at [1013, 376] on icon at bounding box center [1014, 374] width 12 height 12
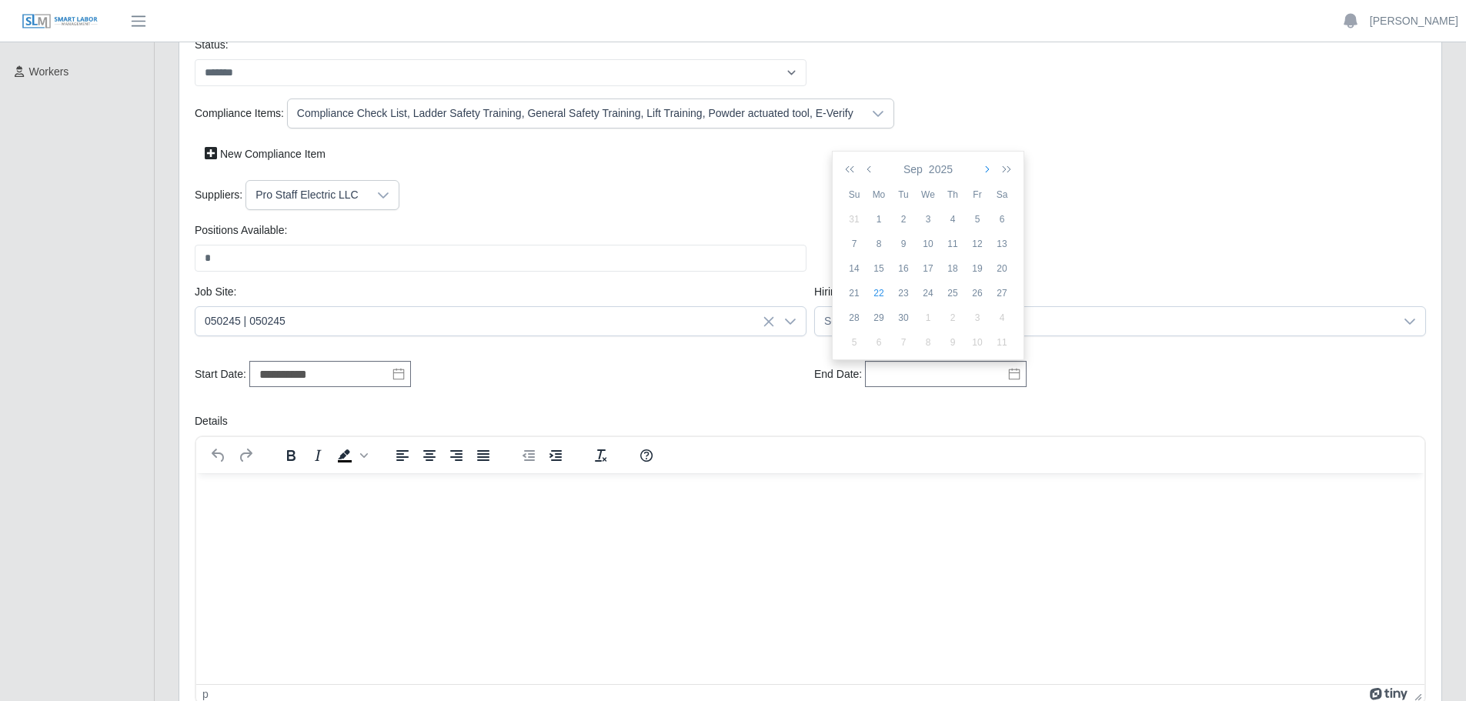
click at [988, 169] on icon "button" at bounding box center [986, 169] width 8 height 12
click at [987, 169] on icon "button" at bounding box center [986, 169] width 8 height 12
click at [933, 318] on div "31" at bounding box center [928, 318] width 25 height 14
type input "**********"
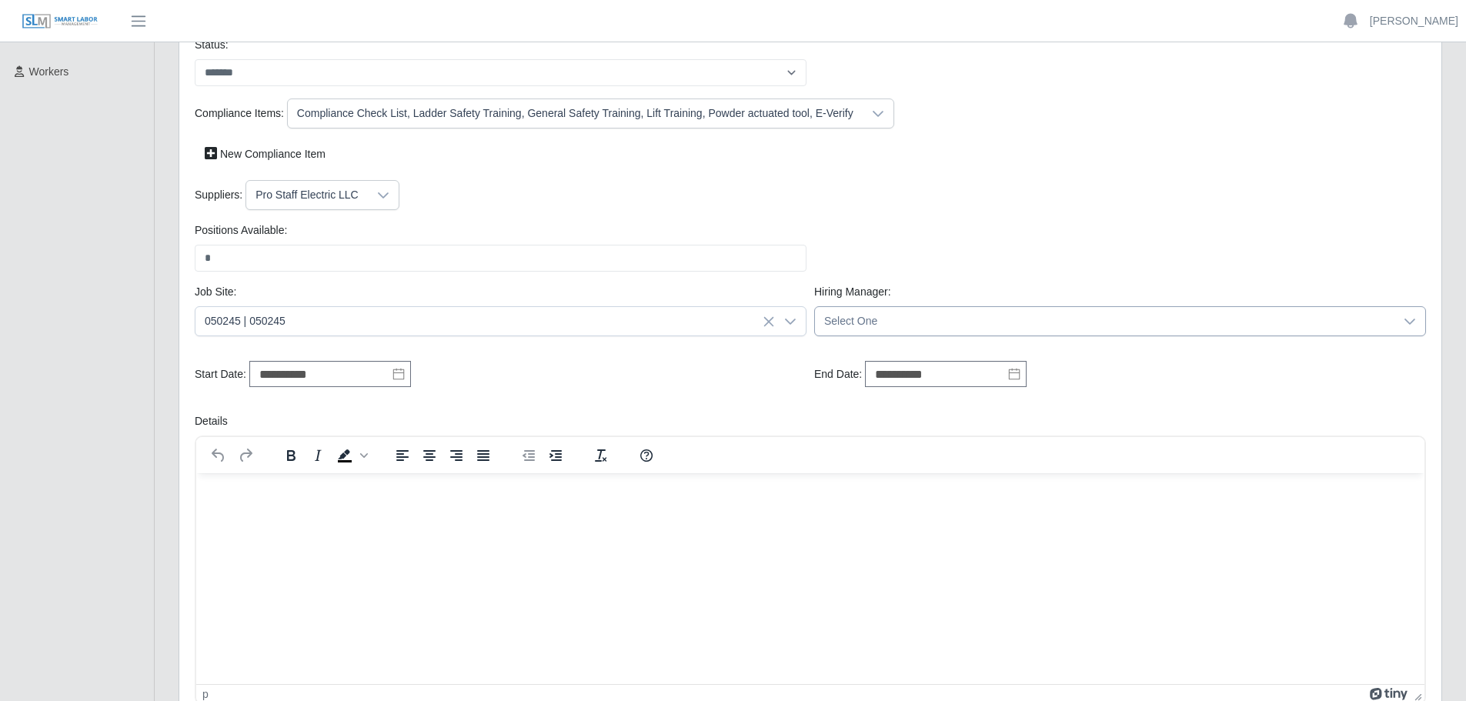
click at [853, 316] on span "Select One" at bounding box center [1104, 321] width 579 height 28
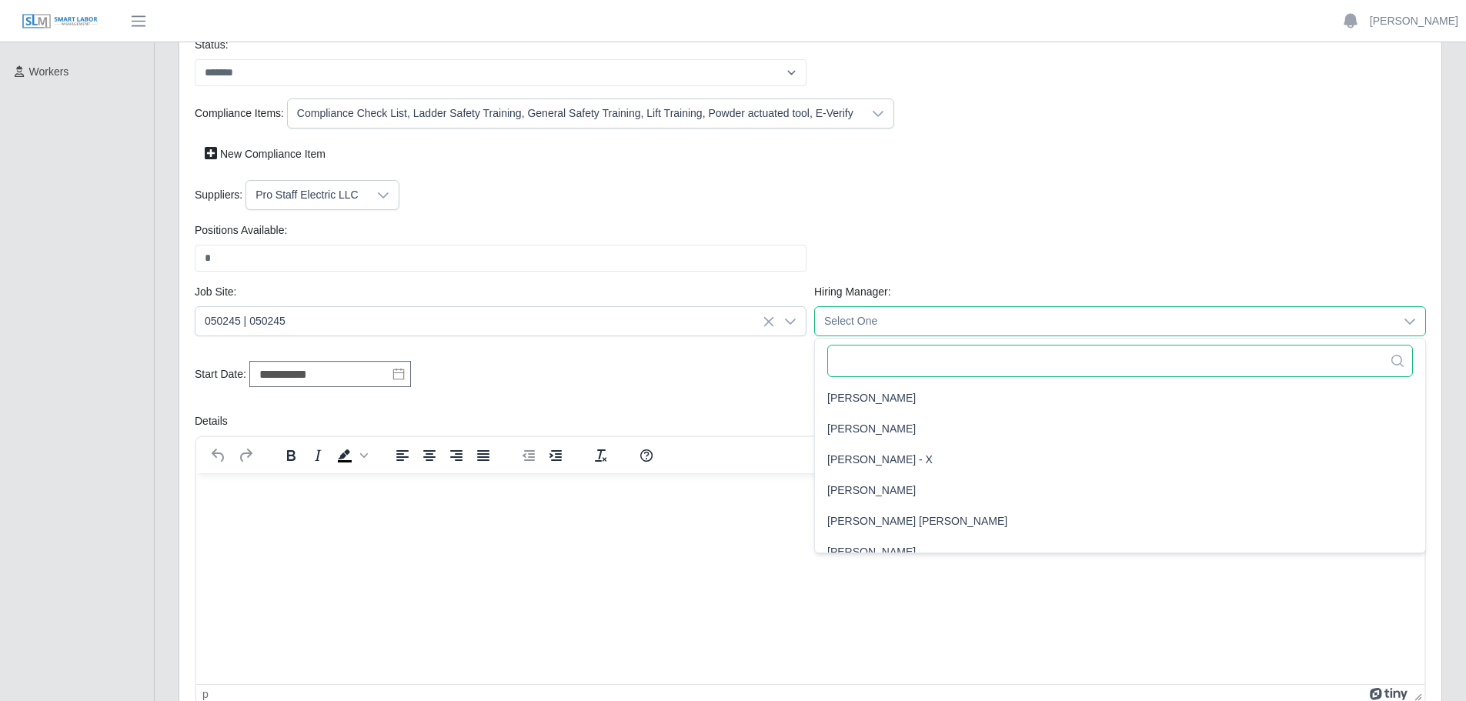
click at [870, 366] on input "text" at bounding box center [1120, 361] width 586 height 32
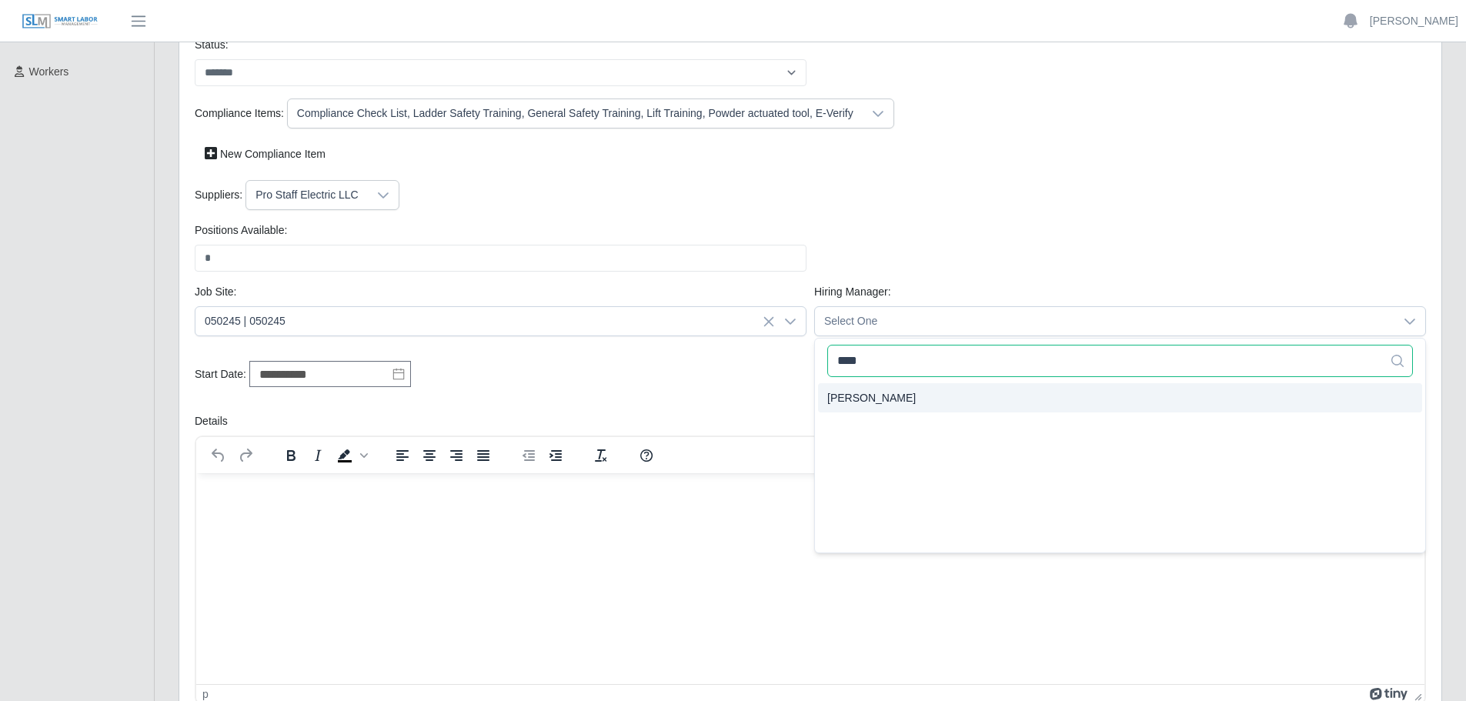
type input "****"
click at [873, 396] on span "[PERSON_NAME]" at bounding box center [871, 398] width 88 height 16
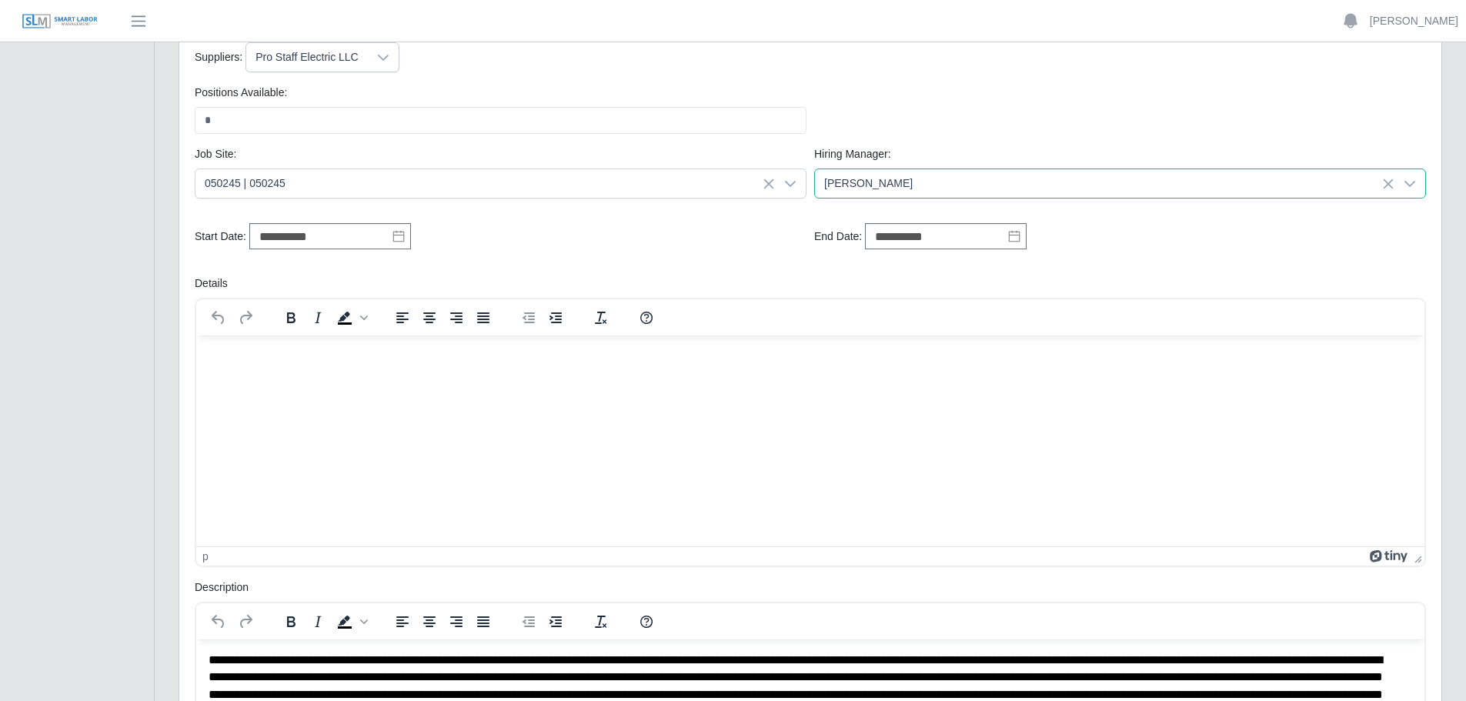
scroll to position [385, 0]
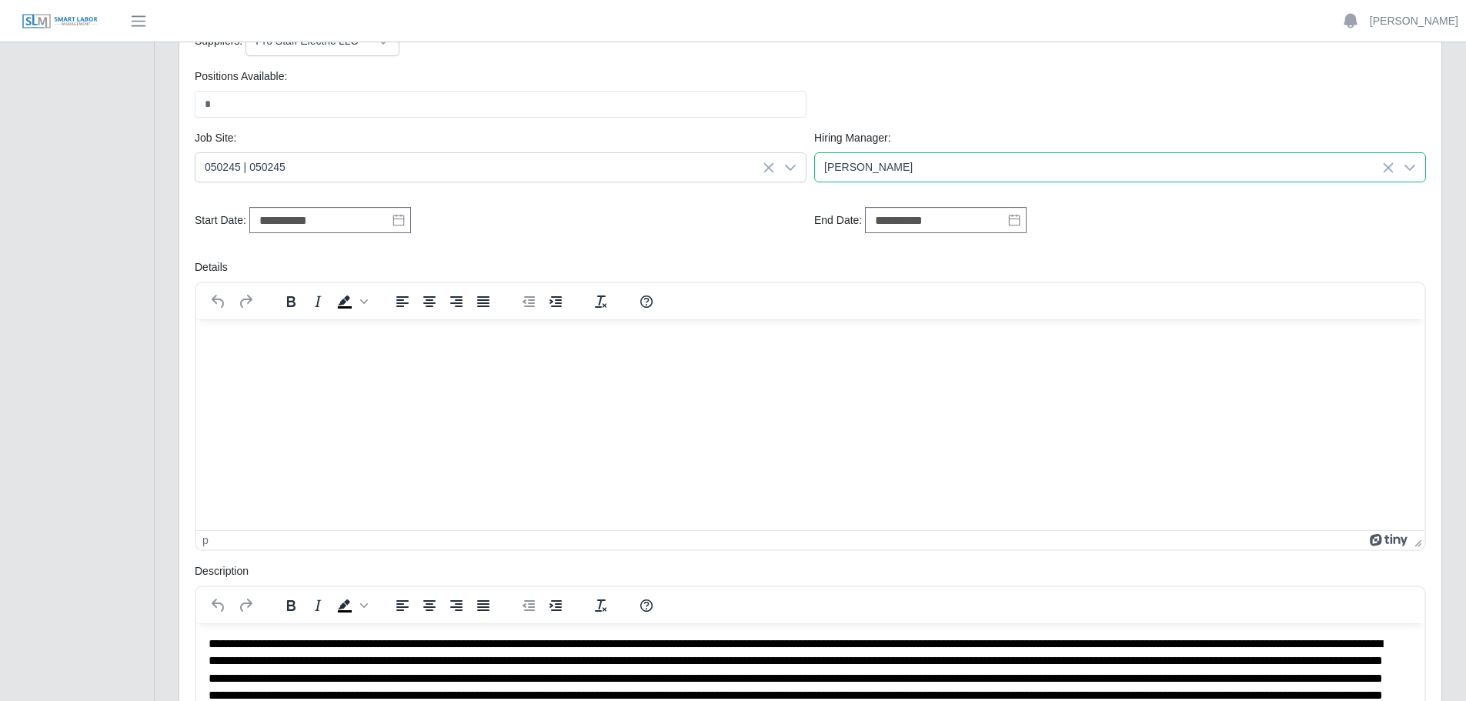
click at [280, 327] on html at bounding box center [810, 340] width 1228 height 42
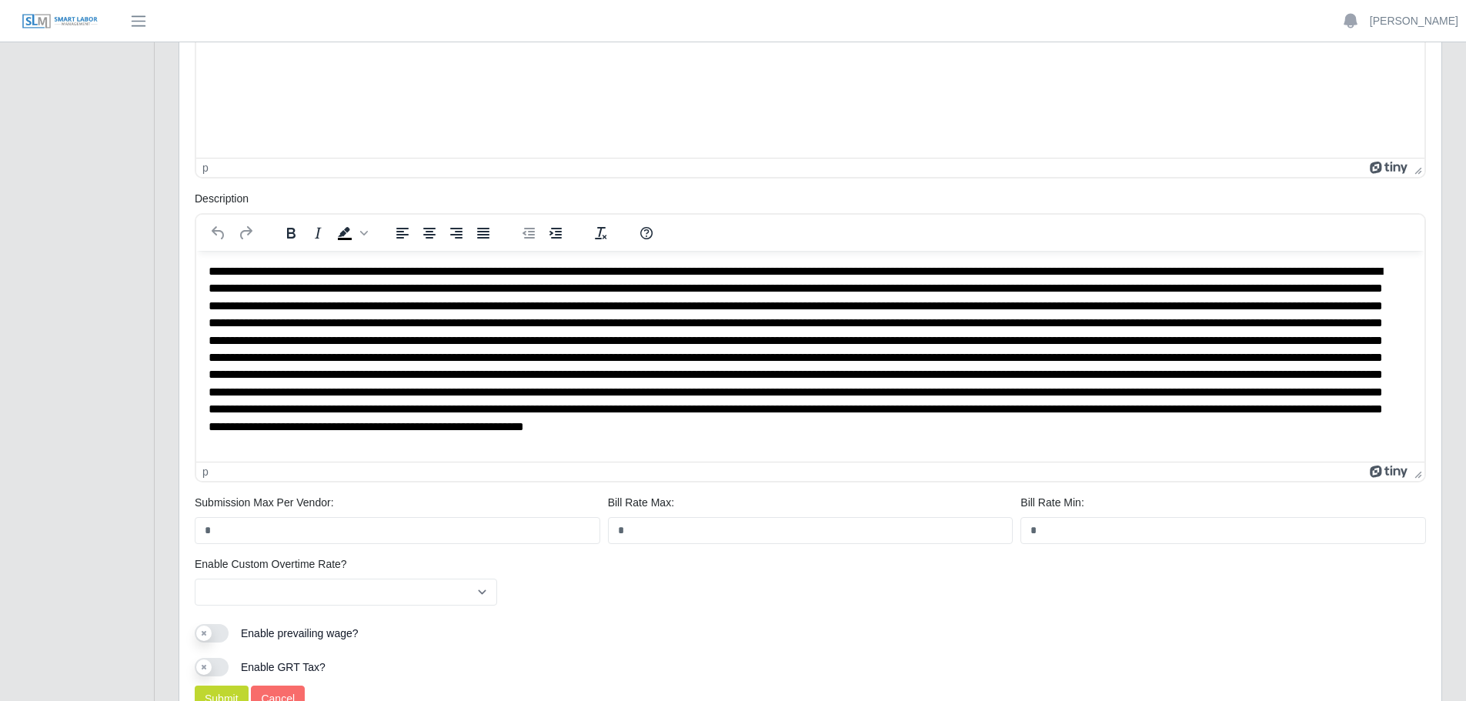
scroll to position [846, 0]
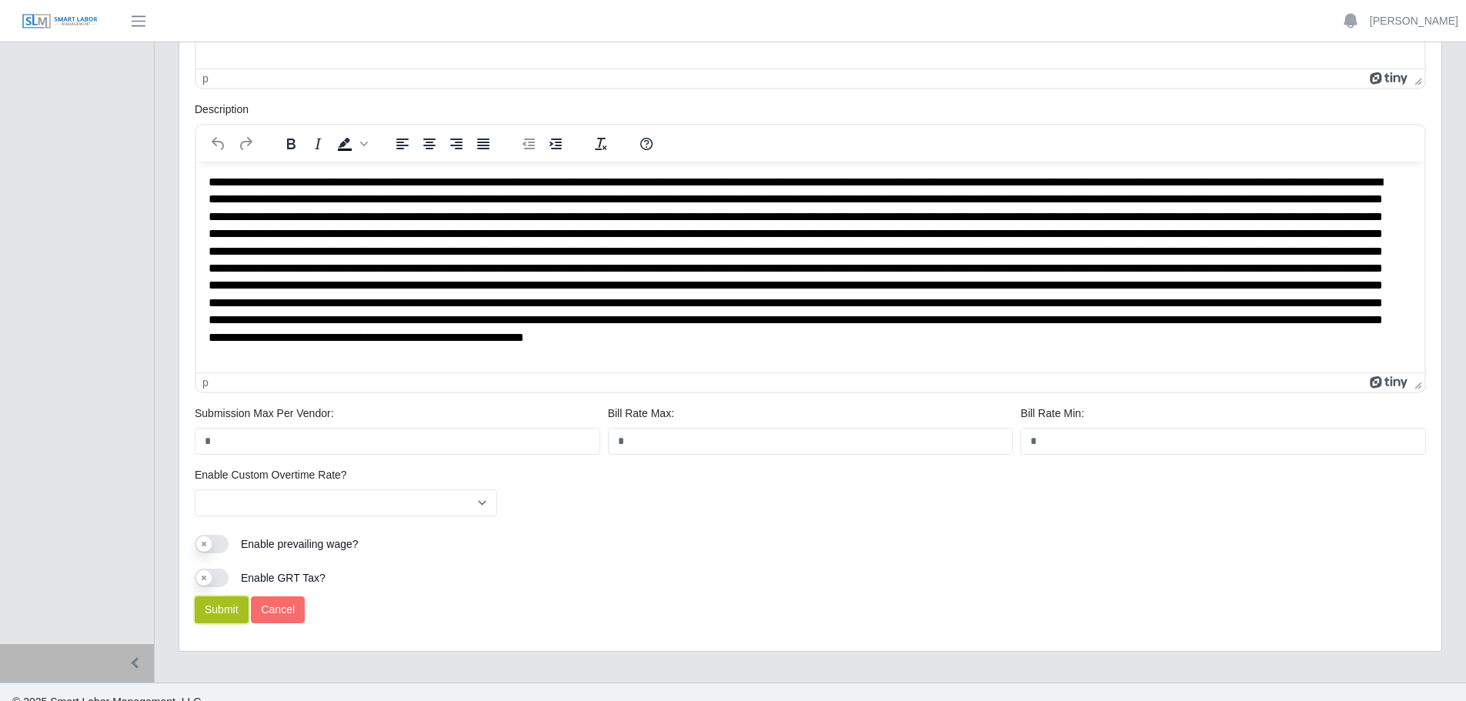
click at [231, 612] on button "Submit" at bounding box center [222, 609] width 54 height 27
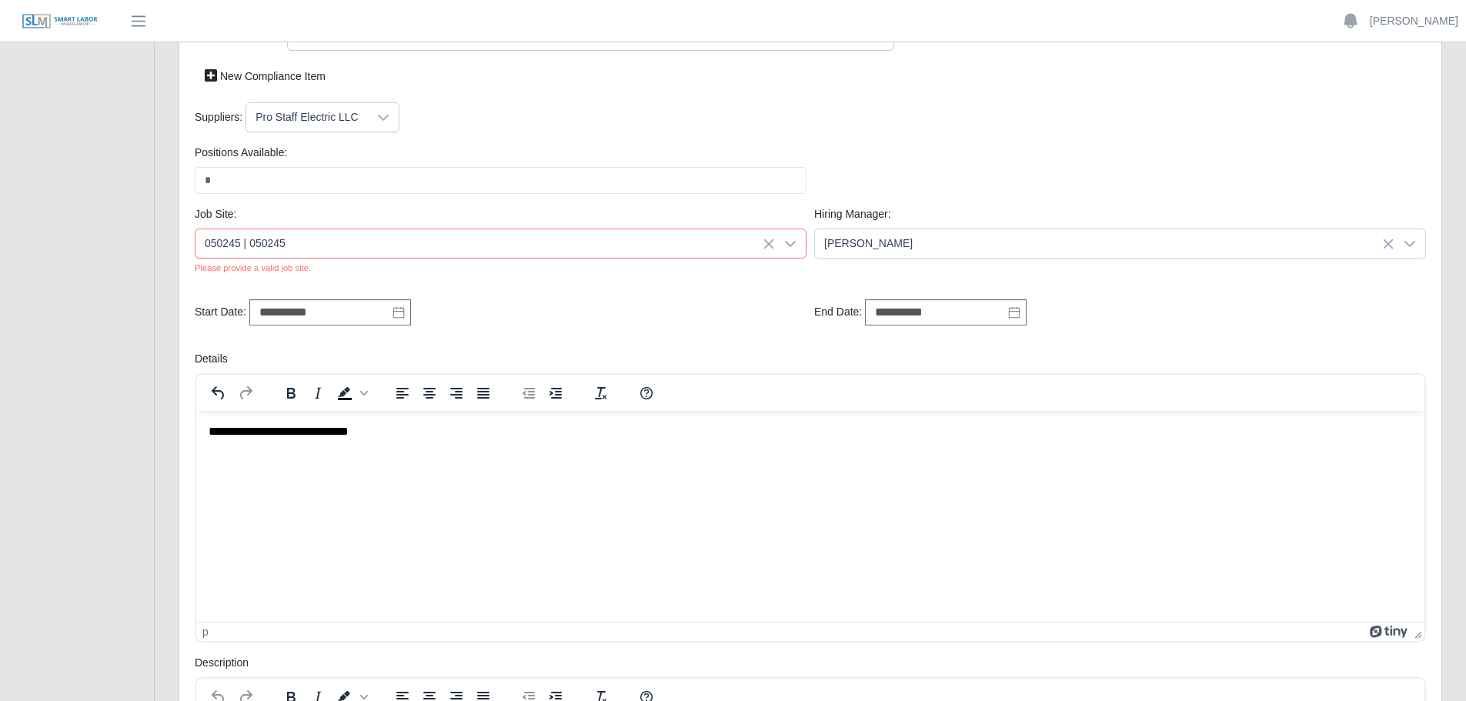
scroll to position [246, 0]
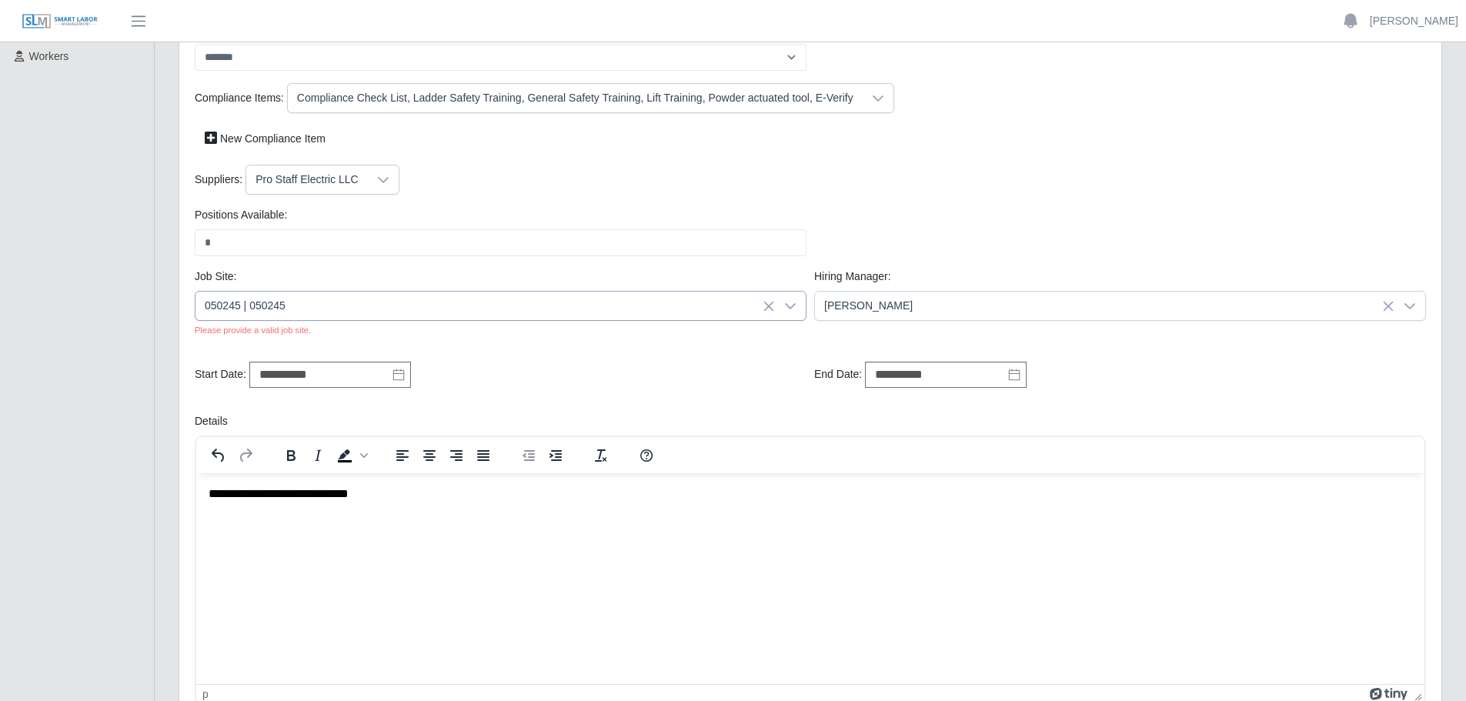
click at [771, 309] on icon at bounding box center [769, 306] width 12 height 12
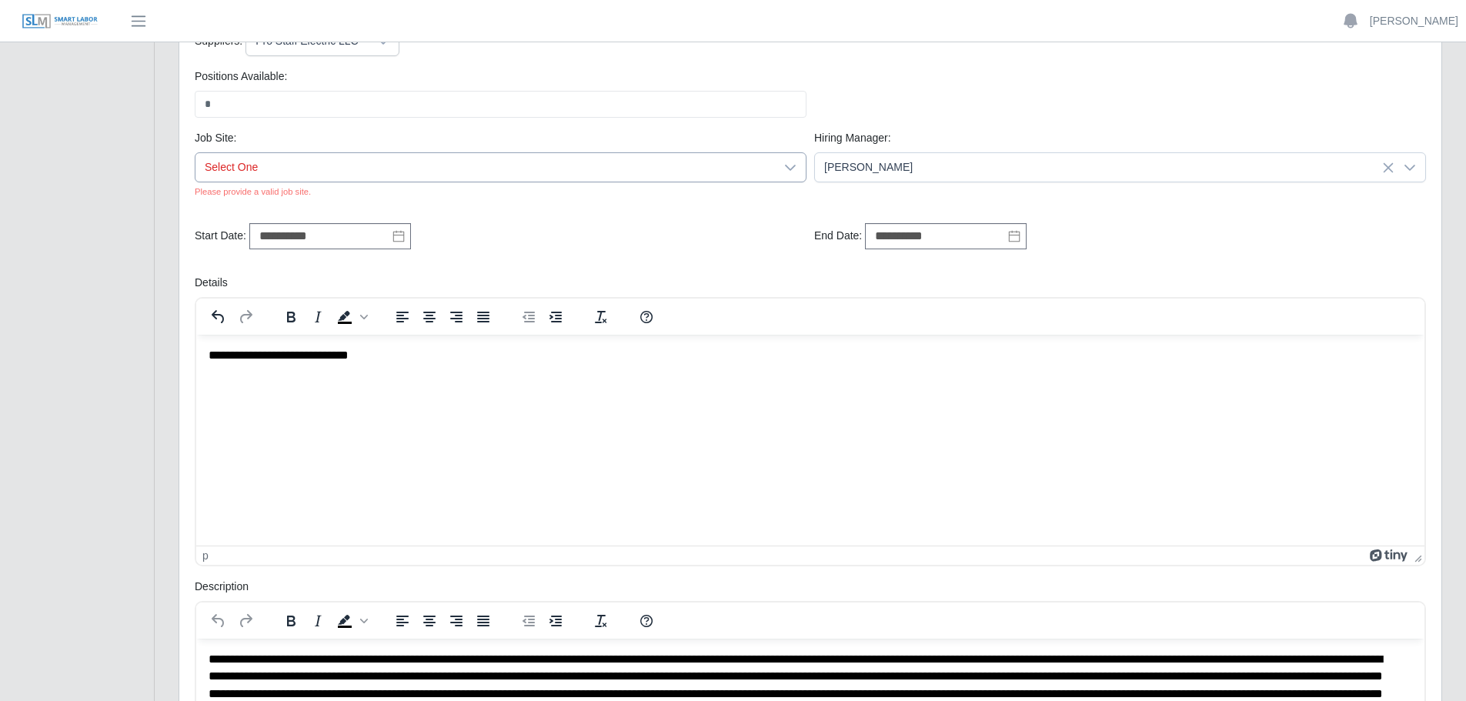
scroll to position [0, 0]
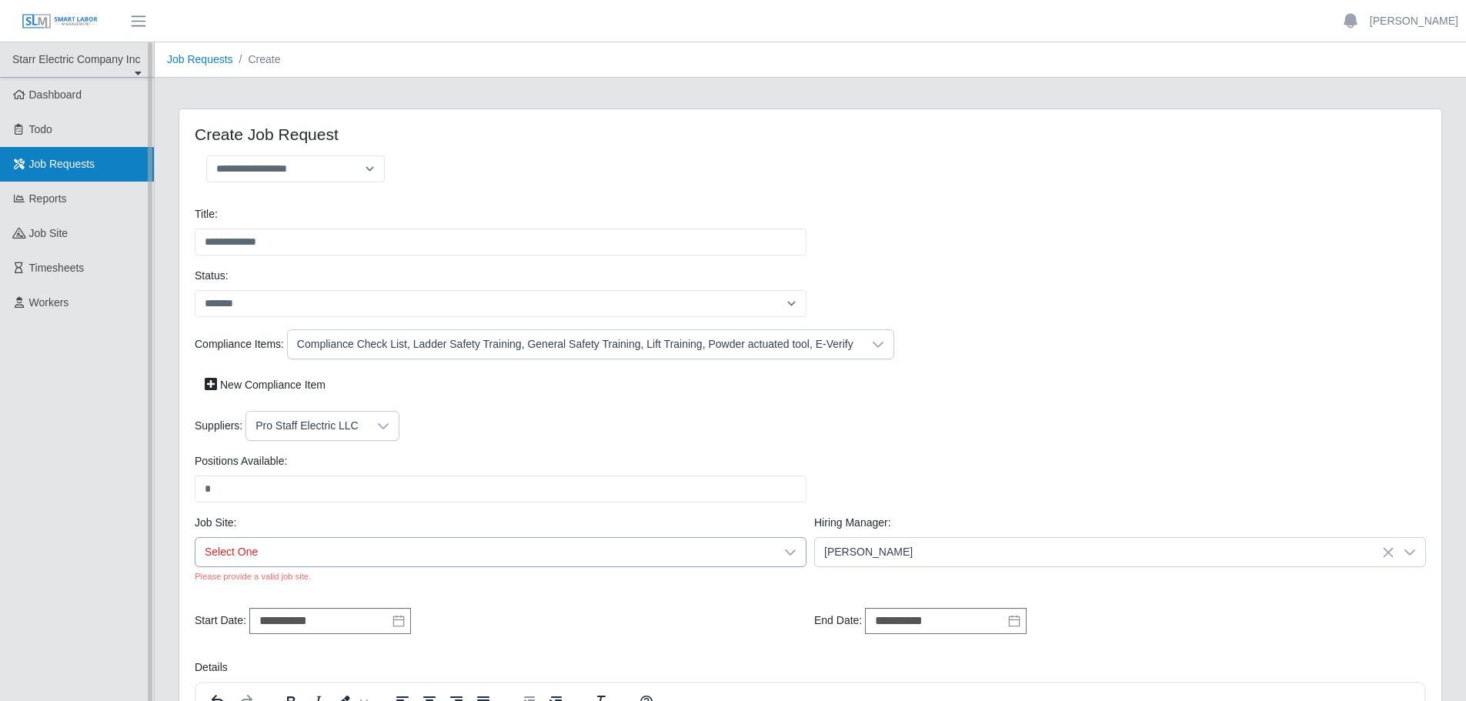
click at [78, 164] on span "Job Requests" at bounding box center [62, 164] width 66 height 12
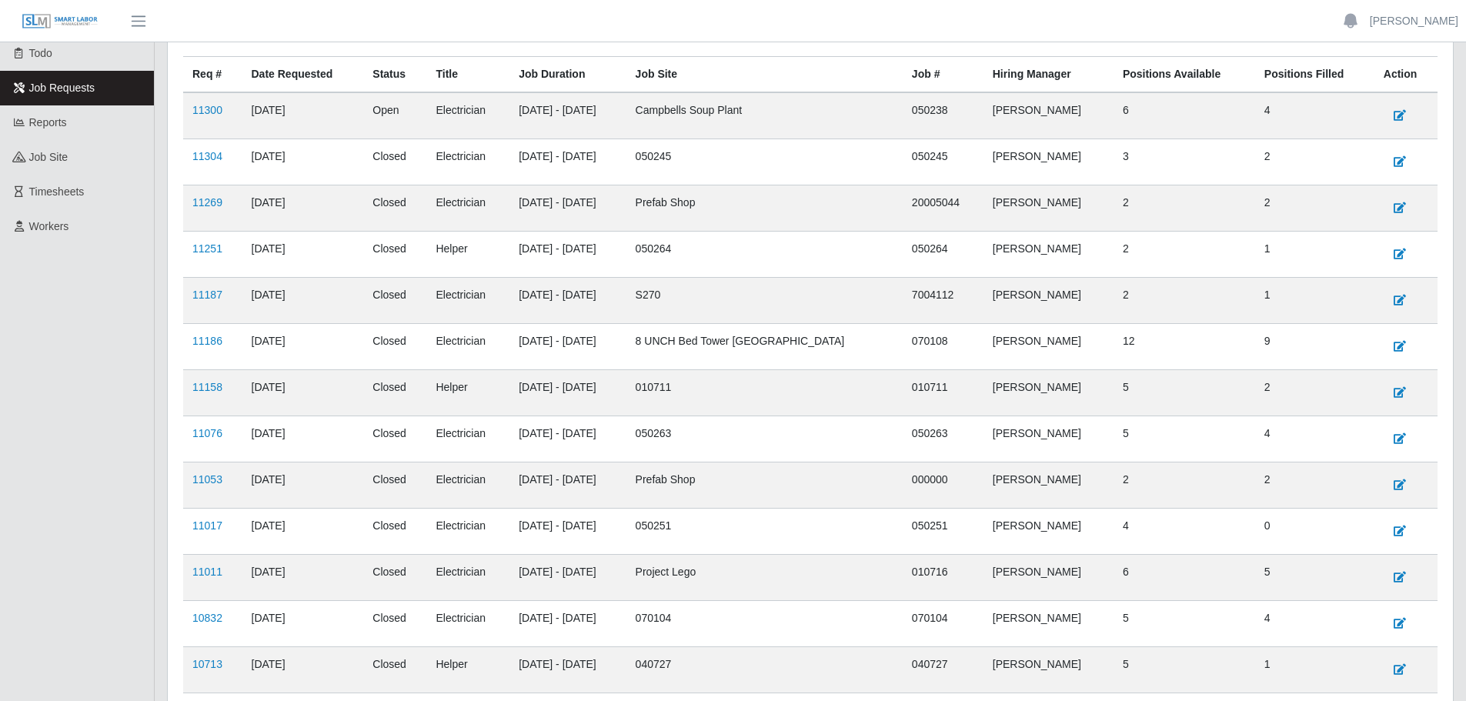
scroll to position [77, 0]
click at [209, 433] on link "11076" at bounding box center [207, 432] width 30 height 12
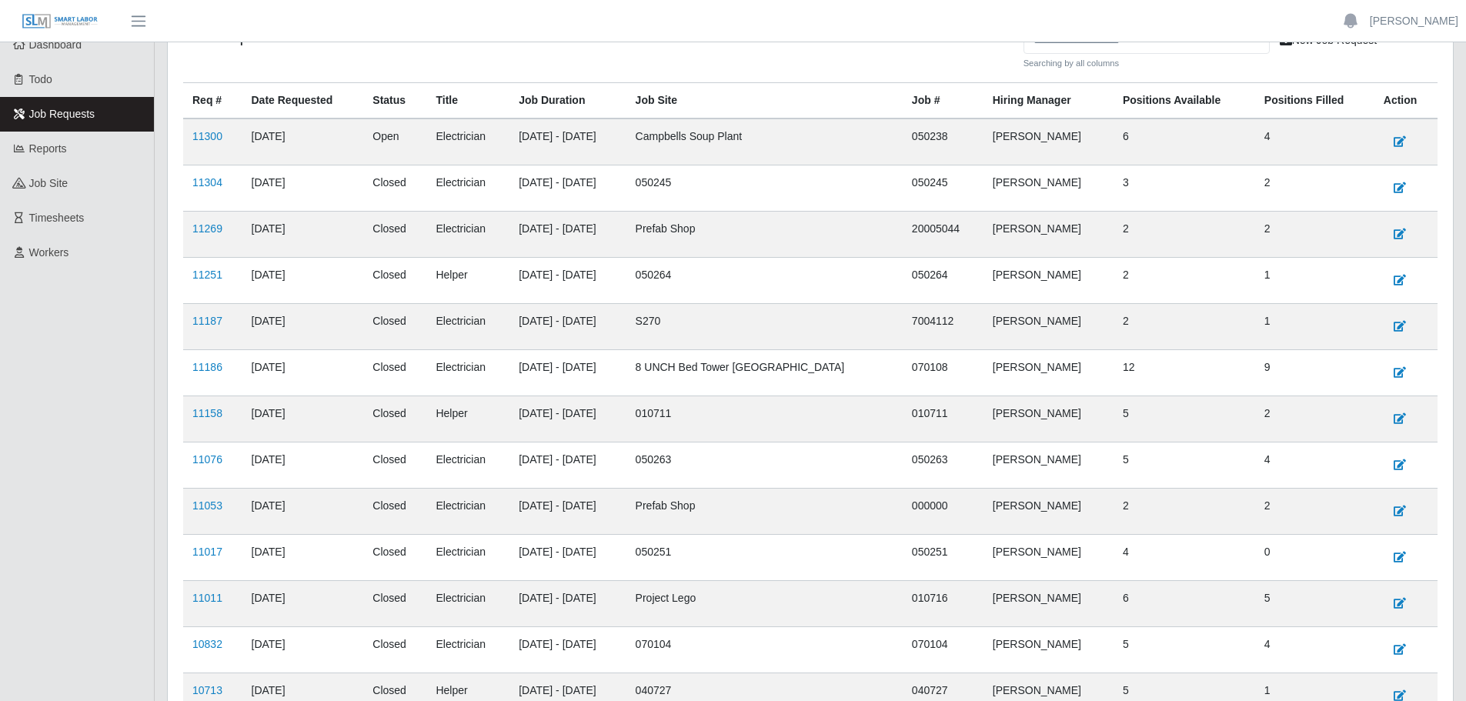
scroll to position [77, 0]
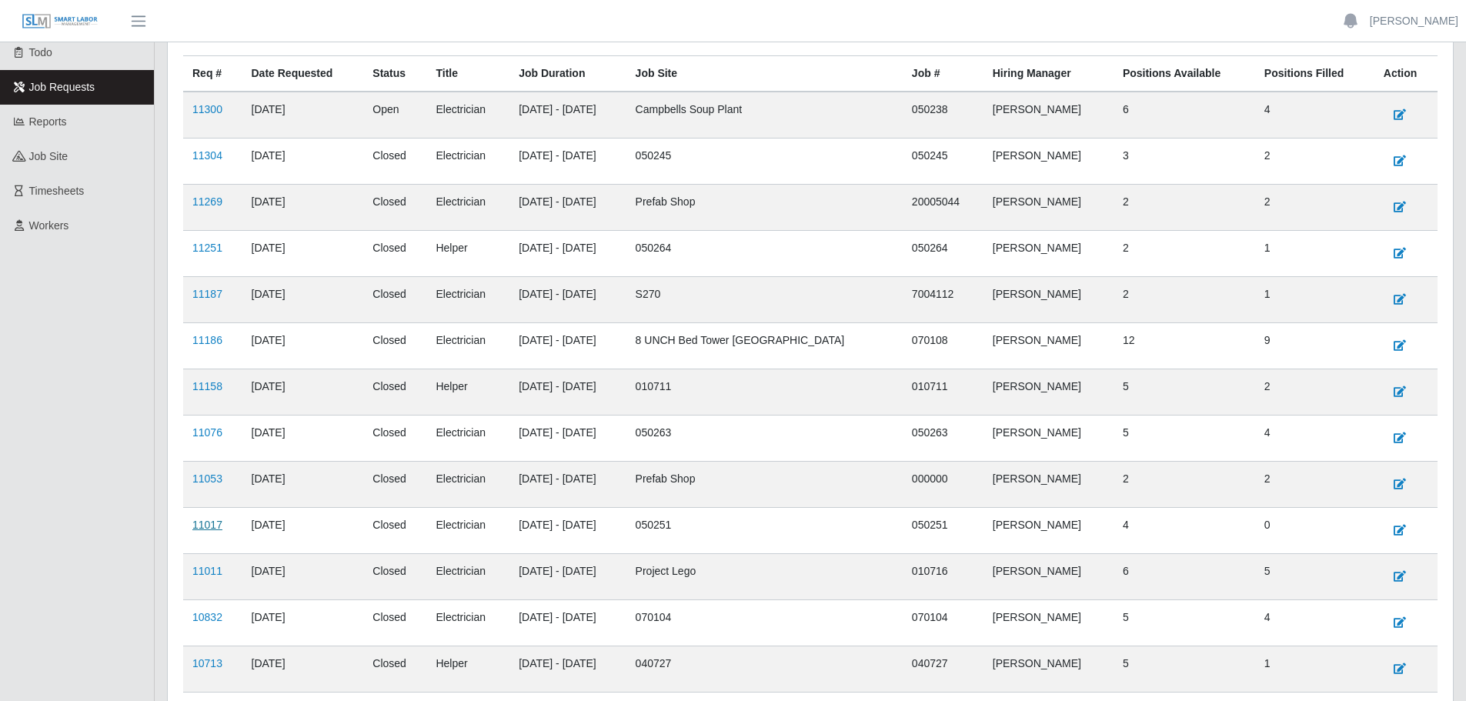
click at [213, 522] on link "11017" at bounding box center [207, 525] width 30 height 12
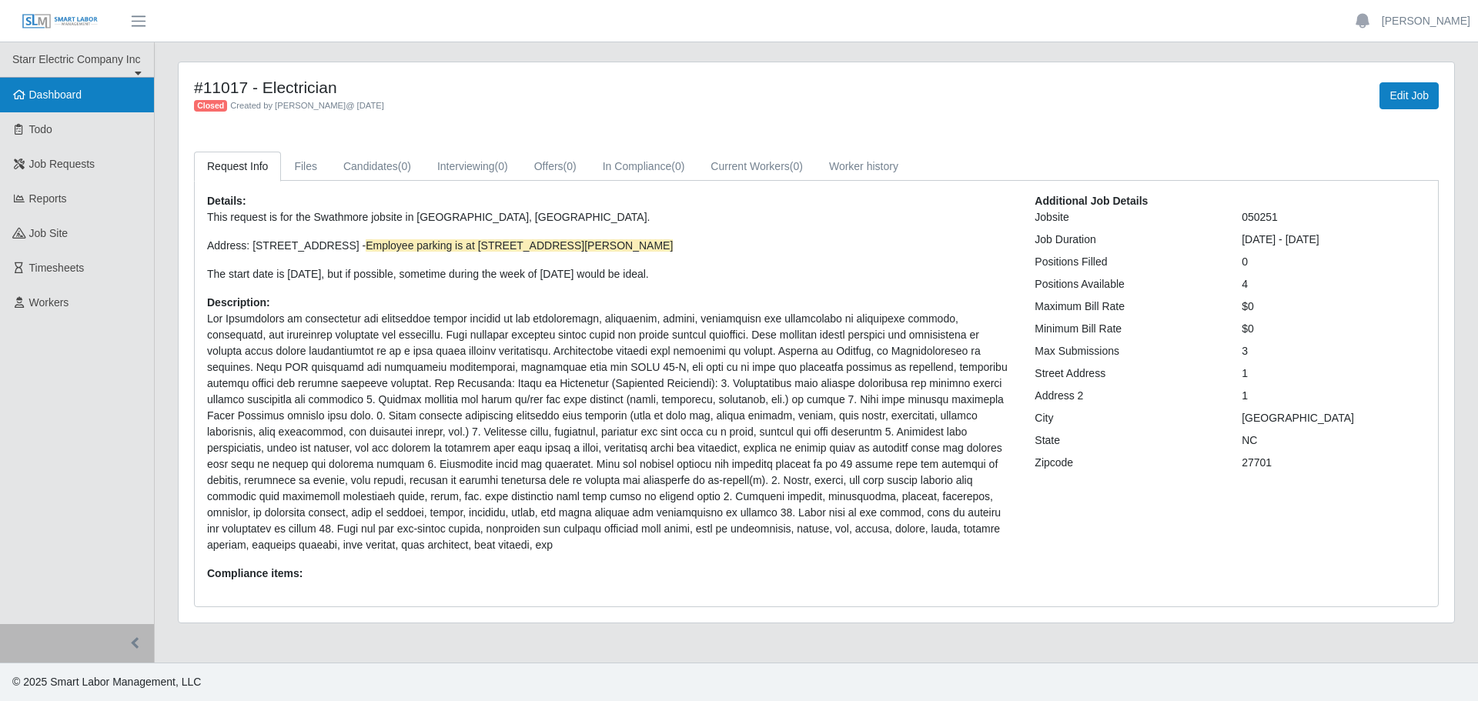
click at [73, 100] on span "Dashboard" at bounding box center [55, 94] width 53 height 12
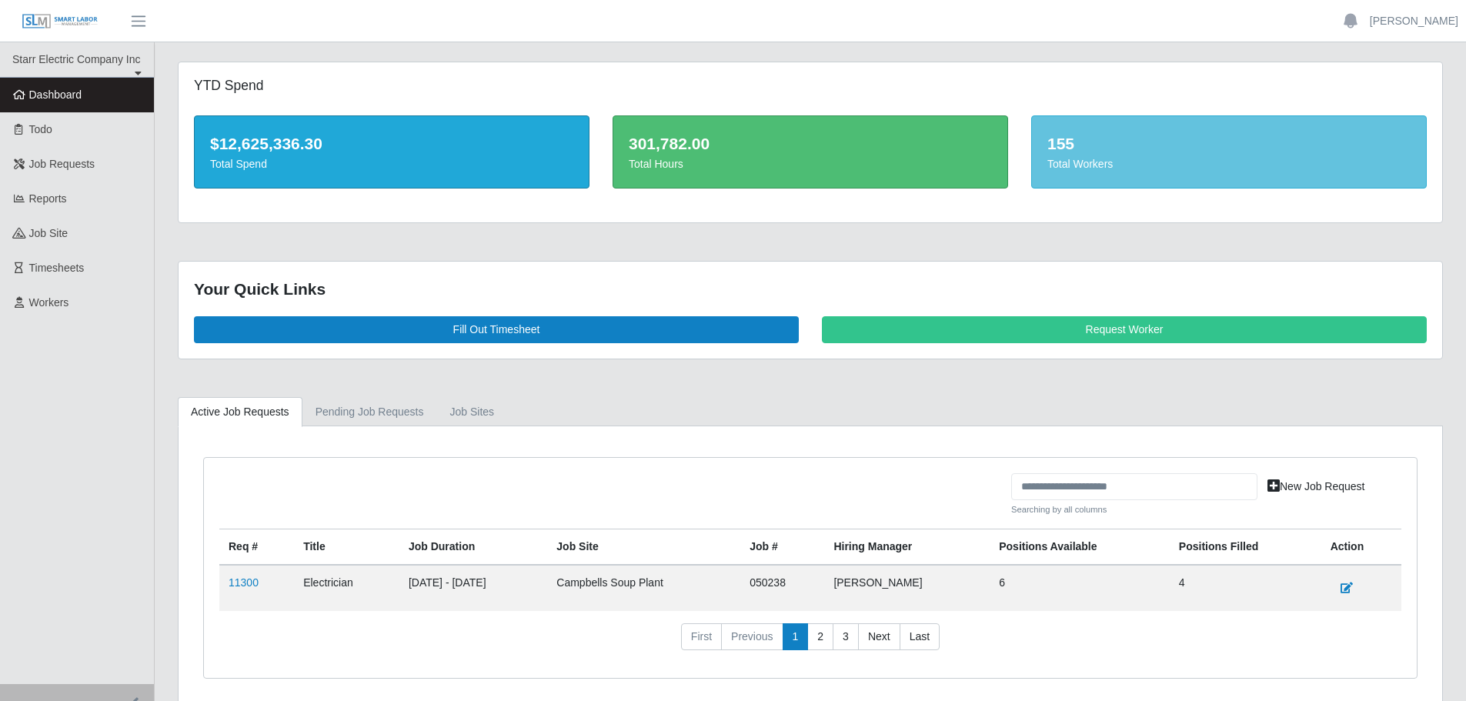
scroll to position [60, 0]
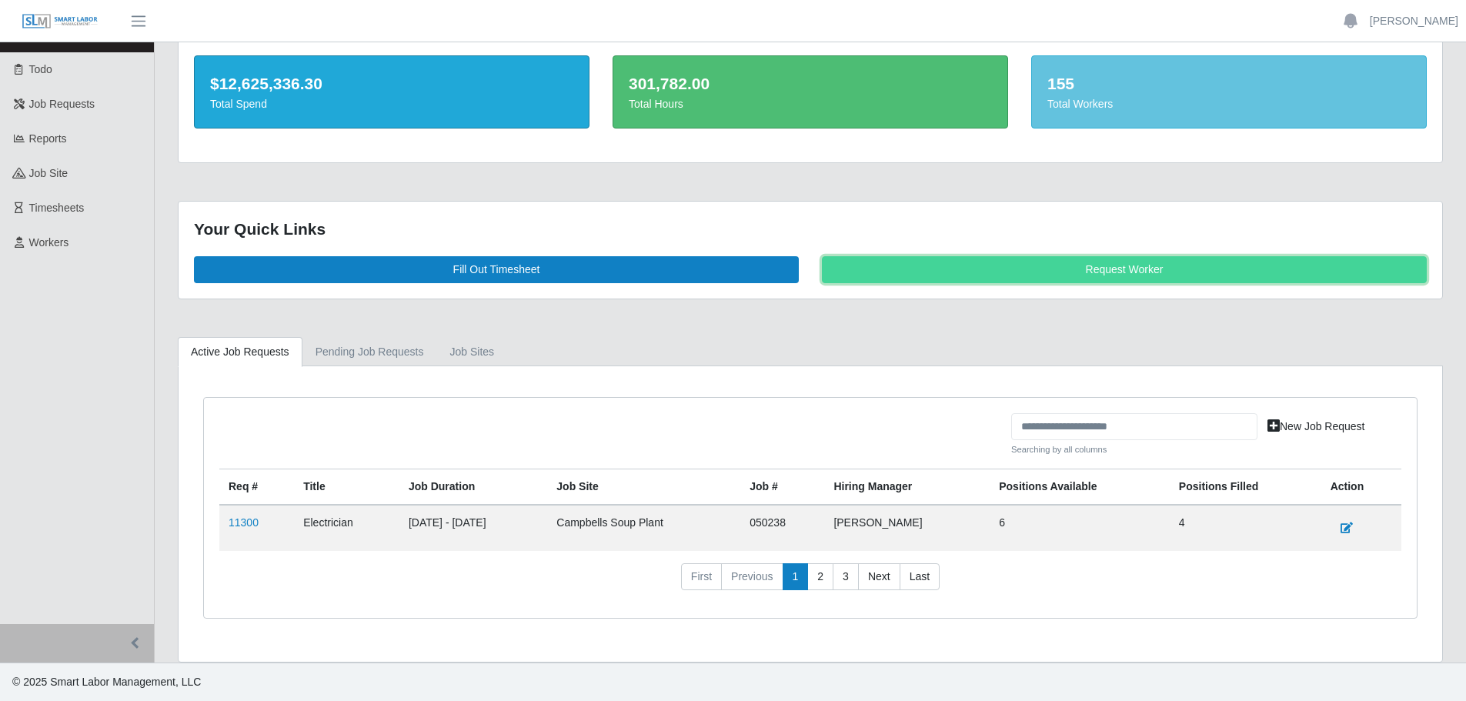
click at [1108, 275] on link "Request Worker" at bounding box center [1124, 269] width 605 height 27
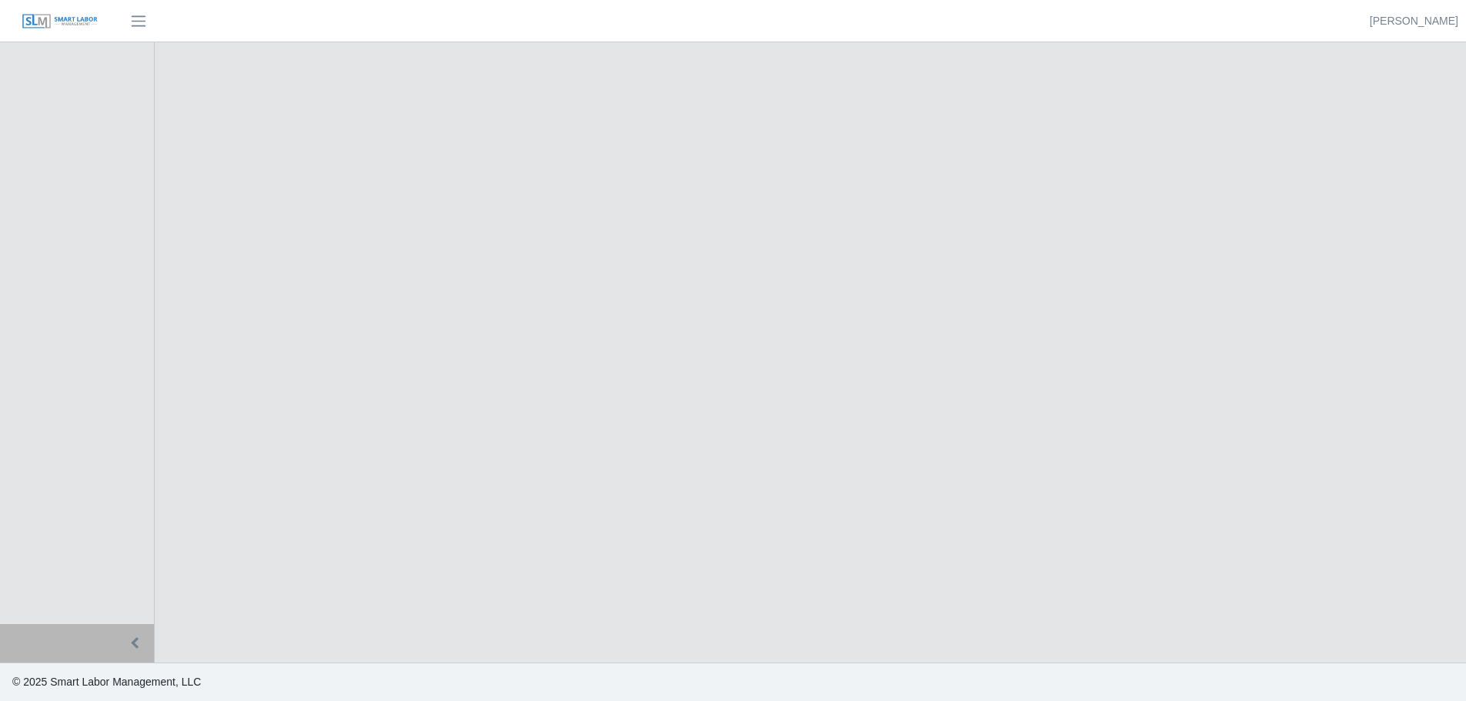
select select
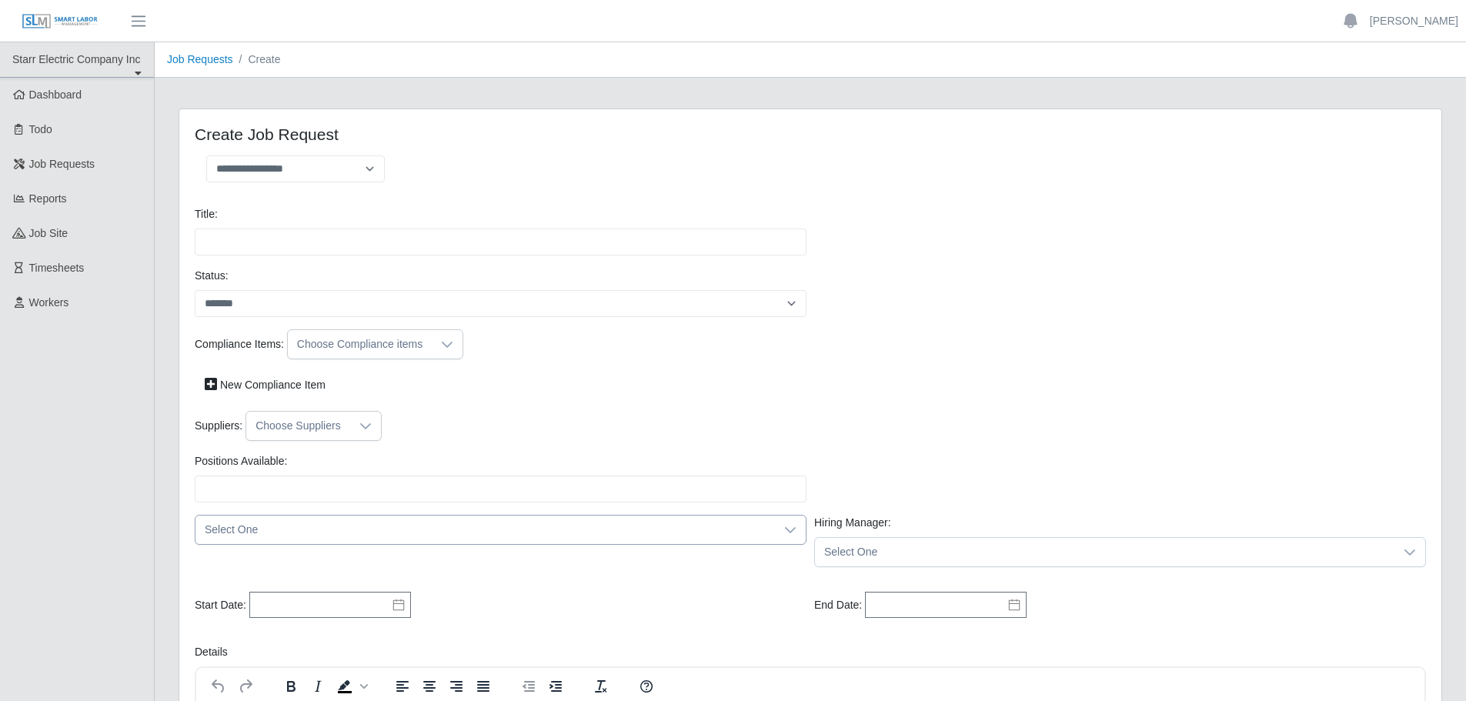
click at [343, 526] on div "Select One" at bounding box center [500, 541] width 619 height 52
click at [306, 552] on span "Select One" at bounding box center [484, 552] width 579 height 28
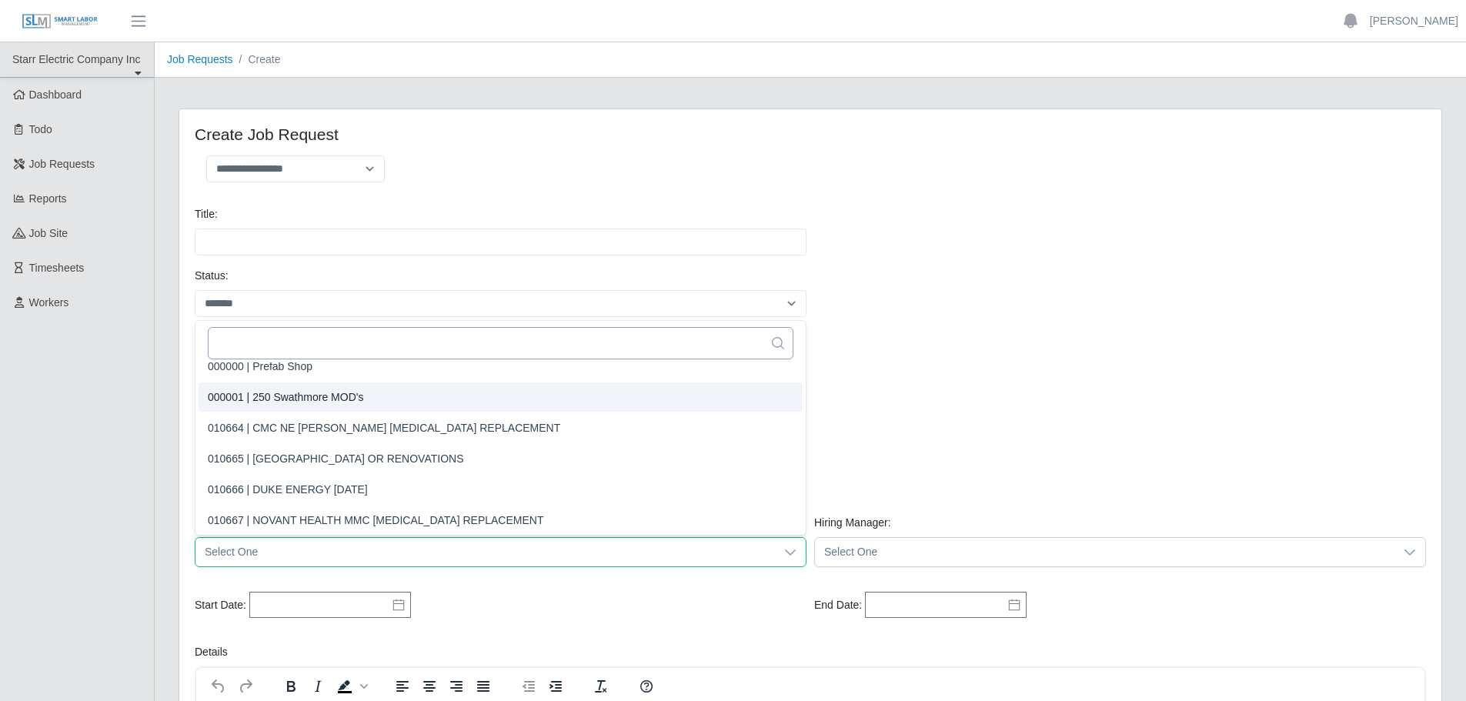
scroll to position [3, 0]
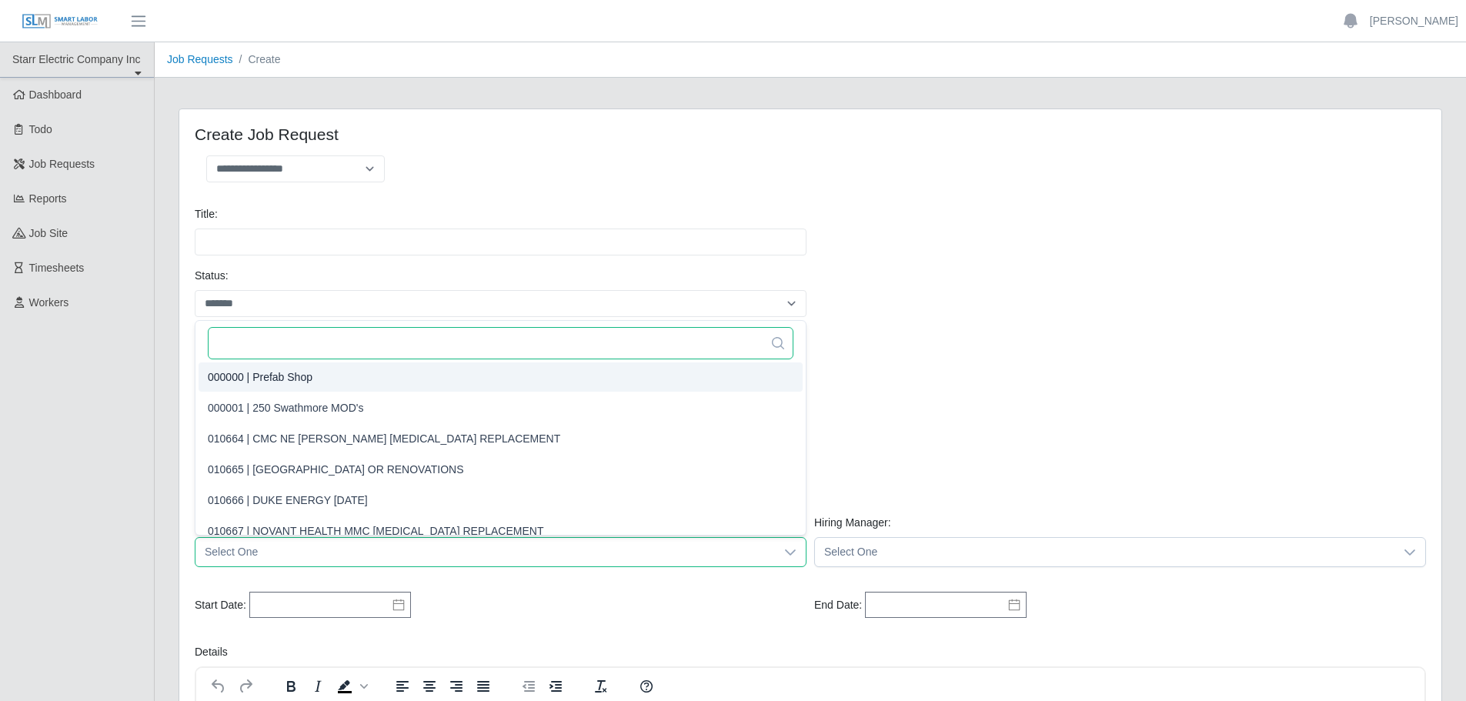
click at [310, 344] on input "text" at bounding box center [501, 343] width 586 height 32
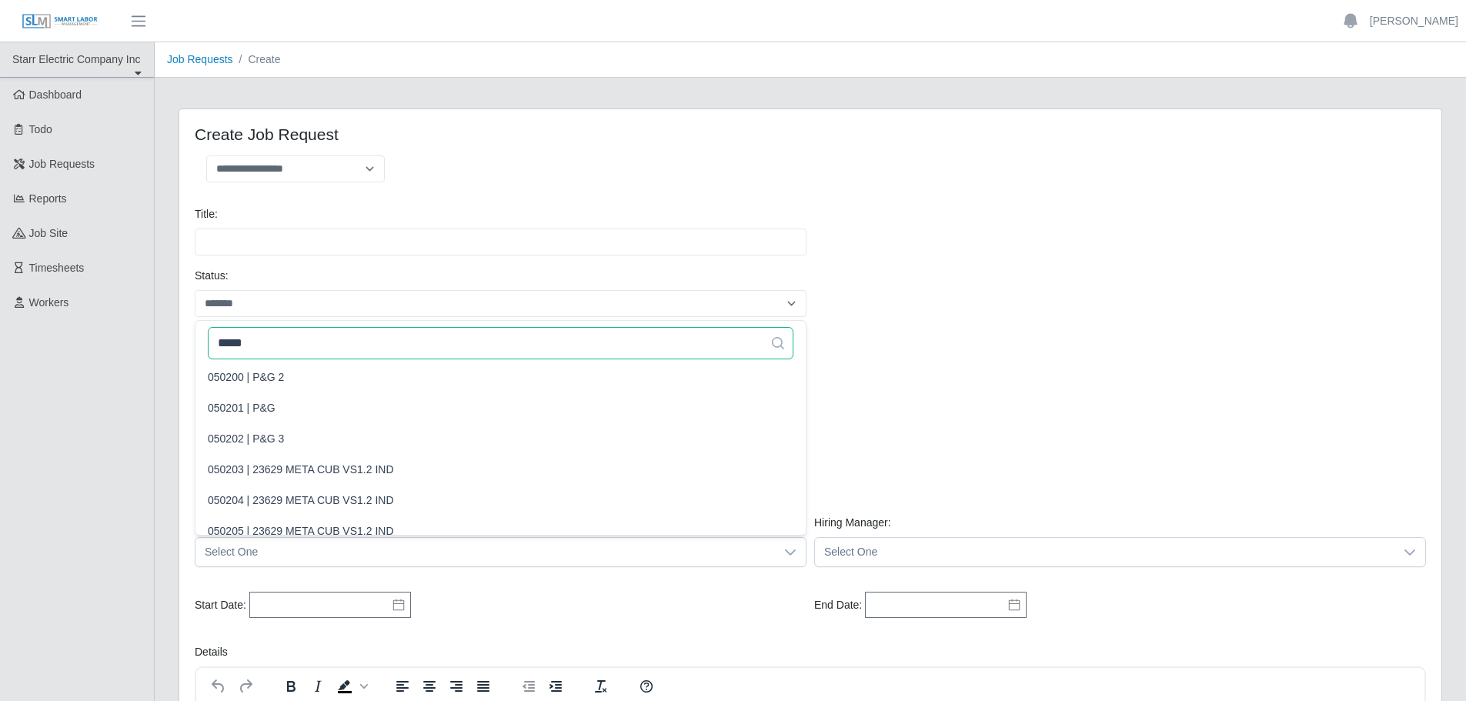
scroll to position [0, 0]
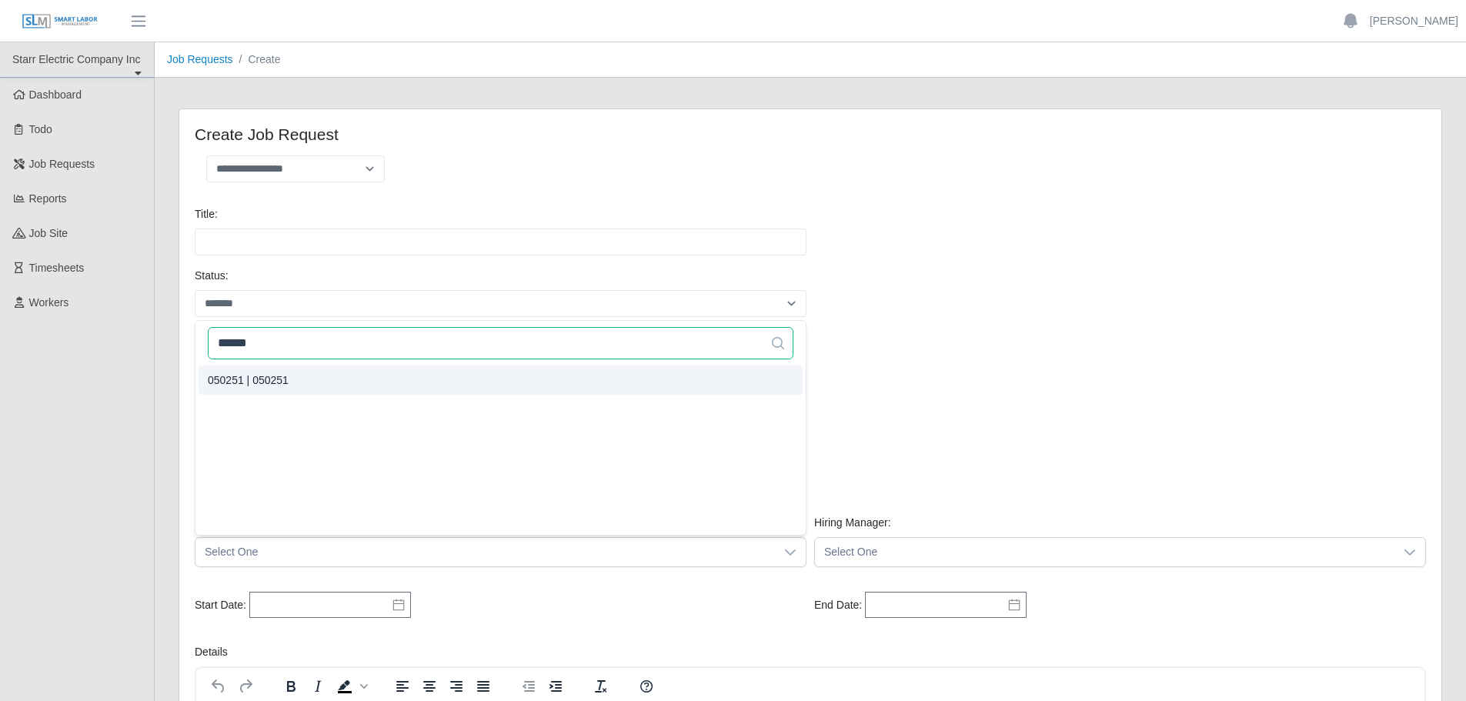
type input "******"
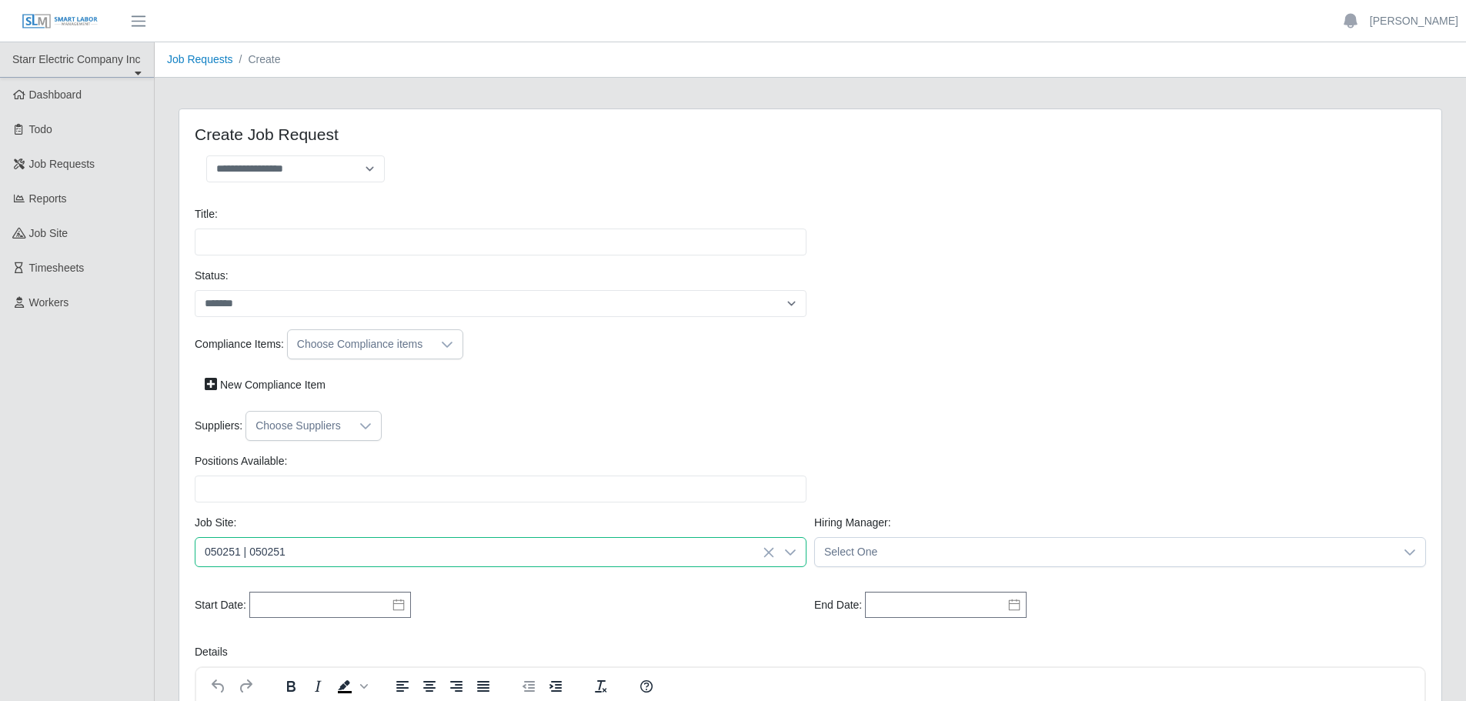
click at [319, 384] on li "050251 | 050251" at bounding box center [501, 380] width 604 height 29
click at [372, 344] on div "Choose Compliance items" at bounding box center [360, 344] width 144 height 28
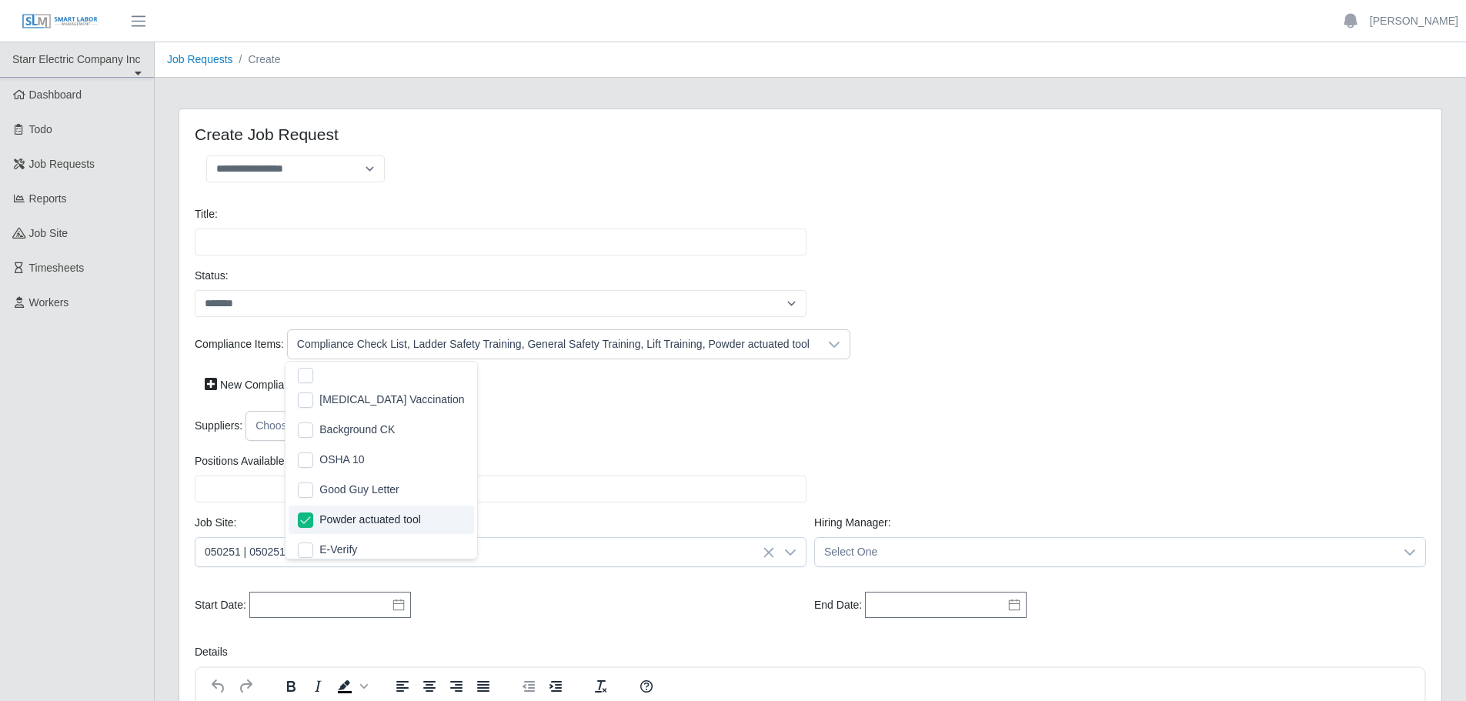
scroll to position [159, 0]
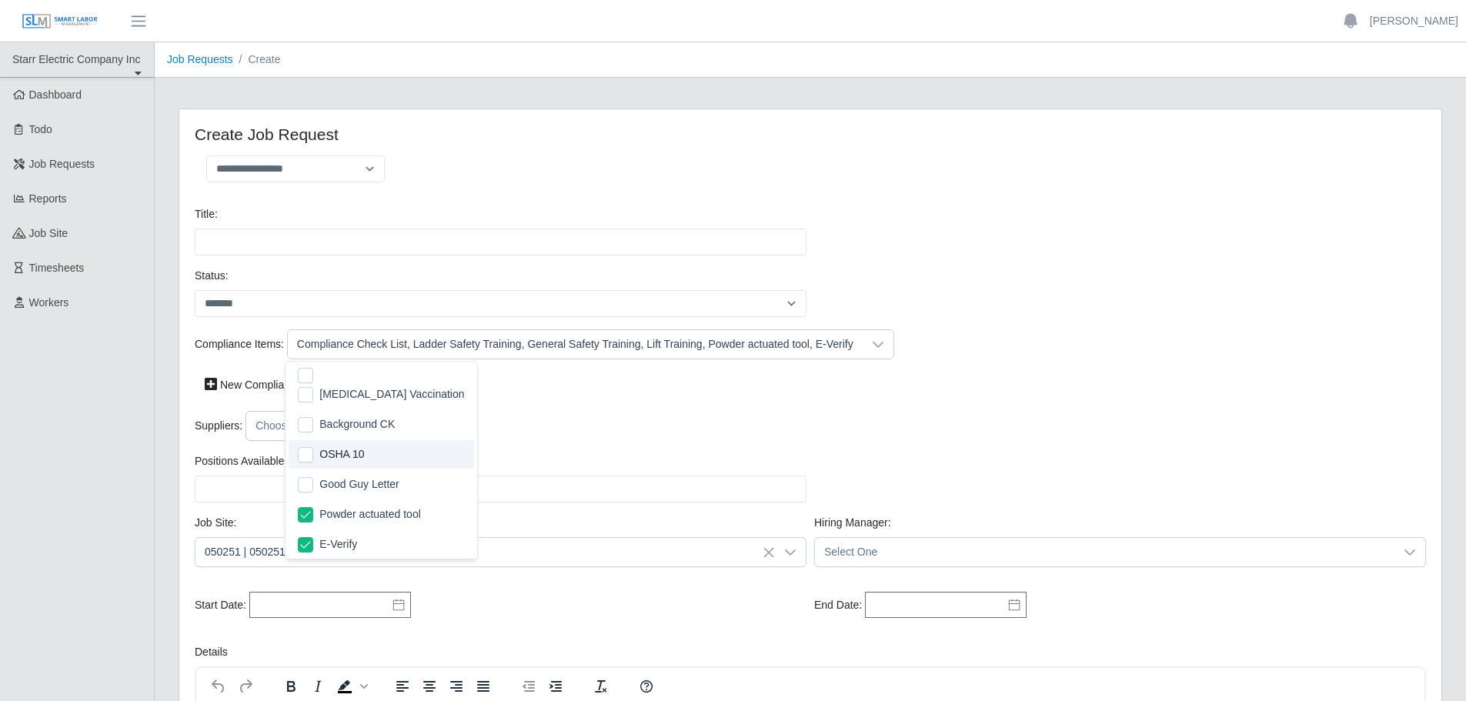
click at [571, 402] on div "Compliance Items: Compliance Check List, Ladder Safety Training, General Safety…" at bounding box center [810, 370] width 1239 height 82
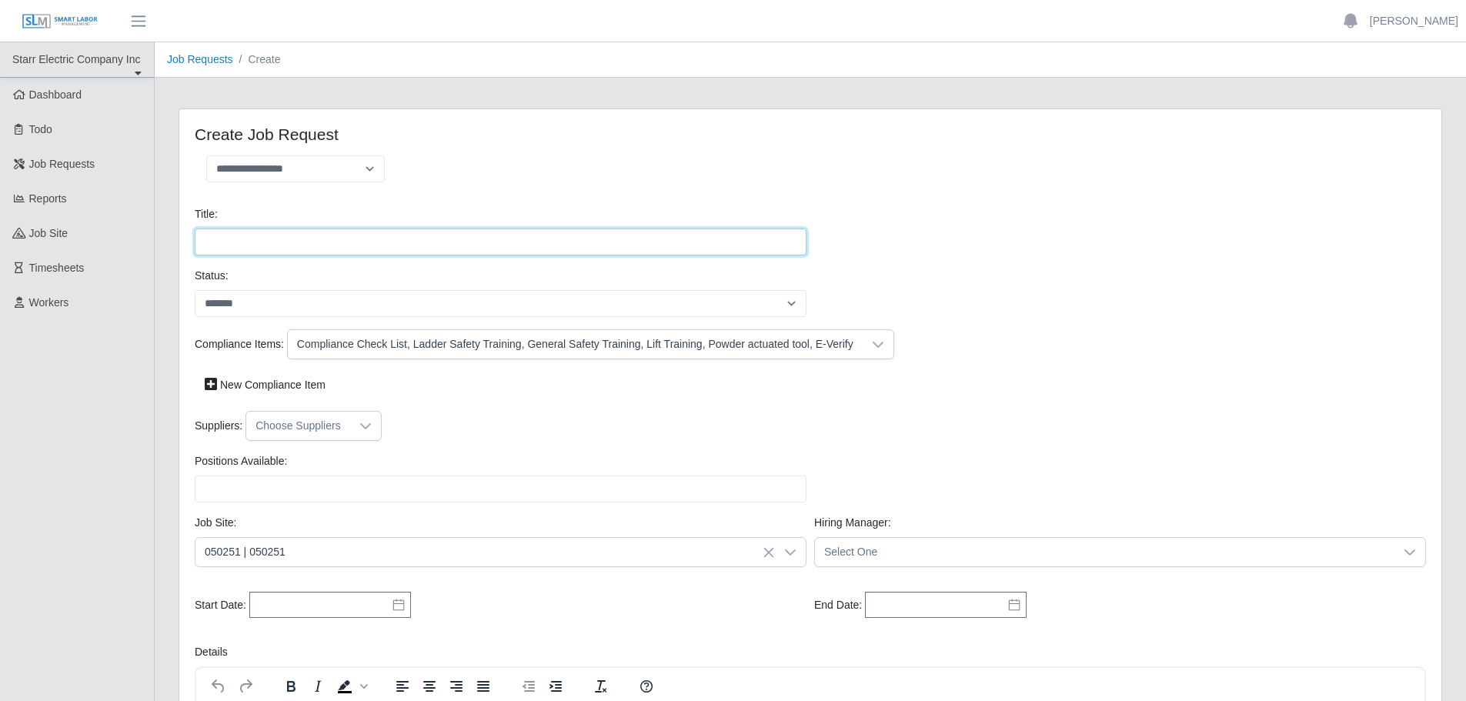
click at [319, 246] on input "Title:" at bounding box center [501, 242] width 612 height 27
click at [369, 169] on select "**********" at bounding box center [295, 168] width 179 height 27
select select "**********"
click at [206, 155] on select "**********" at bounding box center [295, 168] width 179 height 27
type input "**********"
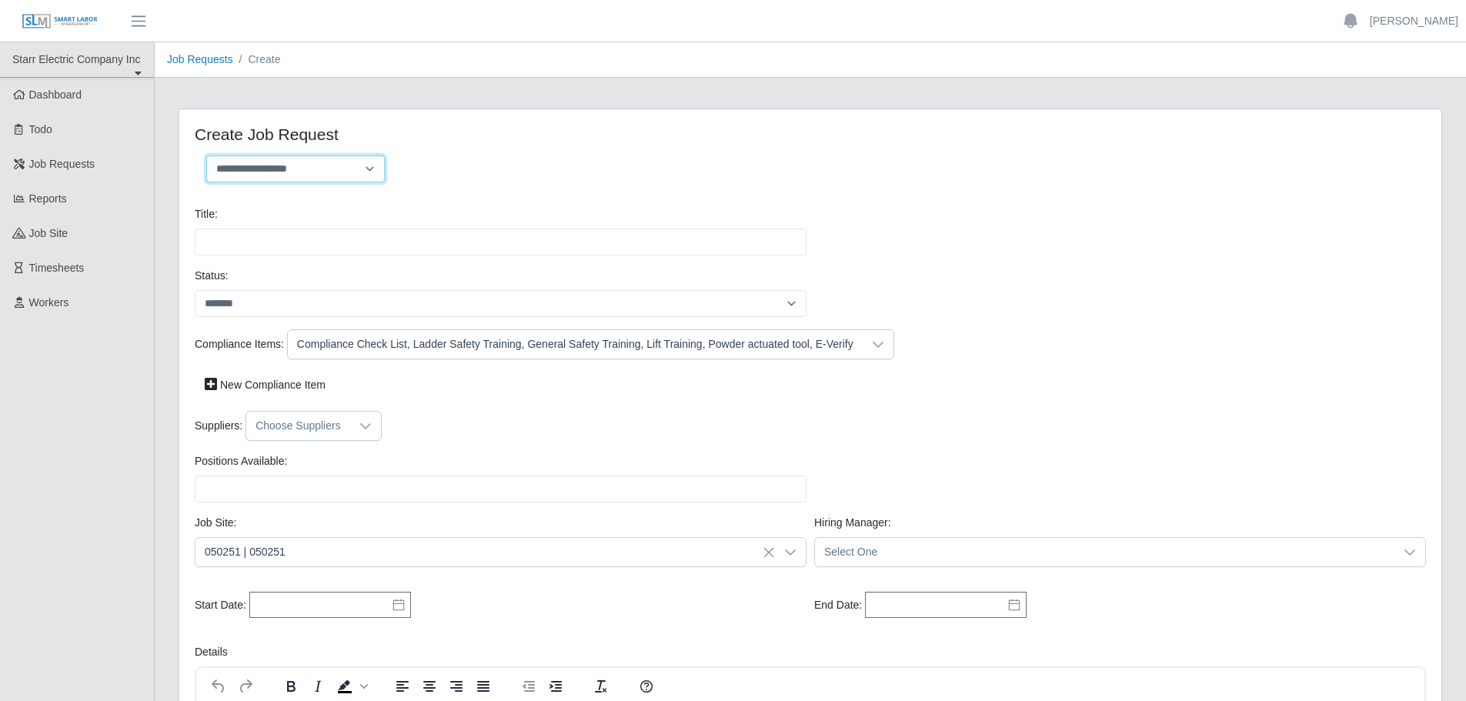
type input "*"
click at [350, 430] on div at bounding box center [365, 426] width 31 height 28
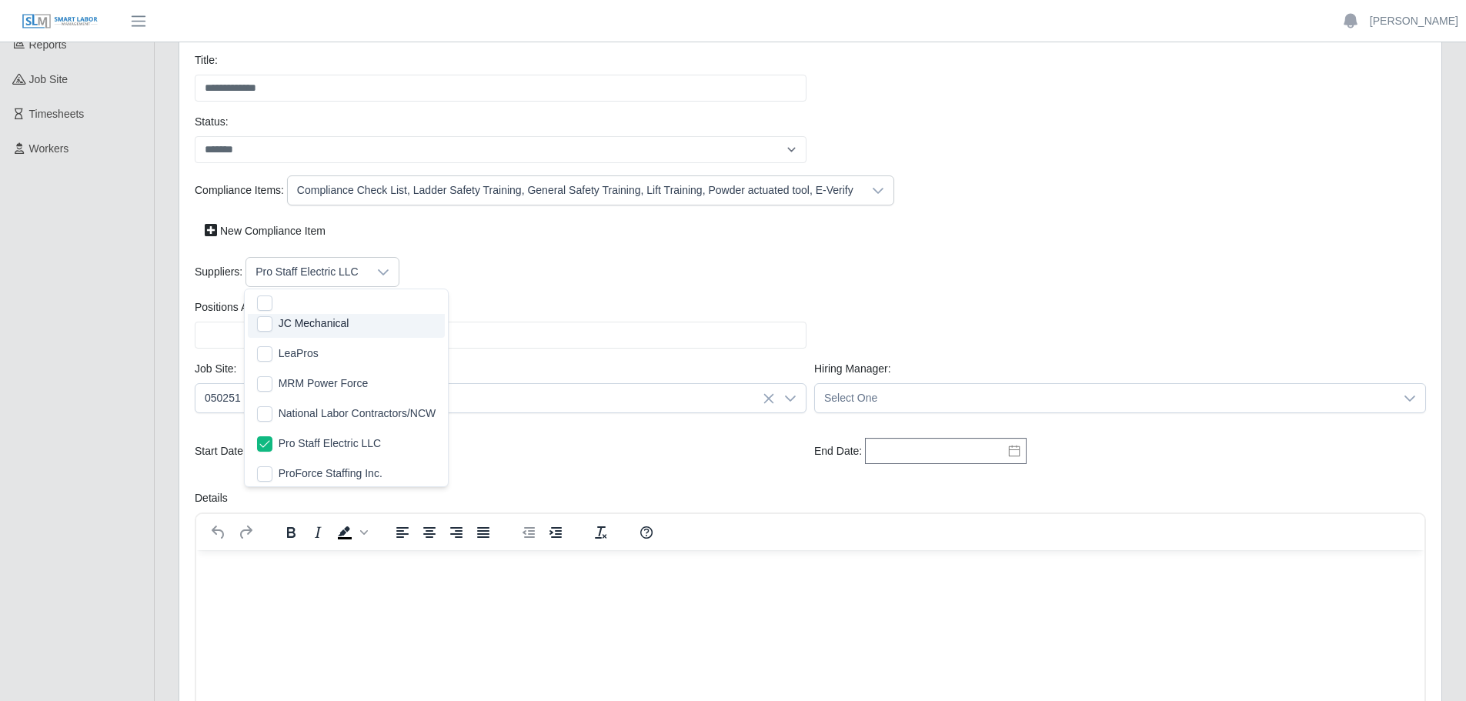
scroll to position [303, 0]
click at [427, 240] on div "New Compliance Item" at bounding box center [810, 231] width 1239 height 27
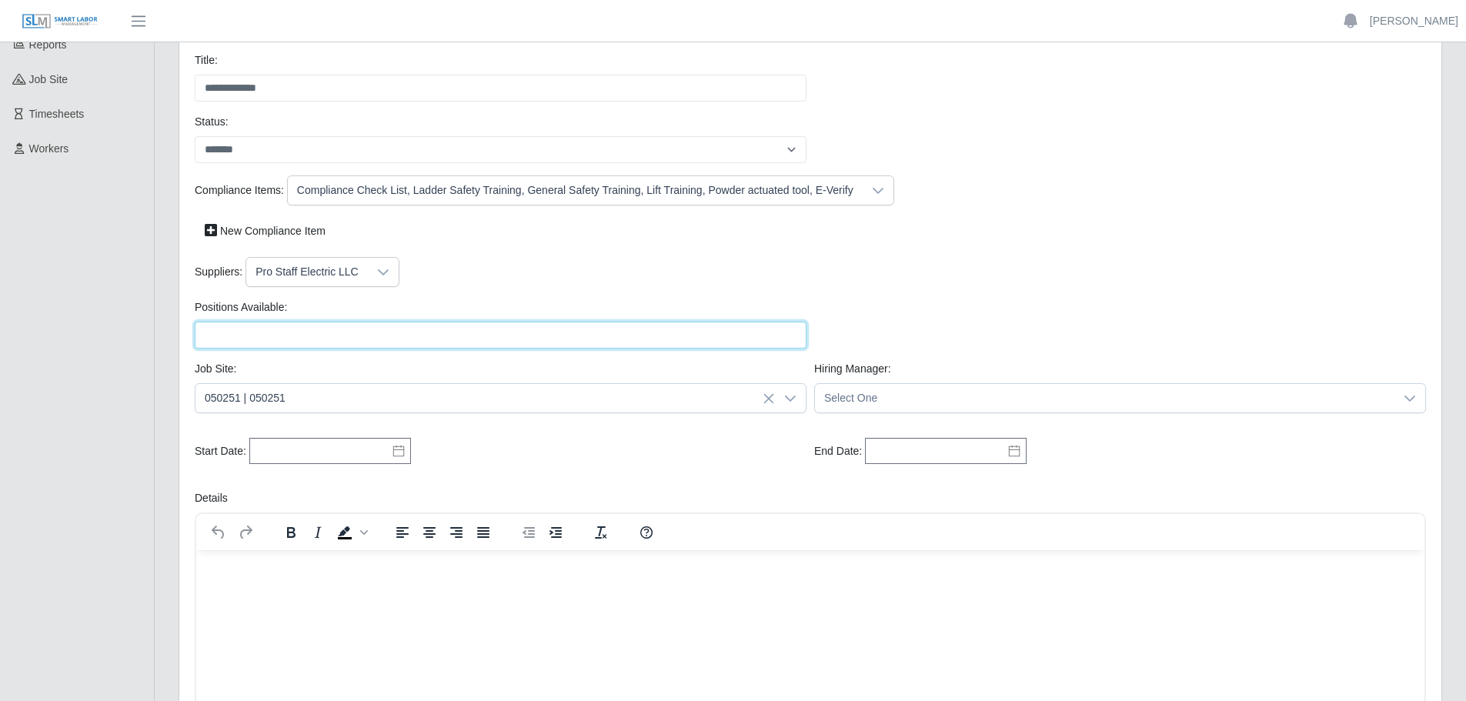
click at [306, 341] on input "Positions Available:" at bounding box center [501, 335] width 612 height 27
type input "*"
click at [466, 275] on div "Suppliers: Pro Staff Electric LLC" at bounding box center [810, 272] width 1239 height 30
click at [398, 453] on icon at bounding box center [398, 451] width 12 height 12
drag, startPoint x: 297, startPoint y: 392, endPoint x: 322, endPoint y: 383, distance: 26.3
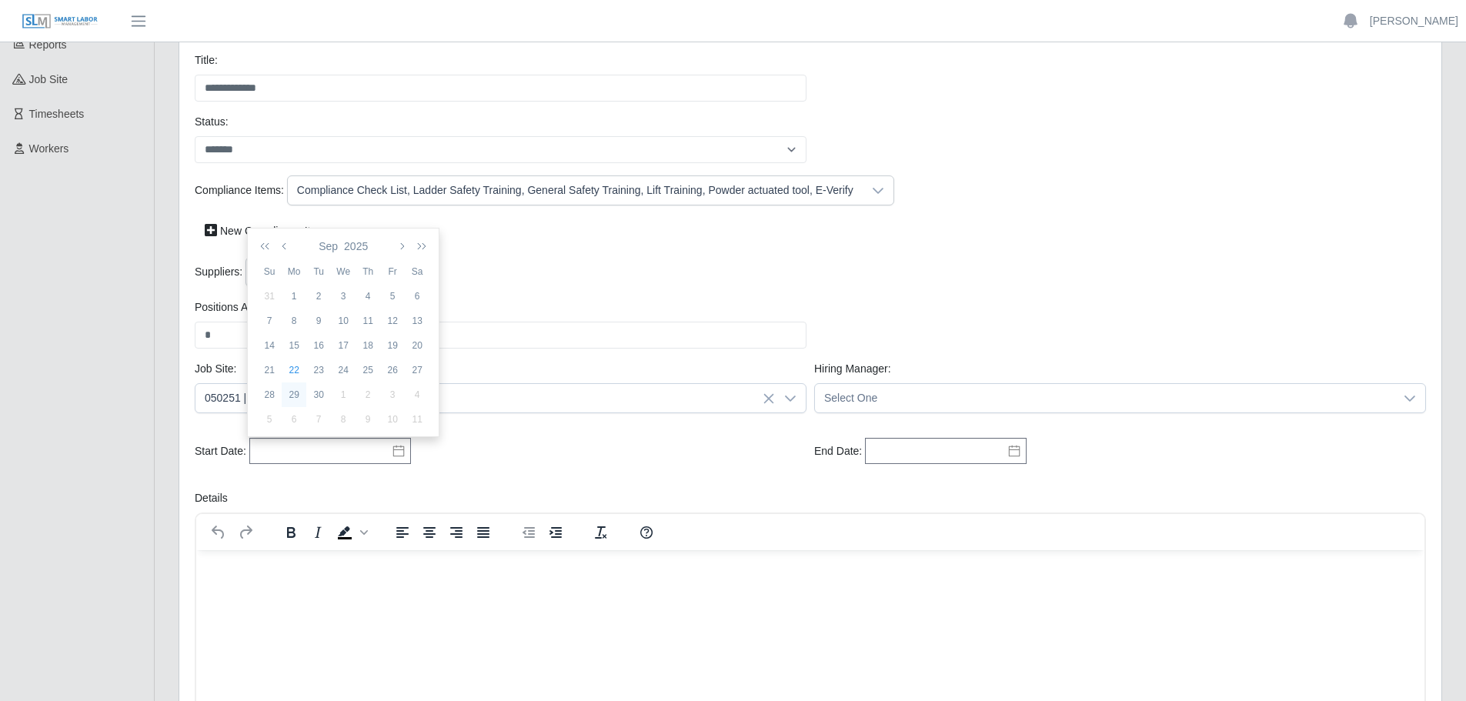
click at [298, 392] on div "29" at bounding box center [294, 395] width 25 height 14
type input "**********"
click at [1015, 453] on icon at bounding box center [1014, 451] width 12 height 12
click at [988, 248] on icon "button" at bounding box center [986, 246] width 8 height 12
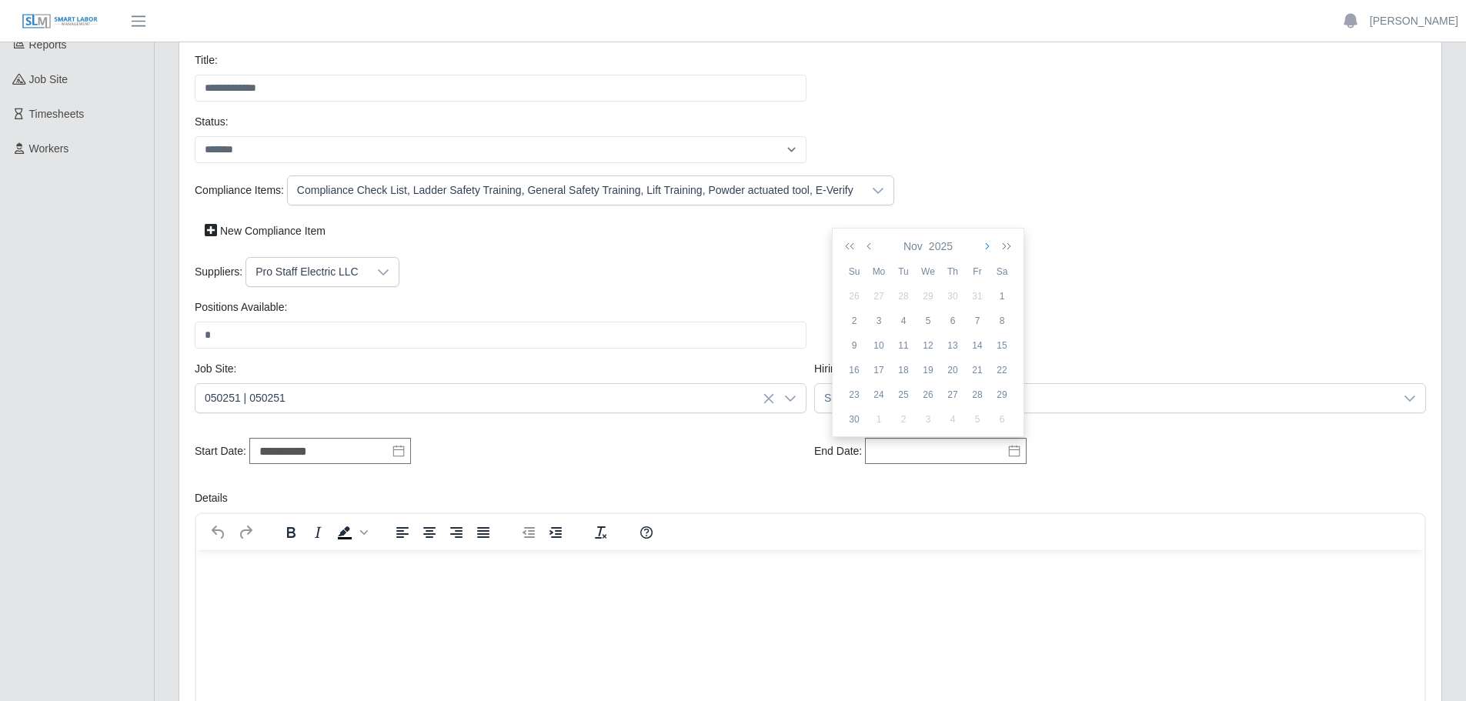
click at [988, 248] on icon "button" at bounding box center [986, 246] width 8 height 12
click at [927, 394] on div "31" at bounding box center [928, 395] width 25 height 14
type input "**********"
click at [1054, 280] on div "Suppliers: Pro Staff Electric LLC" at bounding box center [810, 272] width 1239 height 30
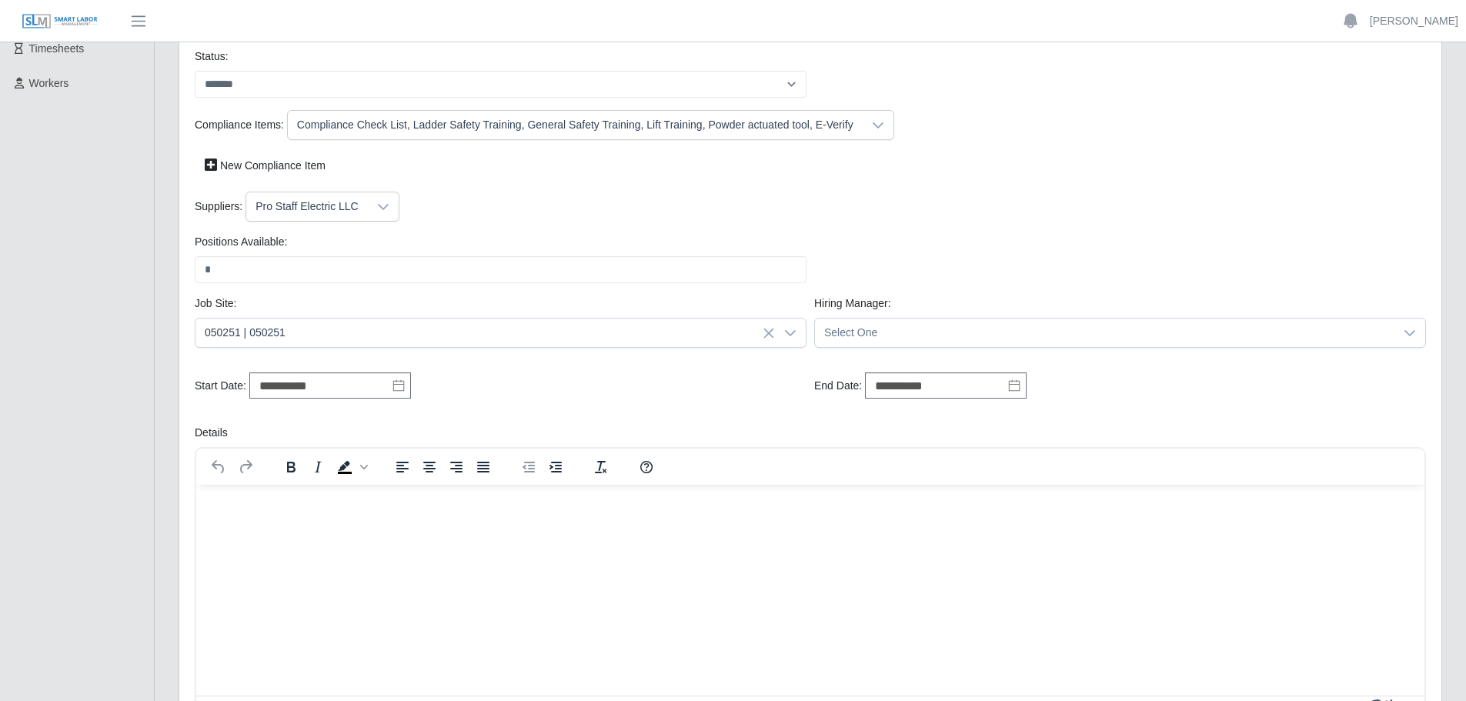
scroll to position [308, 0]
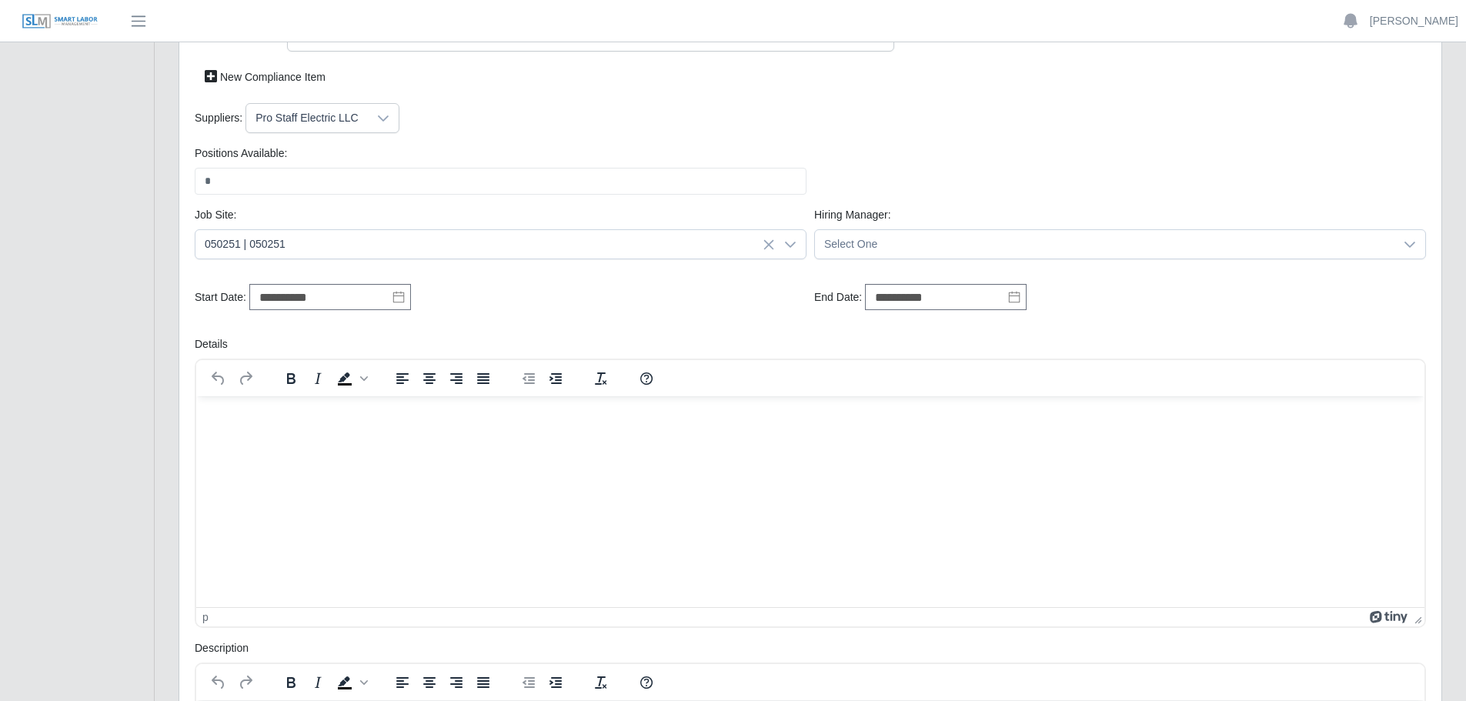
click at [276, 413] on p "Rich Text Area. Press ALT-0 for help." at bounding box center [811, 416] width 1204 height 17
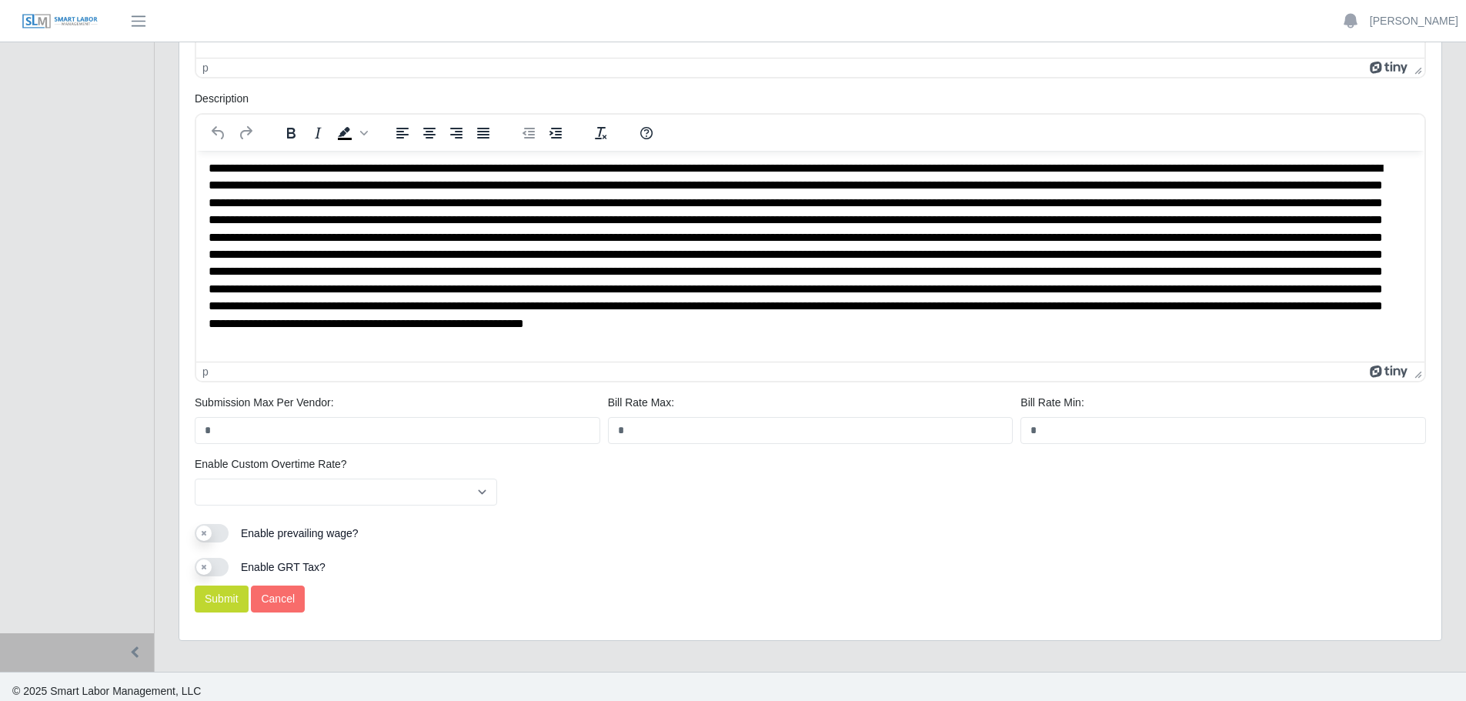
scroll to position [866, 0]
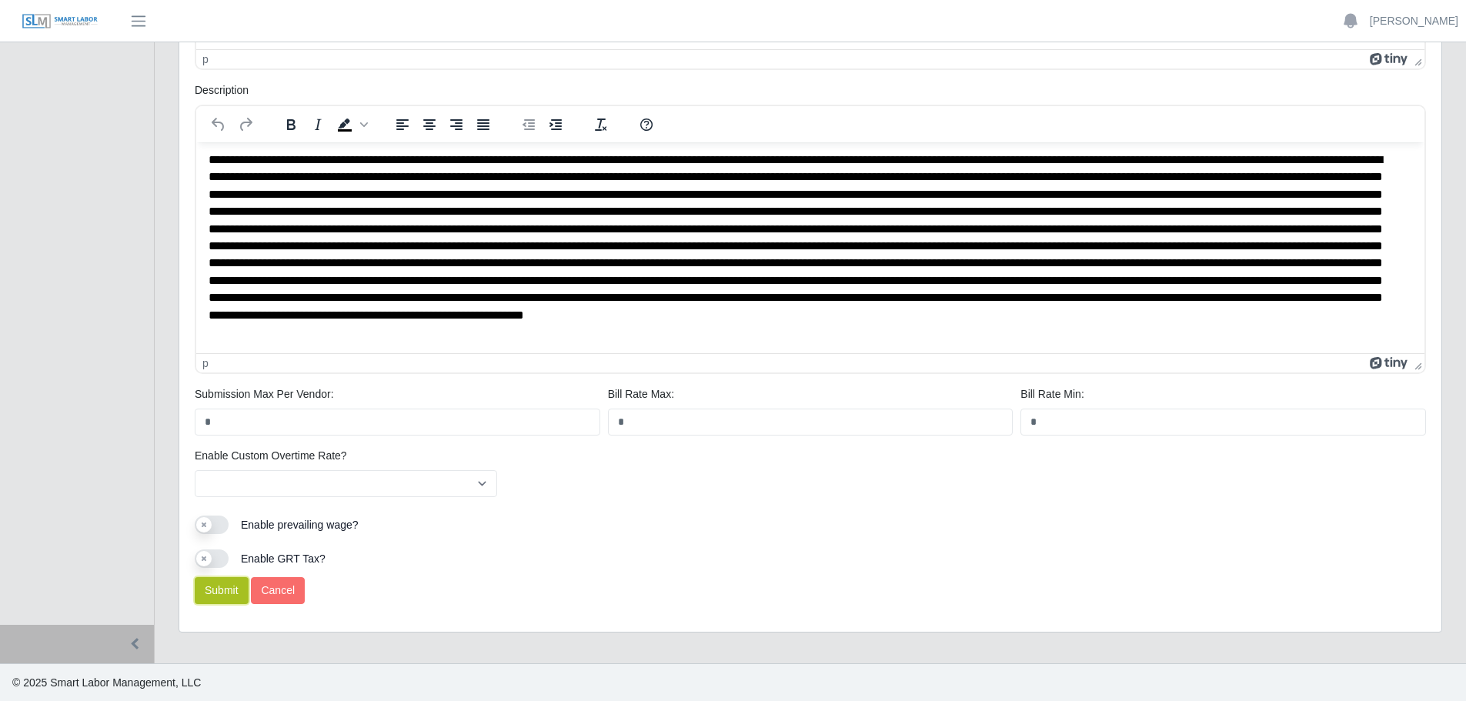
click at [219, 588] on button "Submit" at bounding box center [222, 590] width 54 height 27
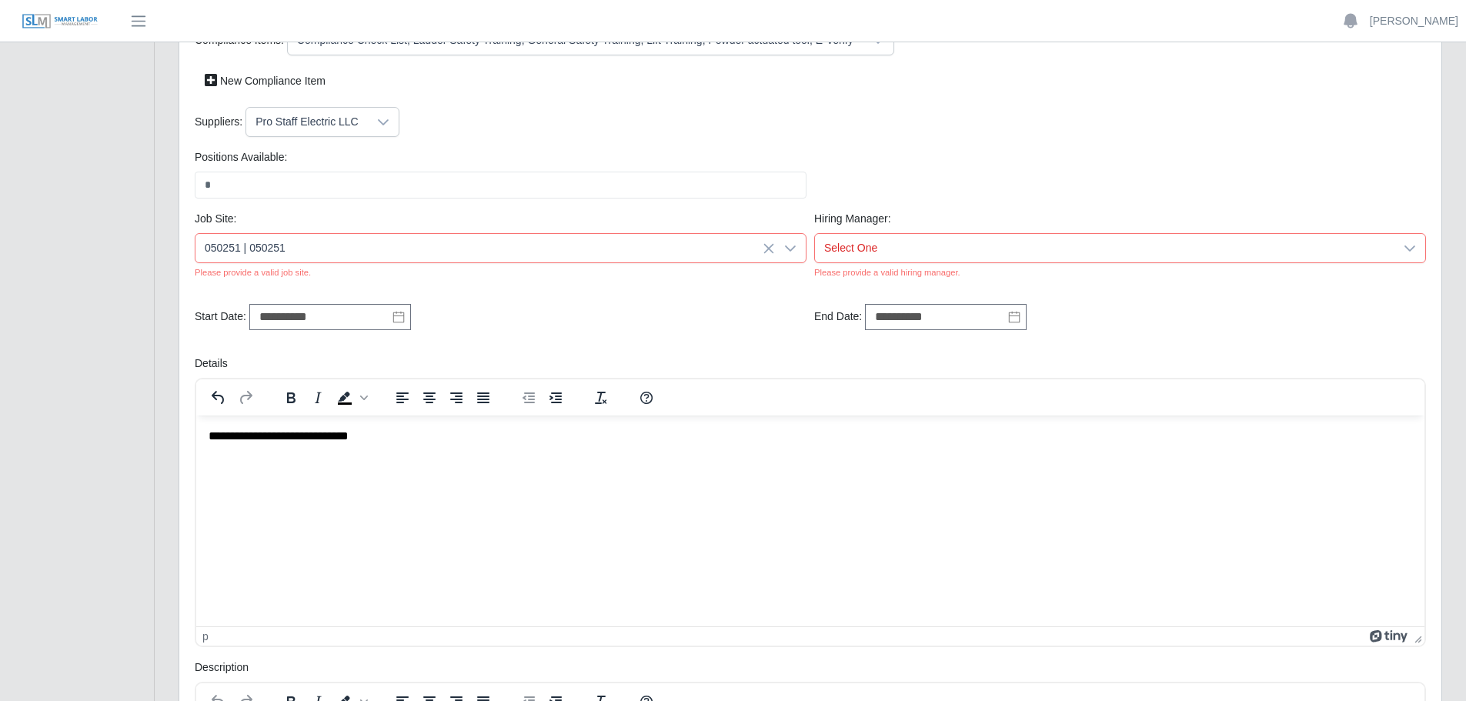
scroll to position [265, 0]
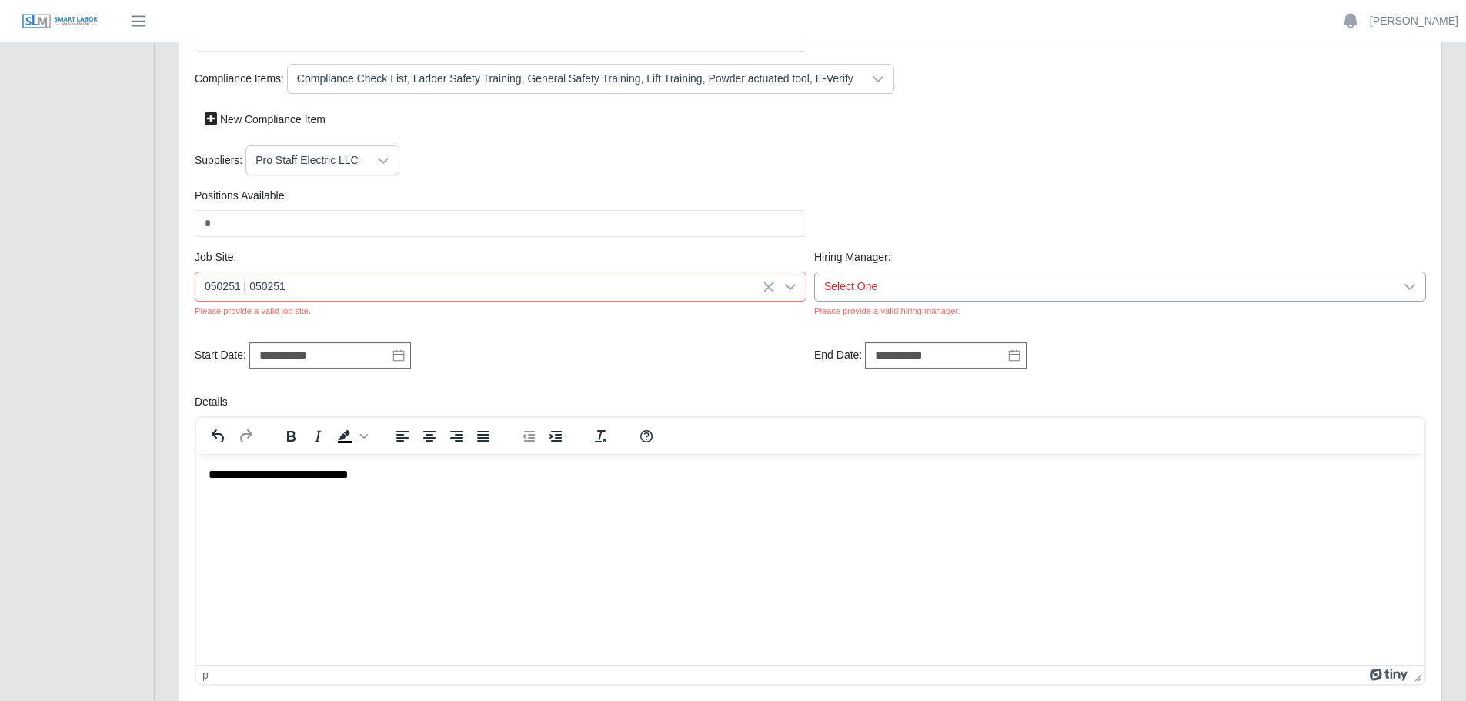
click at [916, 283] on span "Select One" at bounding box center [1104, 286] width 579 height 28
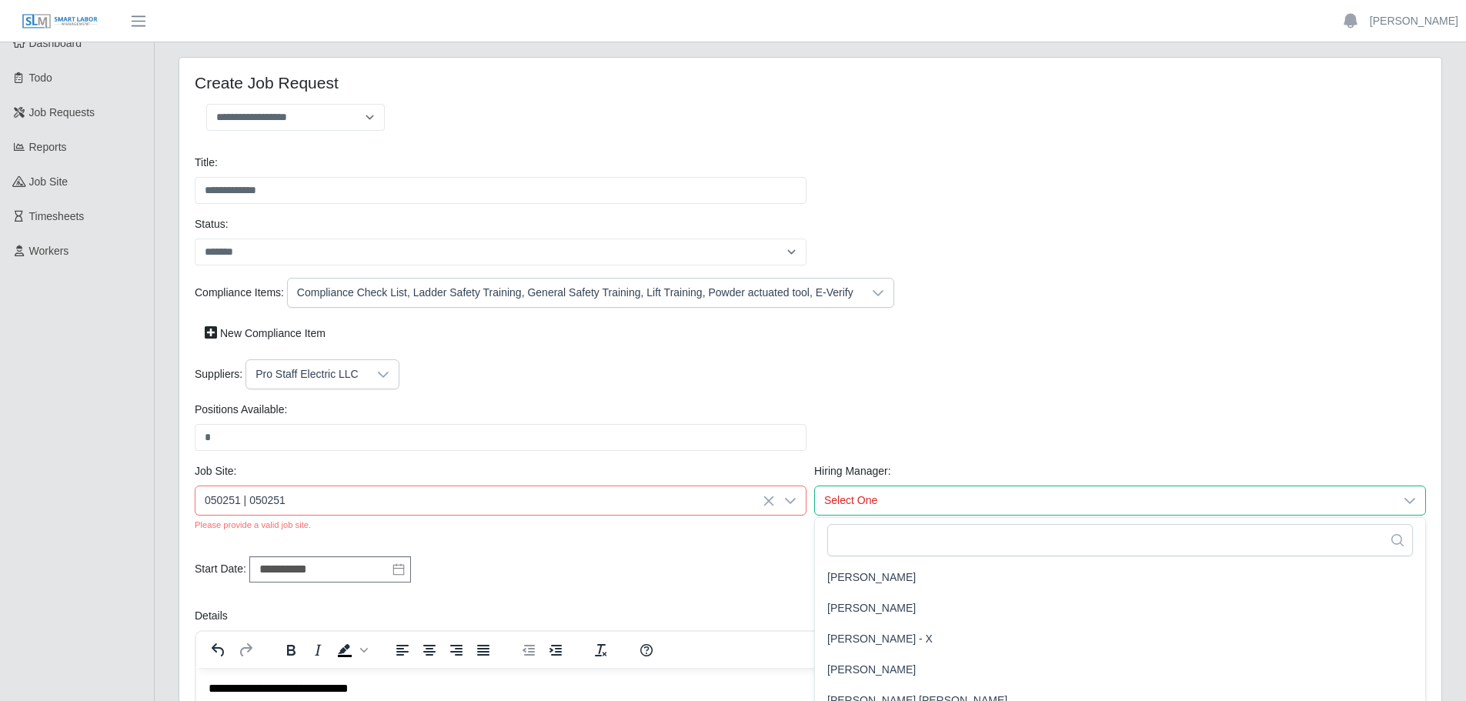
scroll to position [154, 0]
